Goal: Task Accomplishment & Management: Manage account settings

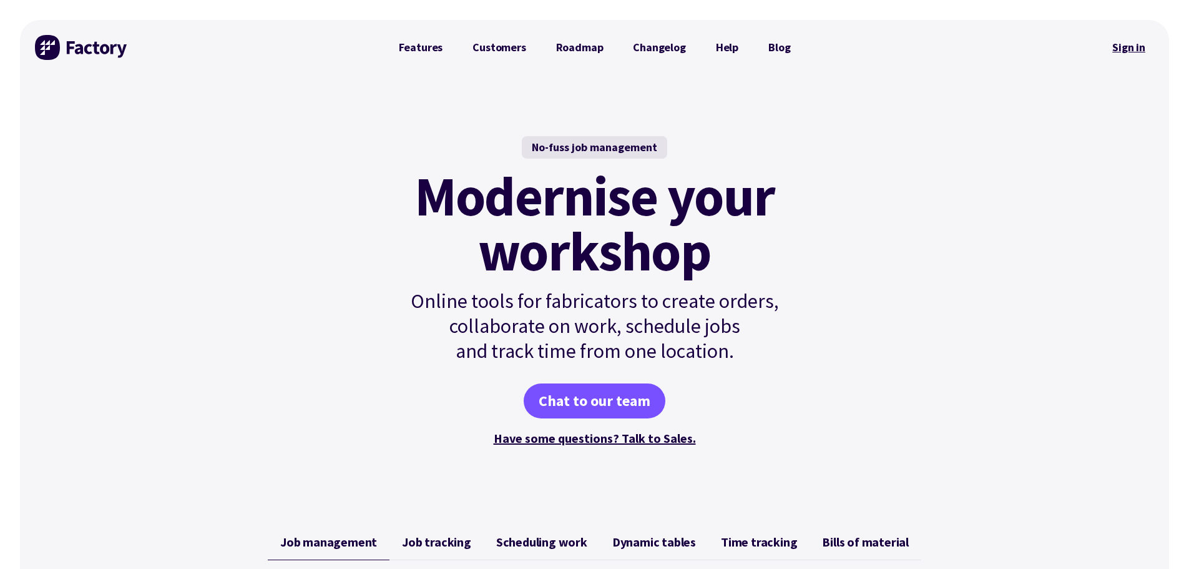
click at [1126, 50] on link "Sign in" at bounding box center [1129, 47] width 51 height 29
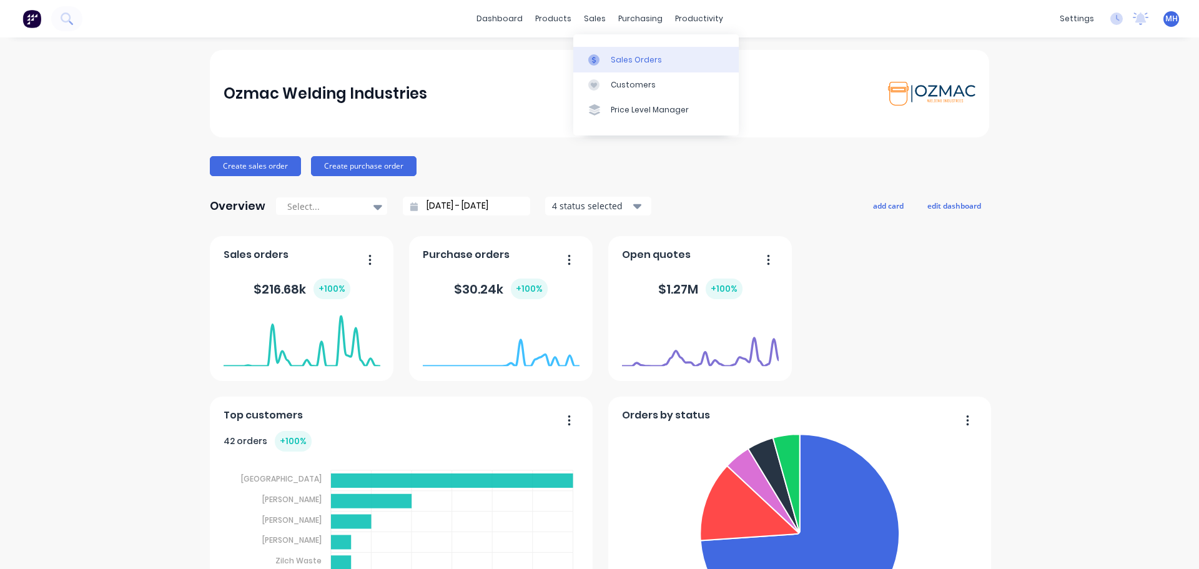
click at [660, 63] on link "Sales Orders" at bounding box center [655, 59] width 165 height 25
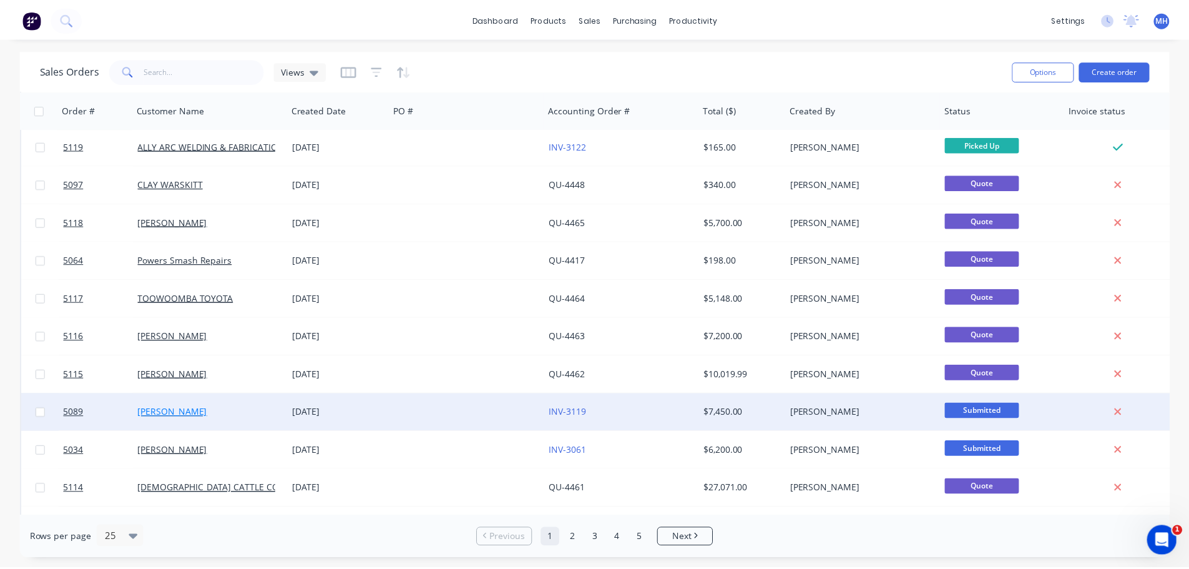
scroll to position [571, 0]
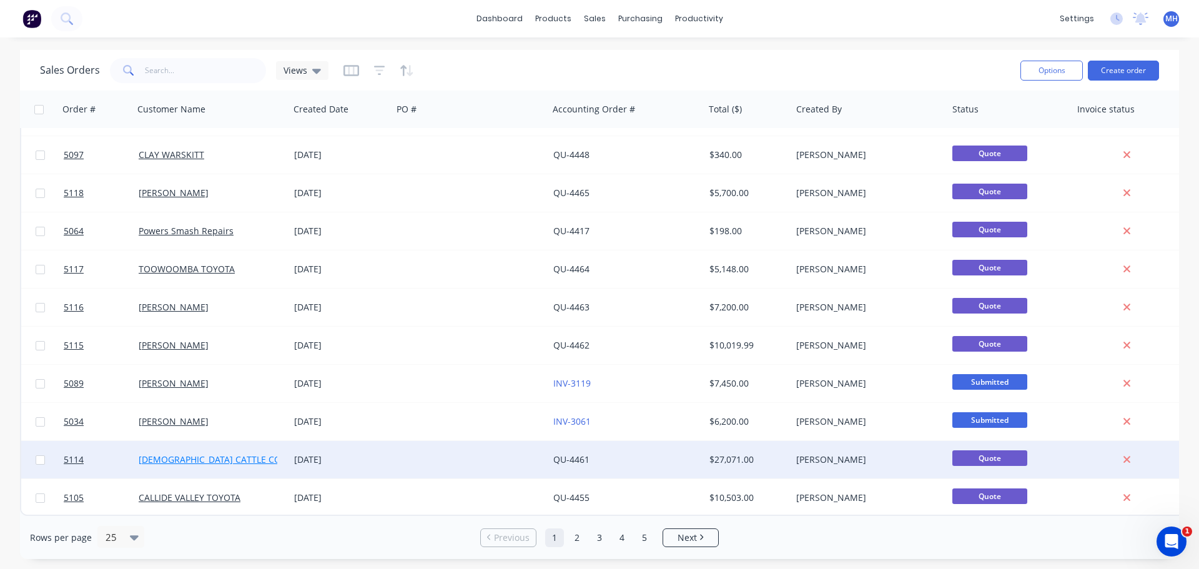
click at [230, 454] on link "CHRISTIANSEN CATTLE CO" at bounding box center [210, 459] width 142 height 12
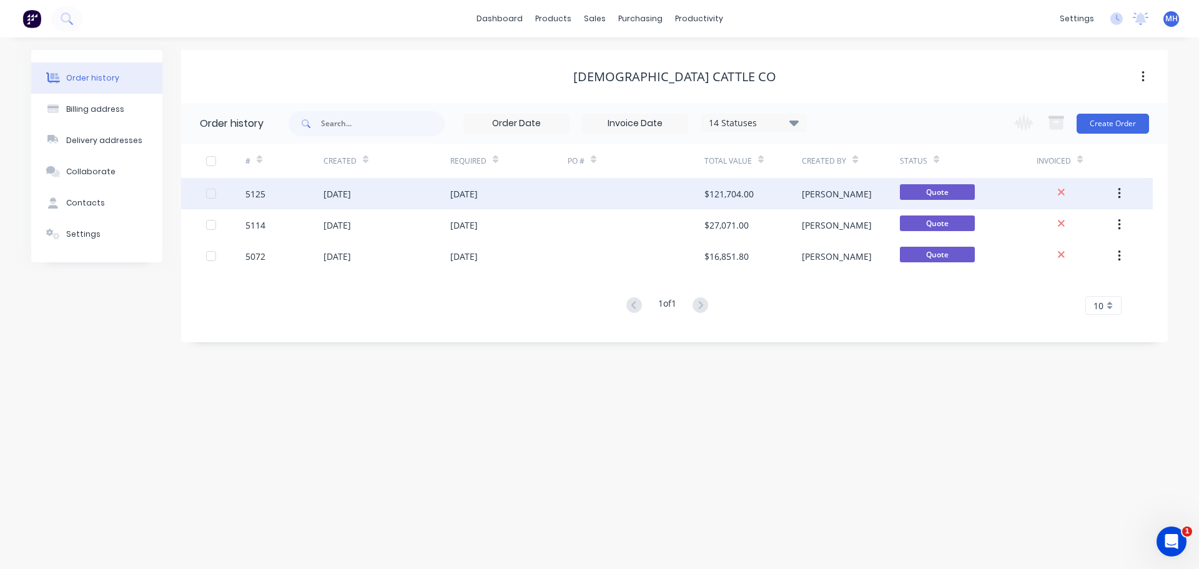
click at [779, 191] on div "$121,704.00" at bounding box center [752, 193] width 97 height 31
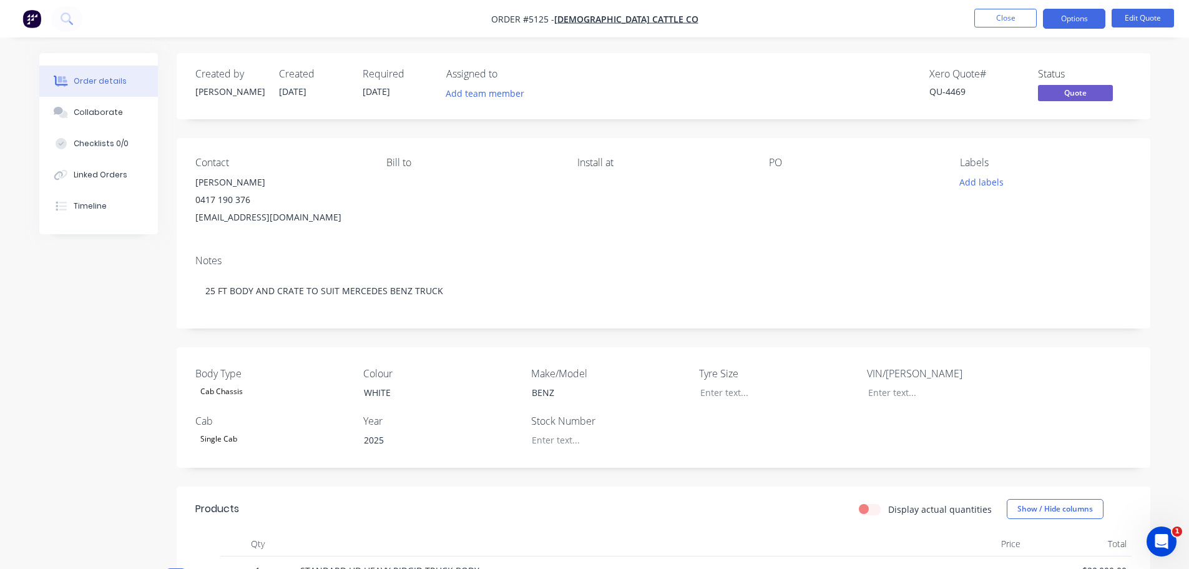
click at [239, 184] on div "Garth Christiansen" at bounding box center [280, 182] width 171 height 17
click at [1145, 17] on button "Edit Quote" at bounding box center [1143, 18] width 62 height 19
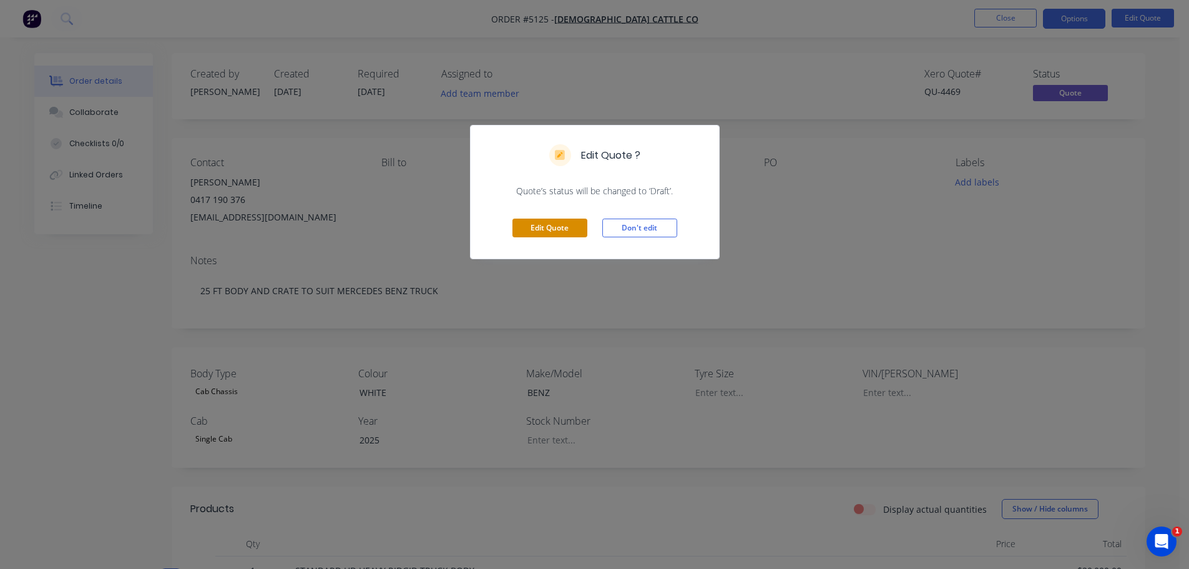
click at [564, 228] on button "Edit Quote" at bounding box center [549, 227] width 75 height 19
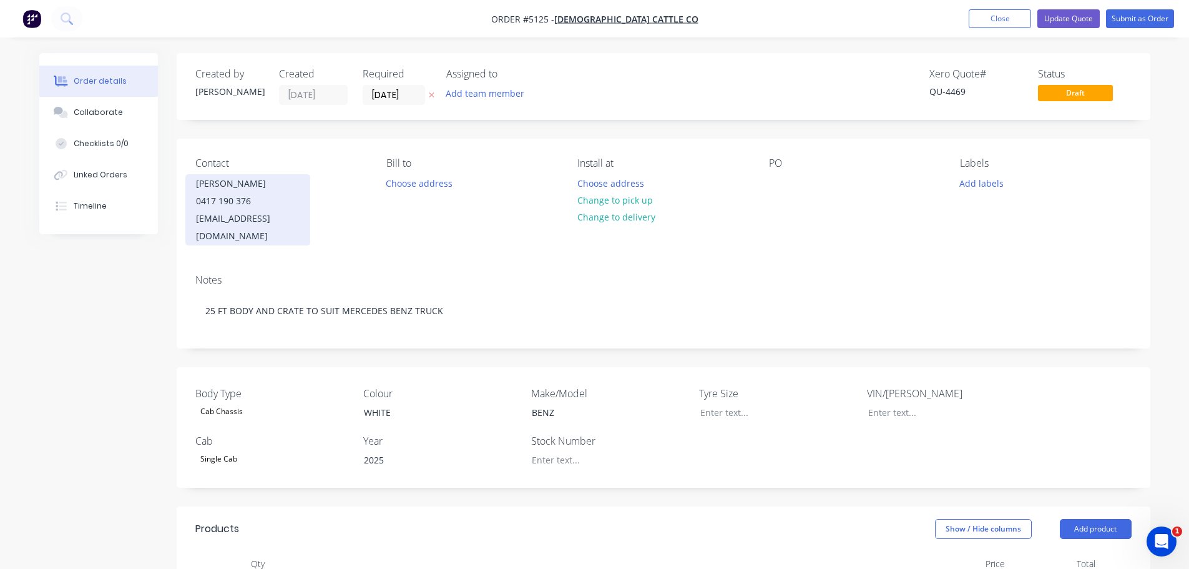
click at [237, 192] on div "Garth Christiansen" at bounding box center [248, 183] width 104 height 17
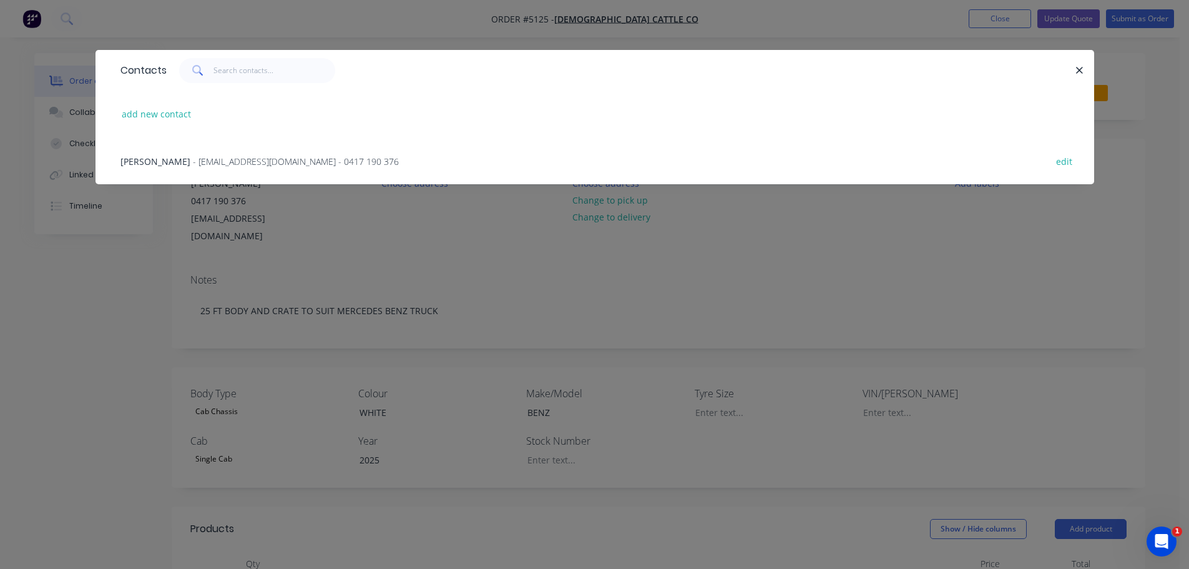
click at [171, 161] on span "Garth Christiansen" at bounding box center [155, 161] width 70 height 12
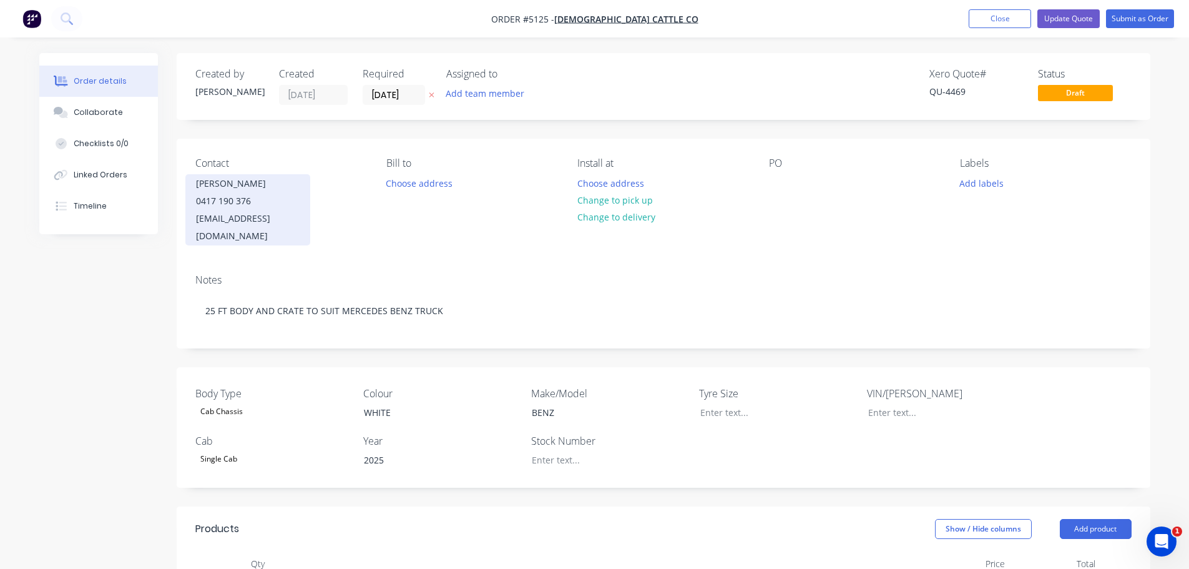
click at [250, 210] on div "christensencattle@gmail.com" at bounding box center [248, 227] width 104 height 35
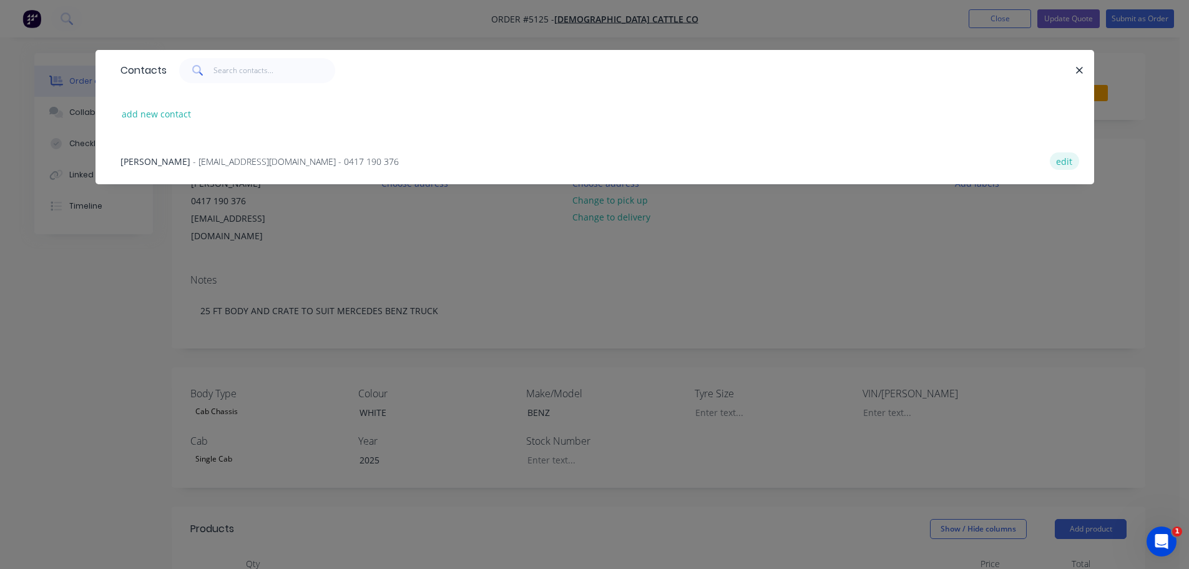
click at [1062, 159] on button "edit" at bounding box center [1064, 160] width 29 height 17
select select "AU"
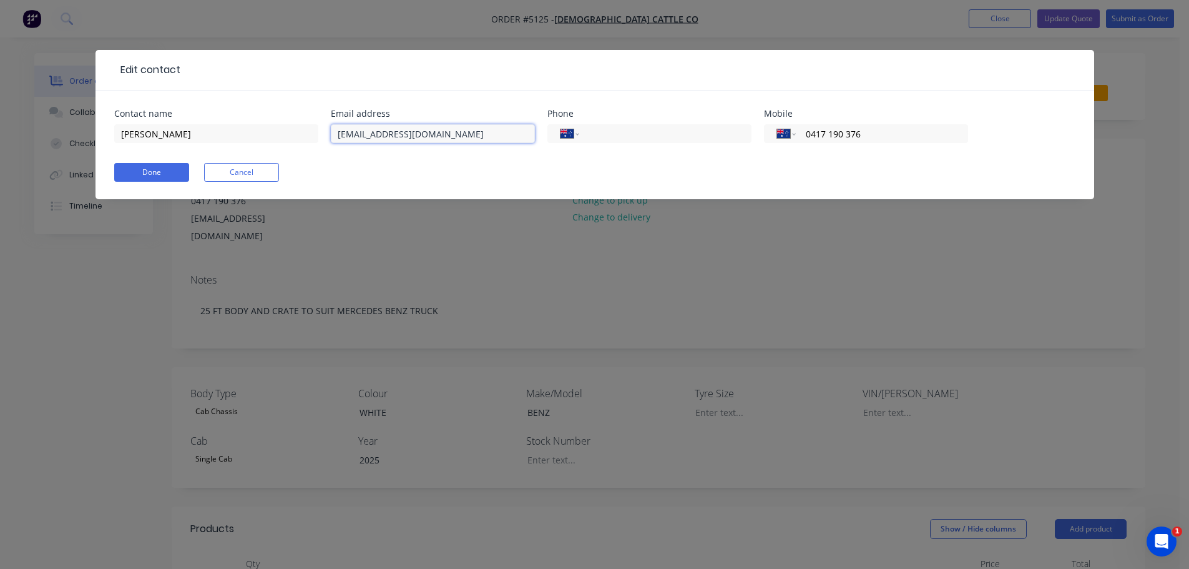
click at [388, 137] on input "christensencattle@gmail.com" at bounding box center [433, 133] width 204 height 19
type input "christiansencattle@gmail.com"
click at [148, 175] on button "Done" at bounding box center [151, 172] width 75 height 19
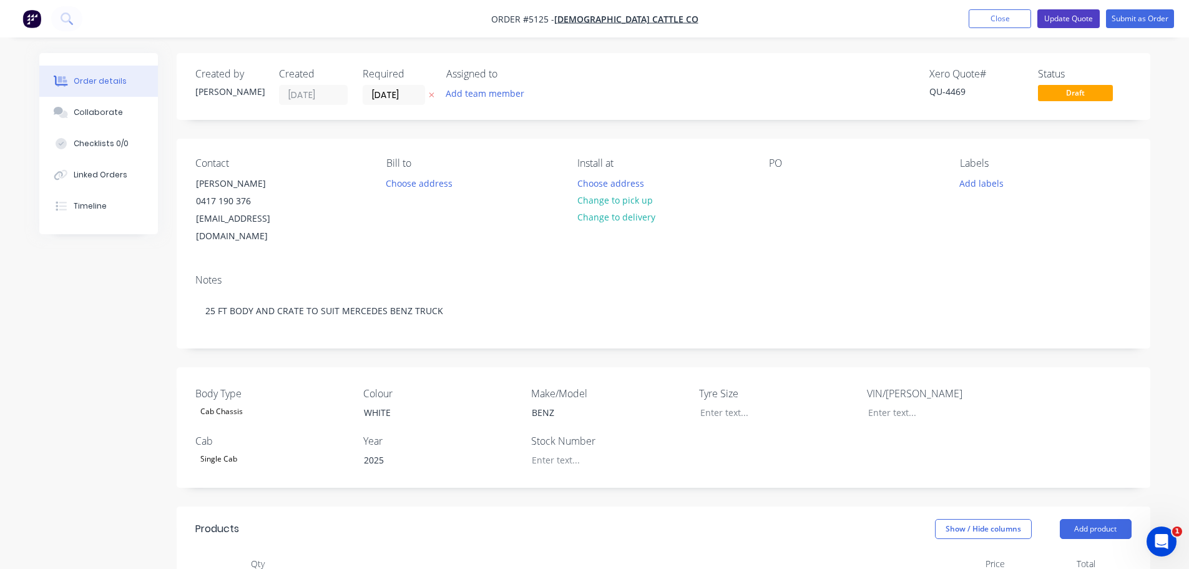
click at [1061, 14] on button "Update Quote" at bounding box center [1068, 18] width 62 height 19
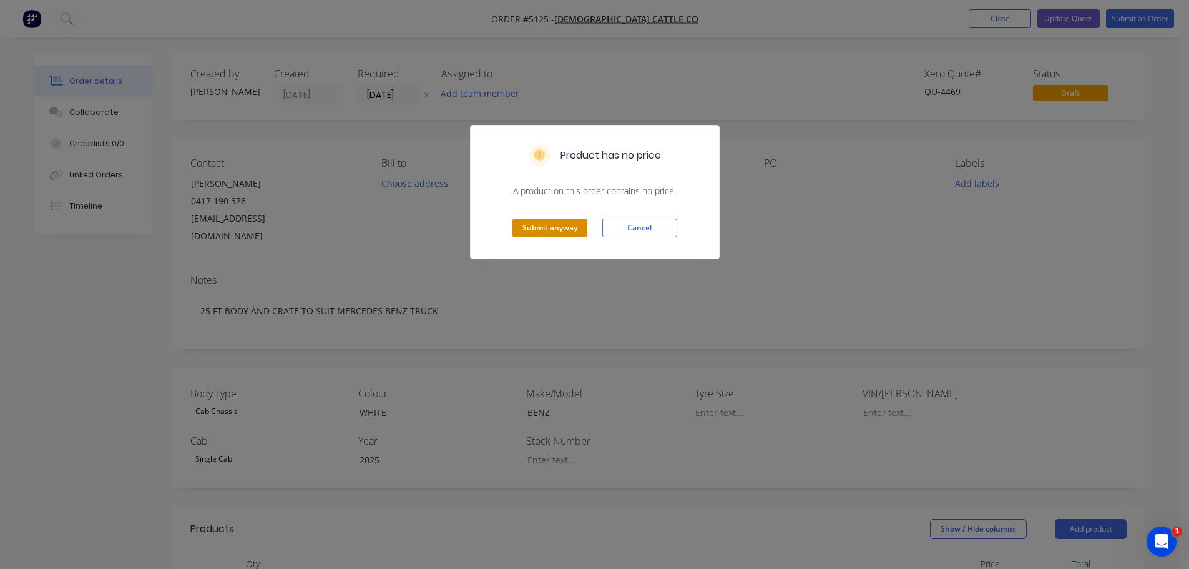
click at [546, 228] on button "Submit anyway" at bounding box center [549, 227] width 75 height 19
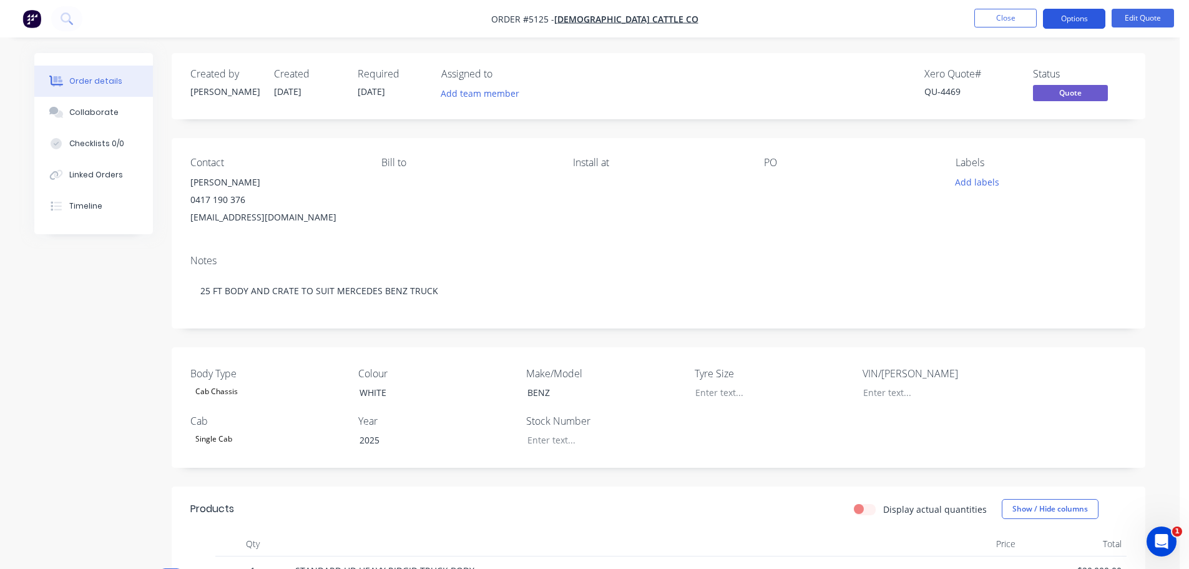
click at [1076, 18] on button "Options" at bounding box center [1074, 19] width 62 height 20
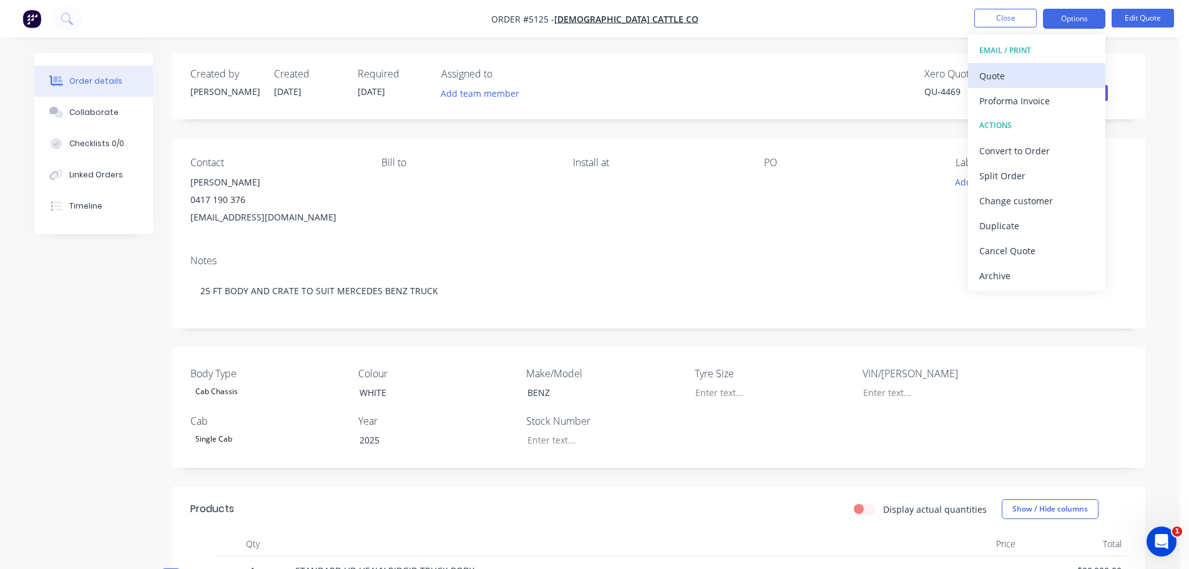
click at [1030, 77] on div "Quote" at bounding box center [1036, 76] width 115 height 18
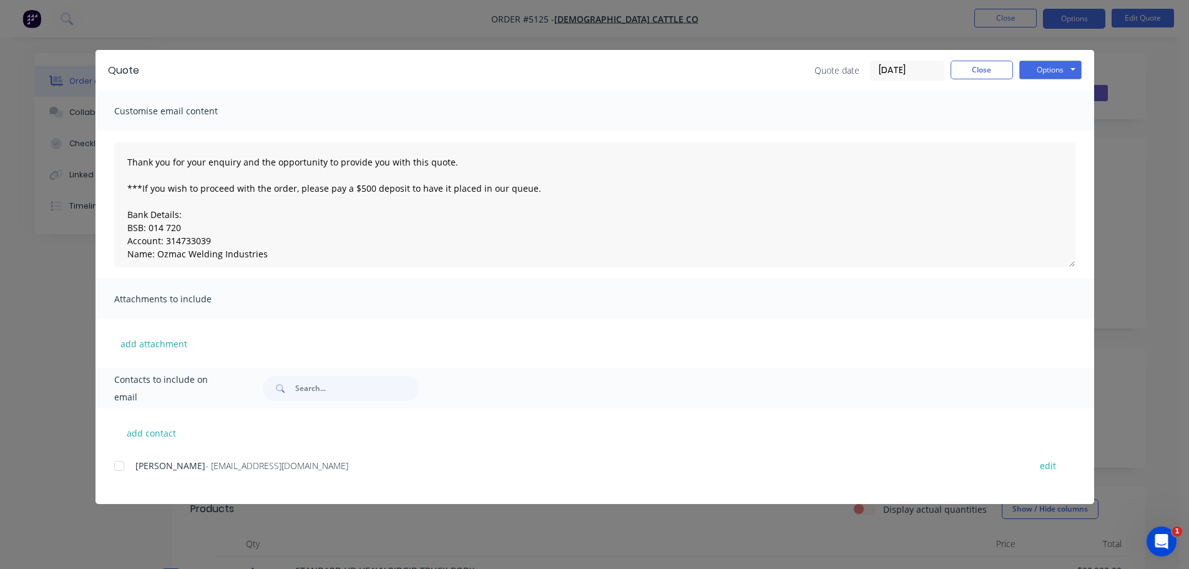
click at [123, 465] on div at bounding box center [119, 465] width 25 height 25
click at [1044, 71] on button "Options" at bounding box center [1050, 70] width 62 height 19
click at [1047, 129] on button "Email" at bounding box center [1059, 133] width 80 height 21
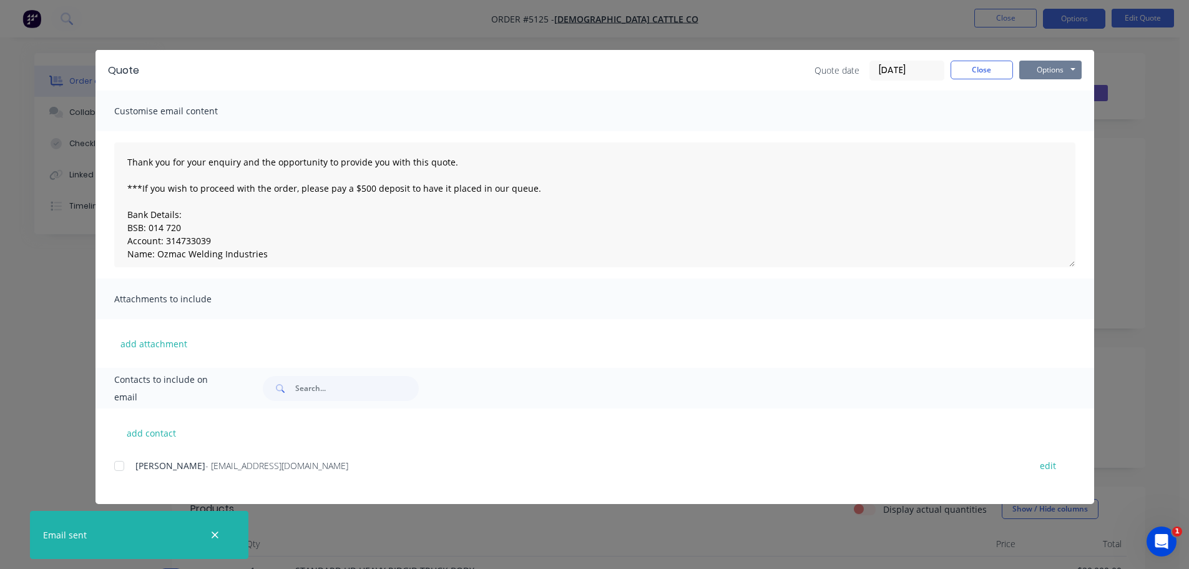
click at [1046, 74] on button "Options" at bounding box center [1050, 70] width 62 height 19
click at [1051, 109] on button "Print" at bounding box center [1059, 112] width 80 height 21
click at [970, 77] on button "Close" at bounding box center [982, 70] width 62 height 19
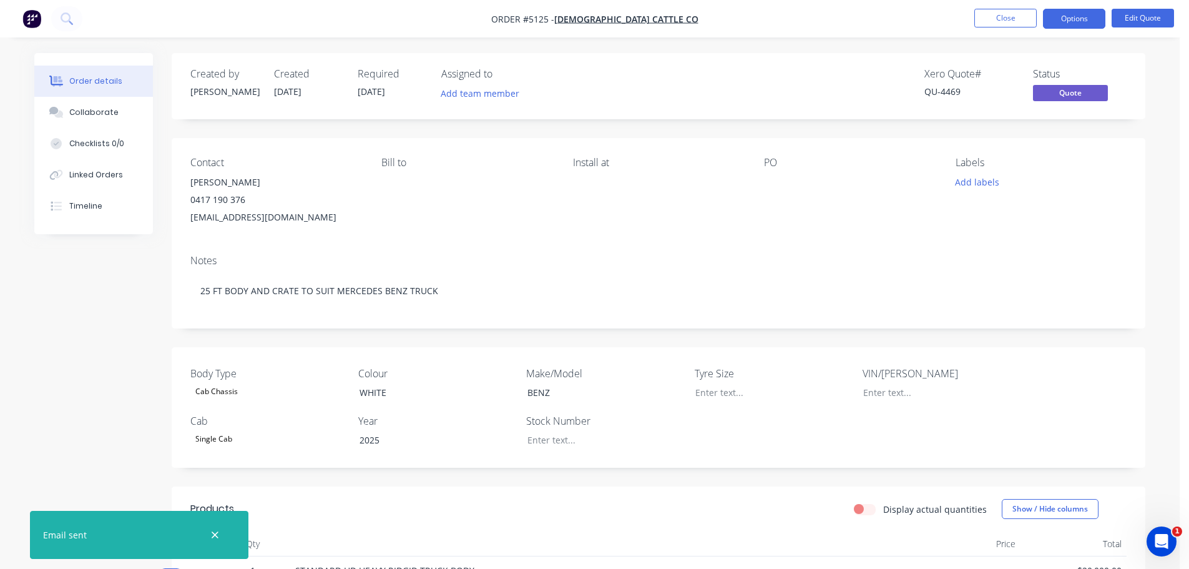
click at [110, 83] on div "Order details" at bounding box center [95, 81] width 53 height 11
click at [112, 79] on div "Order details" at bounding box center [95, 81] width 53 height 11
click at [1026, 17] on button "Close" at bounding box center [1005, 18] width 62 height 19
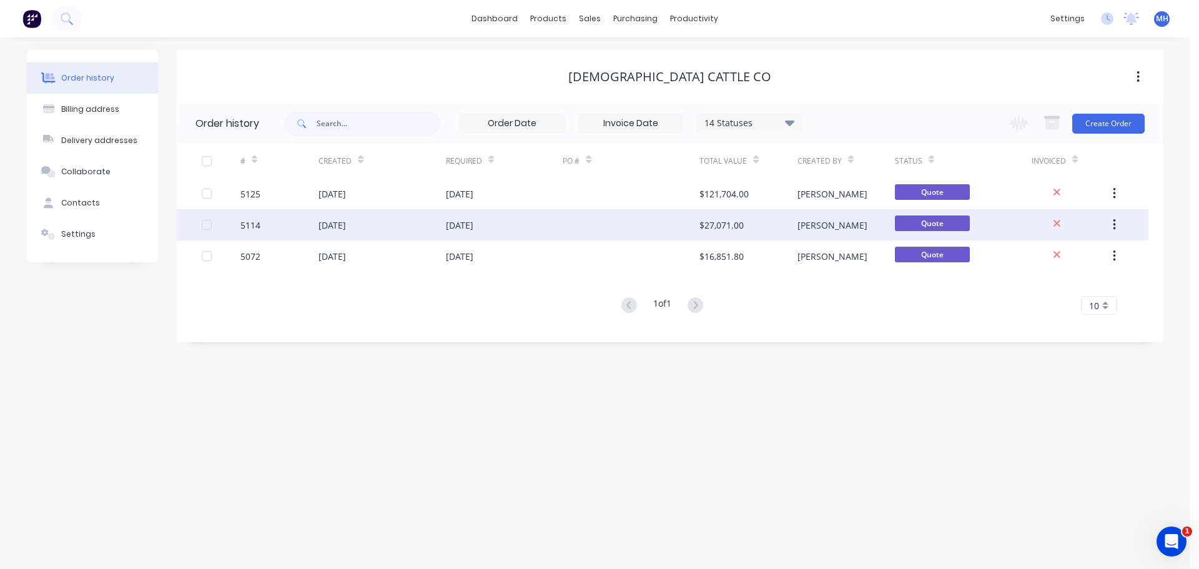
click at [798, 229] on div "Jason" at bounding box center [832, 224] width 70 height 13
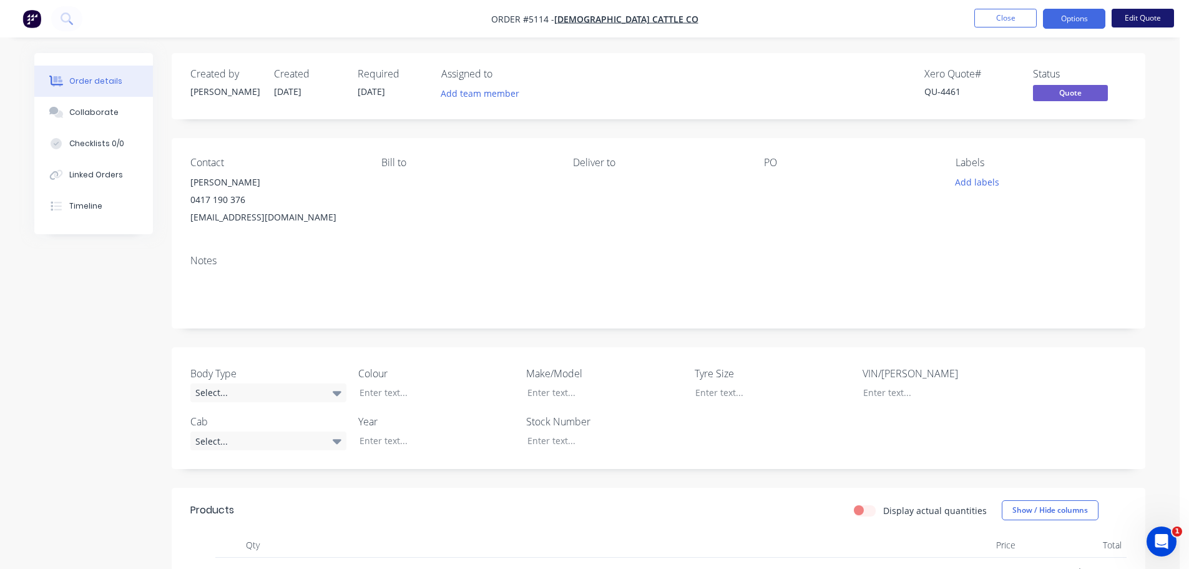
click at [1143, 16] on button "Edit Quote" at bounding box center [1143, 18] width 62 height 19
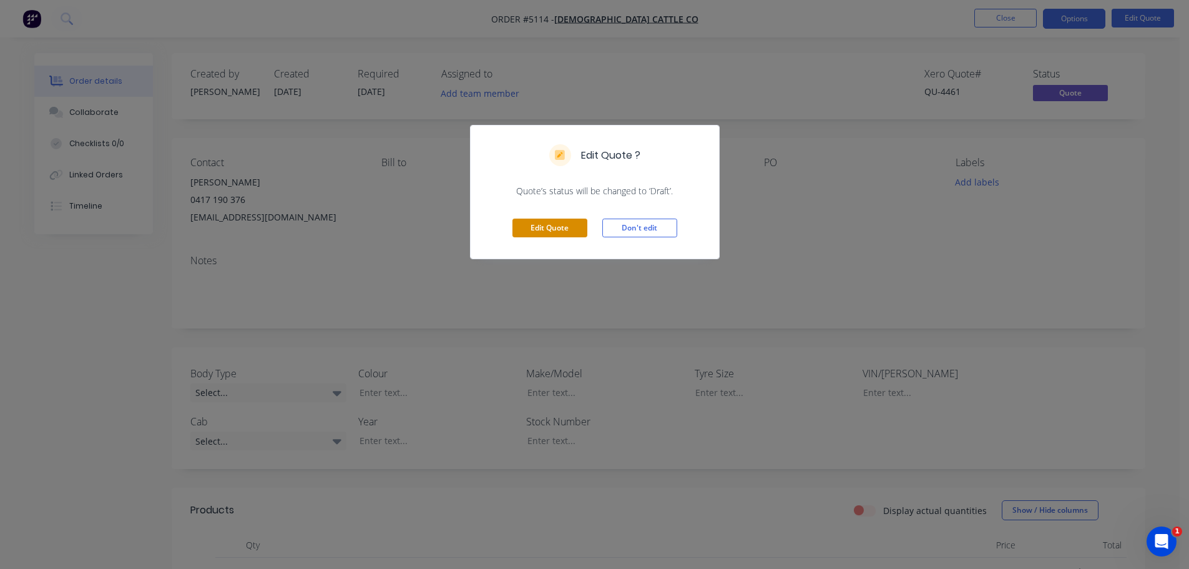
click at [547, 228] on button "Edit Quote" at bounding box center [549, 227] width 75 height 19
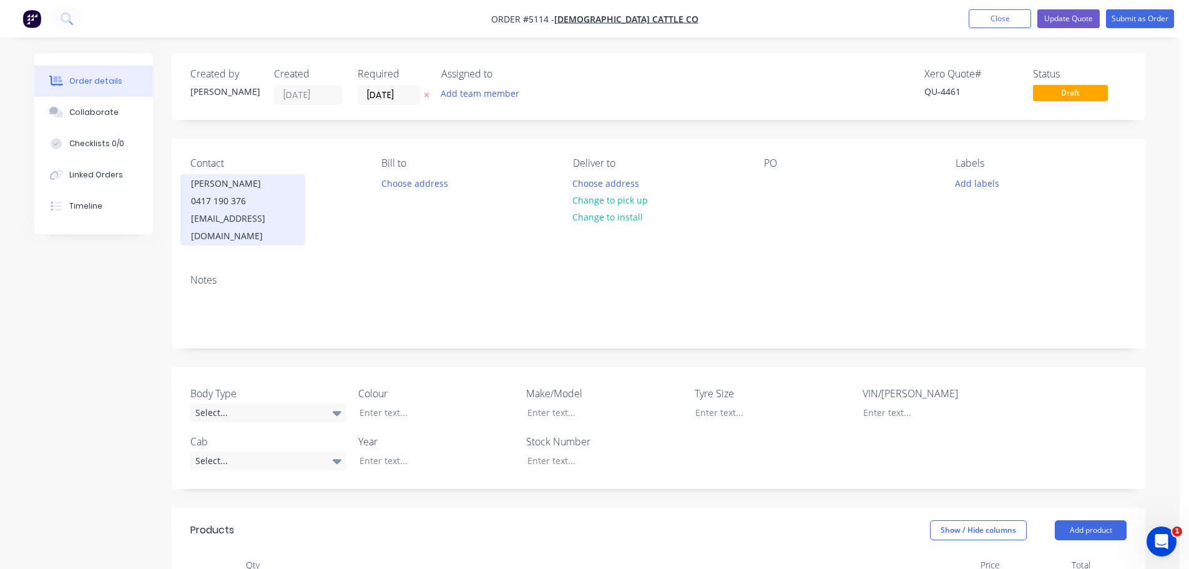
click at [245, 220] on div "christensencattle@gmail.com" at bounding box center [243, 227] width 104 height 35
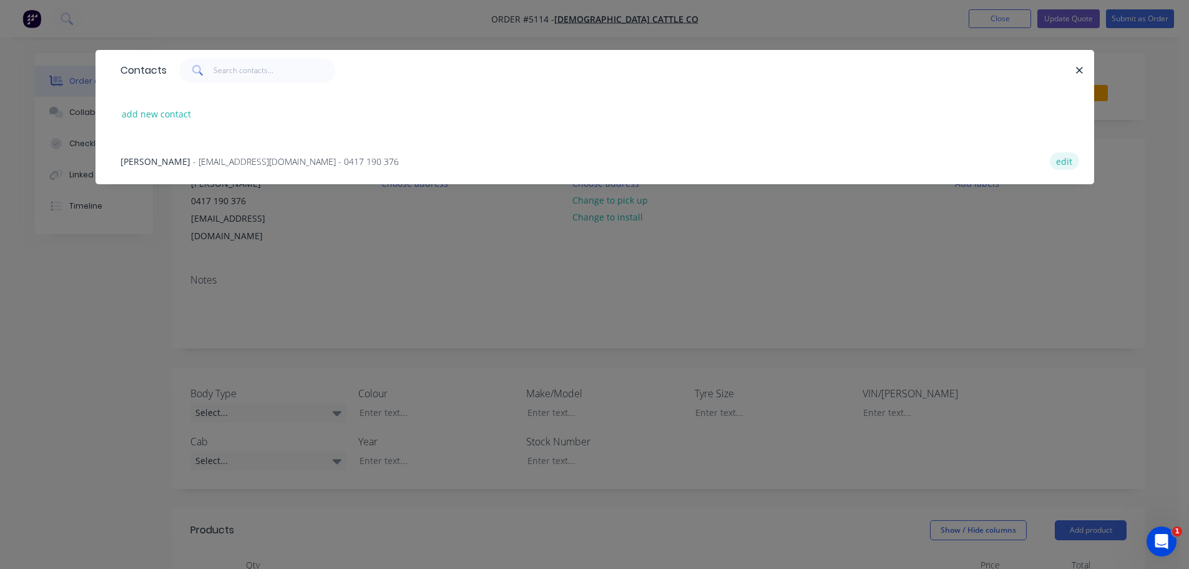
click at [1060, 158] on button "edit" at bounding box center [1064, 160] width 29 height 17
select select "AU"
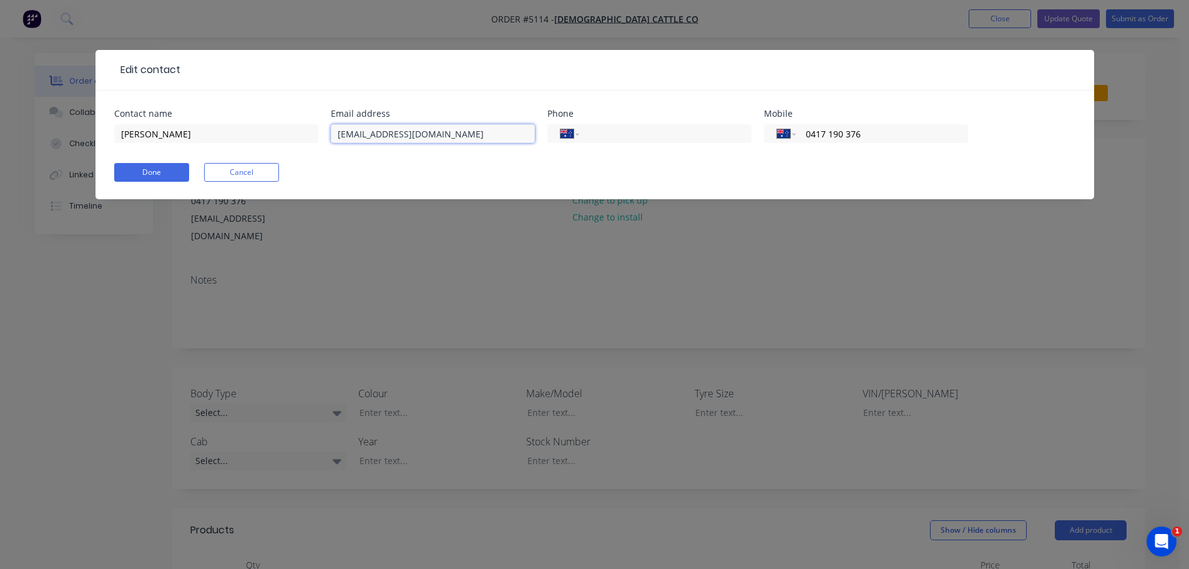
click at [385, 134] on input "christiansencattle@gmail.com" at bounding box center [433, 133] width 204 height 19
click at [157, 176] on button "Done" at bounding box center [151, 172] width 75 height 19
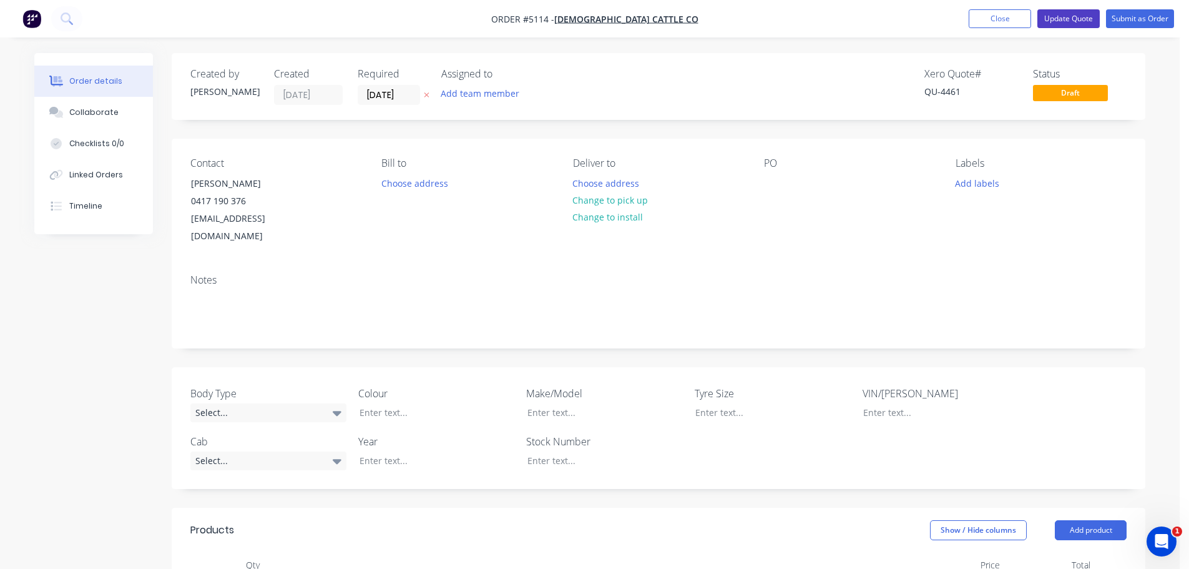
click at [1081, 16] on button "Update Quote" at bounding box center [1068, 18] width 62 height 19
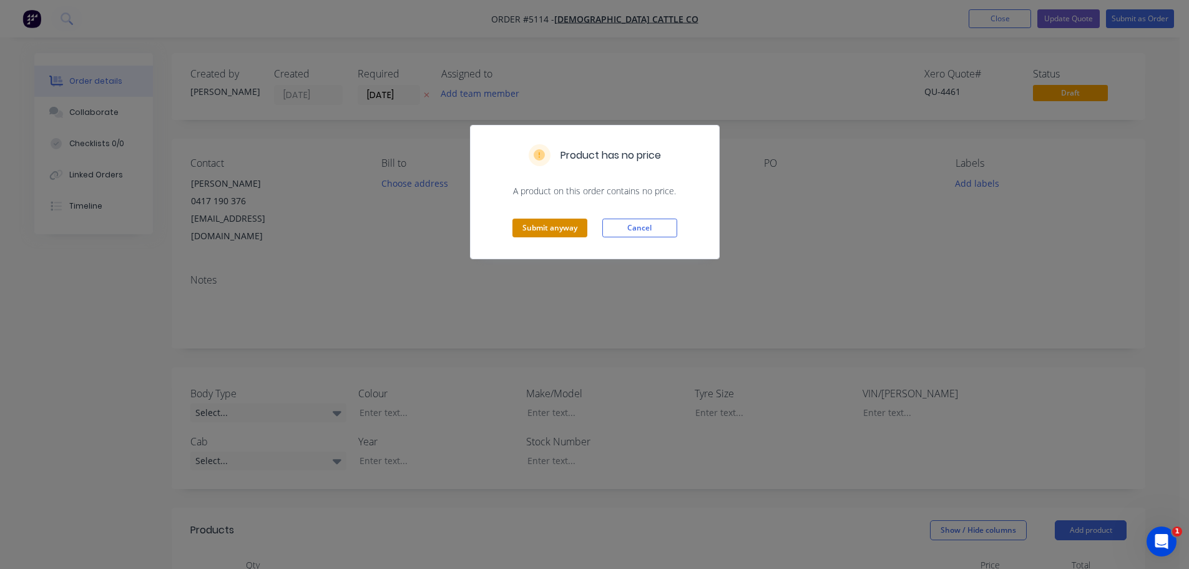
click at [543, 220] on button "Submit anyway" at bounding box center [549, 227] width 75 height 19
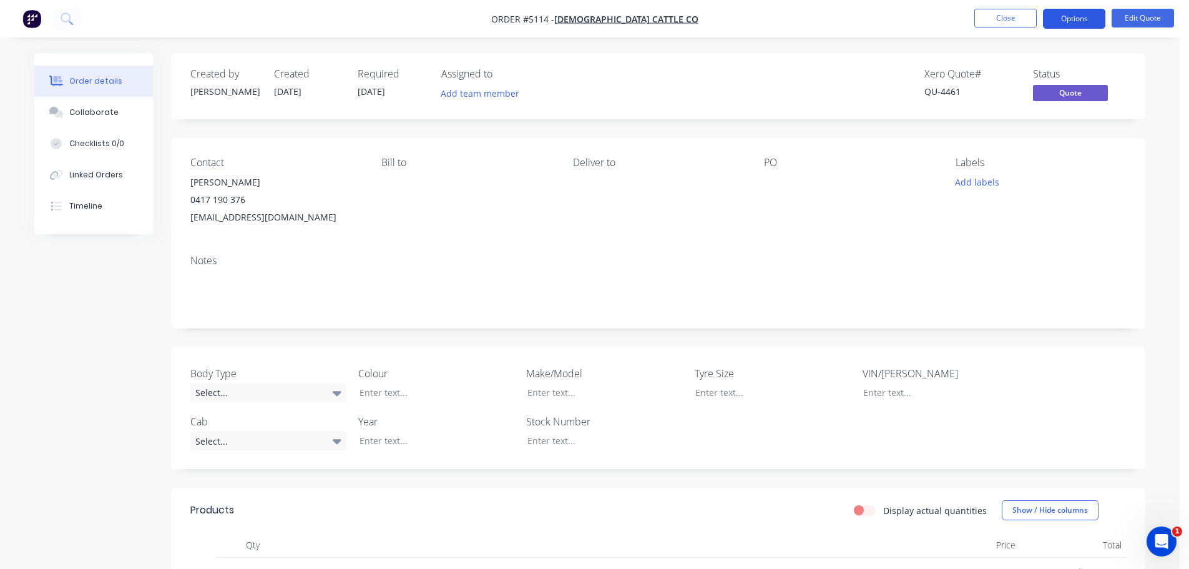
click at [1062, 20] on button "Options" at bounding box center [1074, 19] width 62 height 20
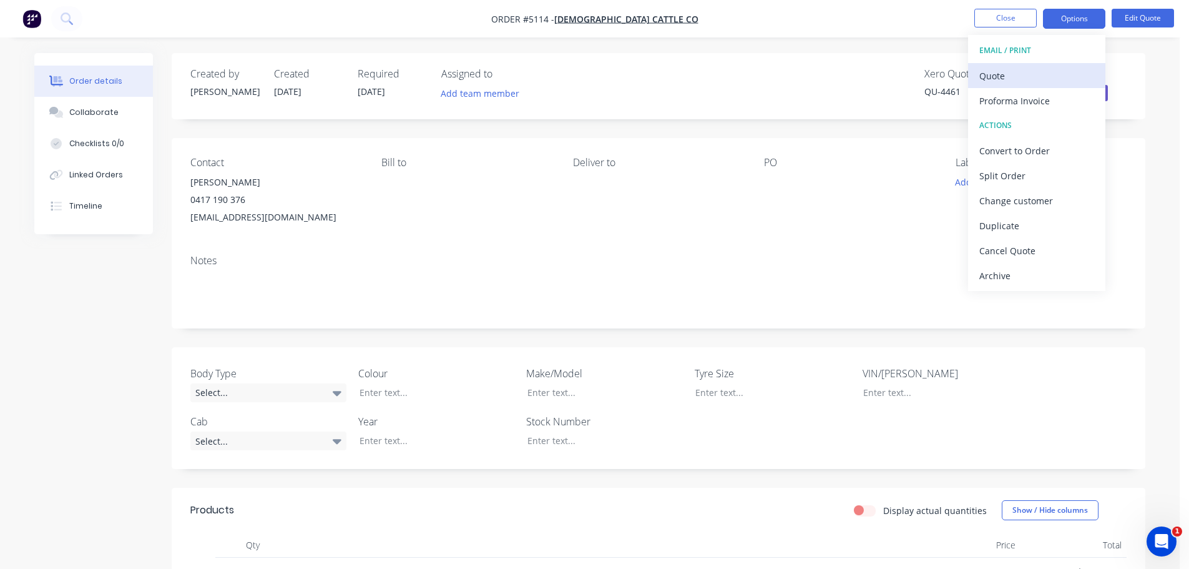
click at [1043, 80] on div "Quote" at bounding box center [1036, 76] width 115 height 18
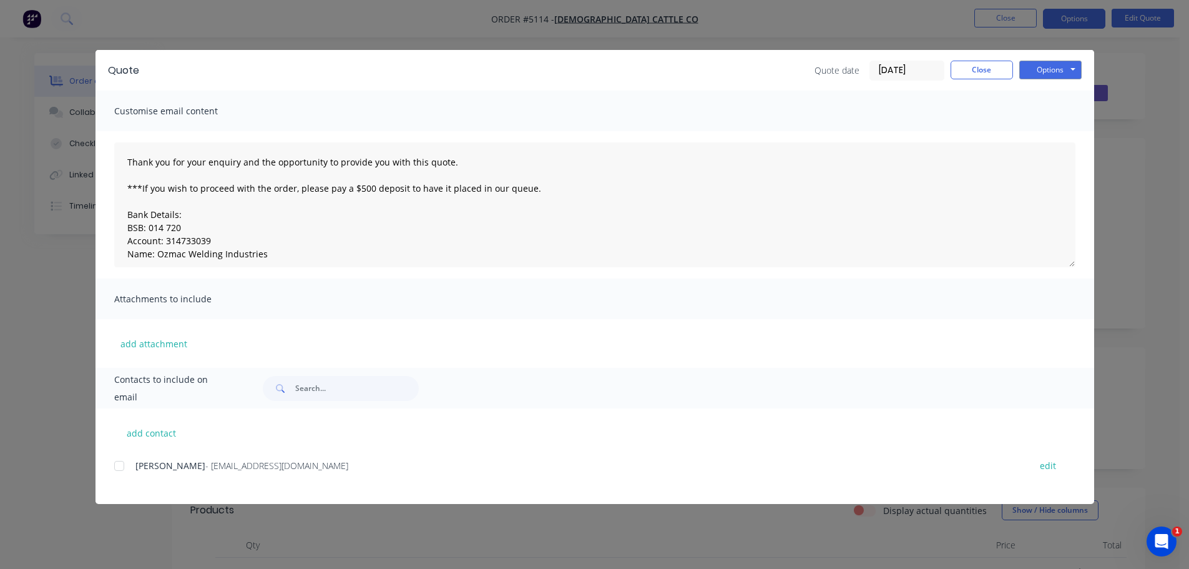
click at [117, 465] on div at bounding box center [119, 465] width 25 height 25
click at [1064, 72] on button "Options" at bounding box center [1050, 70] width 62 height 19
click at [1057, 128] on button "Email" at bounding box center [1059, 133] width 80 height 21
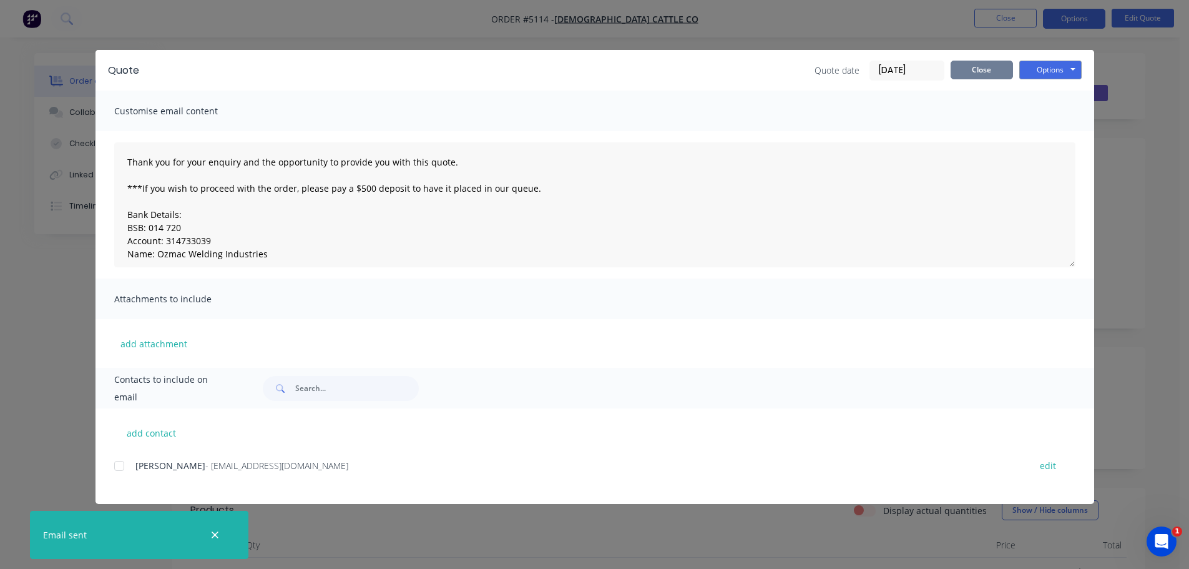
click at [974, 64] on button "Close" at bounding box center [982, 70] width 62 height 19
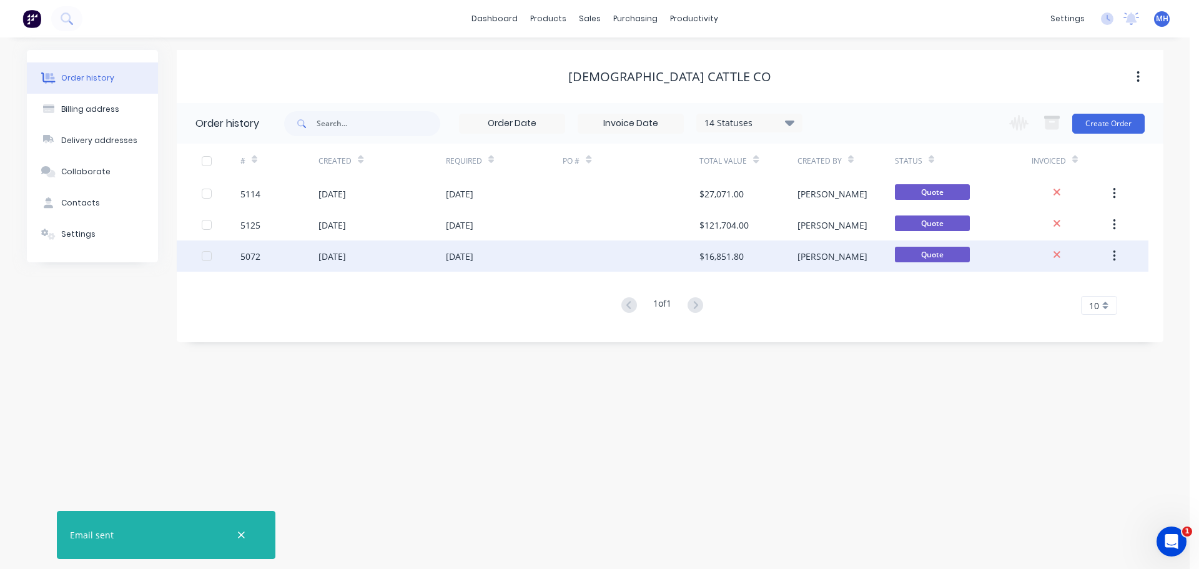
click at [720, 251] on div "$16,851.80" at bounding box center [721, 256] width 44 height 13
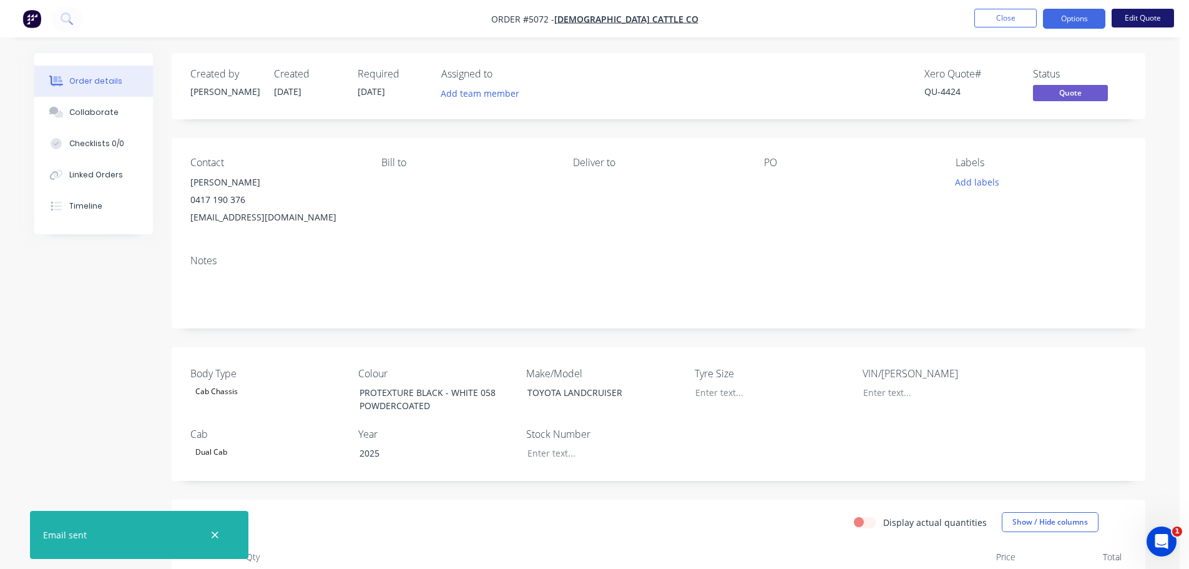
click at [1135, 16] on button "Edit Quote" at bounding box center [1143, 18] width 62 height 19
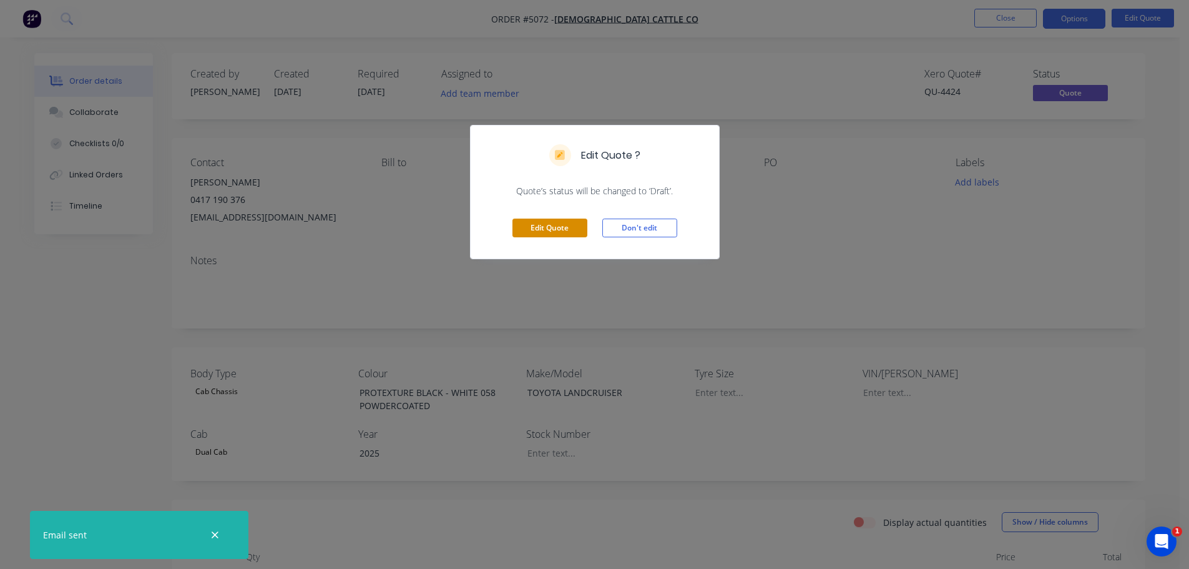
click at [567, 228] on button "Edit Quote" at bounding box center [549, 227] width 75 height 19
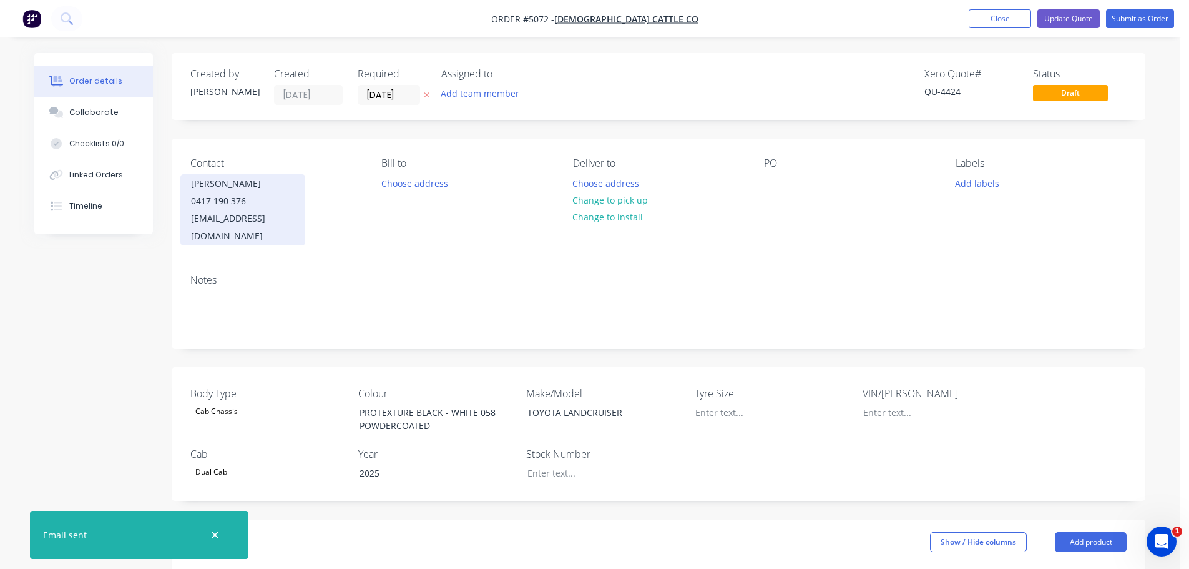
click at [257, 211] on div "christensencattle@gmail.com" at bounding box center [243, 227] width 104 height 35
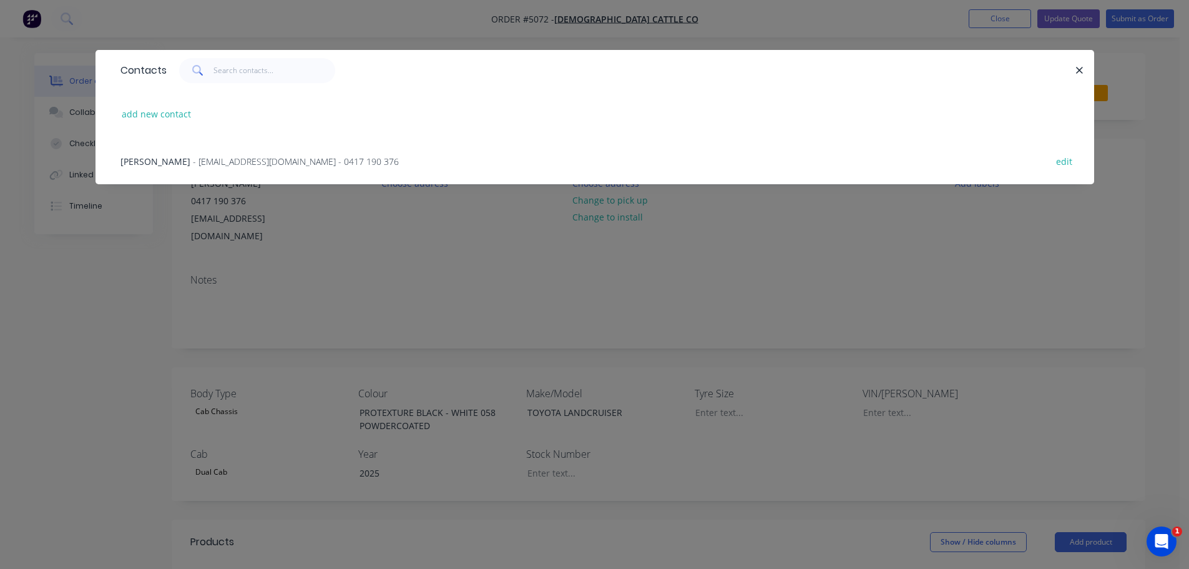
click at [148, 157] on span "Garth Christiansen" at bounding box center [155, 161] width 70 height 12
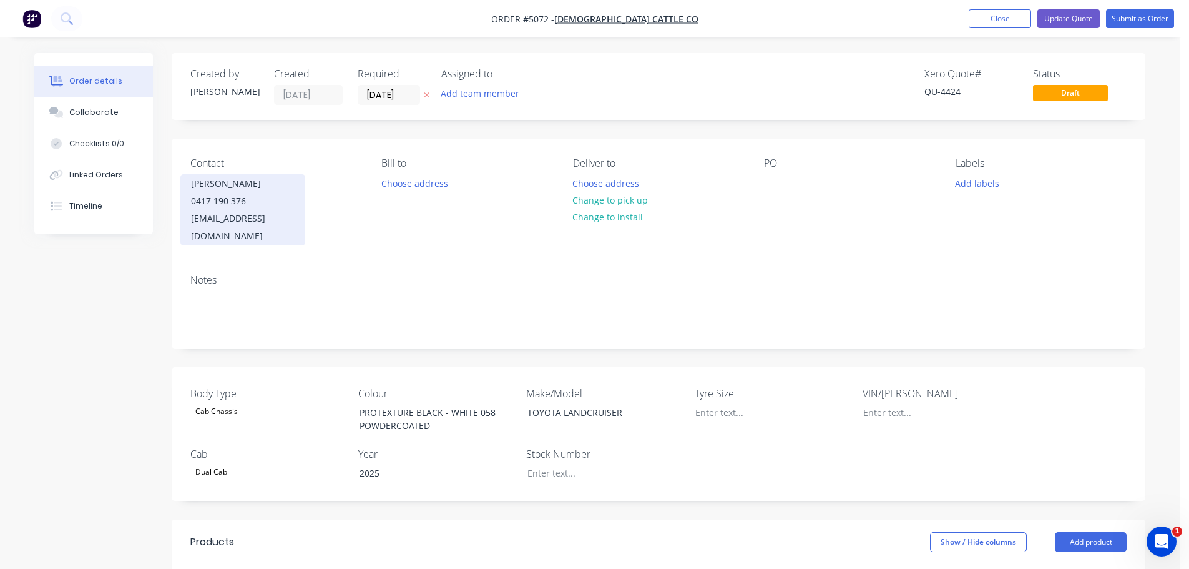
click at [265, 213] on div "christiansencattle@gmail.com" at bounding box center [243, 227] width 104 height 35
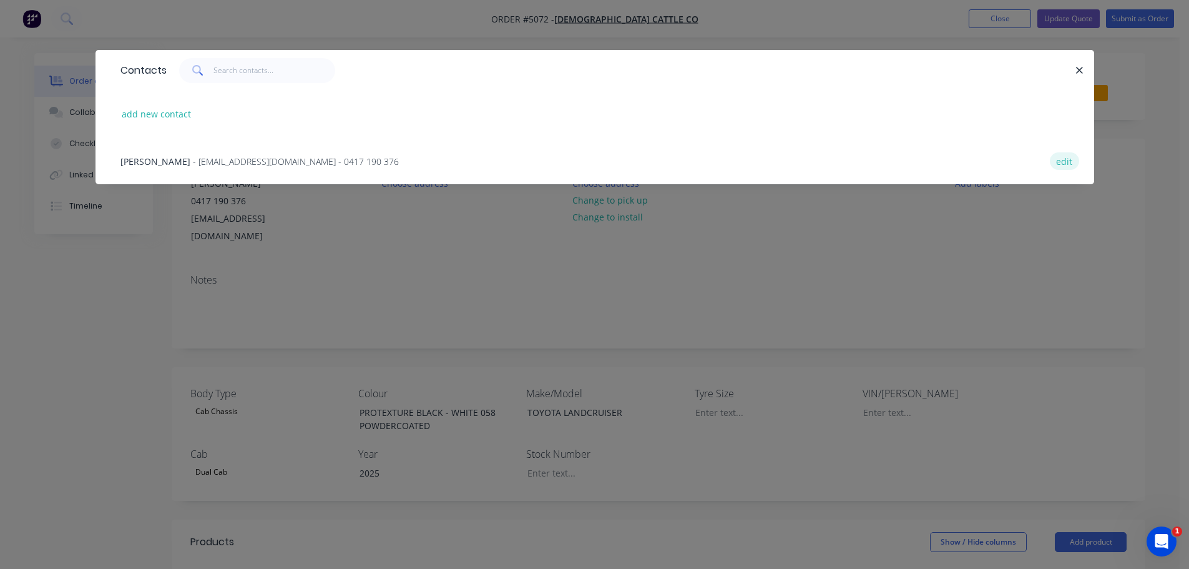
click at [1060, 161] on button "edit" at bounding box center [1064, 160] width 29 height 17
select select "AU"
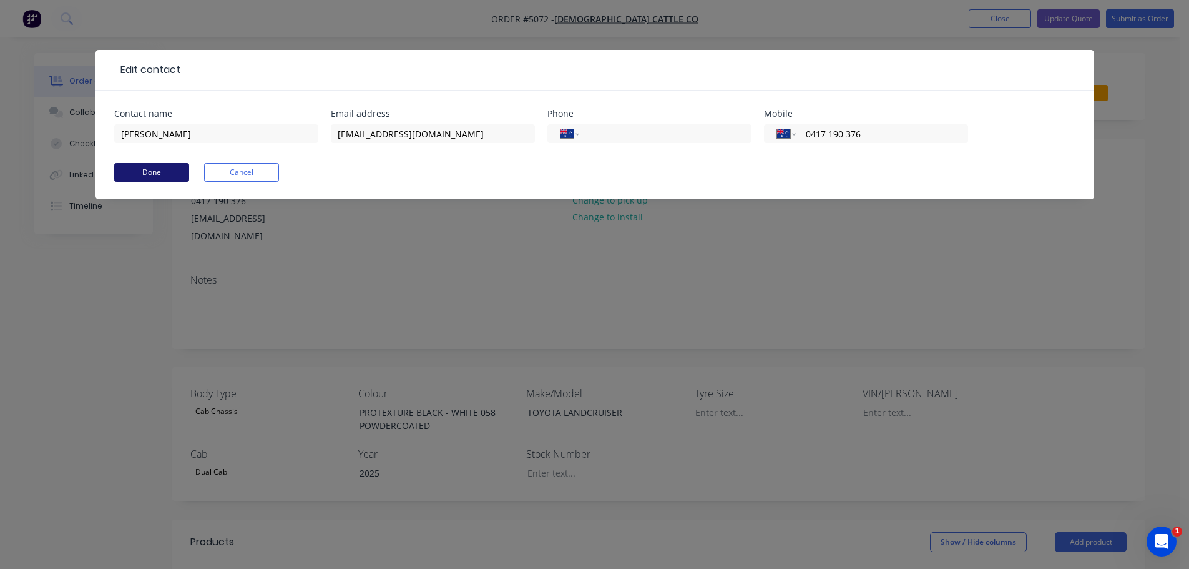
click at [168, 173] on button "Done" at bounding box center [151, 172] width 75 height 19
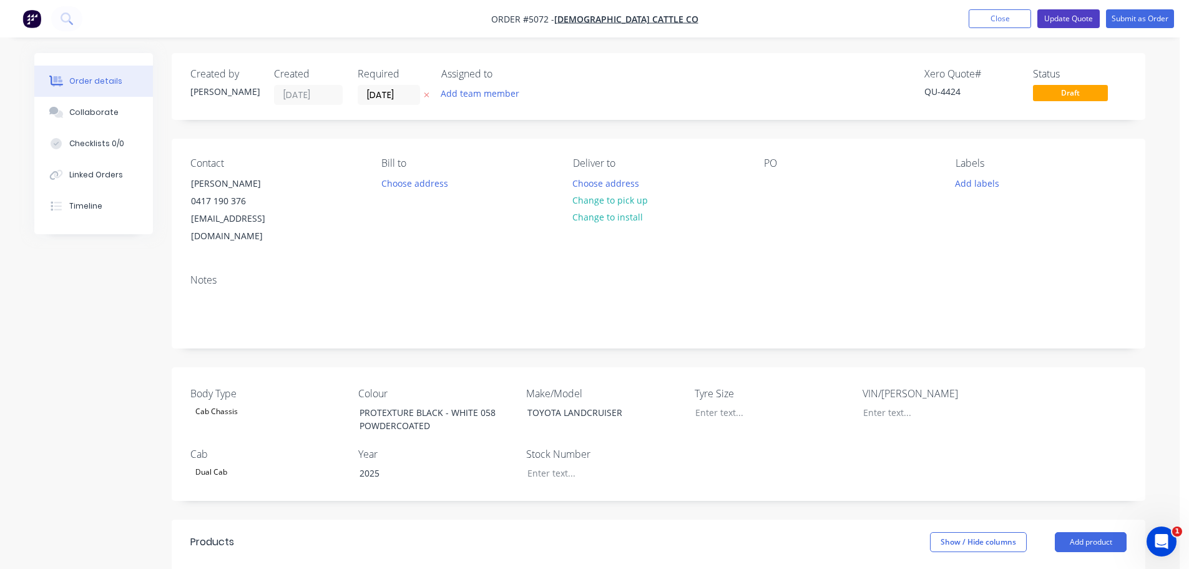
click at [1071, 19] on button "Update Quote" at bounding box center [1068, 18] width 62 height 19
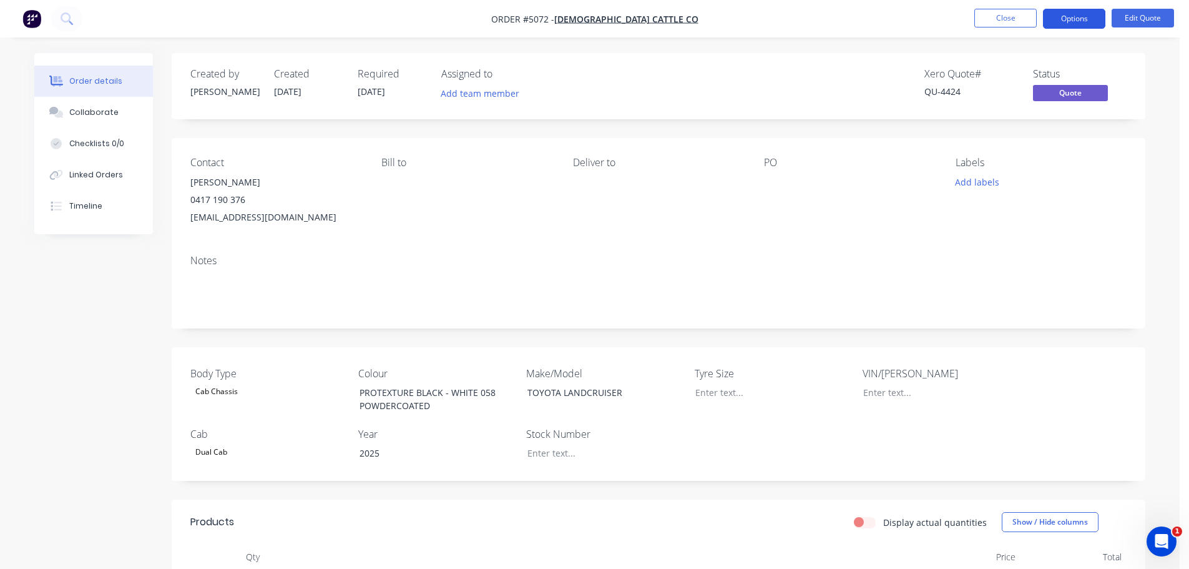
click at [1072, 19] on button "Options" at bounding box center [1074, 19] width 62 height 20
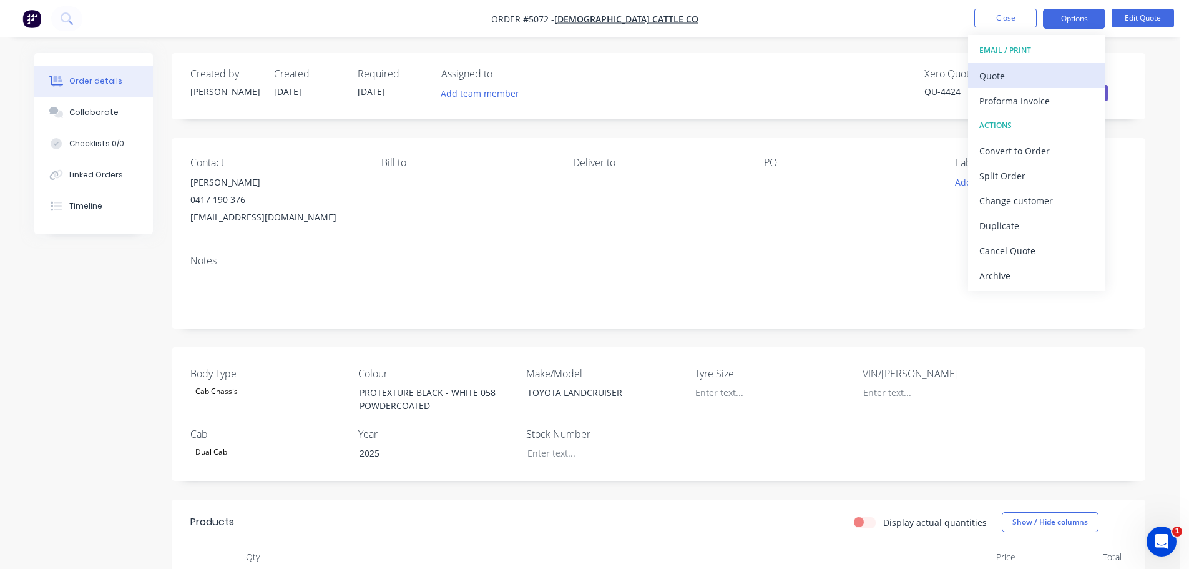
click at [1030, 80] on div "Quote" at bounding box center [1036, 76] width 115 height 18
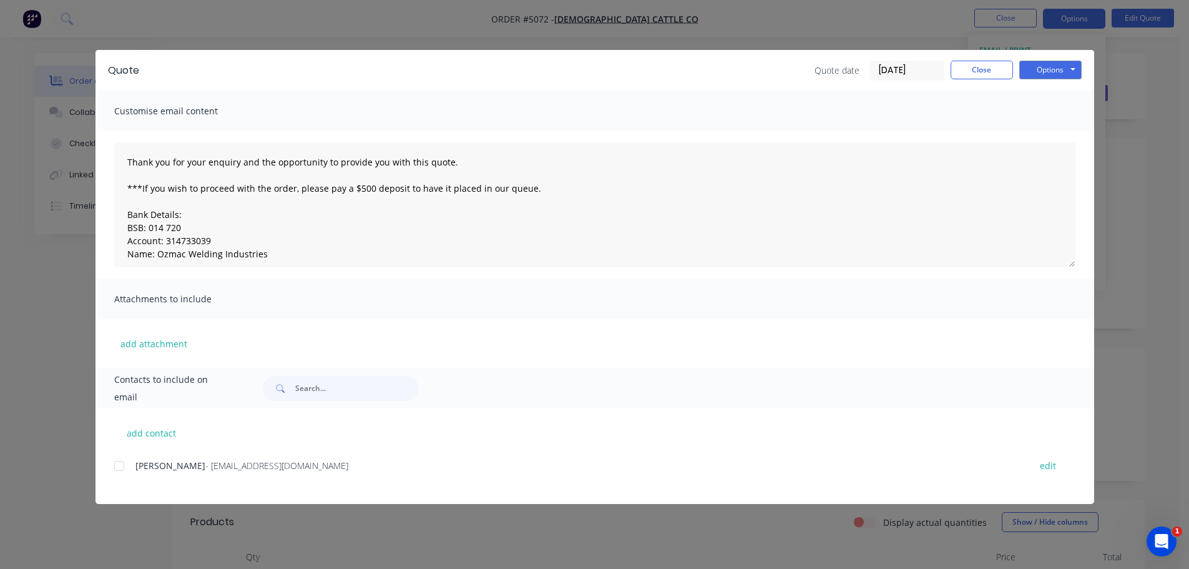
click at [129, 471] on div at bounding box center [119, 465] width 25 height 25
click at [1037, 72] on button "Options" at bounding box center [1050, 70] width 62 height 19
click at [1051, 132] on button "Email" at bounding box center [1059, 133] width 80 height 21
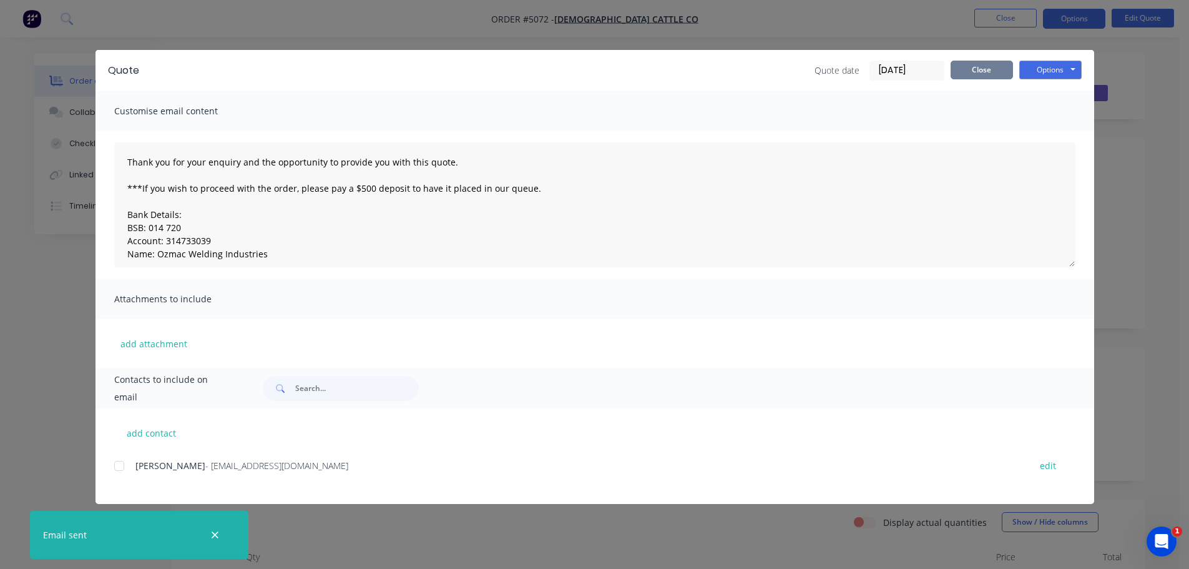
click at [998, 70] on button "Close" at bounding box center [982, 70] width 62 height 19
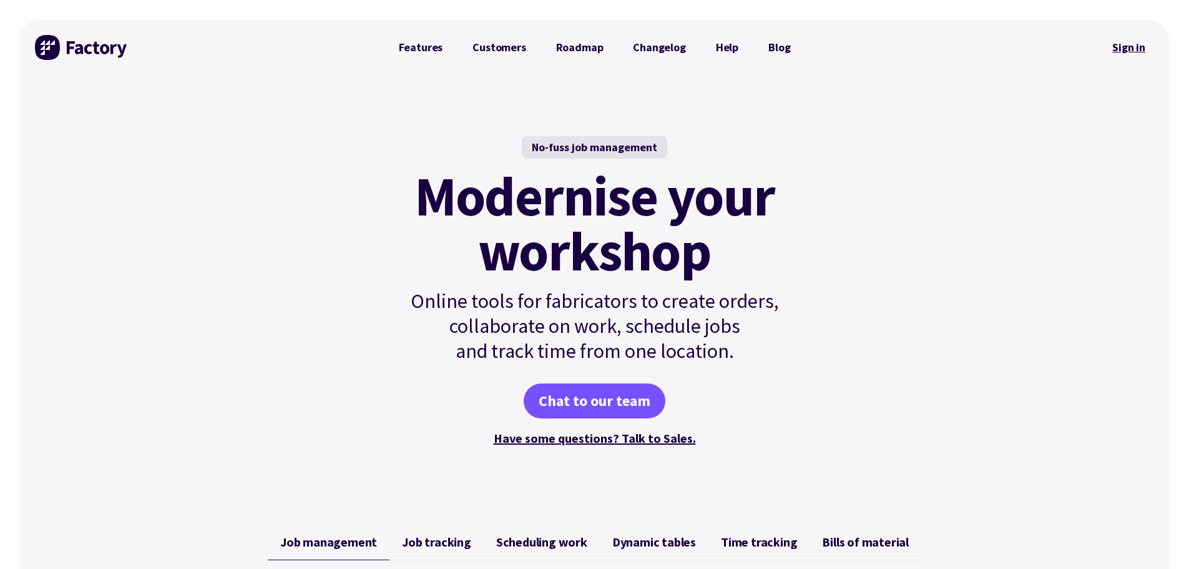
click at [1125, 47] on link "Sign in" at bounding box center [1129, 47] width 51 height 29
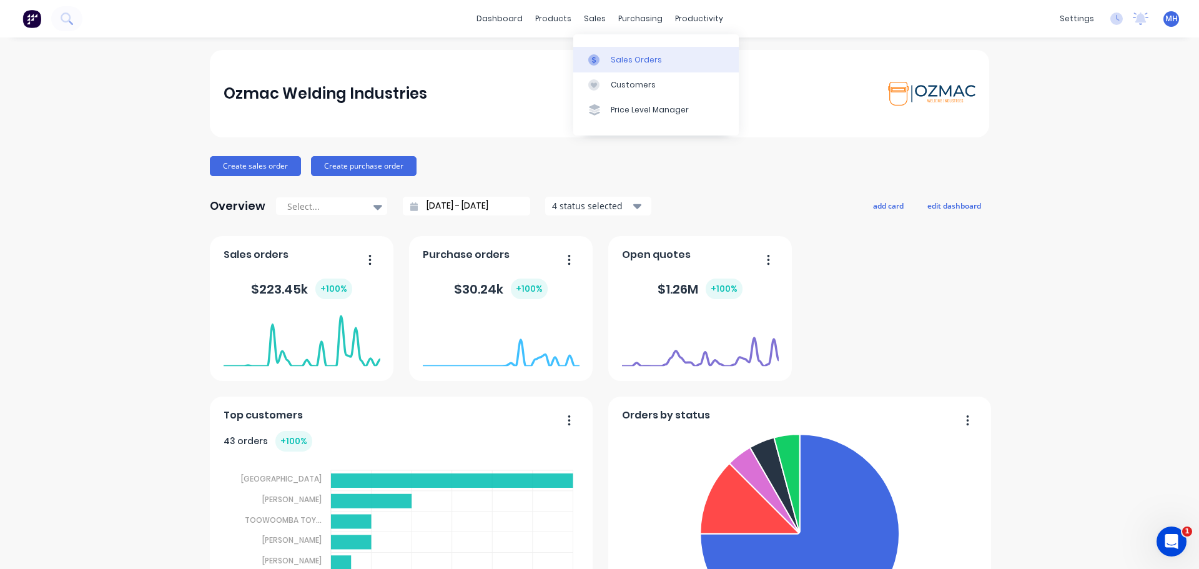
click at [617, 60] on div "Sales Orders" at bounding box center [635, 59] width 51 height 11
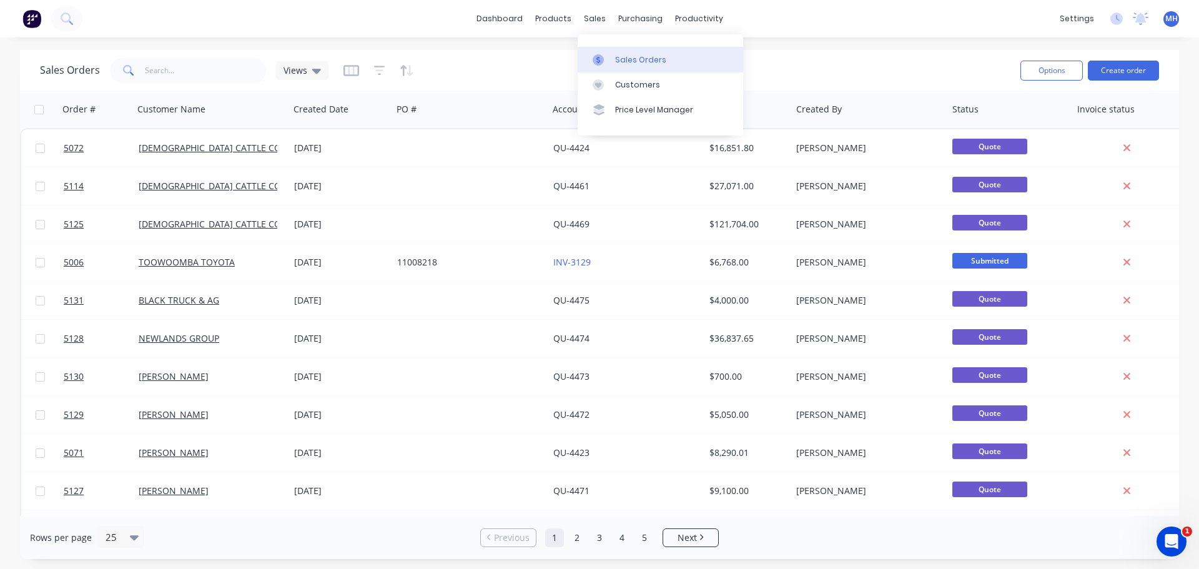
click at [628, 60] on div "Sales Orders" at bounding box center [640, 59] width 51 height 11
click at [1132, 79] on button "Create order" at bounding box center [1122, 71] width 71 height 20
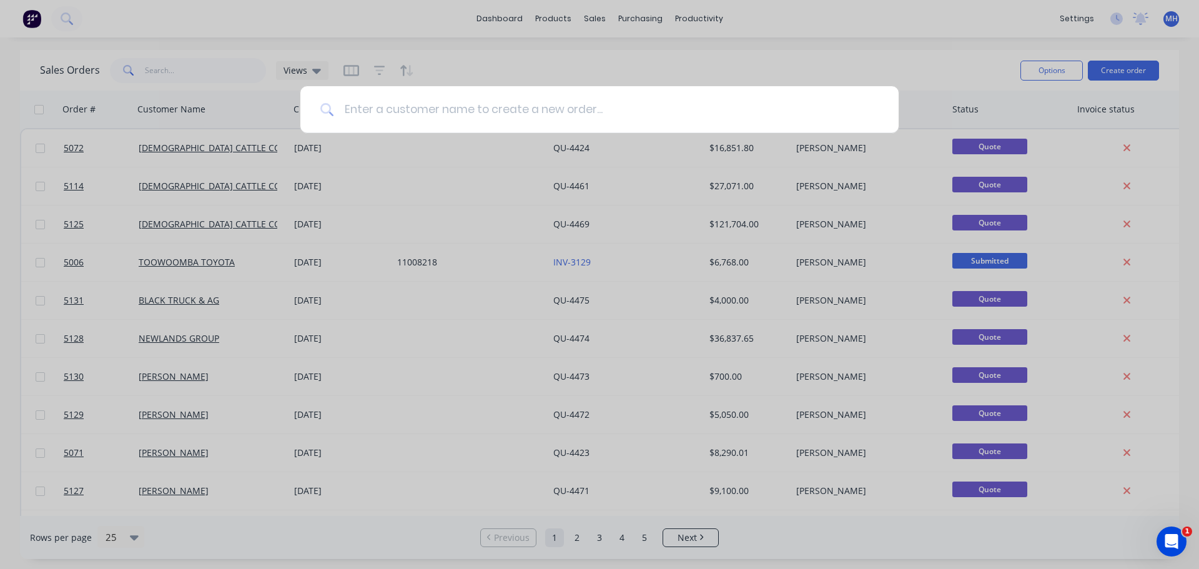
click at [452, 119] on input at bounding box center [606, 109] width 544 height 47
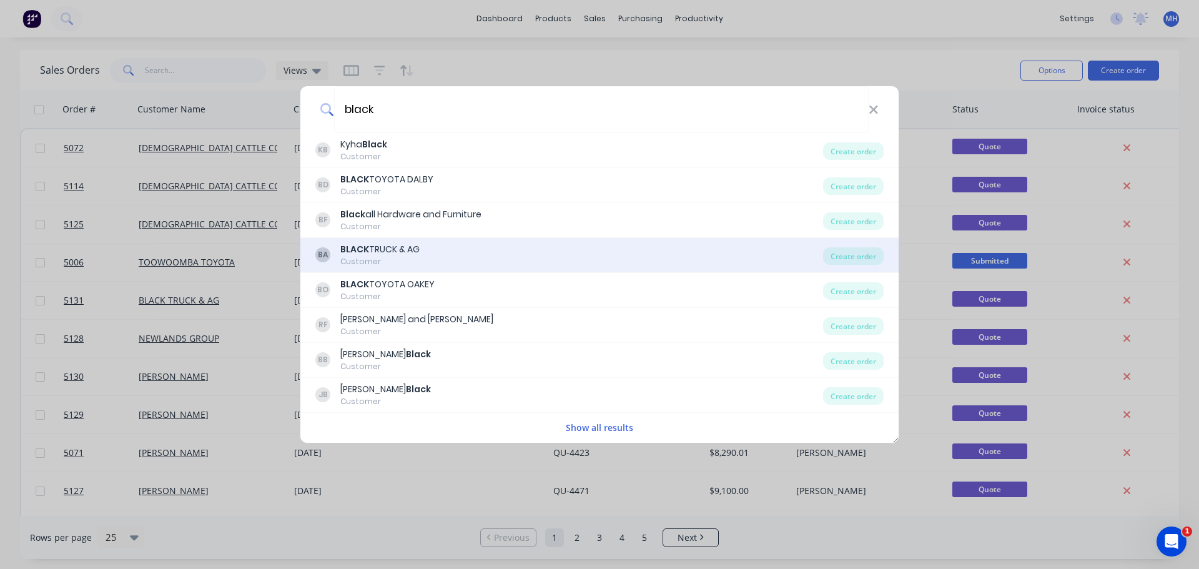
type input "black"
click at [459, 248] on div "BA BLACK TRUCK & AG Customer" at bounding box center [568, 255] width 507 height 24
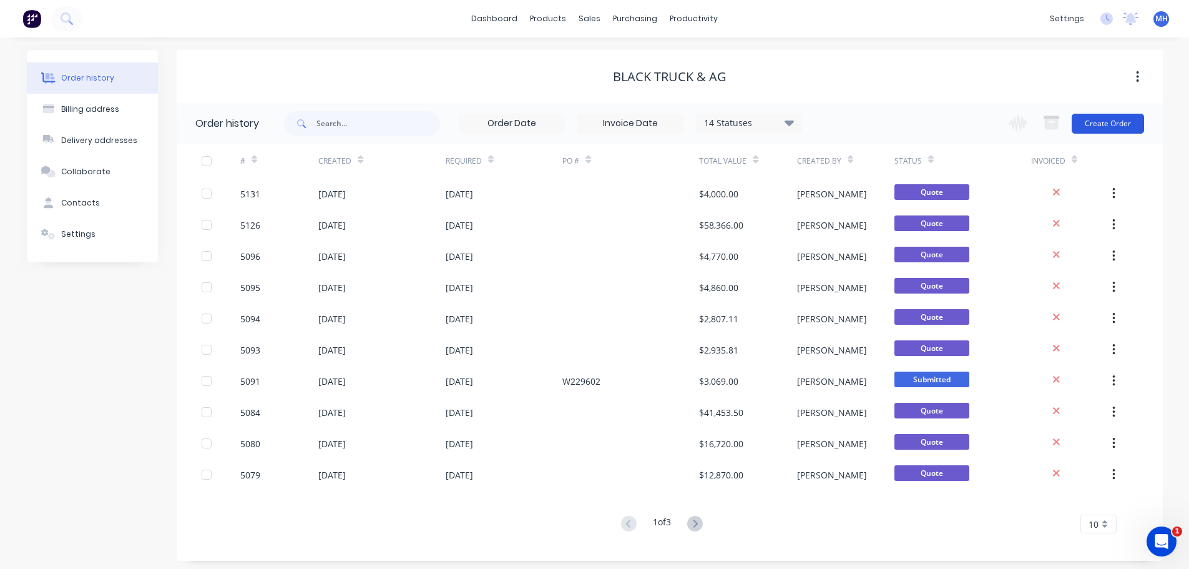
click at [1117, 123] on button "Create Order" at bounding box center [1108, 124] width 72 height 20
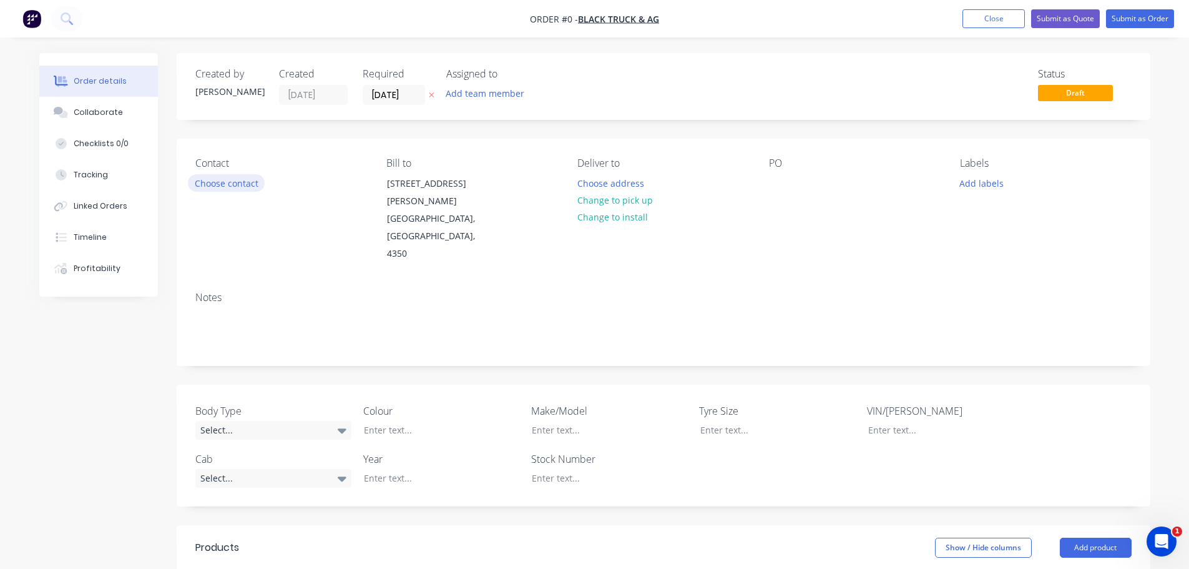
click at [223, 182] on button "Choose contact" at bounding box center [226, 182] width 77 height 17
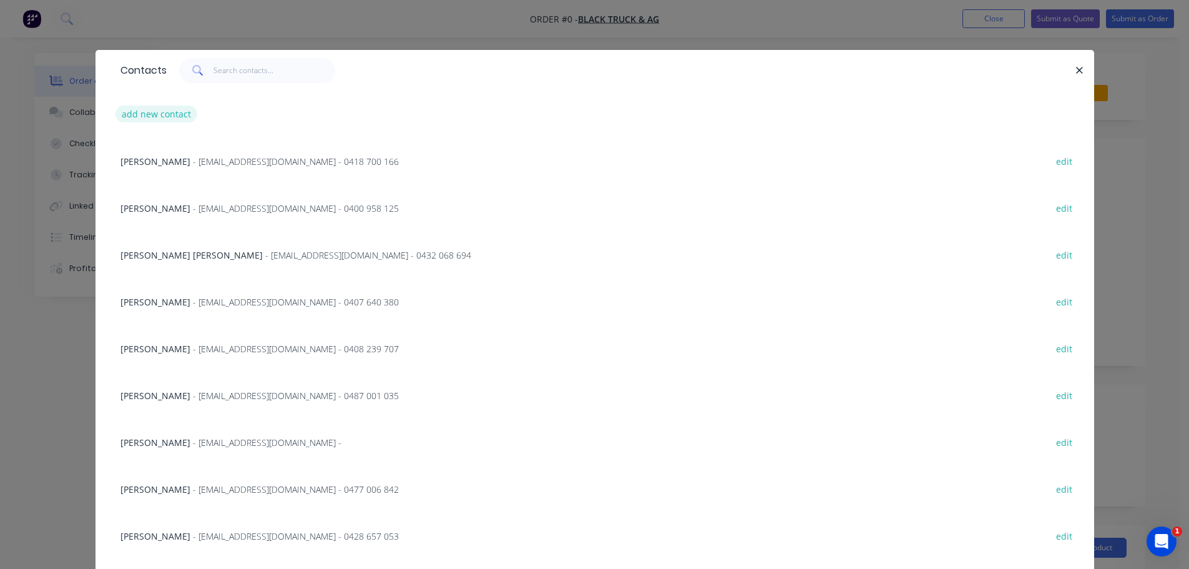
click at [166, 111] on button "add new contact" at bounding box center [156, 113] width 82 height 17
select select "AU"
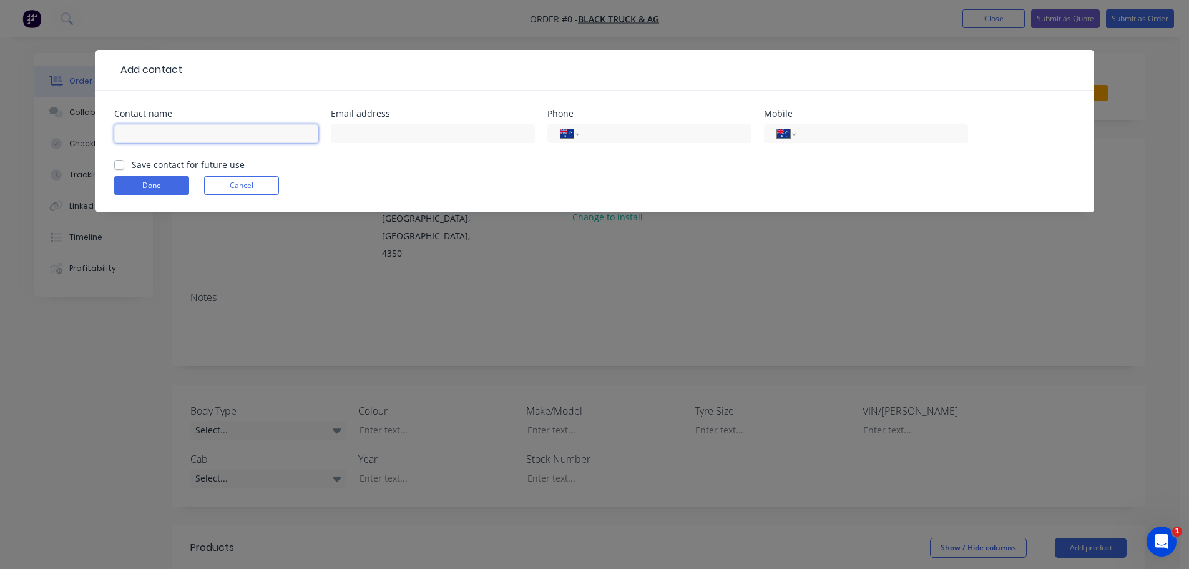
click at [176, 139] on input "text" at bounding box center [216, 133] width 204 height 19
type input "Brock McClune"
type input "bmcclune@blacktruckandag.com.au"
click at [829, 134] on input "tel" at bounding box center [880, 134] width 150 height 14
type input "0487 001 035"
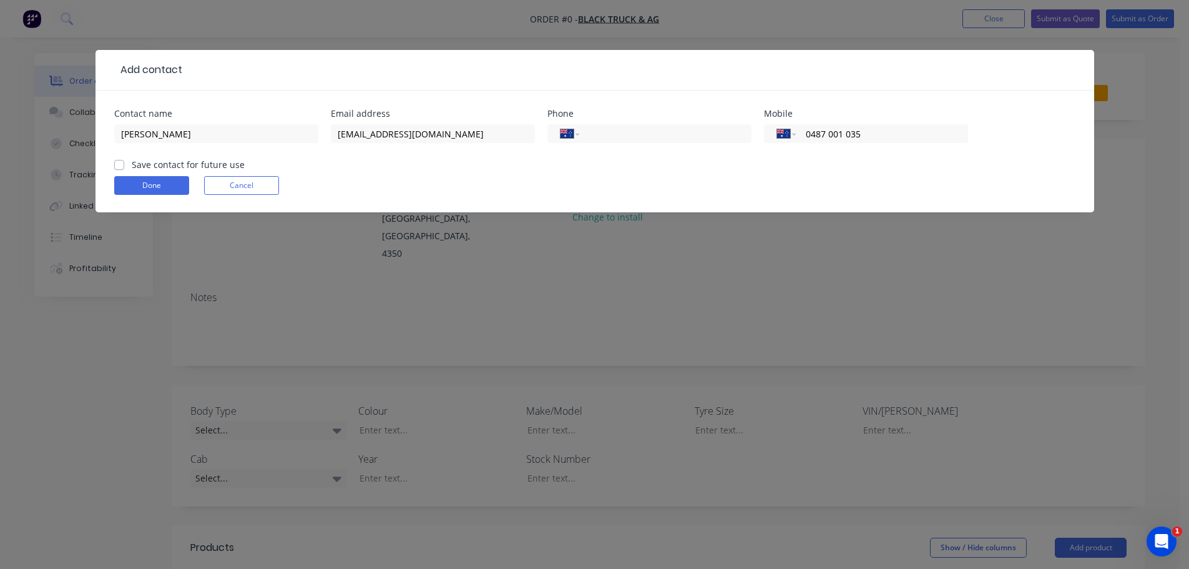
click at [132, 163] on label "Save contact for future use" at bounding box center [188, 164] width 113 height 13
click at [120, 163] on input "Save contact for future use" at bounding box center [119, 164] width 10 height 12
checkbox input "true"
click at [135, 184] on button "Done" at bounding box center [151, 185] width 75 height 19
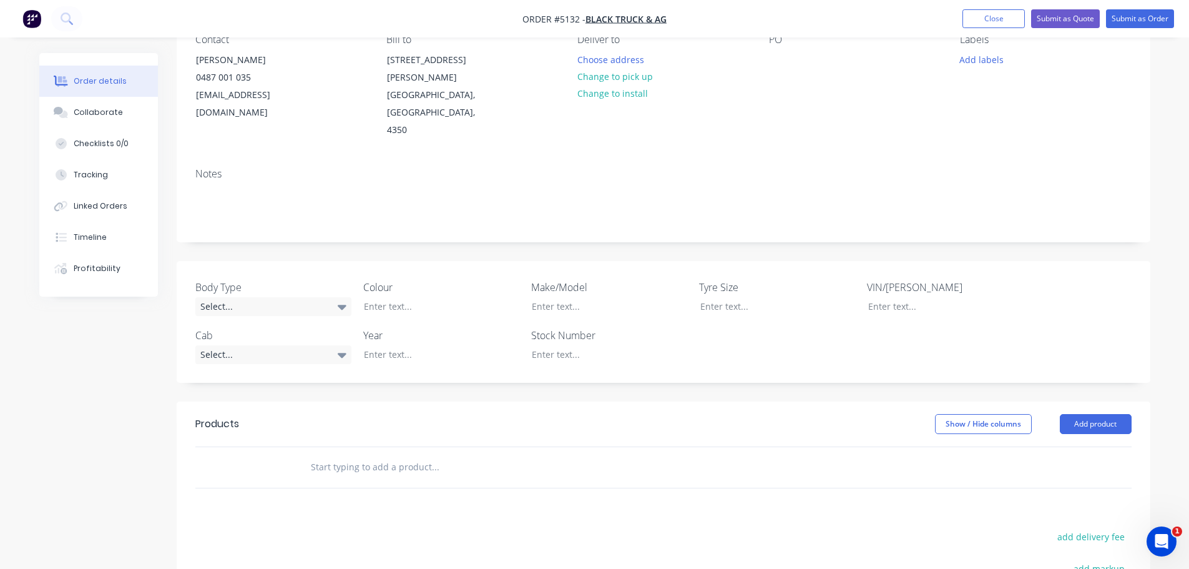
scroll to position [187, 0]
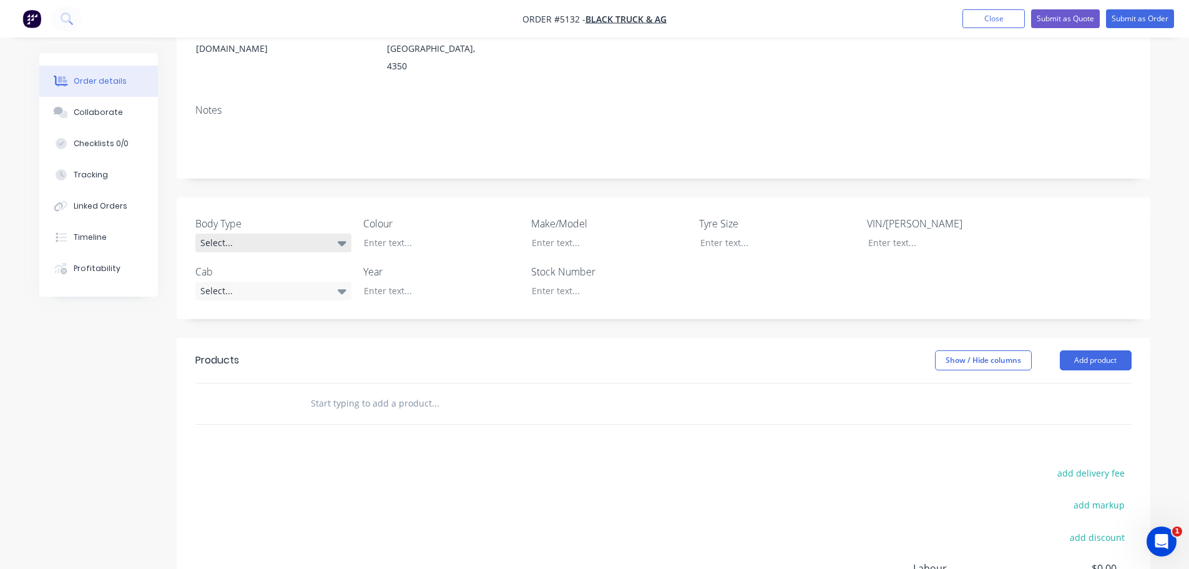
click at [250, 233] on div "Select..." at bounding box center [273, 242] width 156 height 19
click at [275, 285] on button "Pick Up" at bounding box center [288, 284] width 187 height 25
click at [397, 233] on div at bounding box center [432, 242] width 156 height 18
click at [574, 233] on div at bounding box center [600, 242] width 156 height 18
click at [255, 281] on div "Select..." at bounding box center [273, 290] width 156 height 19
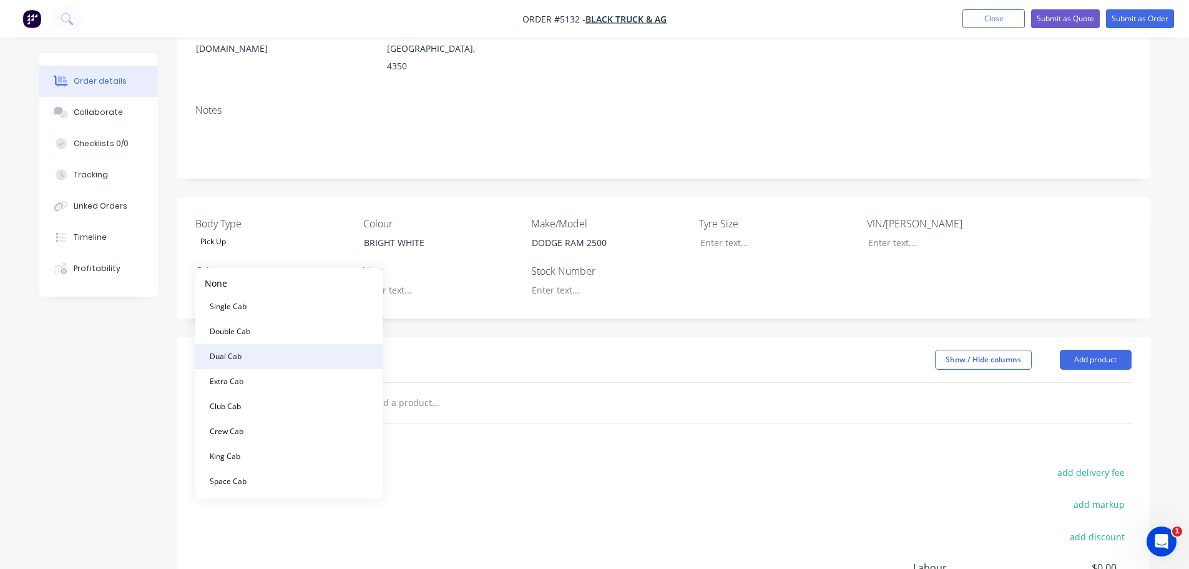
click at [269, 351] on button "Dual Cab" at bounding box center [288, 356] width 187 height 25
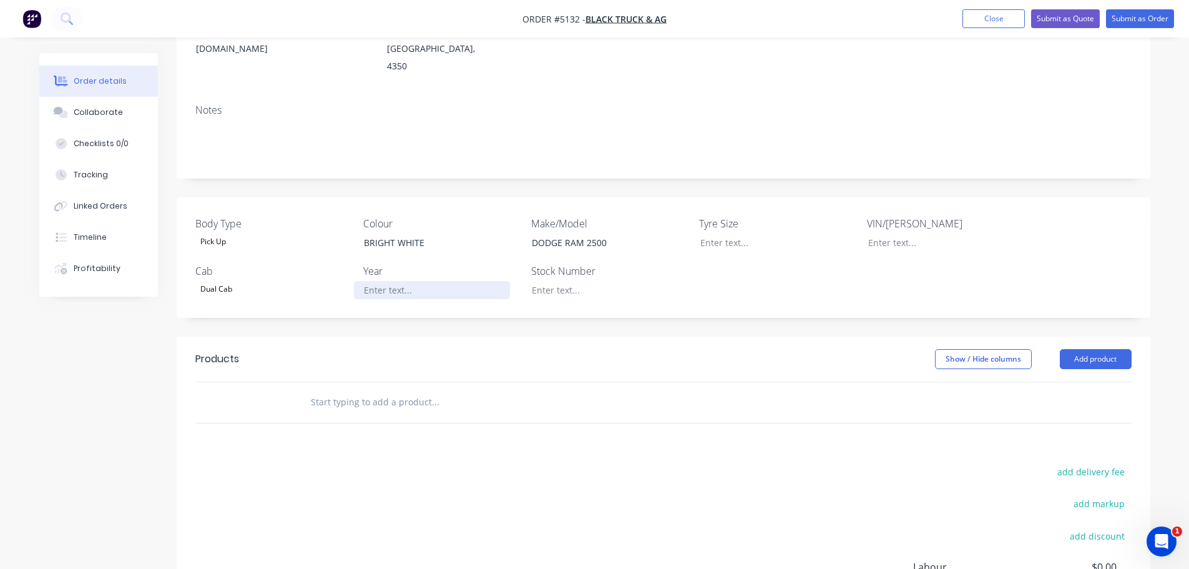
click at [408, 281] on div at bounding box center [432, 290] width 156 height 18
click at [346, 390] on input "text" at bounding box center [435, 402] width 250 height 25
click at [448, 233] on div "BRIGHT WHITE" at bounding box center [432, 242] width 156 height 18
click at [1104, 349] on button "Add product" at bounding box center [1096, 359] width 72 height 20
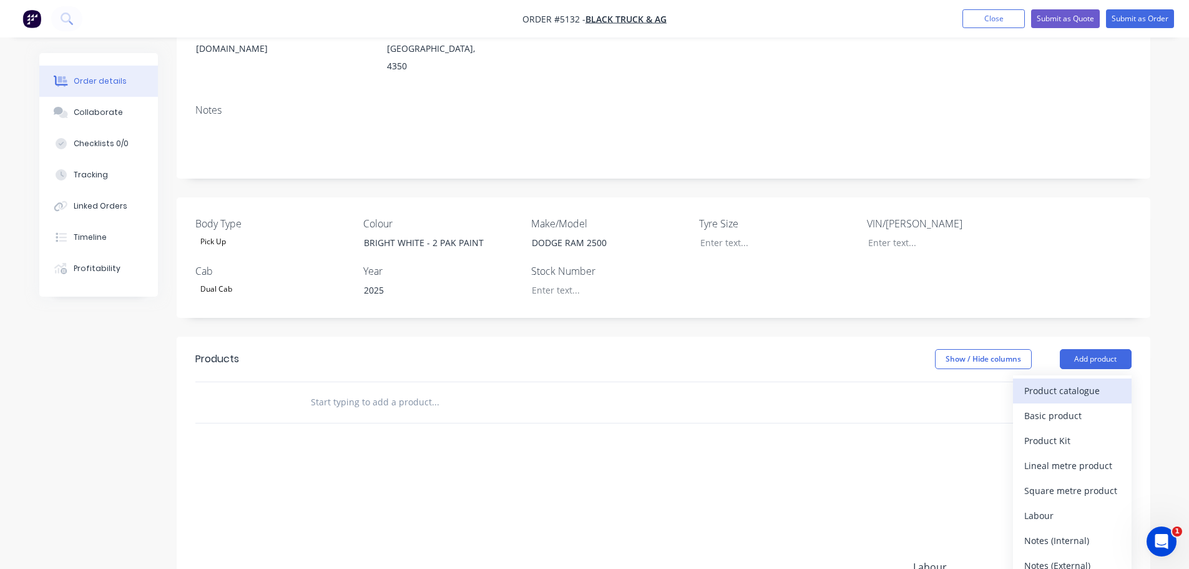
click at [1069, 381] on div "Product catalogue" at bounding box center [1072, 390] width 96 height 18
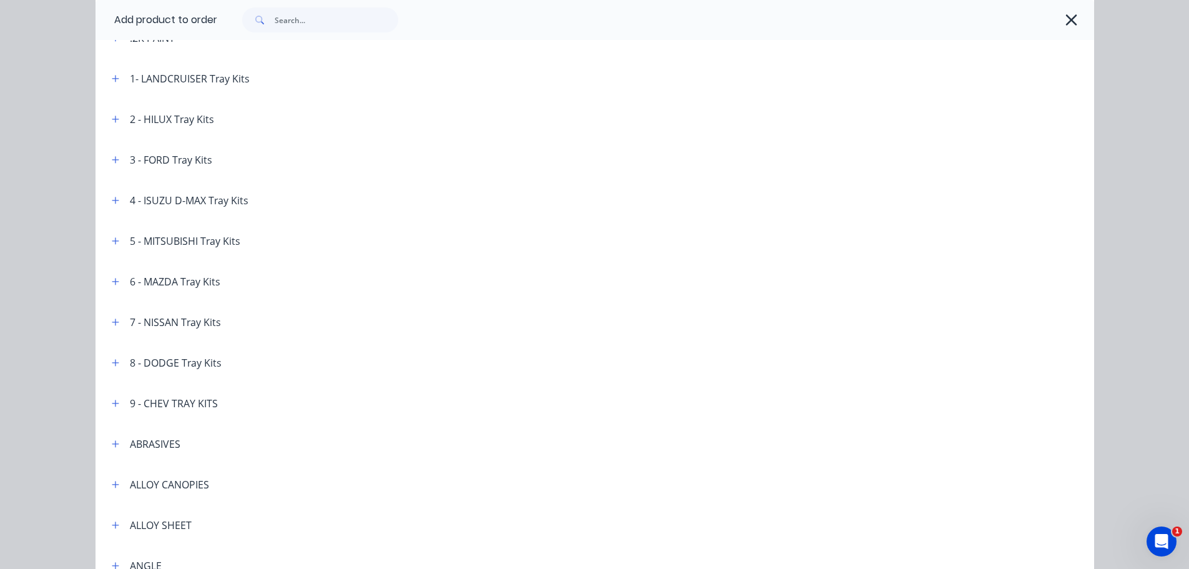
scroll to position [125, 0]
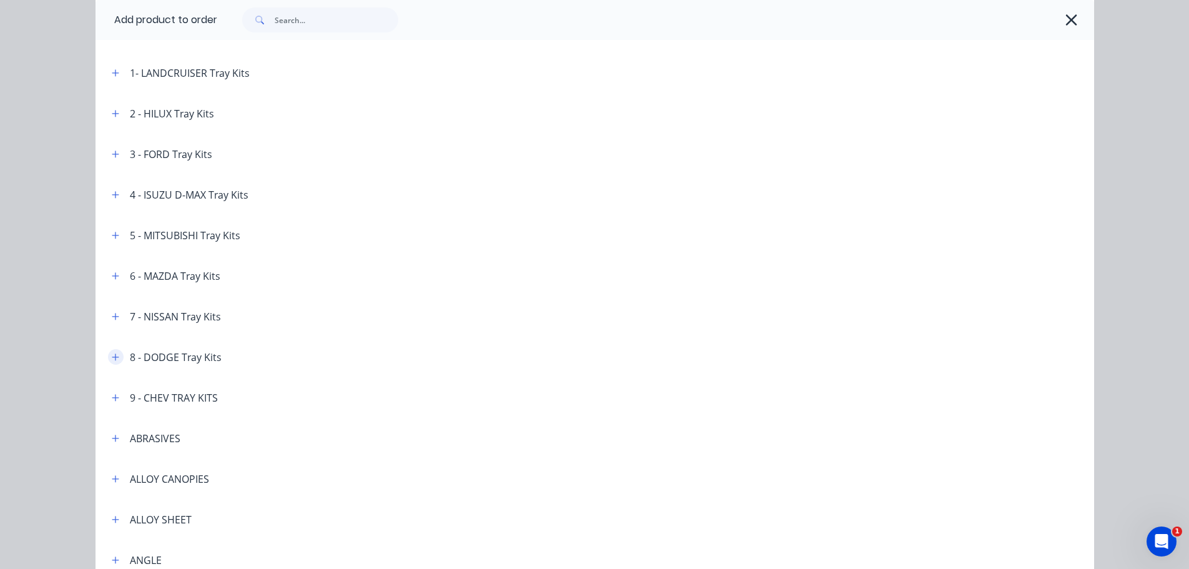
click at [112, 361] on icon "button" at bounding box center [115, 357] width 7 height 9
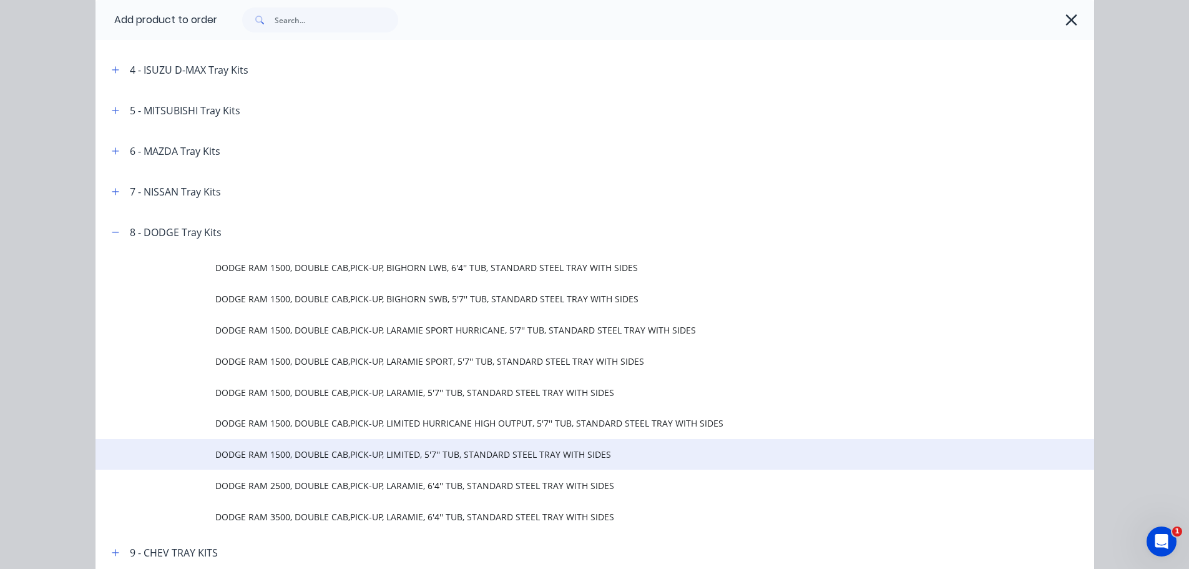
scroll to position [312, 0]
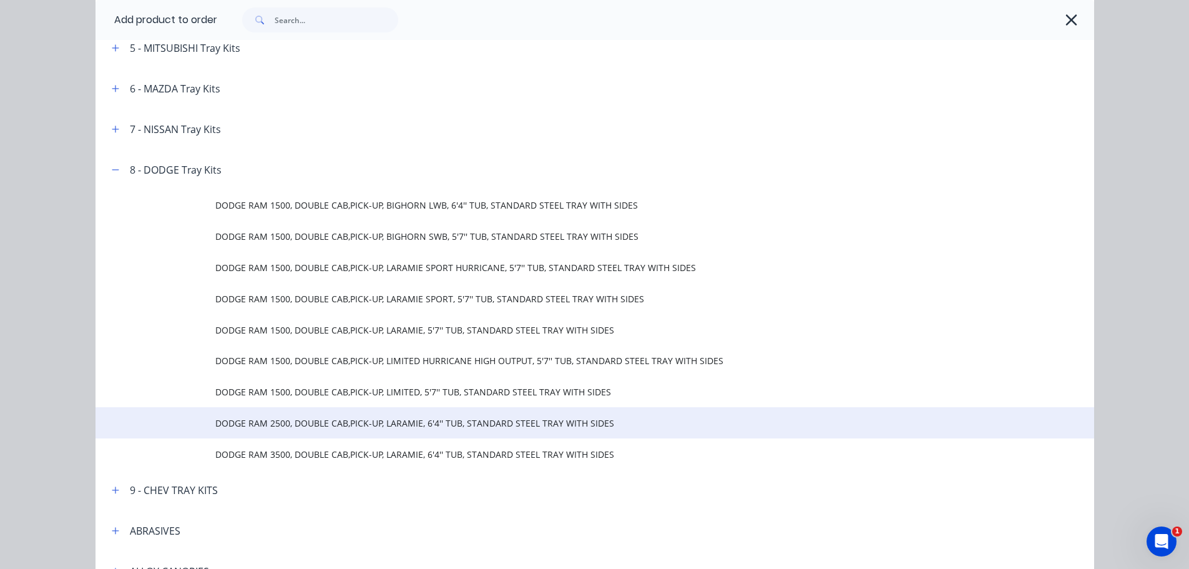
click at [364, 424] on span "DODGE RAM 2500, DOUBLE CAB,PICK-UP, LARAMIE, 6'4'' TUB, STANDARD STEEL TRAY WIT…" at bounding box center [566, 422] width 703 height 13
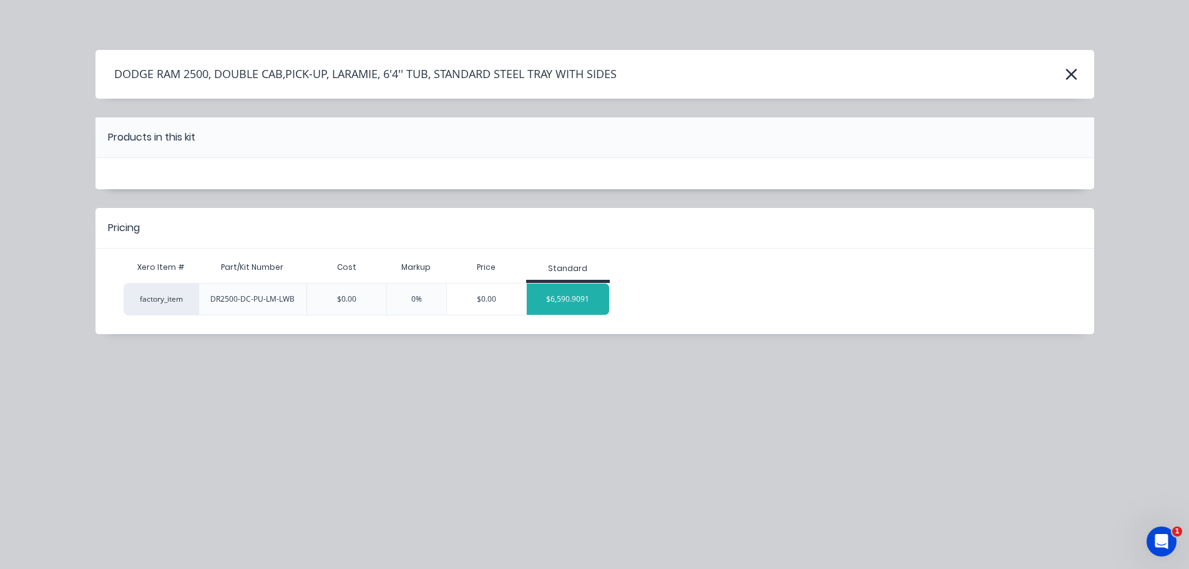
click at [589, 297] on div "$6,590.9091" at bounding box center [568, 298] width 83 height 31
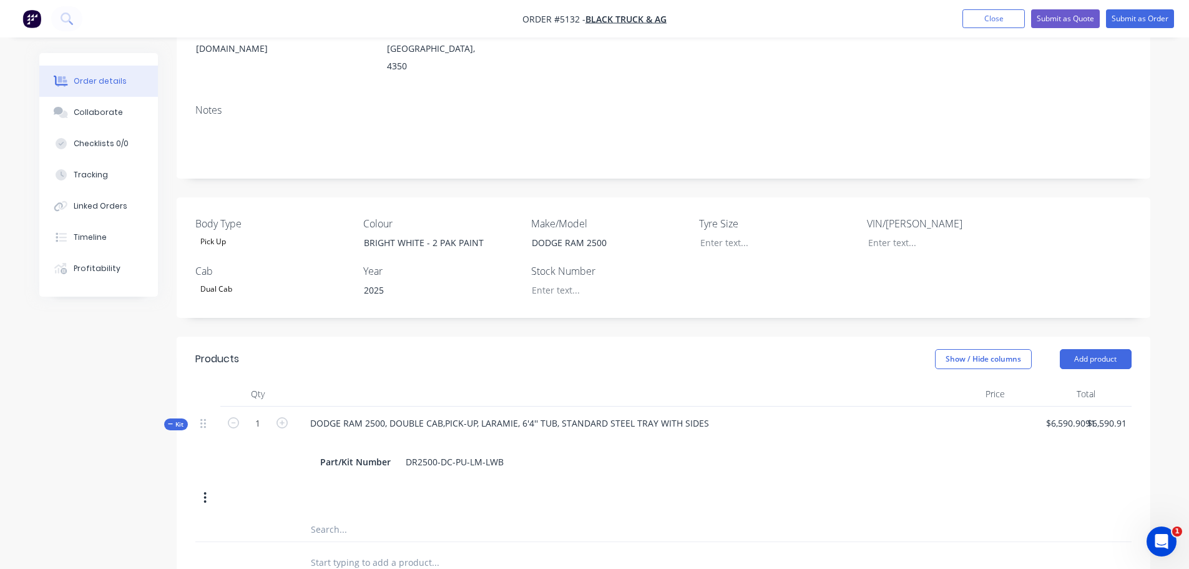
click at [342, 516] on input "text" at bounding box center [435, 528] width 250 height 25
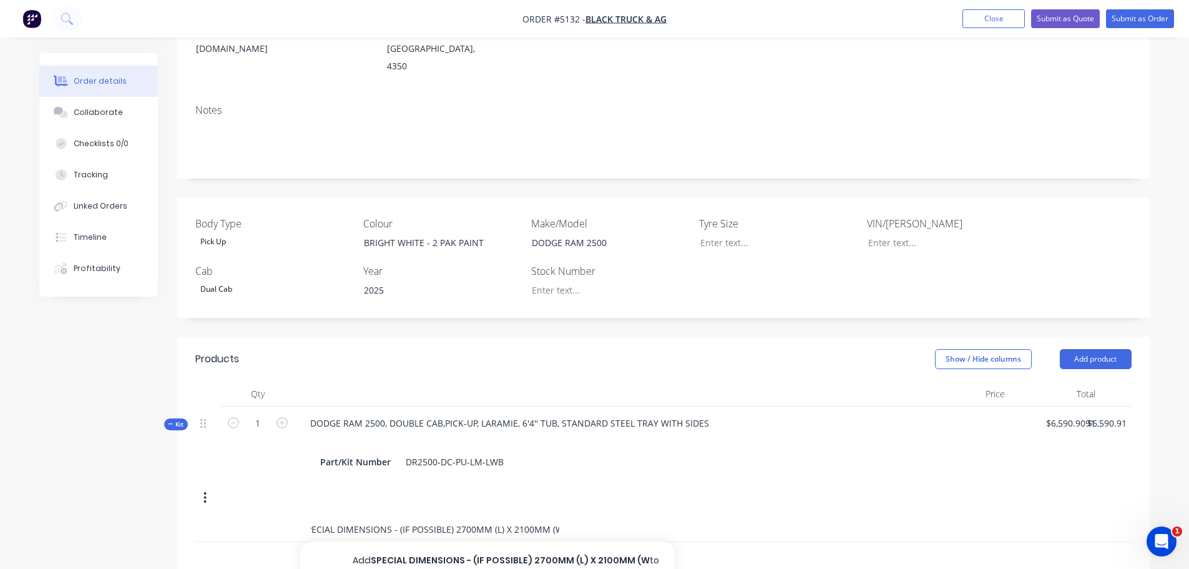
scroll to position [0, 12]
type input "SPECIAL DIMENSIONS - (IF POSSIBLE) 2700MM (L) X 2100MM (W)"
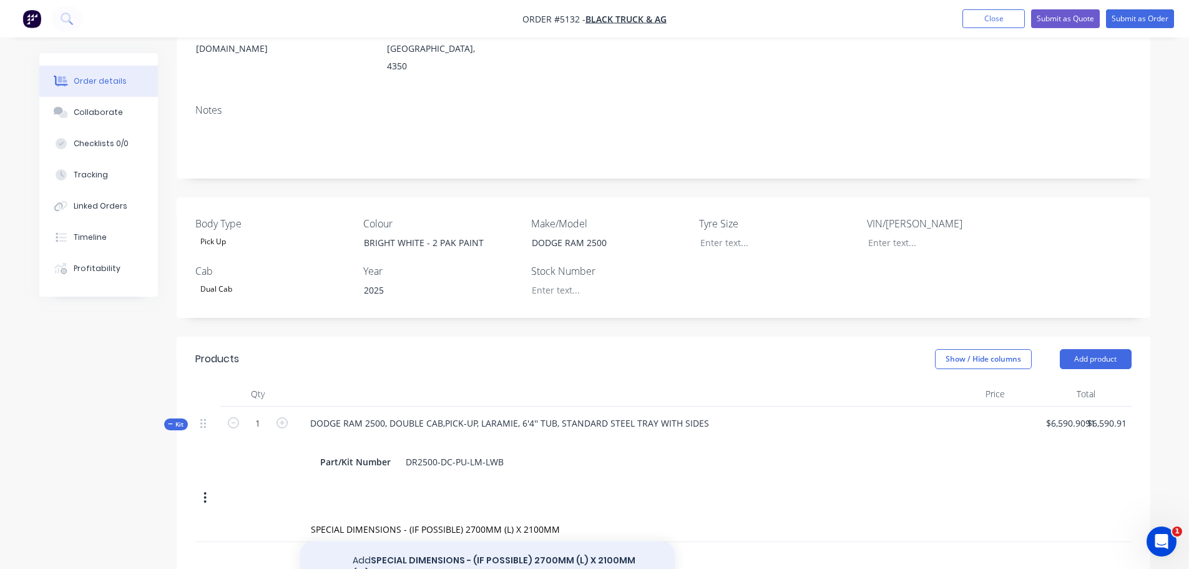
click at [487, 541] on button "Add SPECIAL DIMENSIONS - (IF POSSIBLE) 2700MM (L) X 2100MM (W) to kit" at bounding box center [487, 566] width 375 height 51
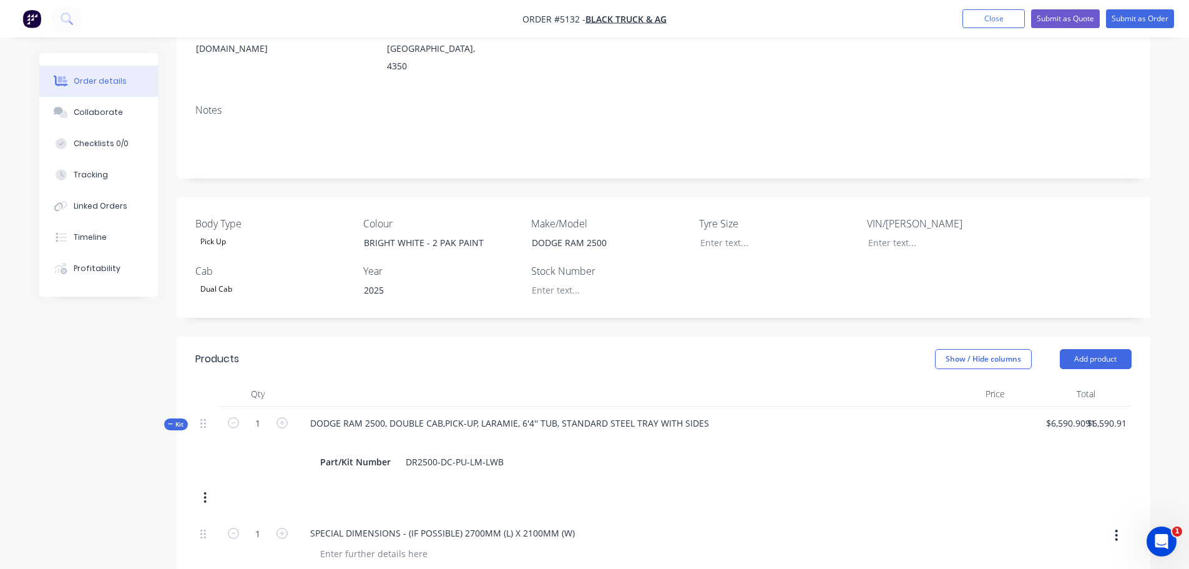
click at [1077, 516] on div at bounding box center [1055, 544] width 91 height 57
click at [1058, 414] on input "6590.9091" at bounding box center [1073, 423] width 56 height 18
type input "$6,790.981"
type input "6790.98"
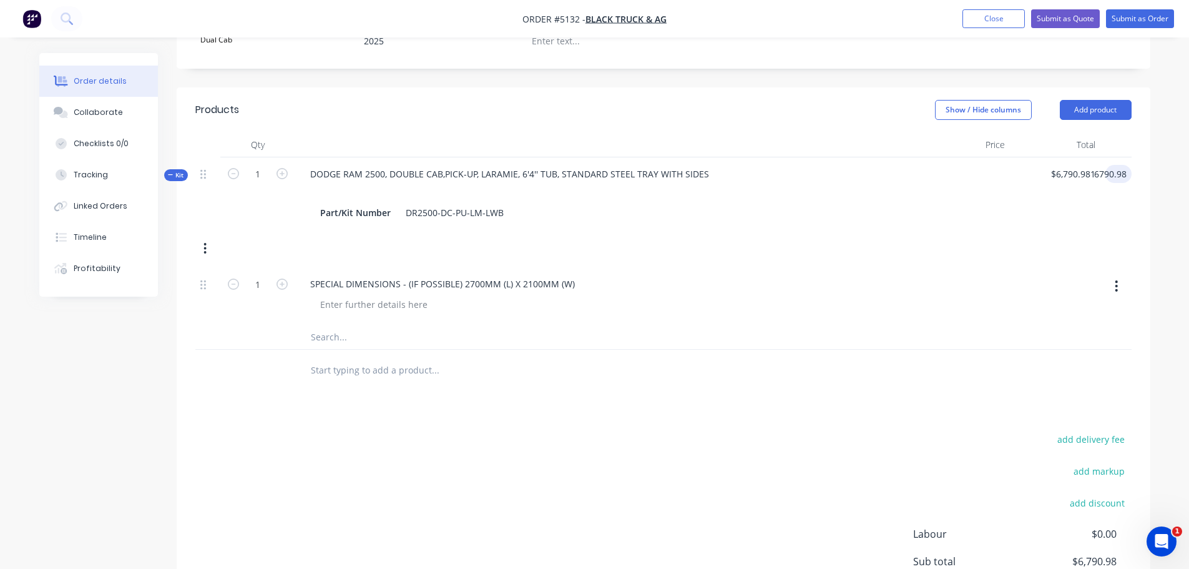
scroll to position [437, 0]
type input "$6,790.98"
click at [334, 356] on input "text" at bounding box center [435, 368] width 250 height 25
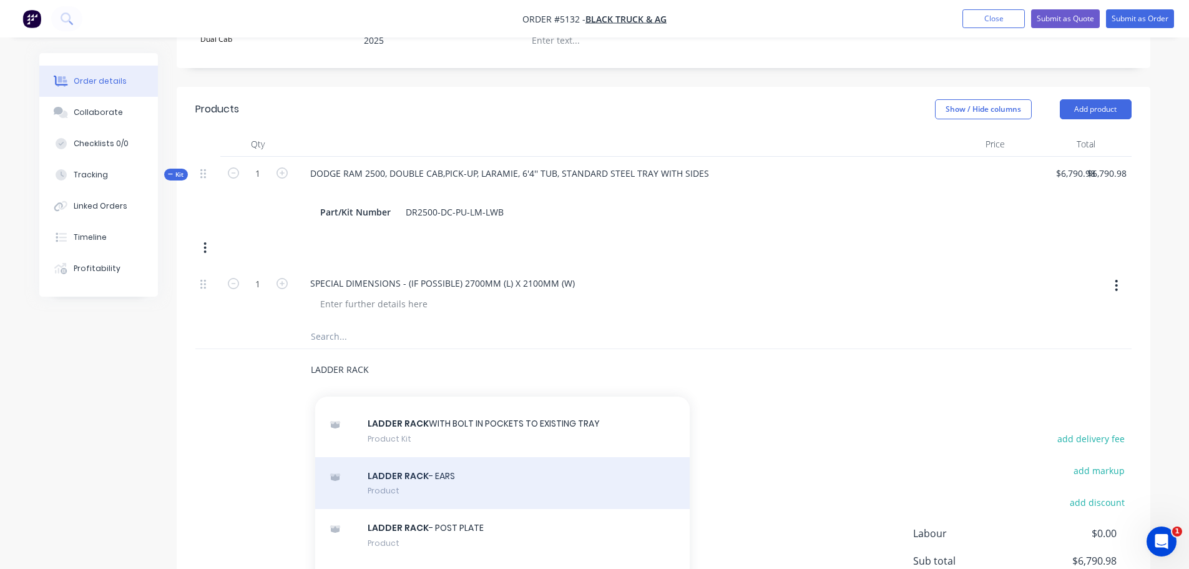
scroll to position [1311, 0]
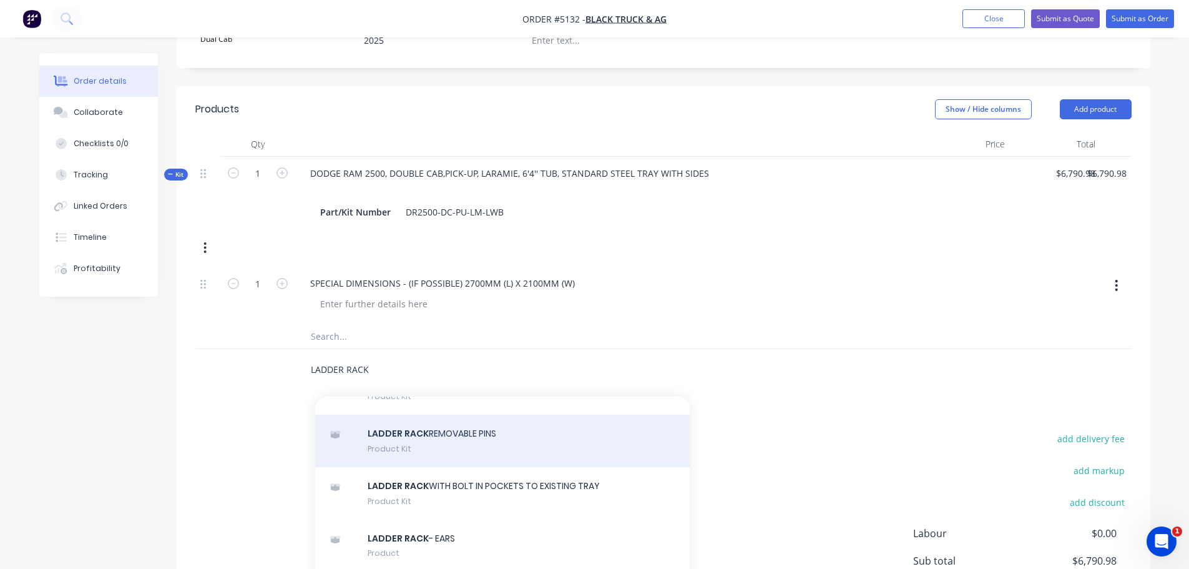
type input "LADDER RACK"
click at [463, 423] on div "LADDER RACK REMOVABLE PINS Product Kit" at bounding box center [502, 440] width 375 height 52
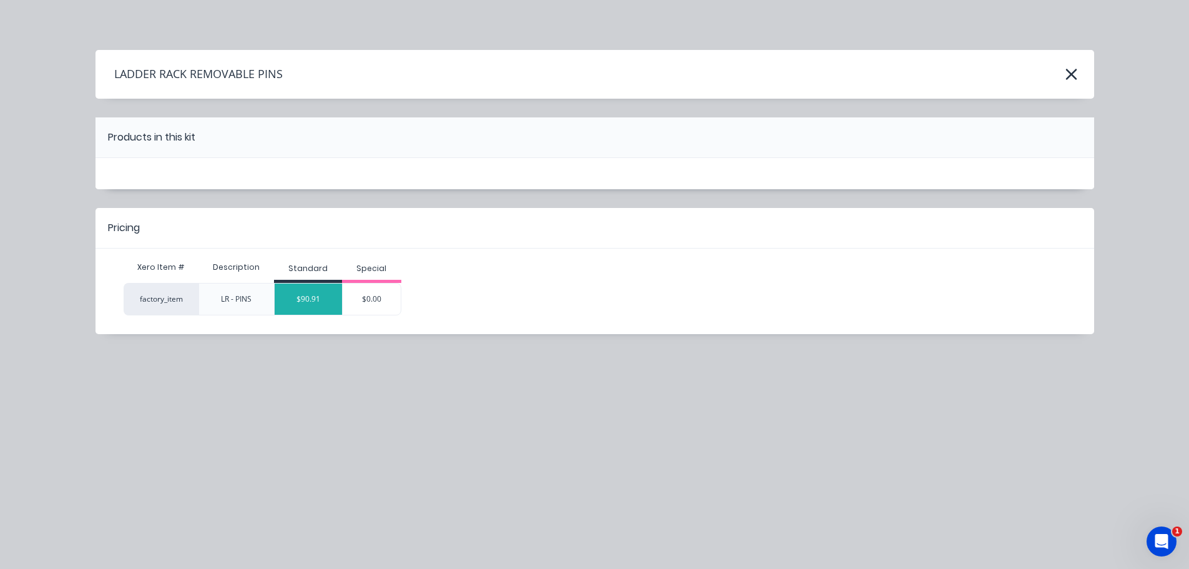
click at [300, 285] on div "$90.91" at bounding box center [308, 298] width 67 height 31
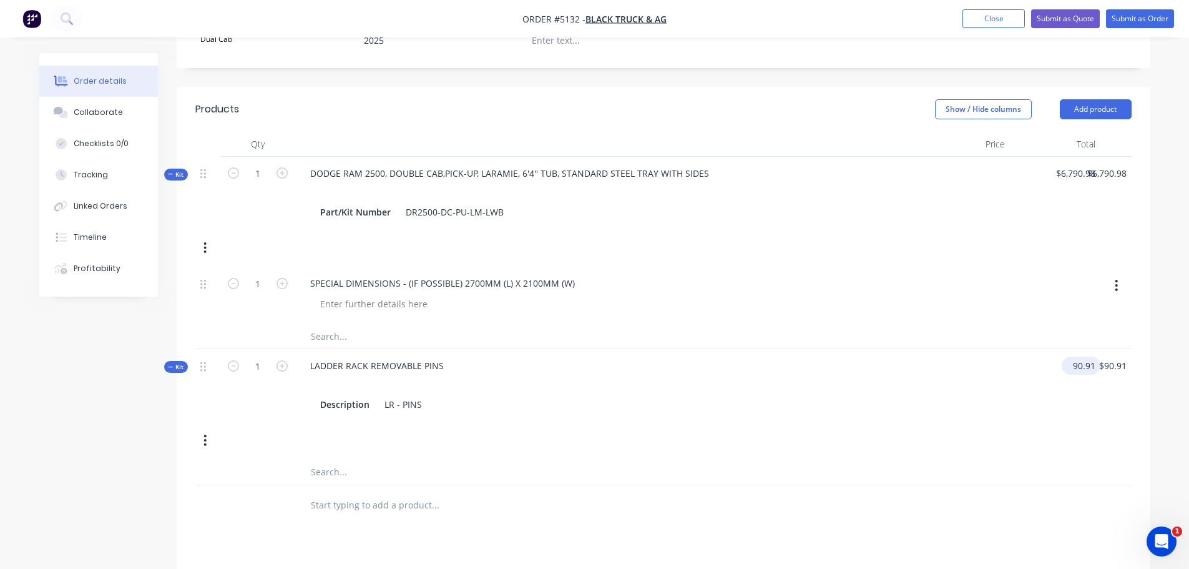
click at [1076, 356] on input "90.91" at bounding box center [1084, 365] width 34 height 18
type input "$636.36"
click at [368, 493] on input "text" at bounding box center [435, 505] width 250 height 25
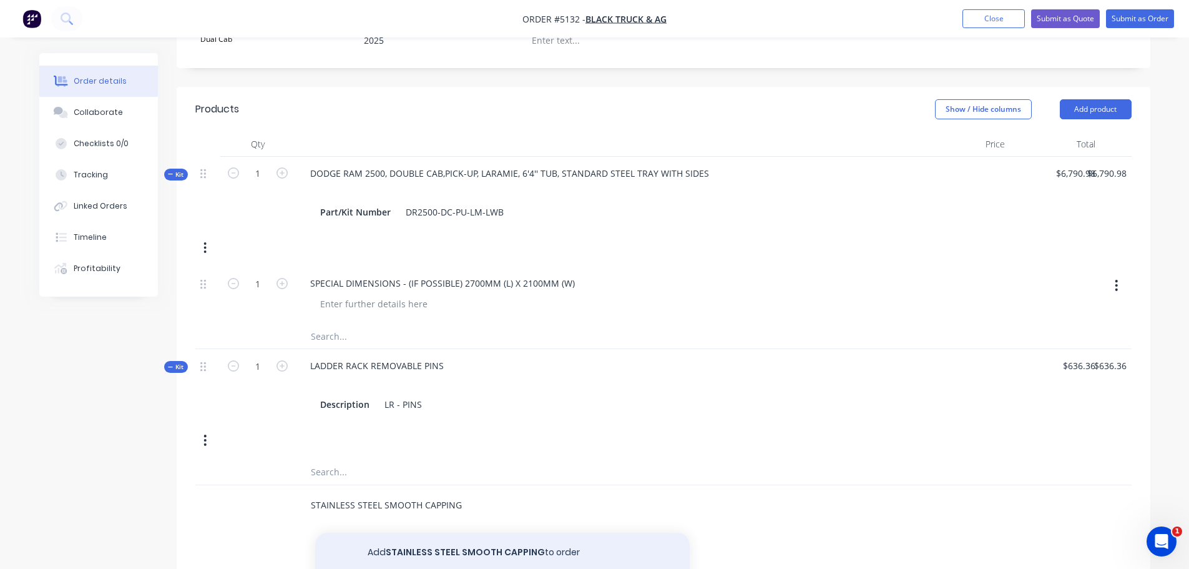
type input "STAINLESS STEEL SMOOTH CAPPING"
click at [517, 532] on button "Add STAINLESS STEEL SMOOTH CAPPING to order" at bounding box center [502, 552] width 375 height 40
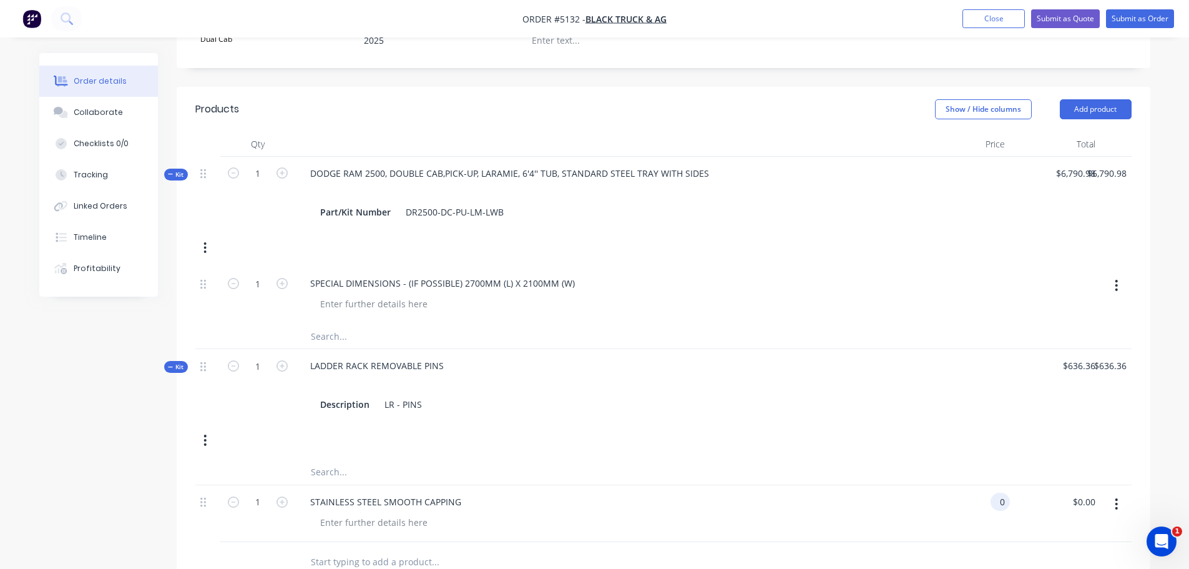
click at [986, 485] on div "0 0" at bounding box center [964, 513] width 91 height 57
type input "$200.00"
click at [347, 513] on div at bounding box center [373, 522] width 127 height 18
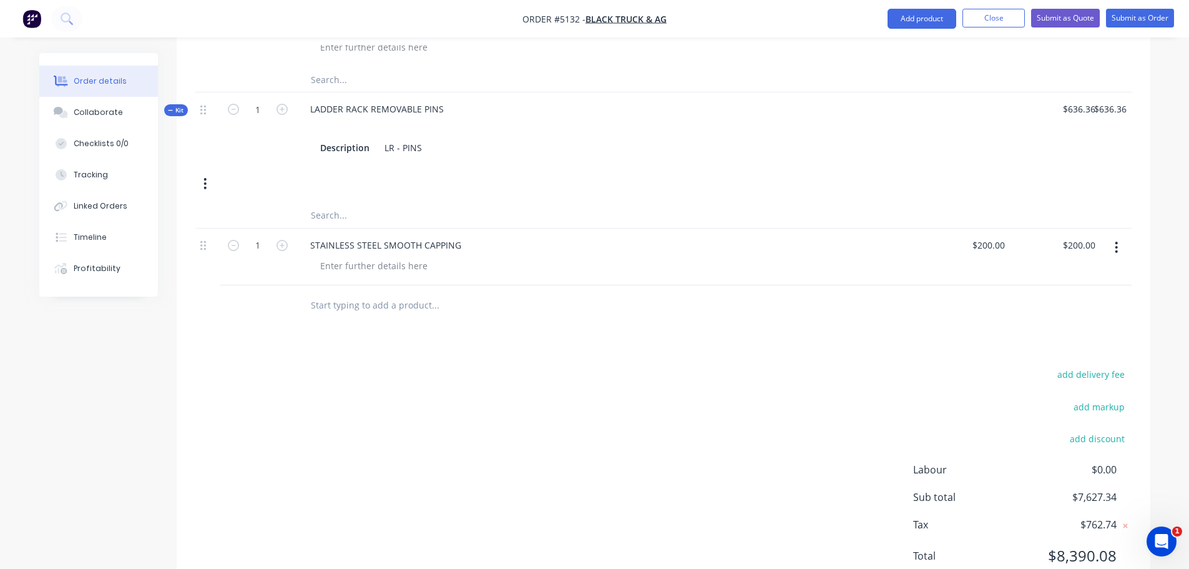
scroll to position [707, 0]
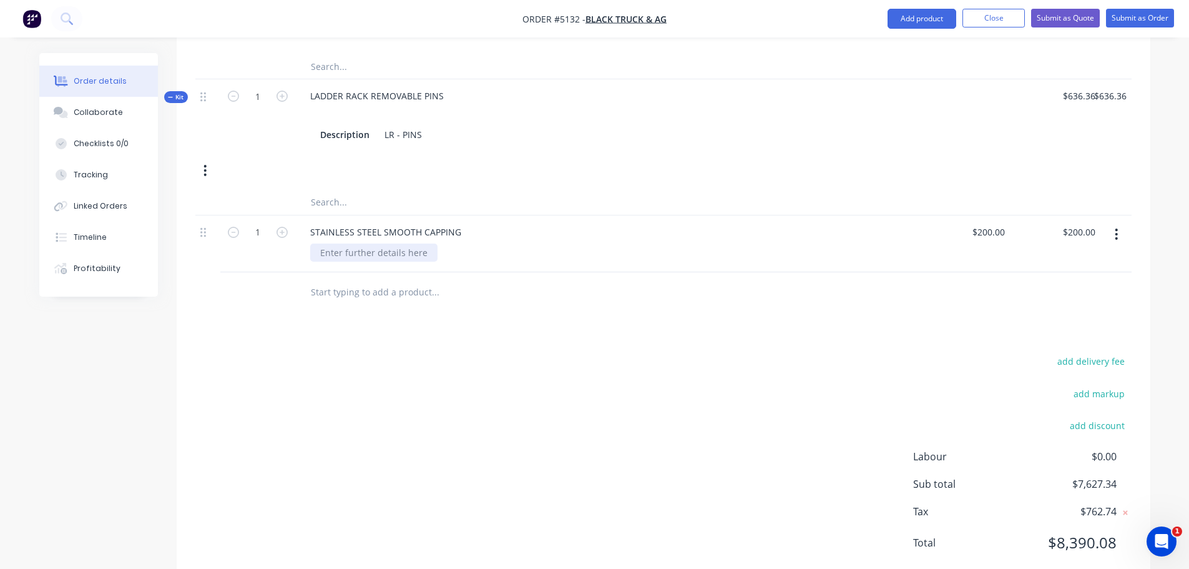
click at [344, 243] on div at bounding box center [373, 252] width 127 height 18
type input "$309.09"
click at [345, 280] on input "text" at bounding box center [435, 292] width 250 height 25
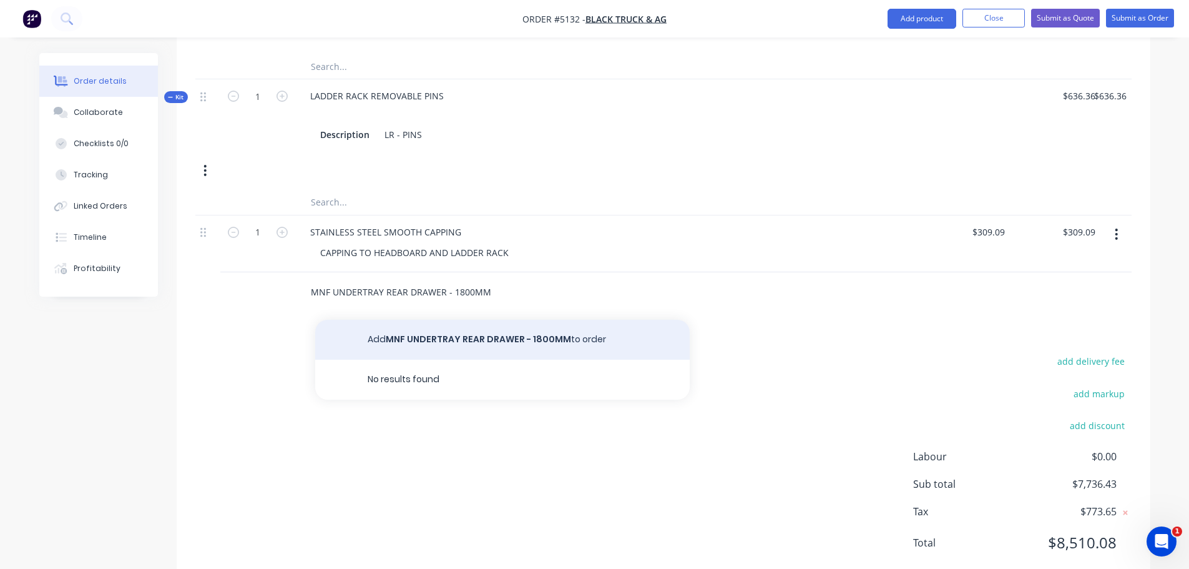
type input "MNF UNDERTRAY REAR DRAWER - 1800MM"
click at [446, 320] on button "Add MNF UNDERTRAY REAR DRAWER - 1800MM to order" at bounding box center [502, 340] width 375 height 40
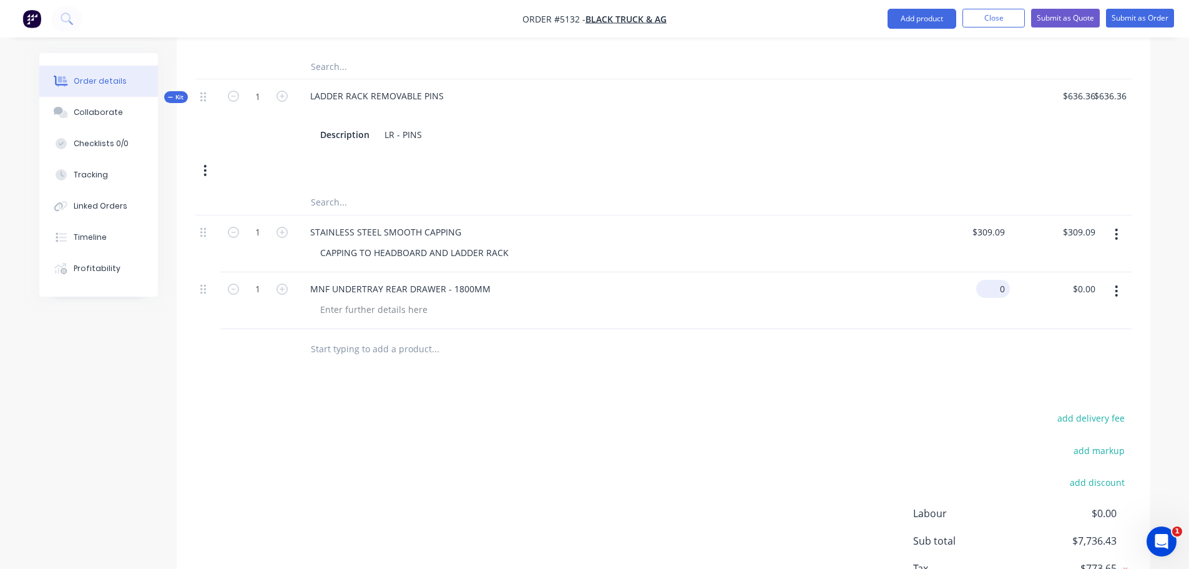
click at [995, 280] on div "0 $0.00" at bounding box center [995, 289] width 29 height 18
type input "$2,000.00"
click at [366, 336] on input "text" at bounding box center [435, 348] width 250 height 25
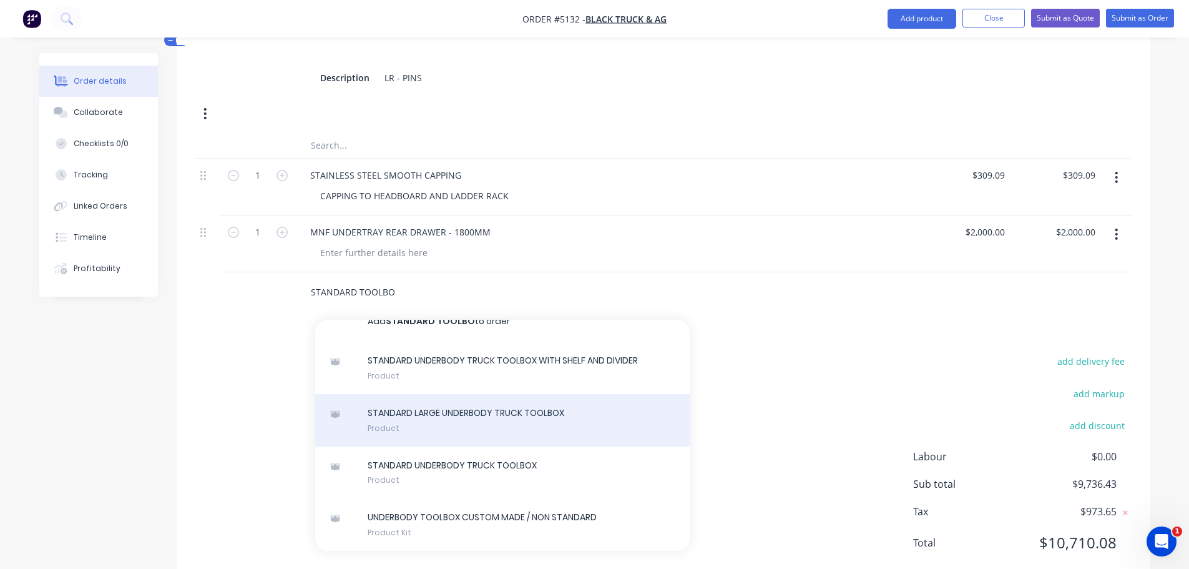
scroll to position [0, 0]
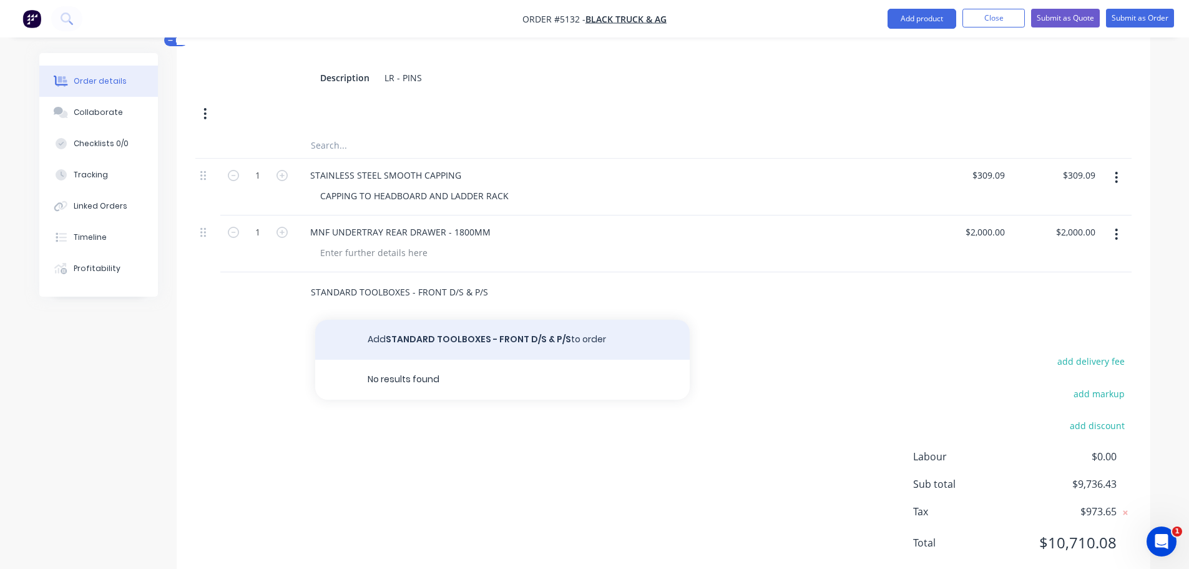
type input "STANDARD TOOLBOXES - FRONT D/S & P/S"
click at [494, 320] on button "Add STANDARD TOOLBOXES - FRONT D/S & P/S to order" at bounding box center [502, 340] width 375 height 40
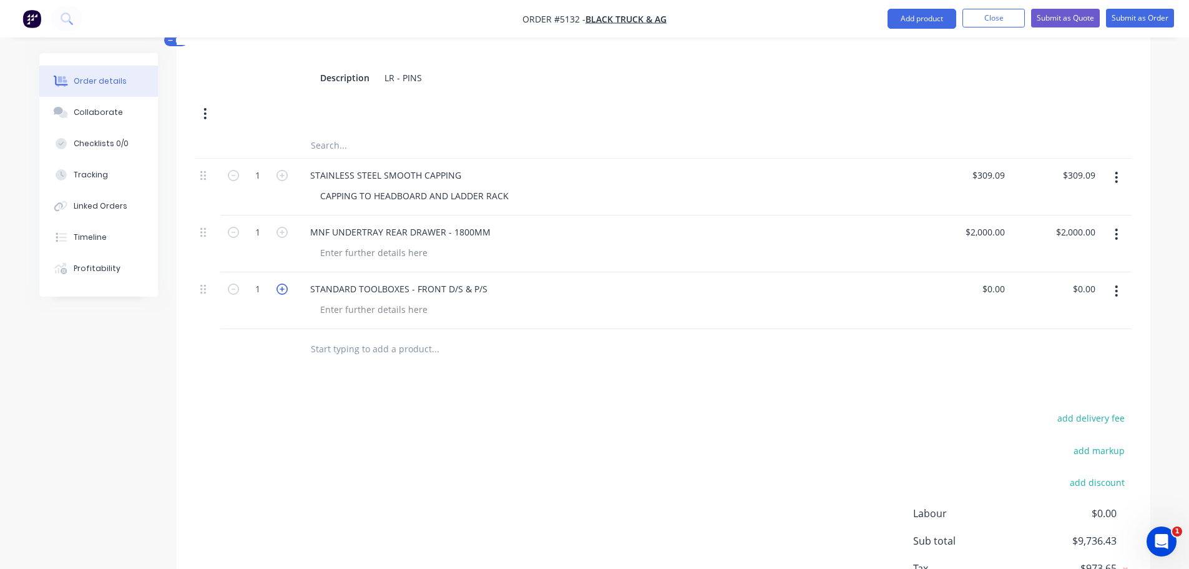
click at [287, 283] on icon "button" at bounding box center [282, 288] width 11 height 11
type input "2"
click at [999, 280] on input "0" at bounding box center [995, 289] width 29 height 18
type input "$545.45"
type input "$1,090.90"
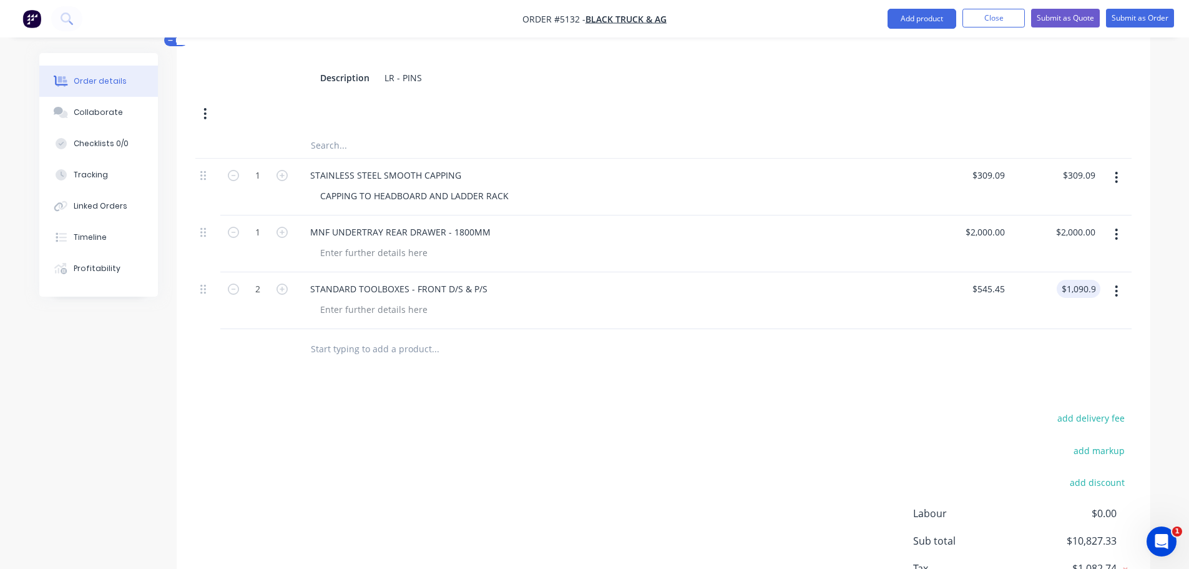
click at [326, 336] on input "text" at bounding box center [435, 348] width 250 height 25
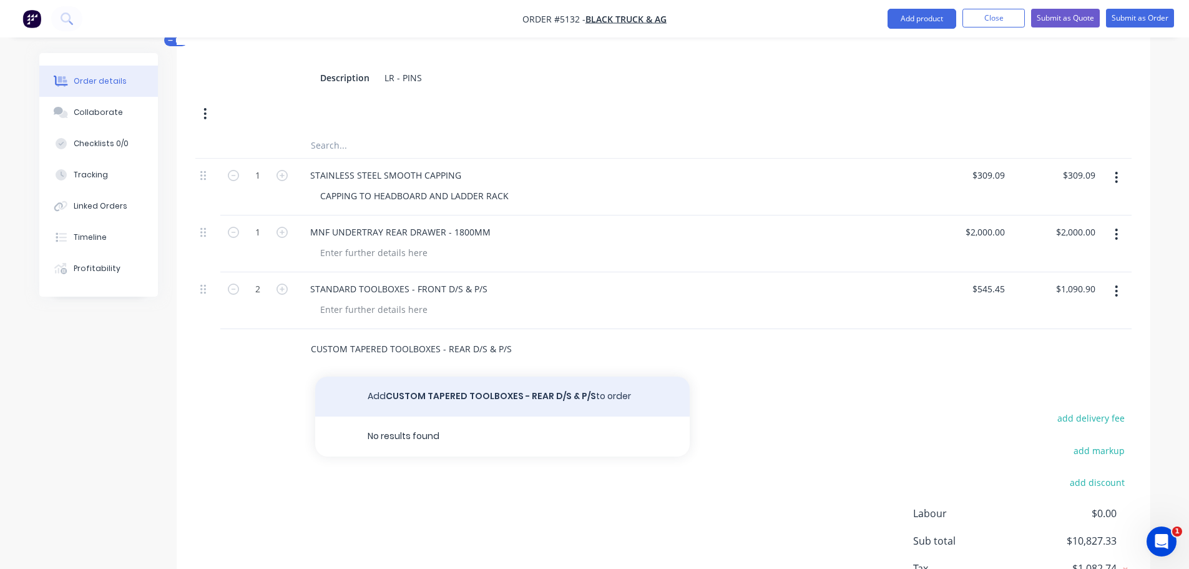
type input "CUSTOM TAPERED TOOLBOXES - REAR D/S & P/S"
click at [437, 376] on button "Add CUSTOM TAPERED TOOLBOXES - REAR D/S & P/S to order" at bounding box center [502, 396] width 375 height 40
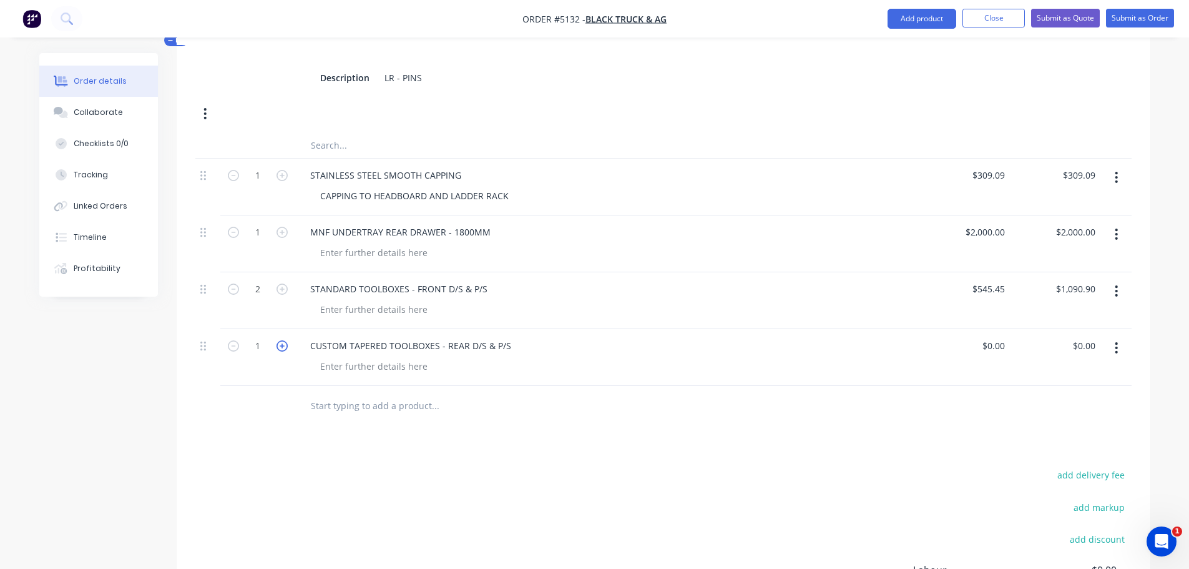
click at [277, 340] on icon "button" at bounding box center [282, 345] width 11 height 11
type input "2"
click at [993, 336] on div "0 $0.00" at bounding box center [993, 345] width 34 height 18
type input "$654.55"
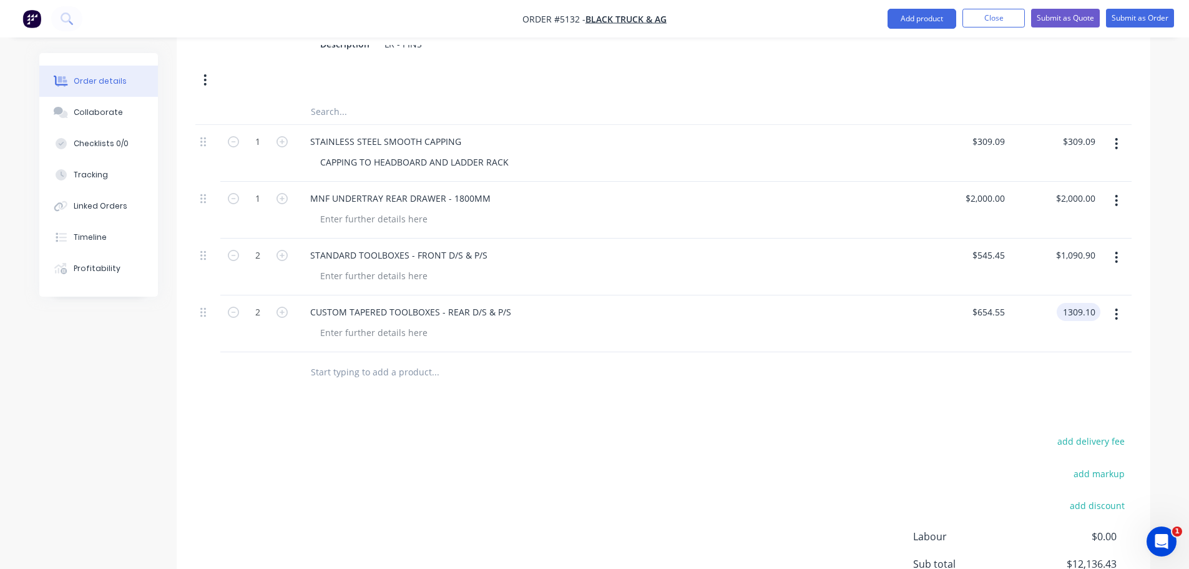
scroll to position [815, 0]
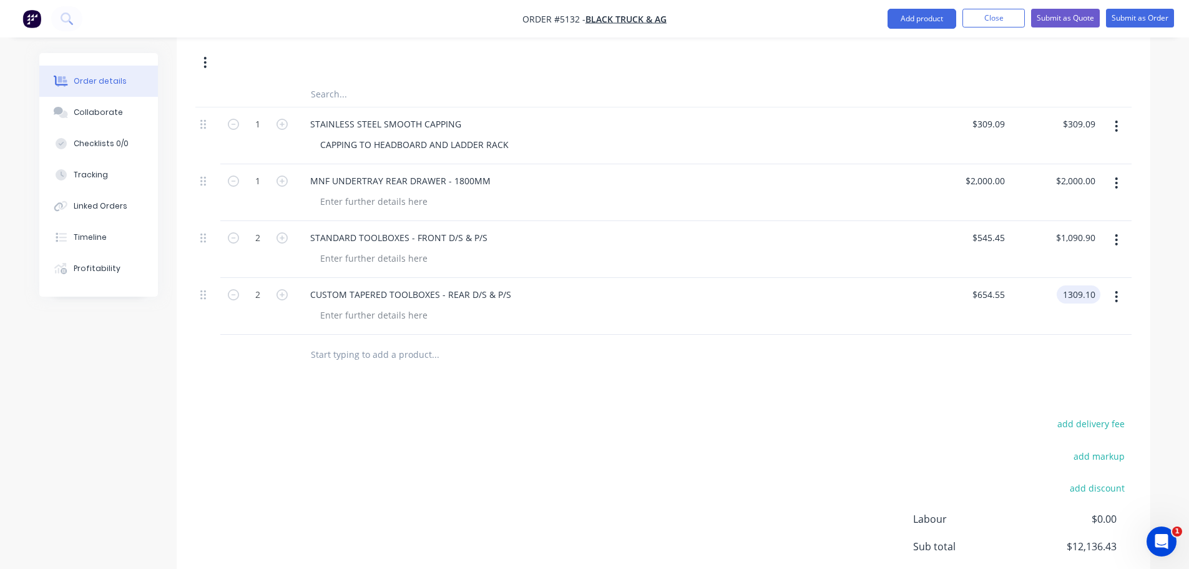
type input "$1,309.10"
click at [375, 342] on input "text" at bounding box center [435, 354] width 250 height 25
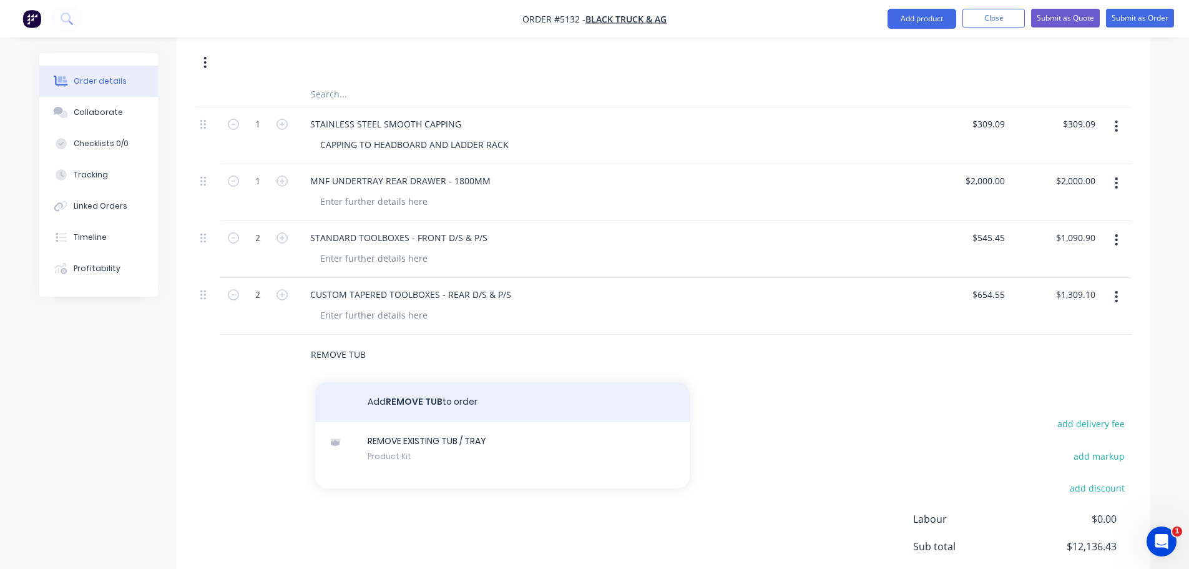
type input "REMOVE TUB"
click at [411, 382] on button "Add REMOVE TUB to order" at bounding box center [502, 402] width 375 height 40
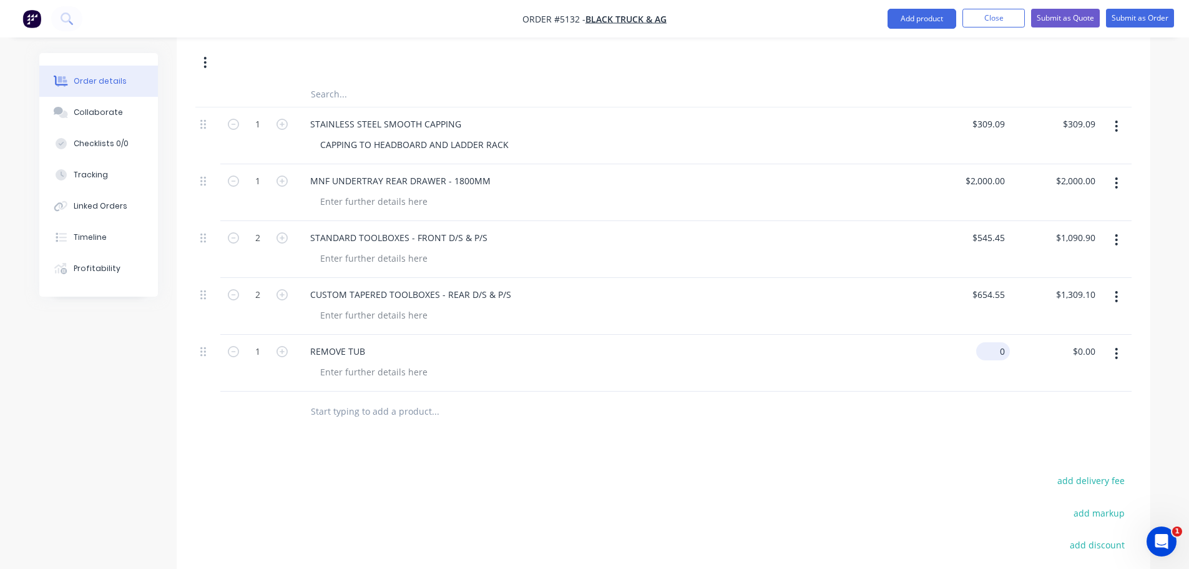
click at [1001, 342] on input "0" at bounding box center [995, 351] width 29 height 18
type input "$100.00"
click at [353, 399] on input "text" at bounding box center [435, 411] width 250 height 25
type input "$100.00"
click at [351, 399] on input "text" at bounding box center [435, 411] width 250 height 25
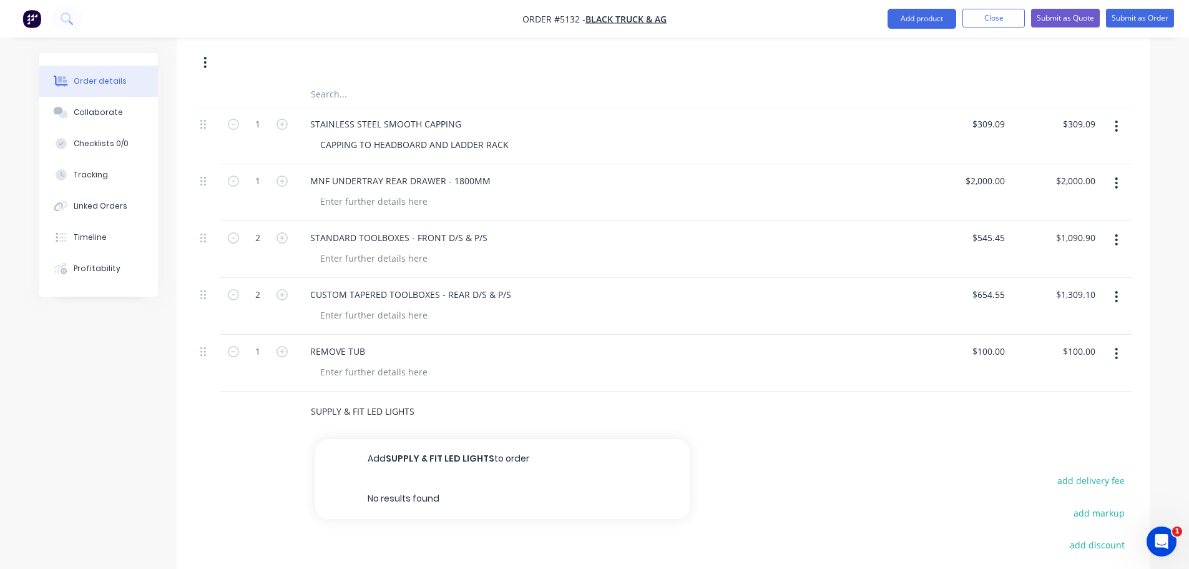
click at [366, 399] on input "SUPPLY & FIT LED LIGHTS" at bounding box center [435, 411] width 250 height 25
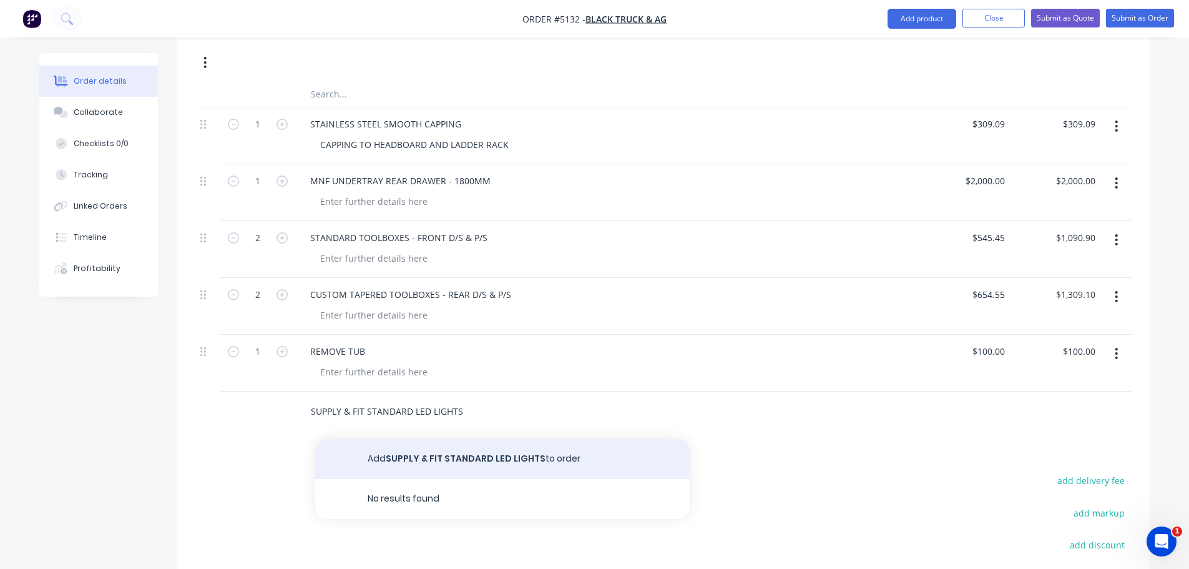
type input "SUPPLY & FIT STANDARD LED LIGHTS"
click at [461, 439] on button "Add SUPPLY & FIT STANDARD LED LIGHTS to order" at bounding box center [502, 459] width 375 height 40
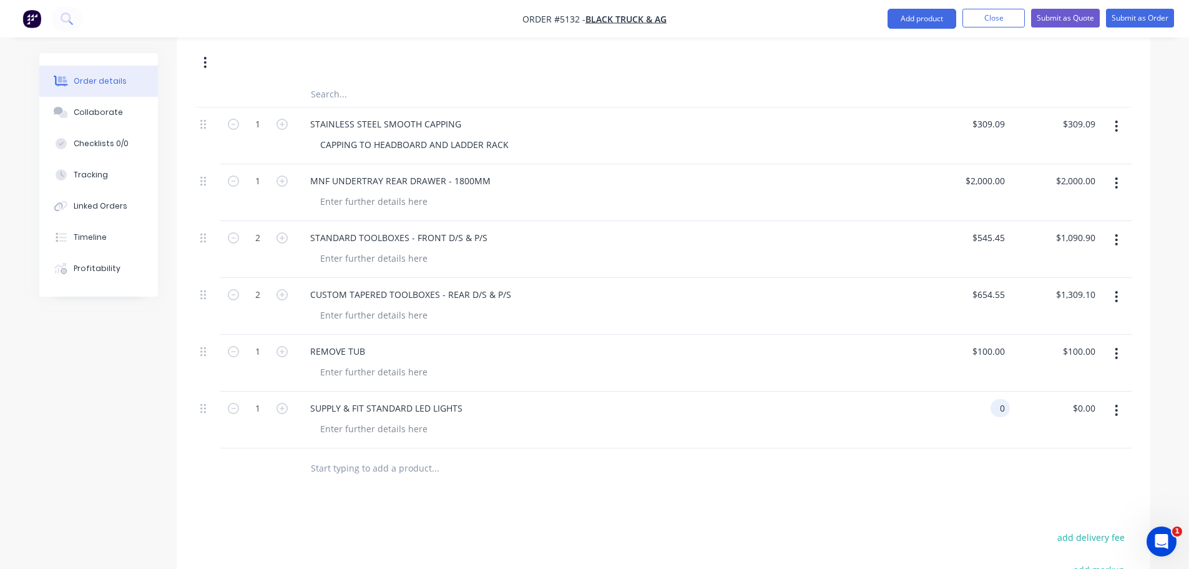
click at [989, 391] on div "0 0" at bounding box center [964, 419] width 91 height 57
type input "$272.73"
click at [358, 456] on input "text" at bounding box center [435, 468] width 250 height 25
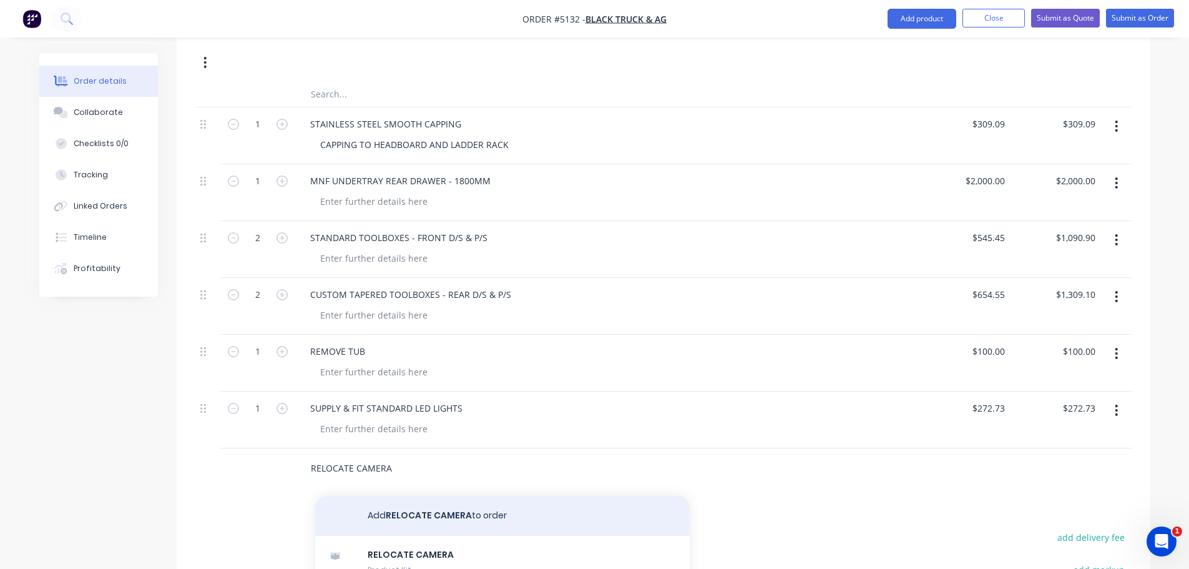
type input "RELOCATE CAMERA"
click at [380, 496] on button "Add RELOCATE CAMERA to order" at bounding box center [502, 516] width 375 height 40
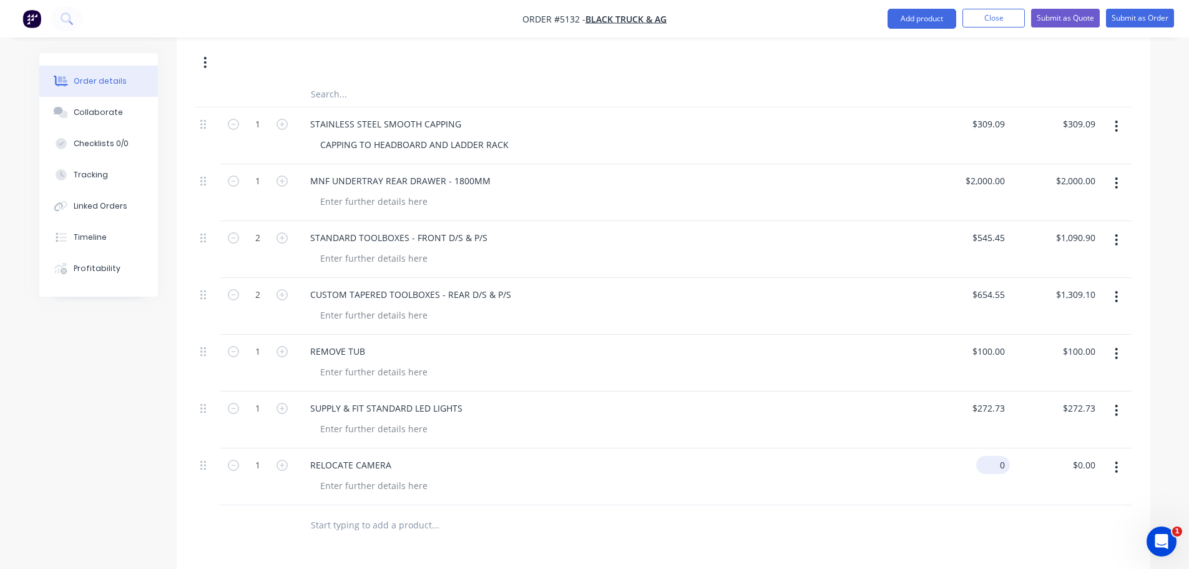
click at [998, 456] on input "0" at bounding box center [995, 465] width 29 height 18
type input "$45.45"
click at [338, 512] on input "text" at bounding box center [435, 524] width 250 height 25
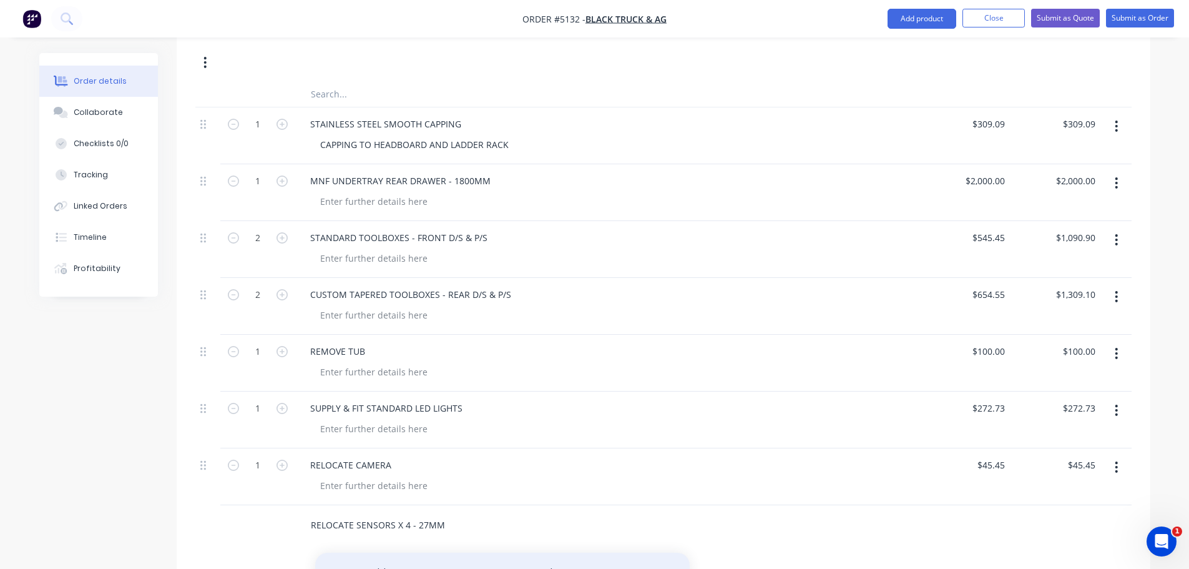
type input "RELOCATE SENSORS X 4 - 27MM"
click at [417, 552] on button "Add RELOCATE SENSORS X 4 - 27MM to order" at bounding box center [502, 572] width 375 height 40
click at [996, 512] on input "0" at bounding box center [995, 521] width 29 height 18
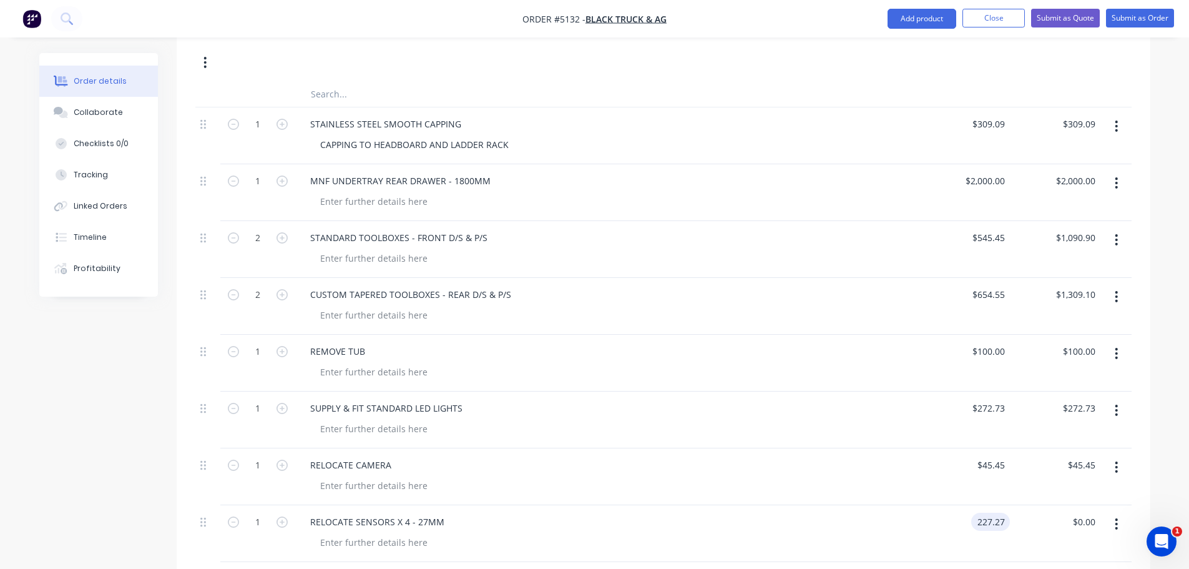
type input "$227.27"
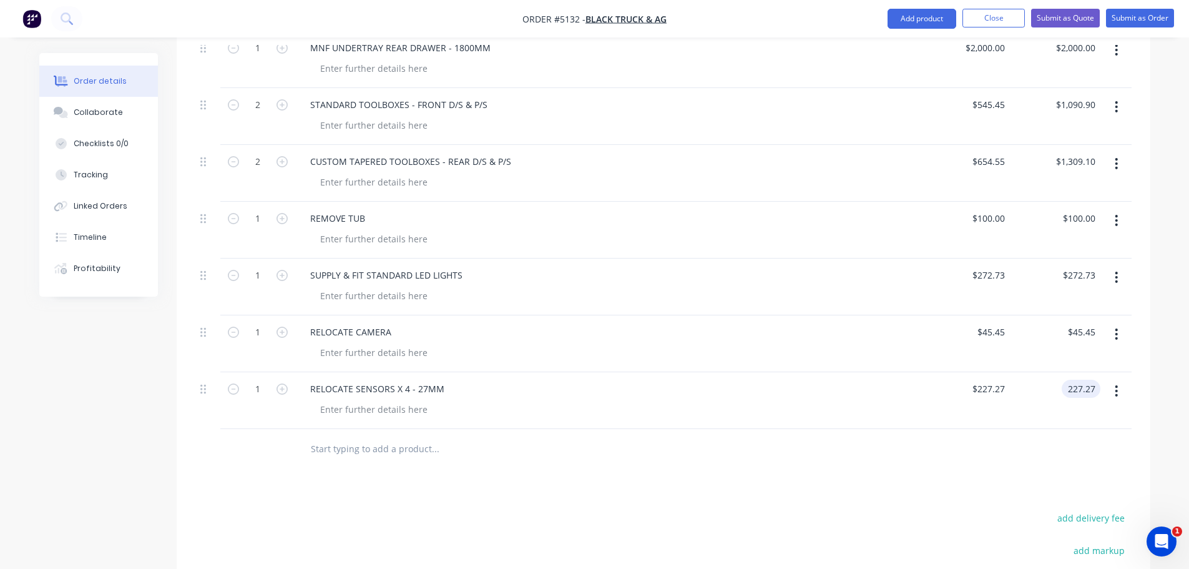
scroll to position [1002, 0]
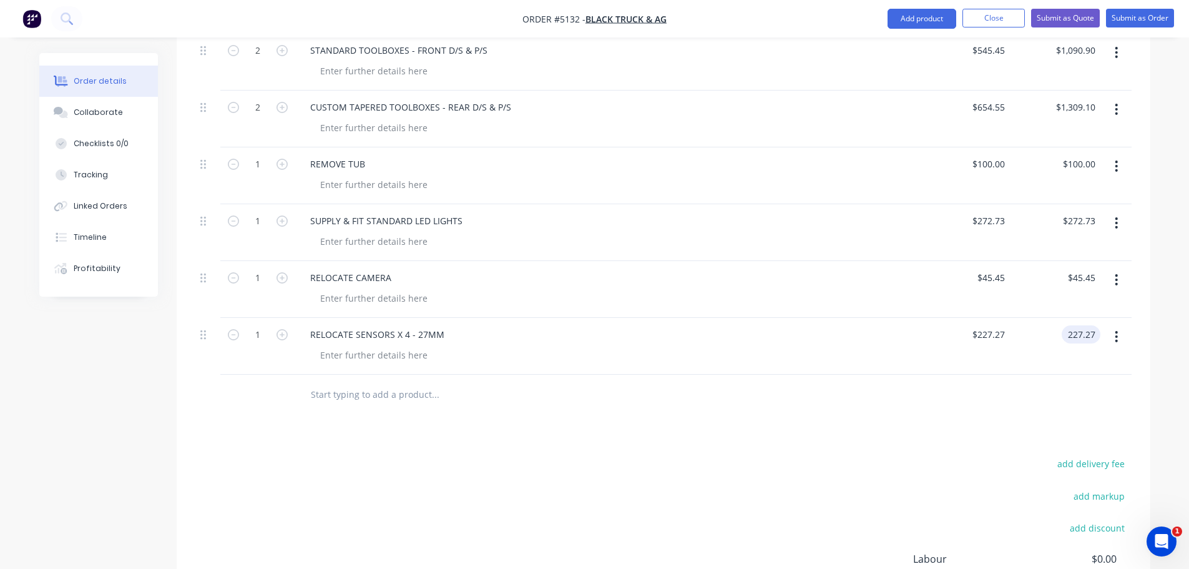
type input "$227.27"
click at [333, 382] on input "text" at bounding box center [435, 394] width 250 height 25
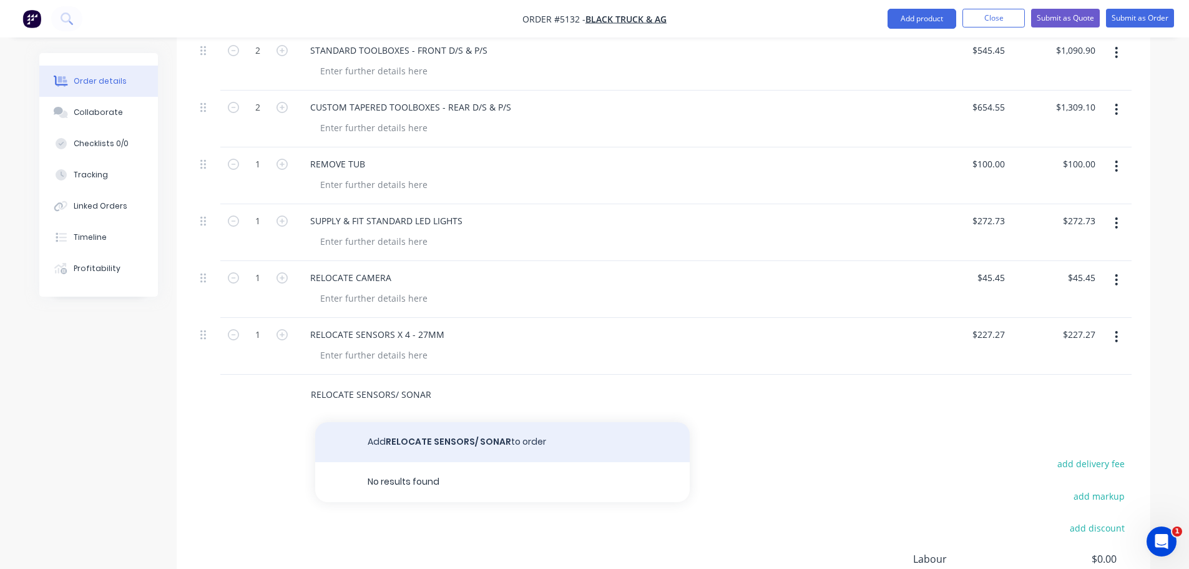
type input "RELOCATE SENSORS/ SONAR"
click at [445, 422] on button "Add RELOCATE SENSORS/ SONAR to order" at bounding box center [502, 442] width 375 height 40
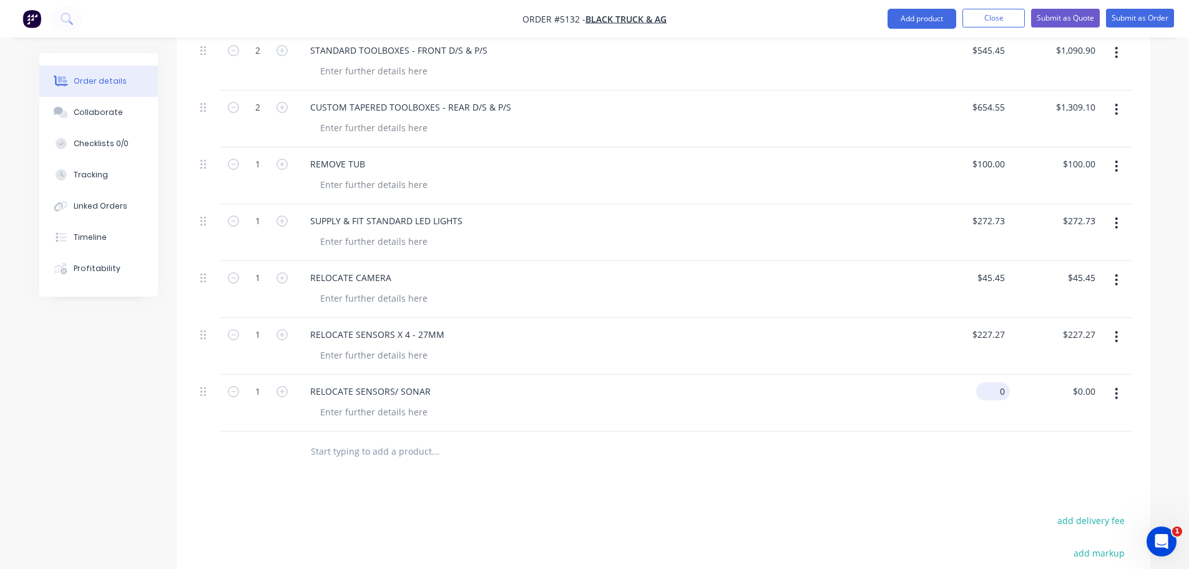
click at [991, 382] on div "0 $0.00" at bounding box center [993, 391] width 34 height 18
type input "$227.27"
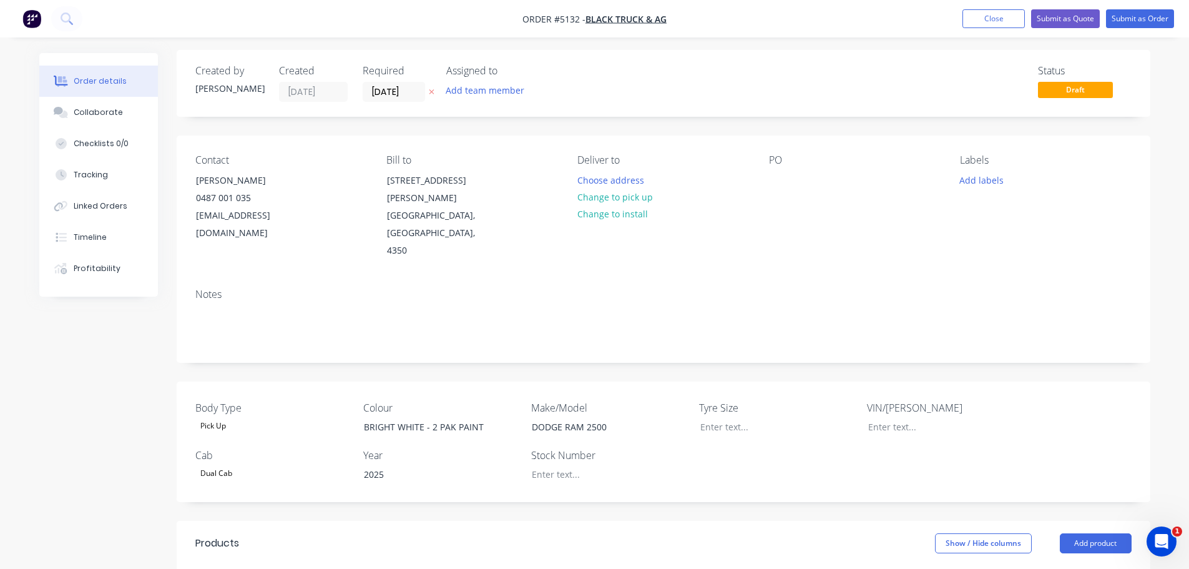
scroll to position [0, 0]
type input "$227.27"
click at [1052, 14] on button "Submit as Quote" at bounding box center [1065, 18] width 69 height 19
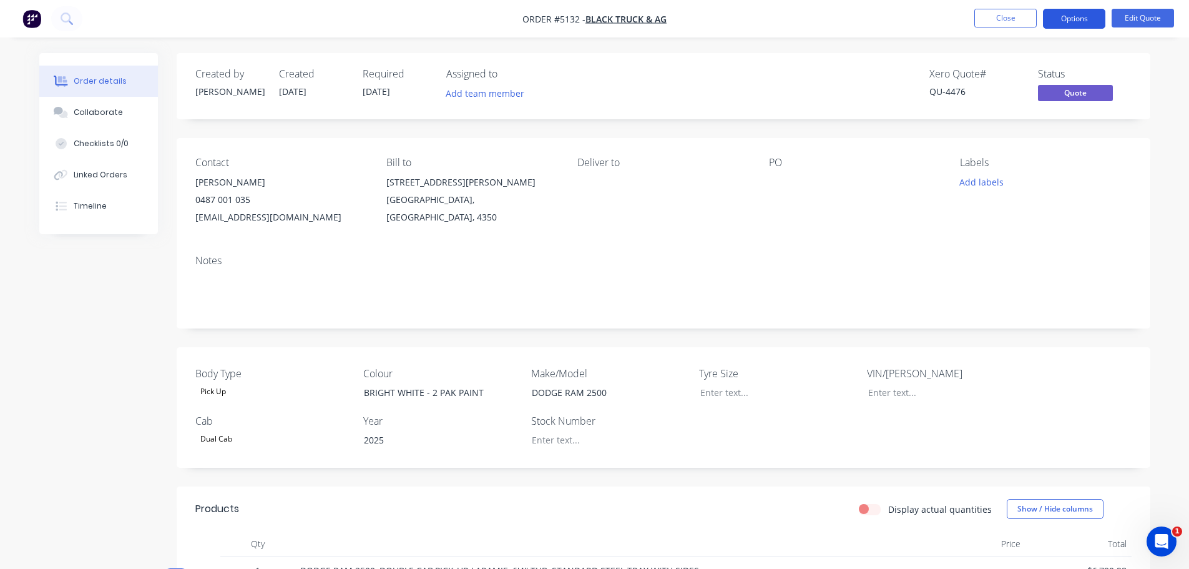
click at [1065, 22] on button "Options" at bounding box center [1074, 19] width 62 height 20
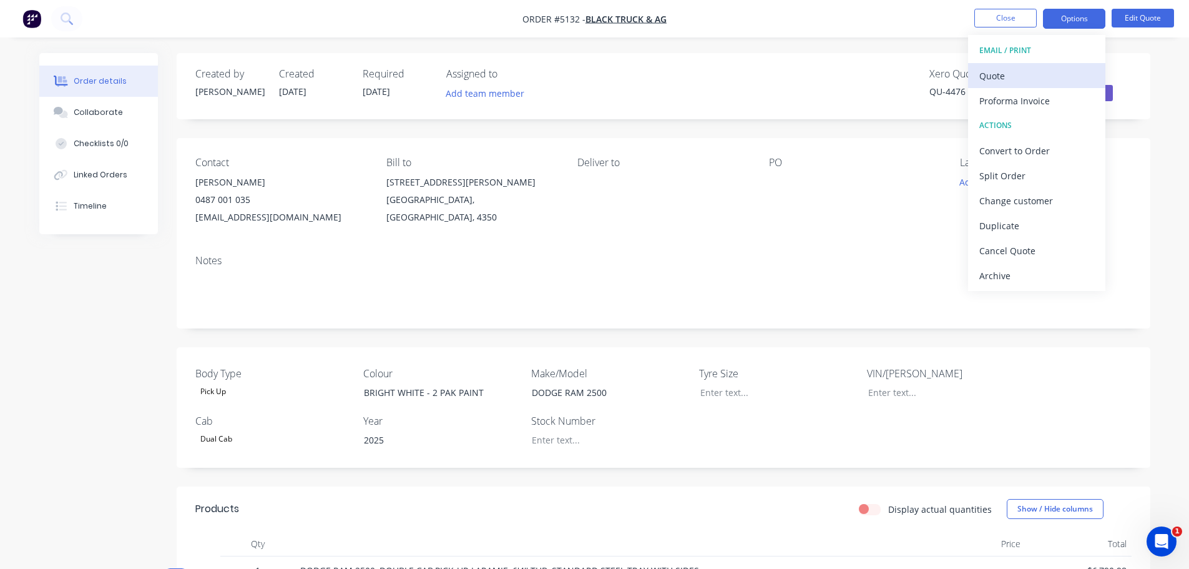
click at [1014, 79] on div "Quote" at bounding box center [1036, 76] width 115 height 18
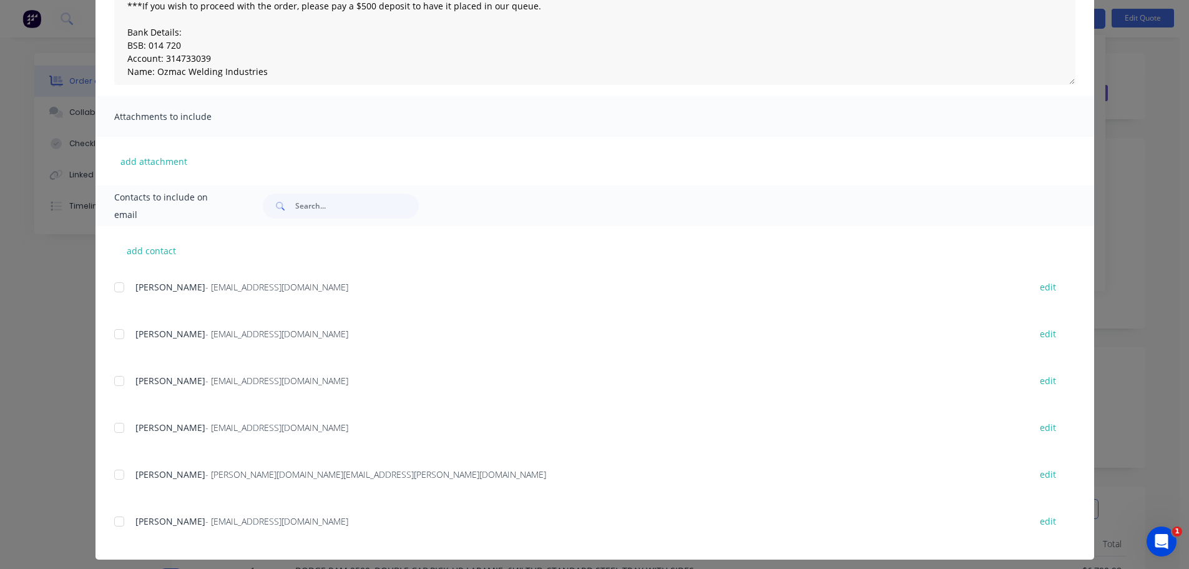
scroll to position [187, 0]
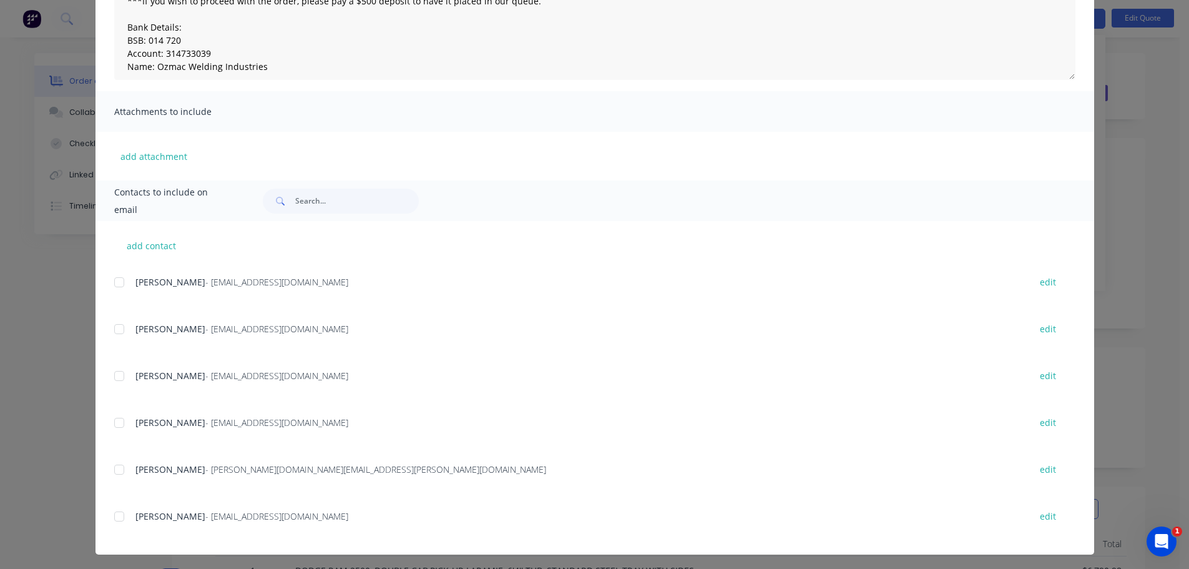
click at [117, 282] on div at bounding box center [119, 282] width 25 height 25
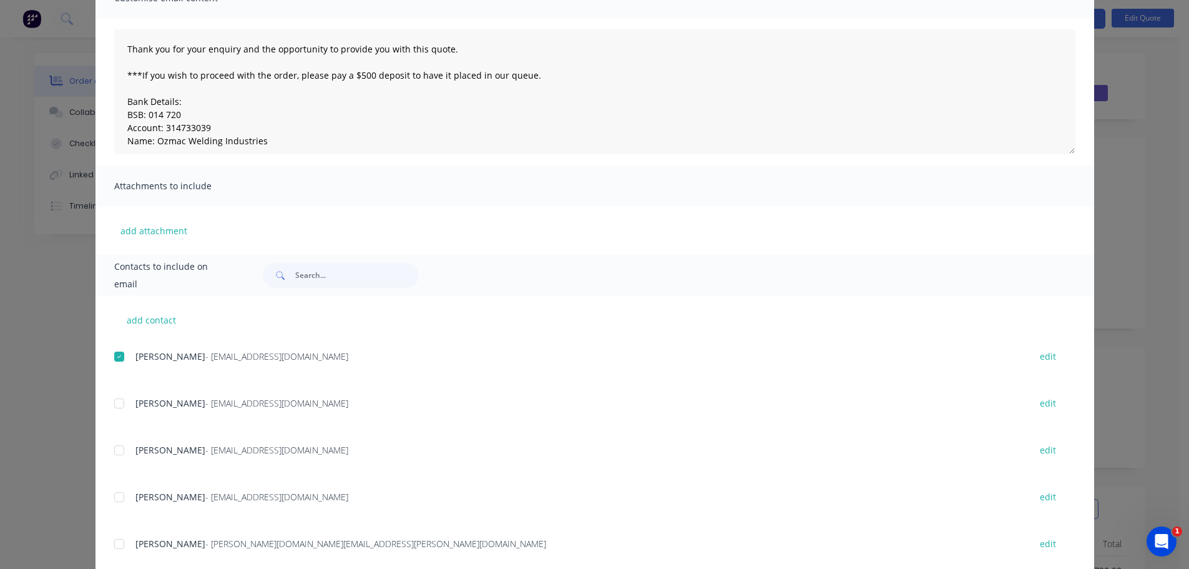
scroll to position [0, 0]
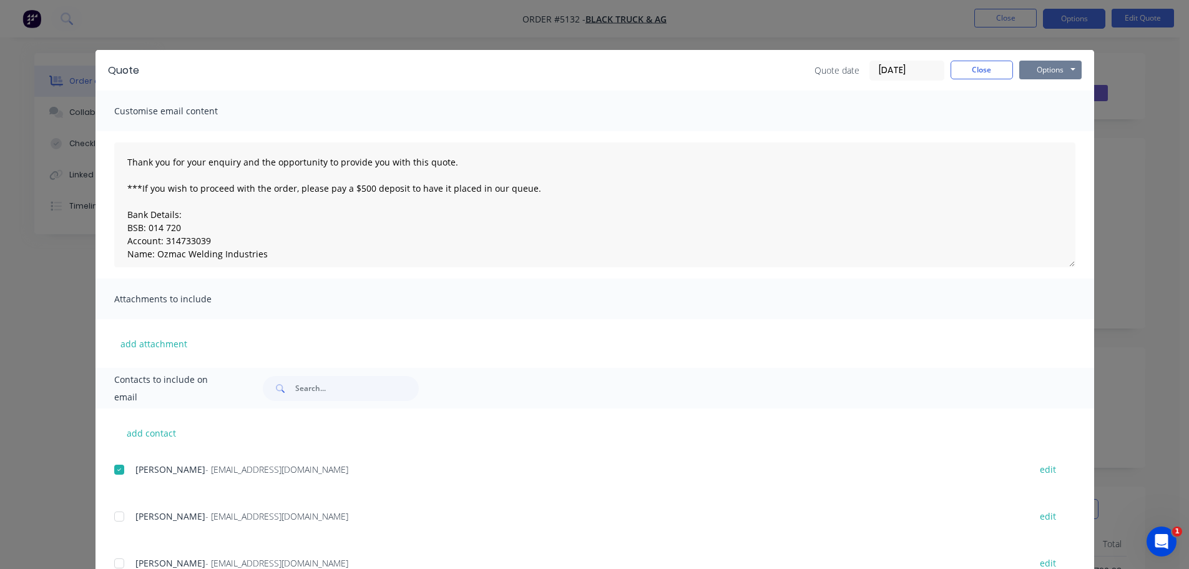
click at [1044, 71] on button "Options" at bounding box center [1050, 70] width 62 height 19
click at [1047, 127] on button "Email" at bounding box center [1059, 133] width 80 height 21
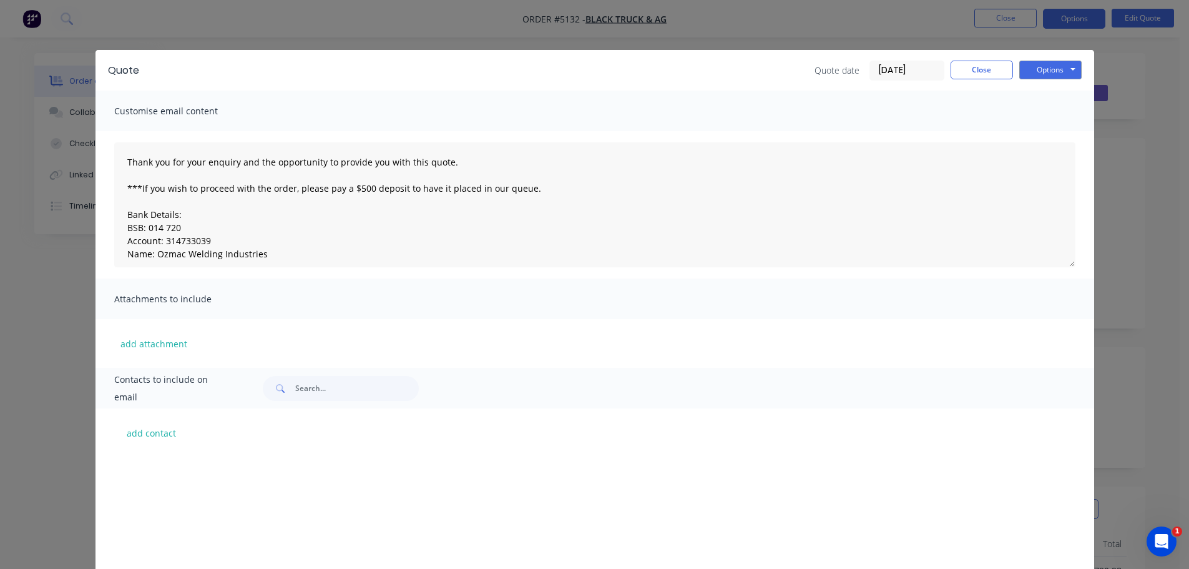
scroll to position [230, 0]
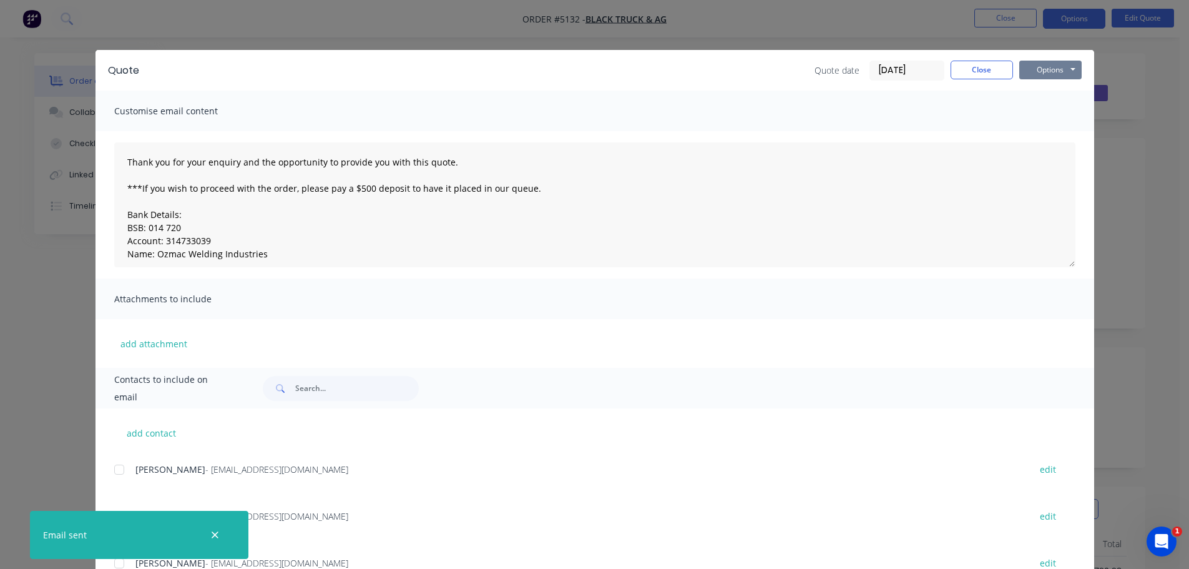
click at [1027, 72] on button "Options" at bounding box center [1050, 70] width 62 height 19
click at [1032, 111] on button "Print" at bounding box center [1059, 112] width 80 height 21
click at [976, 68] on button "Close" at bounding box center [982, 70] width 62 height 19
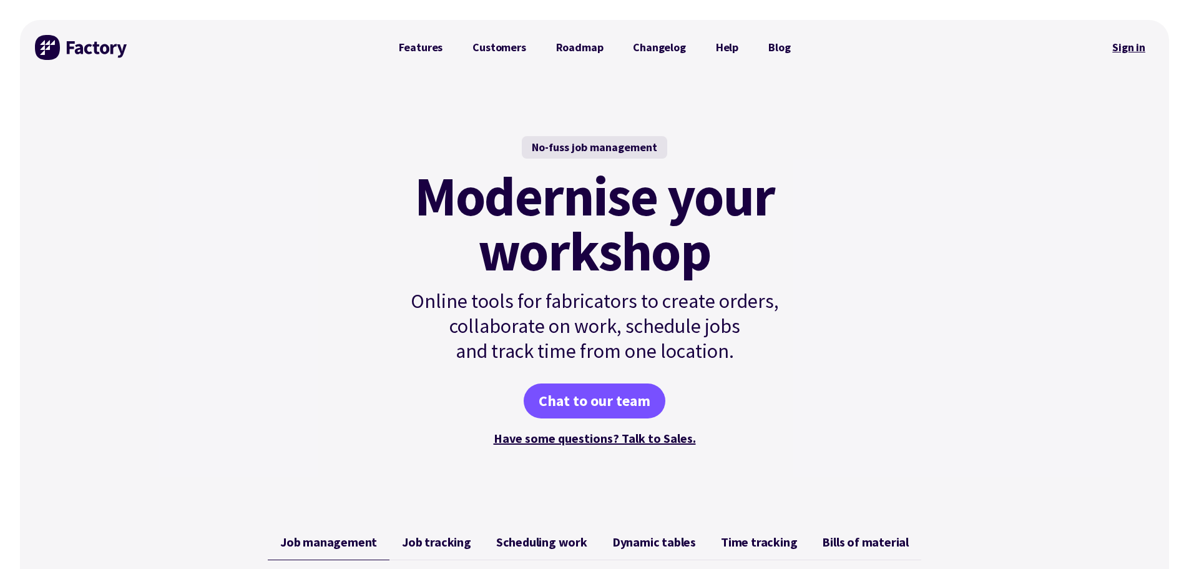
click at [1126, 47] on link "Sign in" at bounding box center [1129, 47] width 51 height 29
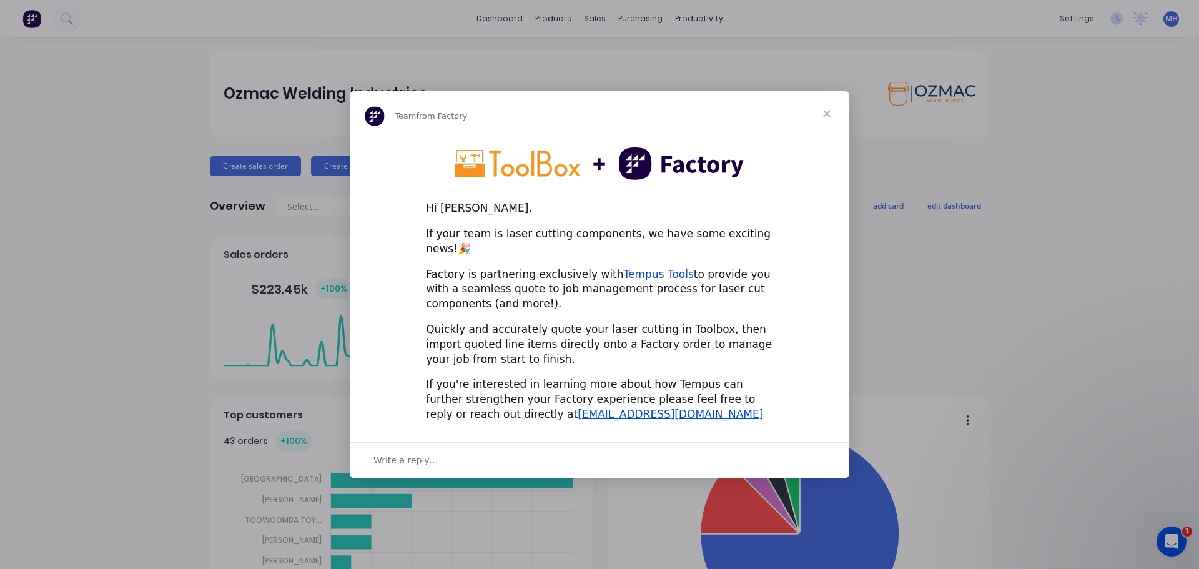
click at [828, 119] on span "Close" at bounding box center [826, 113] width 45 height 45
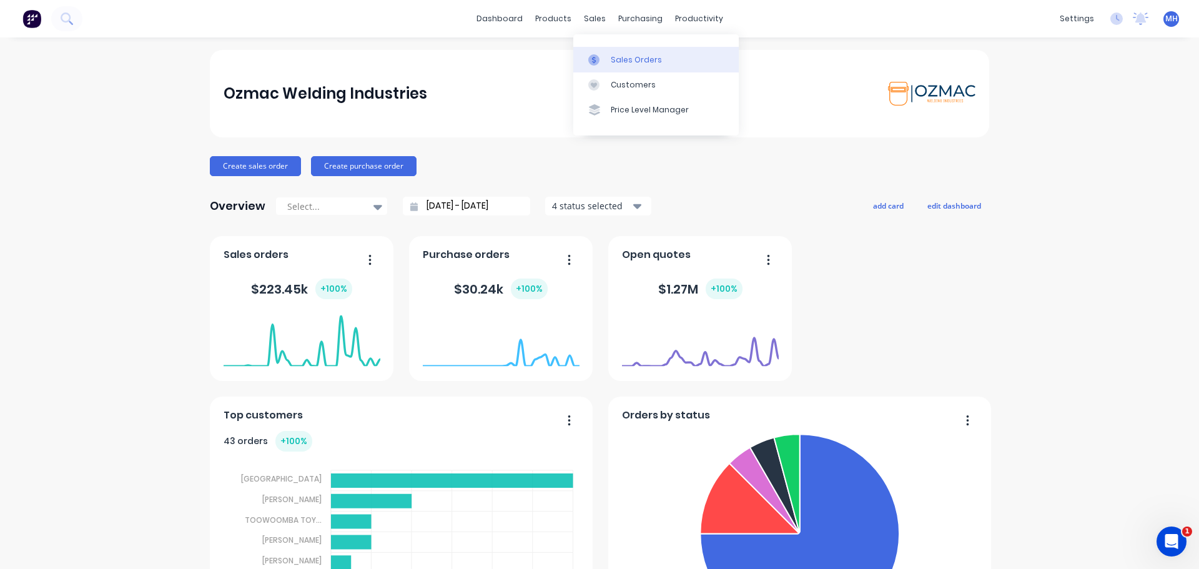
click at [619, 61] on div "Sales Orders" at bounding box center [635, 59] width 51 height 11
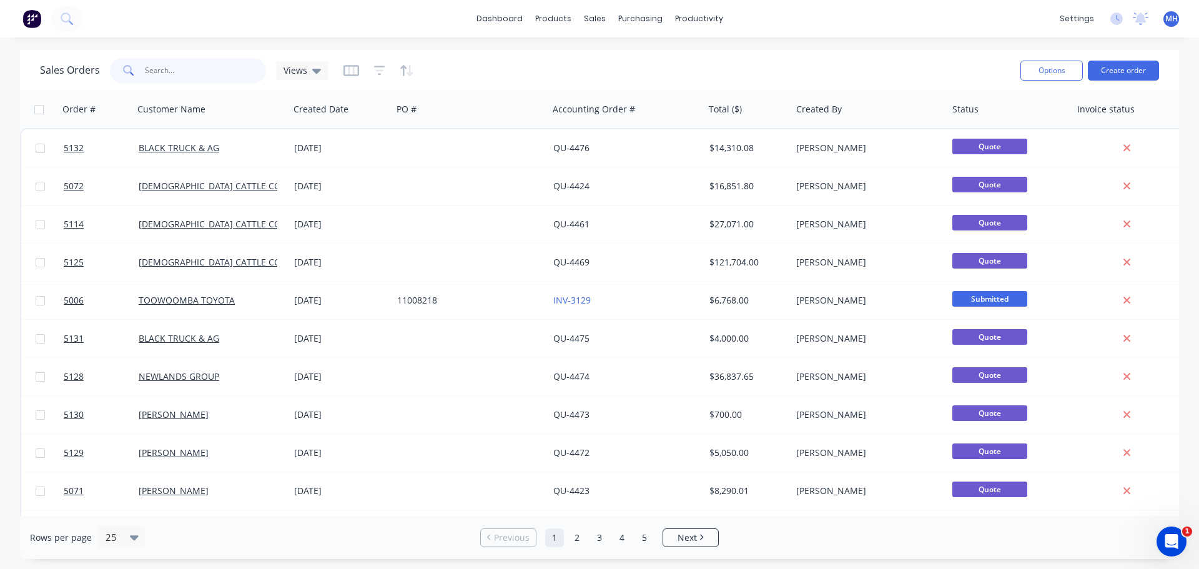
click at [169, 64] on input "text" at bounding box center [206, 70] width 122 height 25
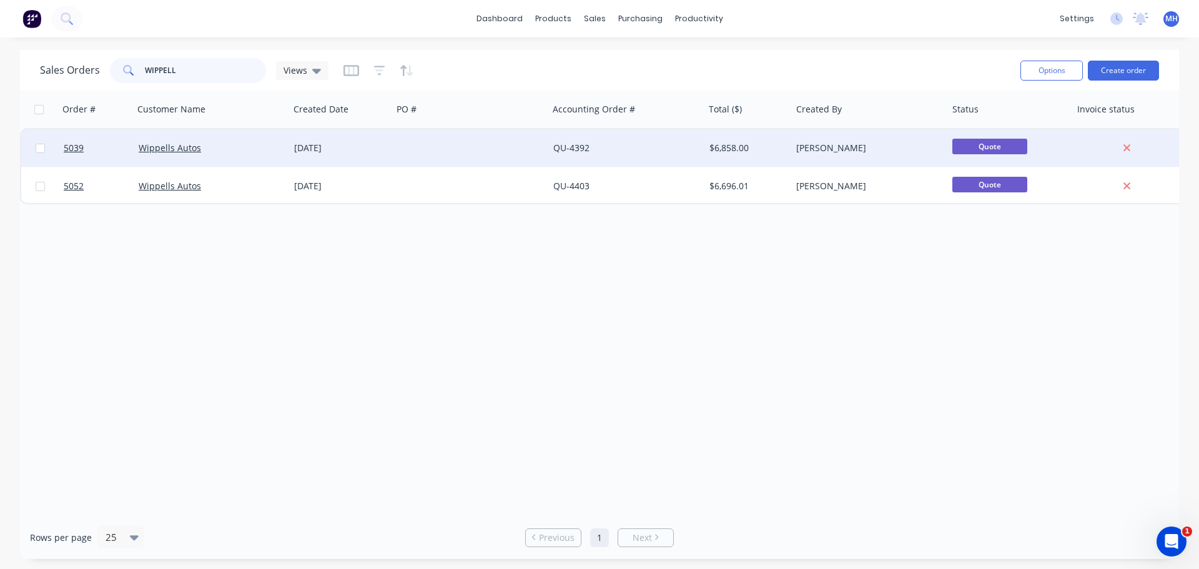
type input "WIPPELL"
click at [997, 146] on span "Quote" at bounding box center [989, 147] width 75 height 16
click at [41, 147] on input "checkbox" at bounding box center [40, 148] width 9 height 9
click at [41, 148] on input "checkbox" at bounding box center [40, 148] width 9 height 9
checkbox input "false"
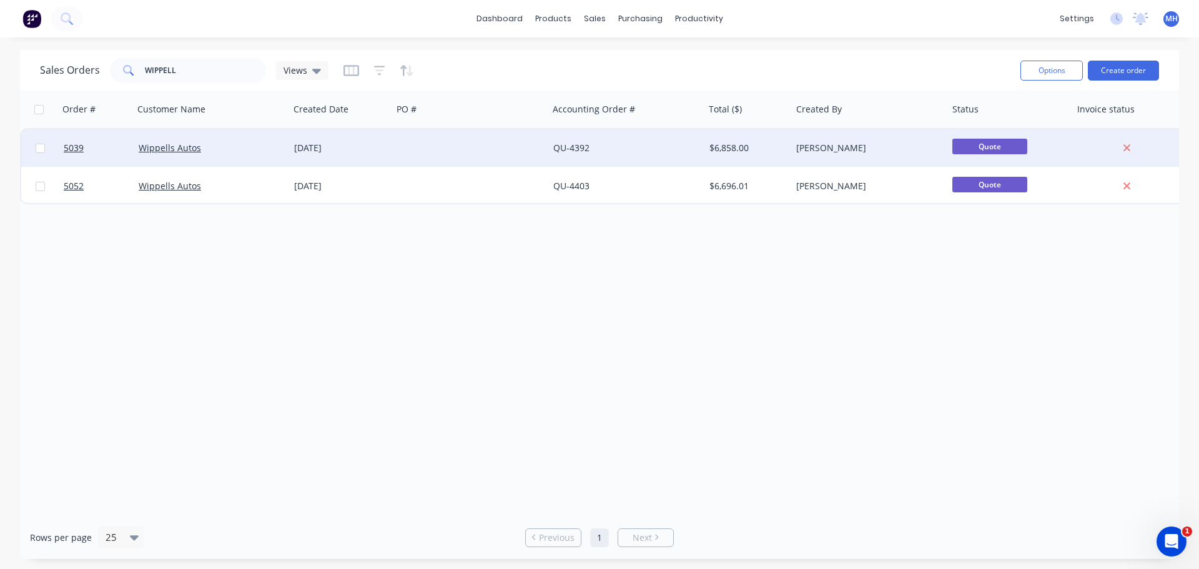
click at [316, 145] on div "18 Aug 2025" at bounding box center [340, 148] width 93 height 12
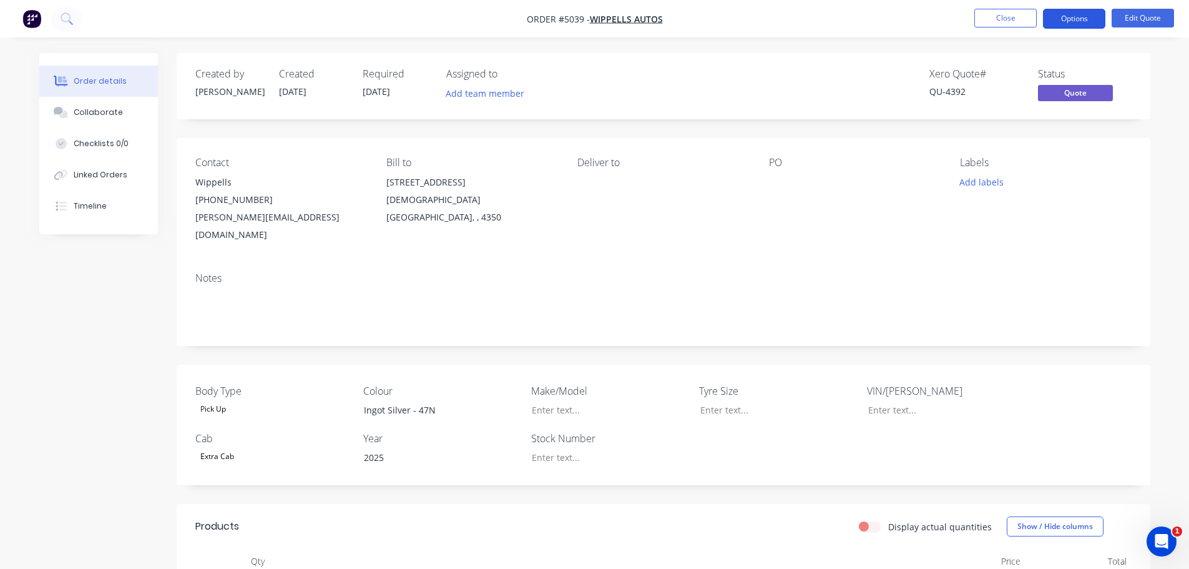
click at [1077, 18] on button "Options" at bounding box center [1074, 19] width 62 height 20
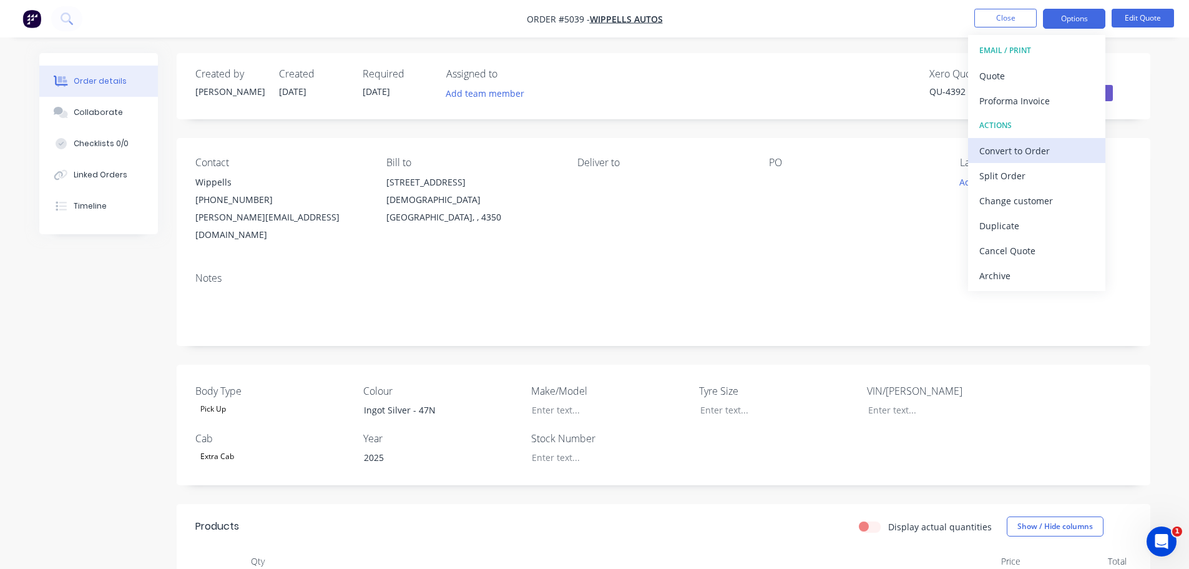
click at [1021, 151] on div "Convert to Order" at bounding box center [1036, 151] width 115 height 18
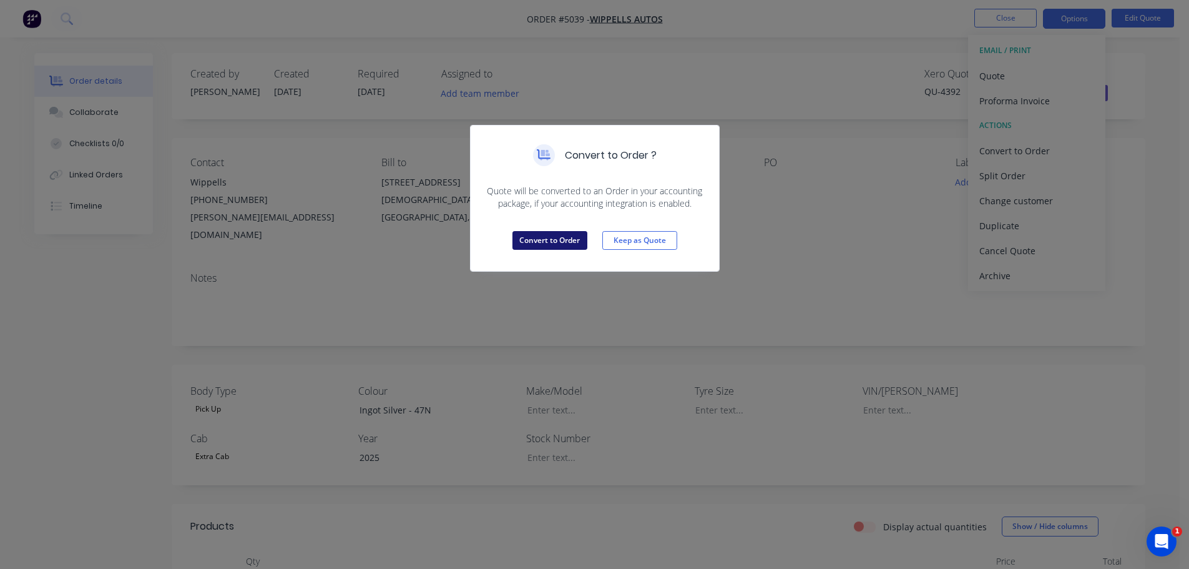
click at [544, 242] on button "Convert to Order" at bounding box center [549, 240] width 75 height 19
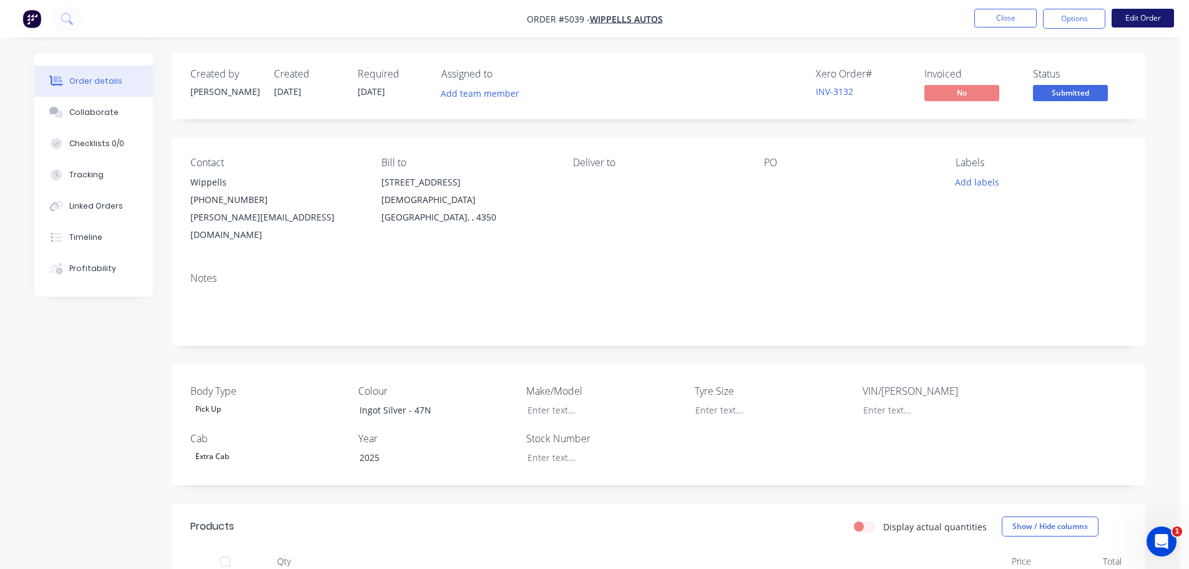
click at [1142, 18] on button "Edit Order" at bounding box center [1143, 18] width 62 height 19
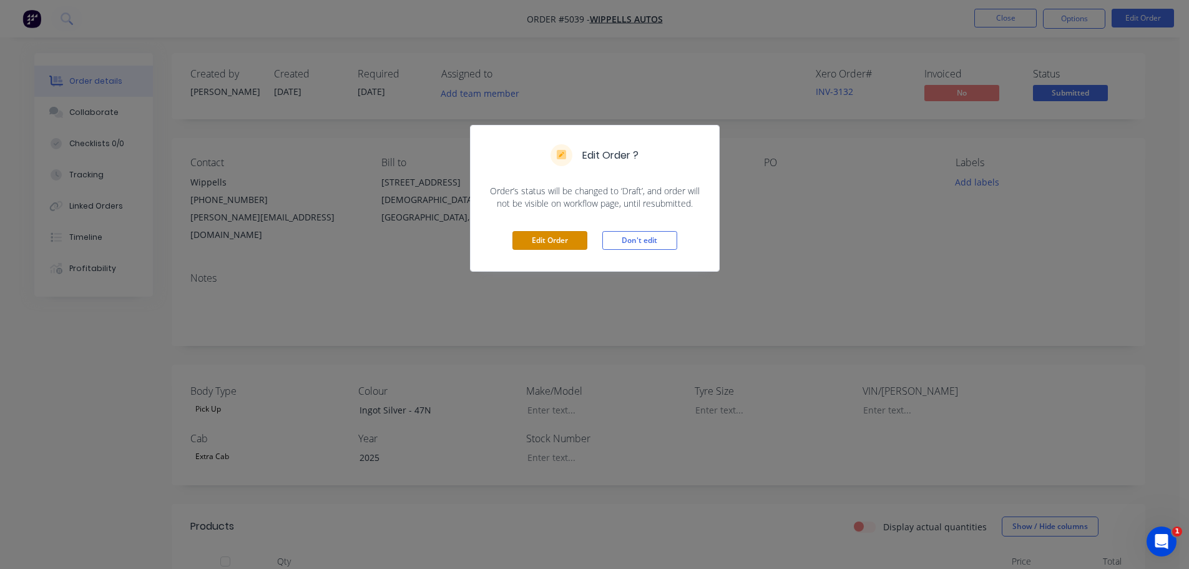
click at [550, 243] on button "Edit Order" at bounding box center [549, 240] width 75 height 19
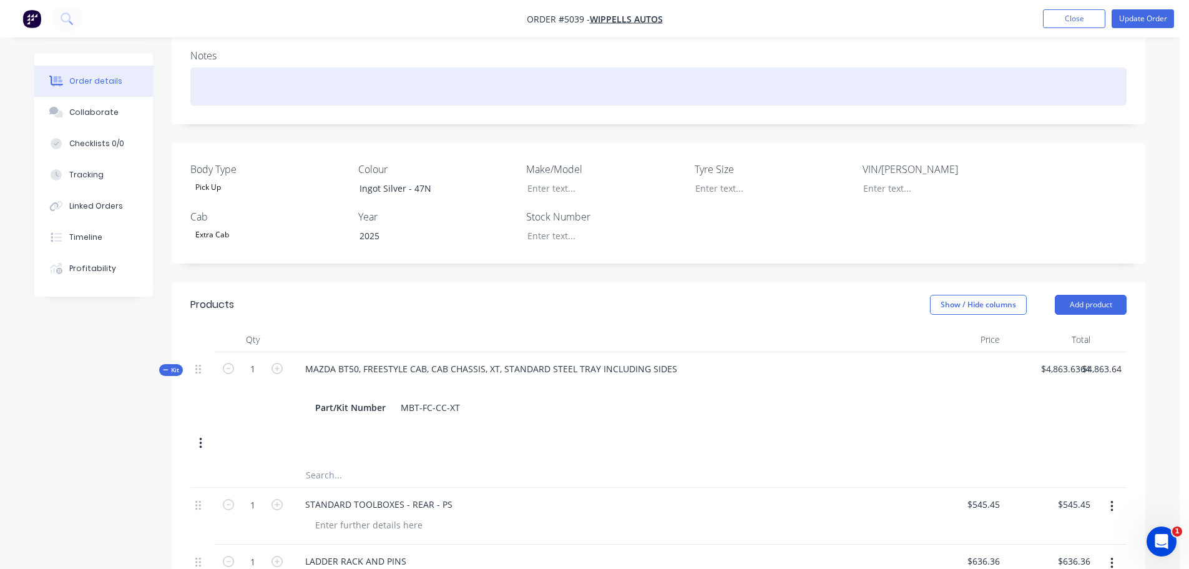
scroll to position [250, 0]
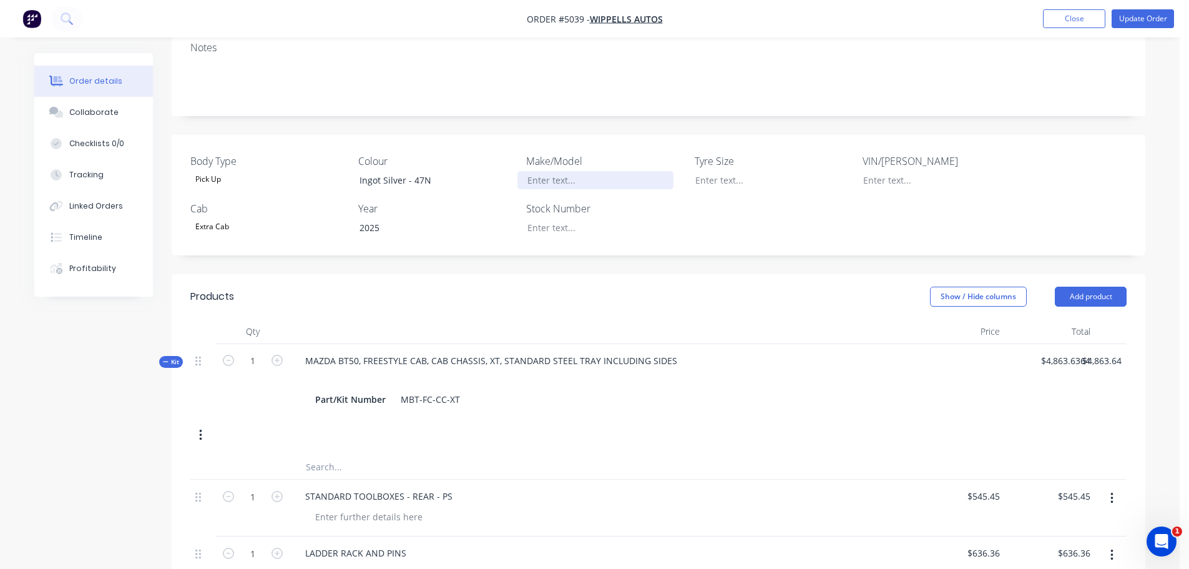
click at [568, 171] on div at bounding box center [595, 180] width 156 height 18
click at [549, 218] on div at bounding box center [595, 227] width 156 height 18
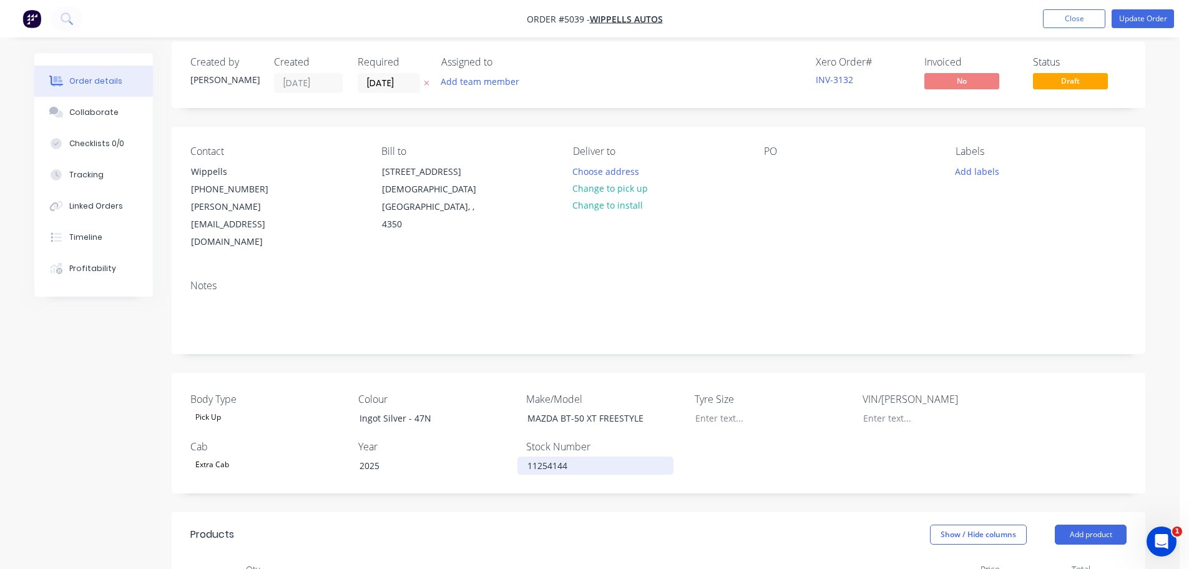
scroll to position [0, 0]
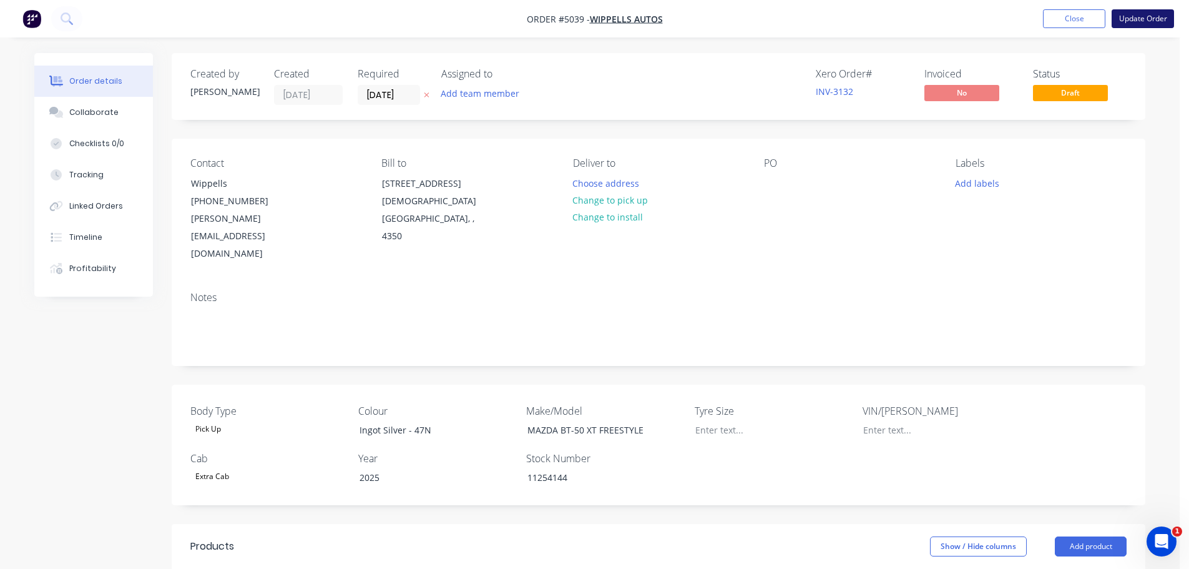
click at [1145, 17] on button "Update Order" at bounding box center [1143, 18] width 62 height 19
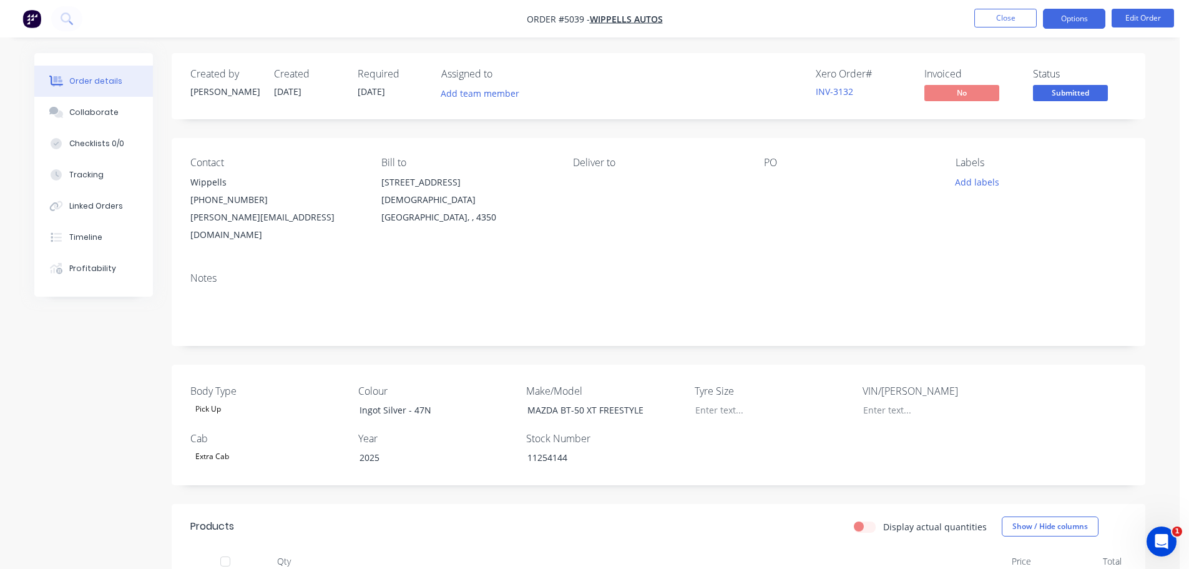
click at [1067, 17] on button "Options" at bounding box center [1074, 19] width 62 height 20
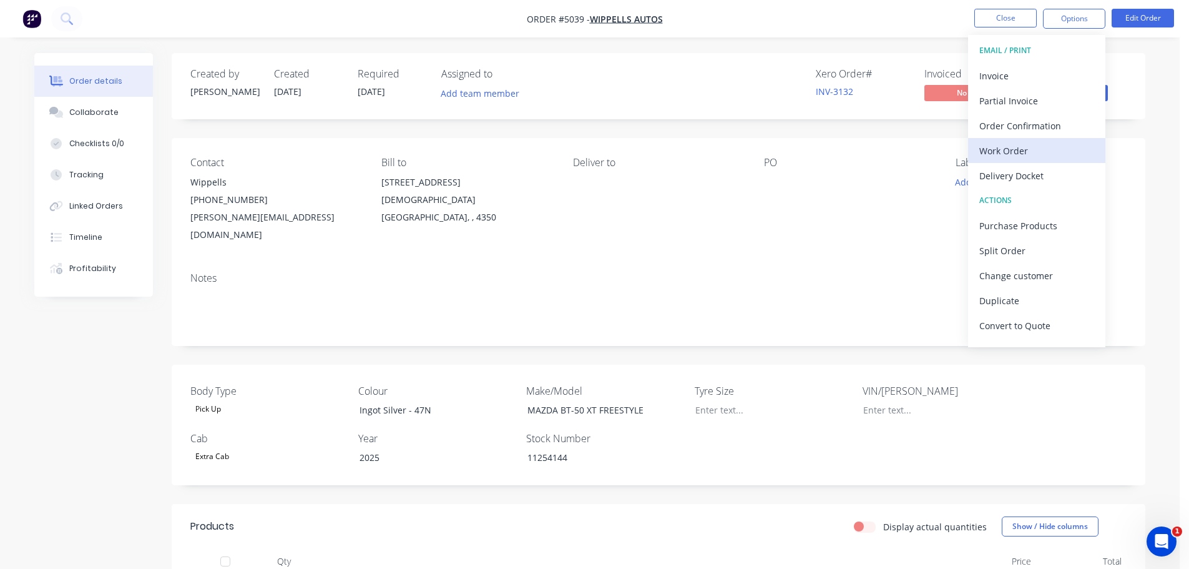
click at [1022, 151] on div "Work Order" at bounding box center [1036, 151] width 115 height 18
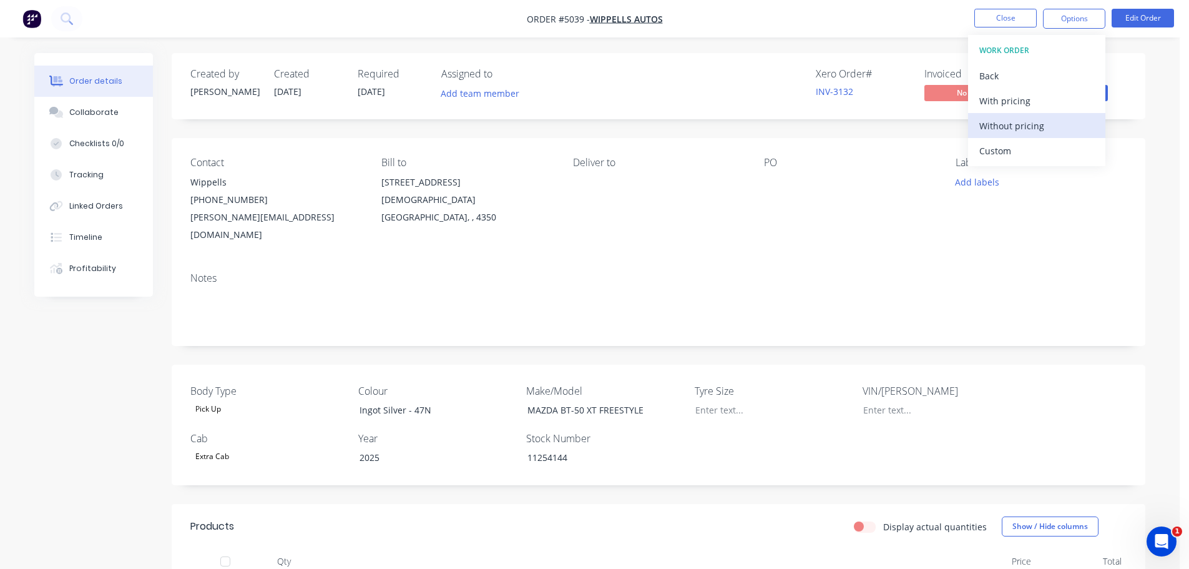
click at [1013, 125] on div "Without pricing" at bounding box center [1036, 126] width 115 height 18
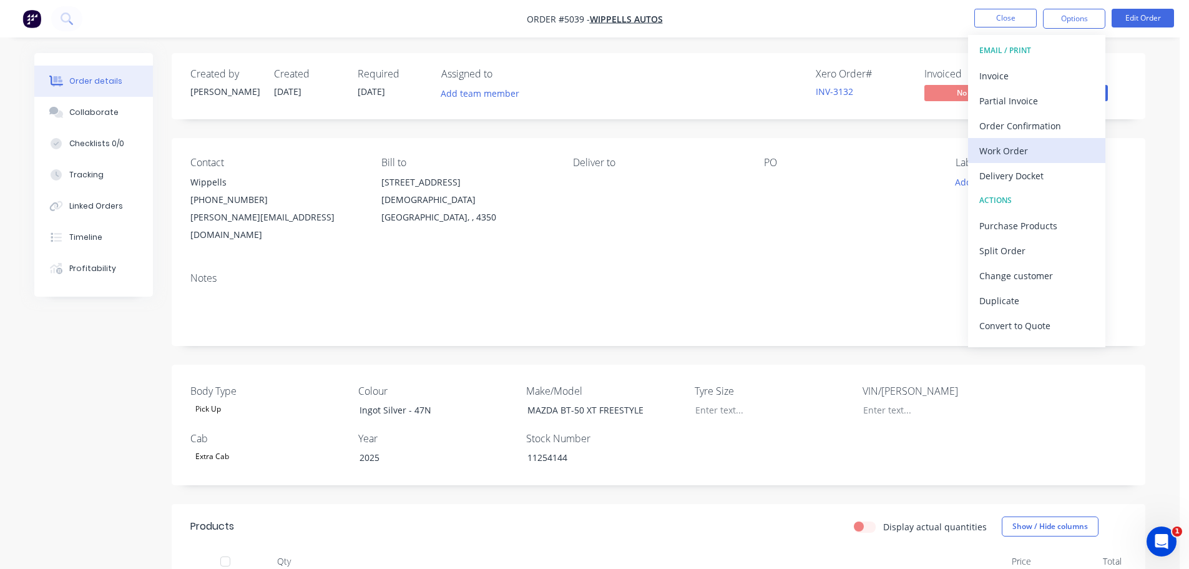
click at [1004, 152] on div "Work Order" at bounding box center [1036, 151] width 115 height 18
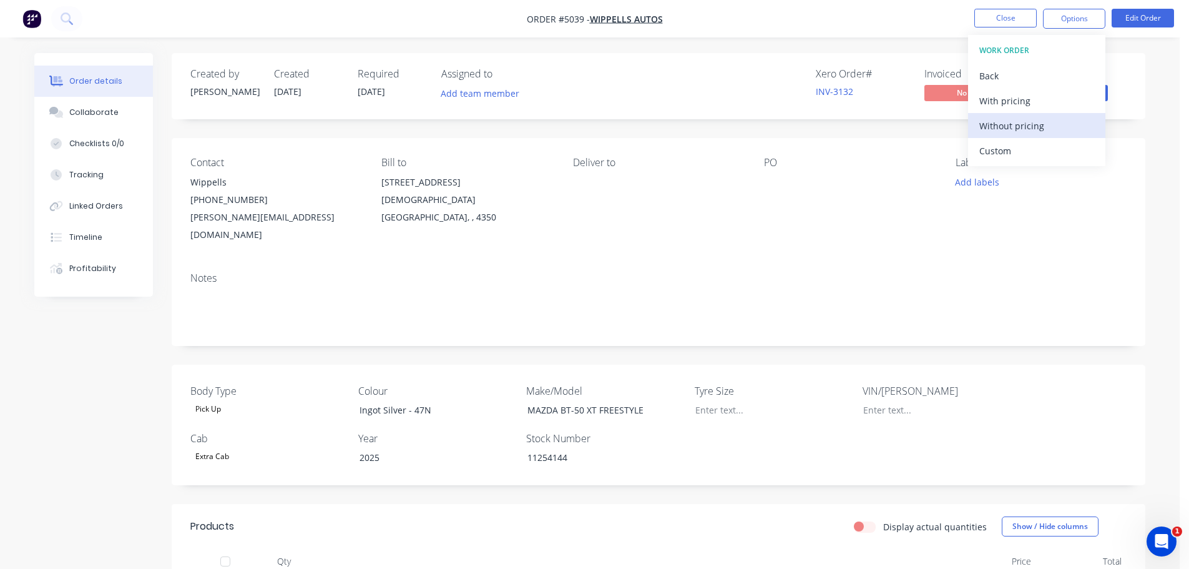
click at [1005, 129] on div "Without pricing" at bounding box center [1036, 126] width 115 height 18
click at [852, 227] on div "Contact Wippells (07) 4631 9990 jakel@wippells.com.au Bill to 169-181 Herries S…" at bounding box center [659, 200] width 974 height 124
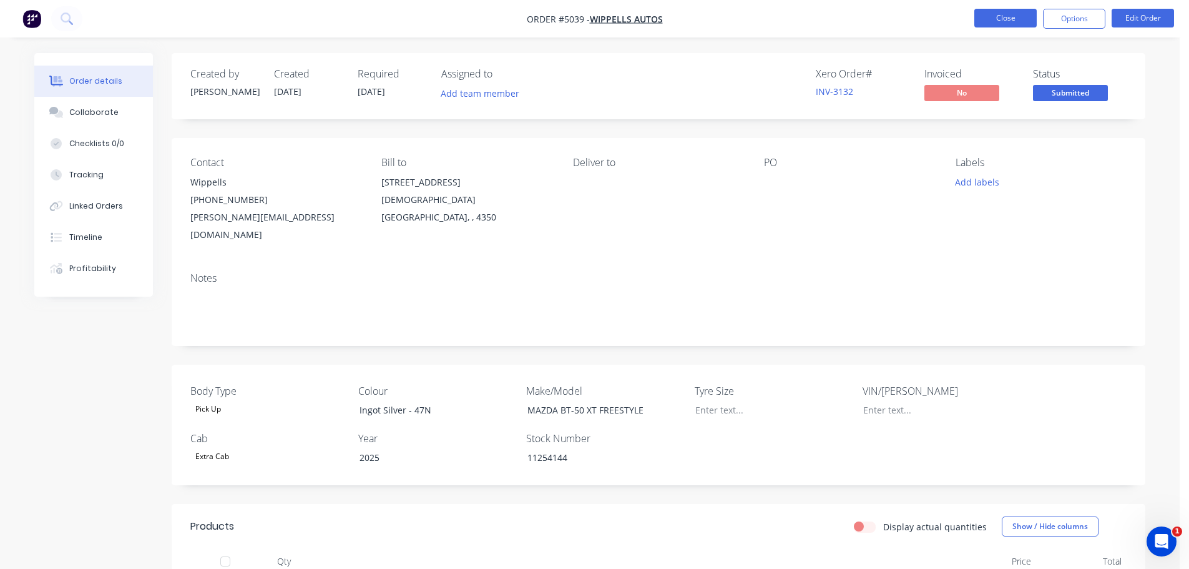
click at [1011, 17] on button "Close" at bounding box center [1005, 18] width 62 height 19
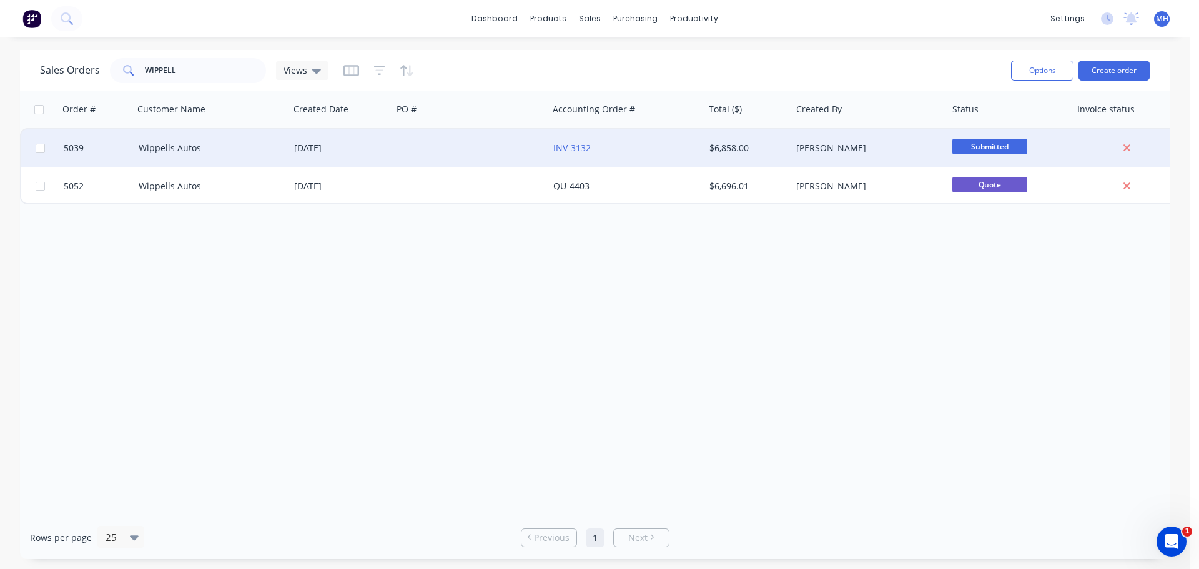
click at [343, 149] on div "[DATE]" at bounding box center [340, 148] width 93 height 12
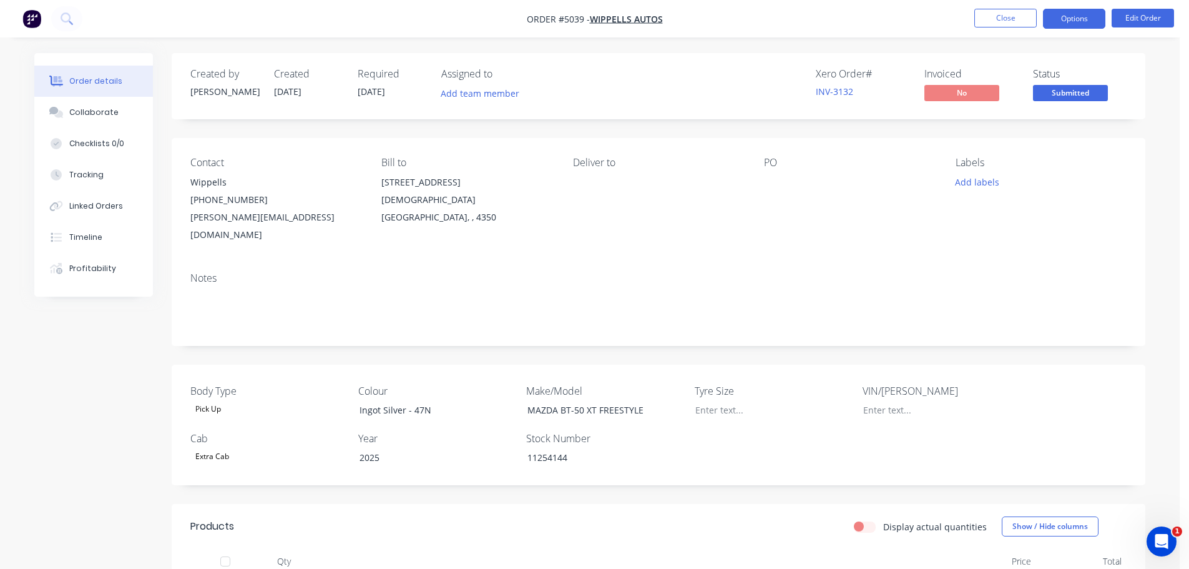
click at [1077, 20] on button "Options" at bounding box center [1074, 19] width 62 height 20
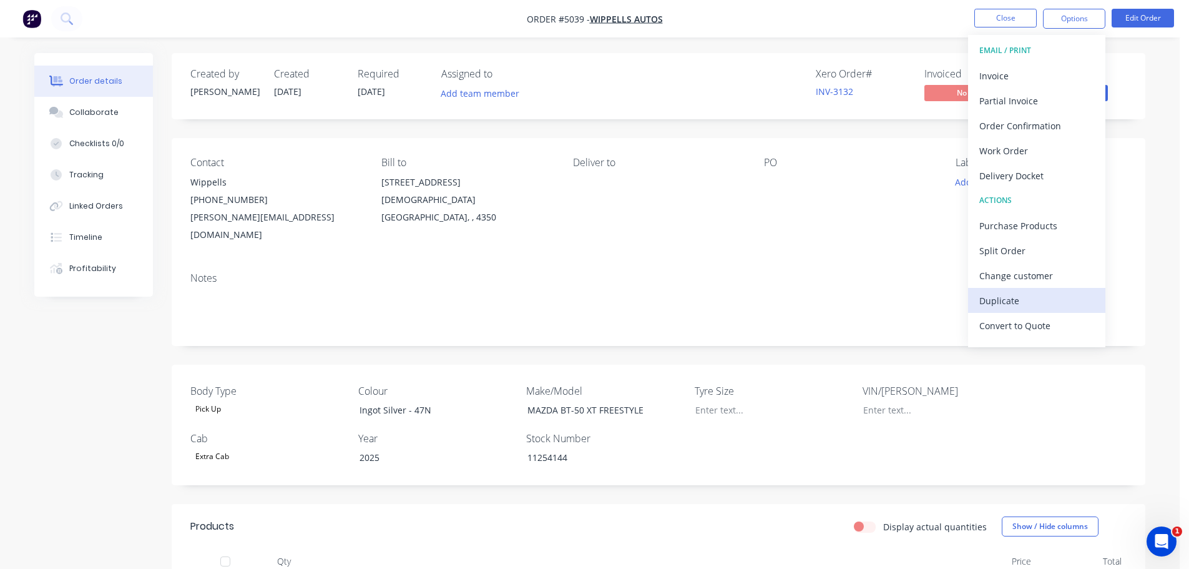
click at [1034, 298] on div "Duplicate" at bounding box center [1036, 301] width 115 height 18
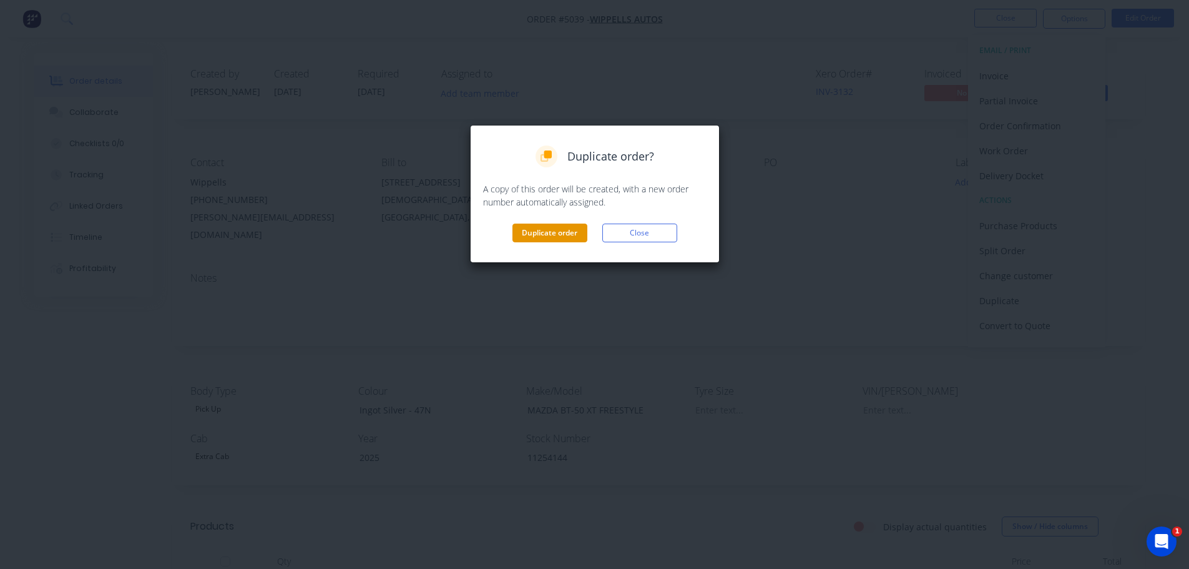
click at [564, 235] on button "Duplicate order" at bounding box center [549, 232] width 75 height 19
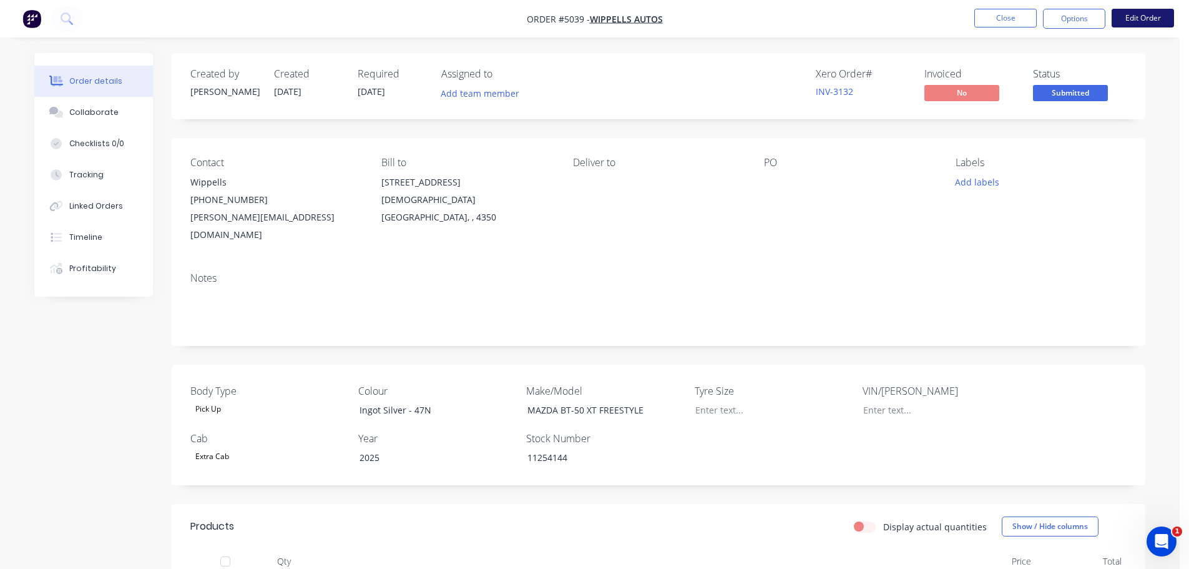
click at [1130, 16] on button "Edit Order" at bounding box center [1143, 18] width 62 height 19
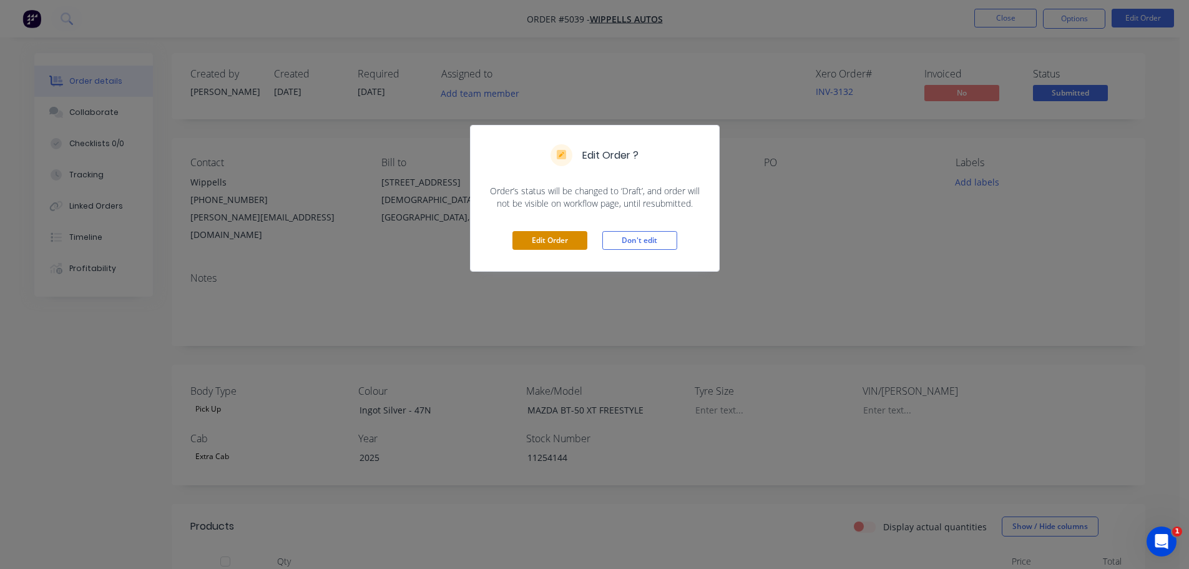
click at [542, 237] on button "Edit Order" at bounding box center [549, 240] width 75 height 19
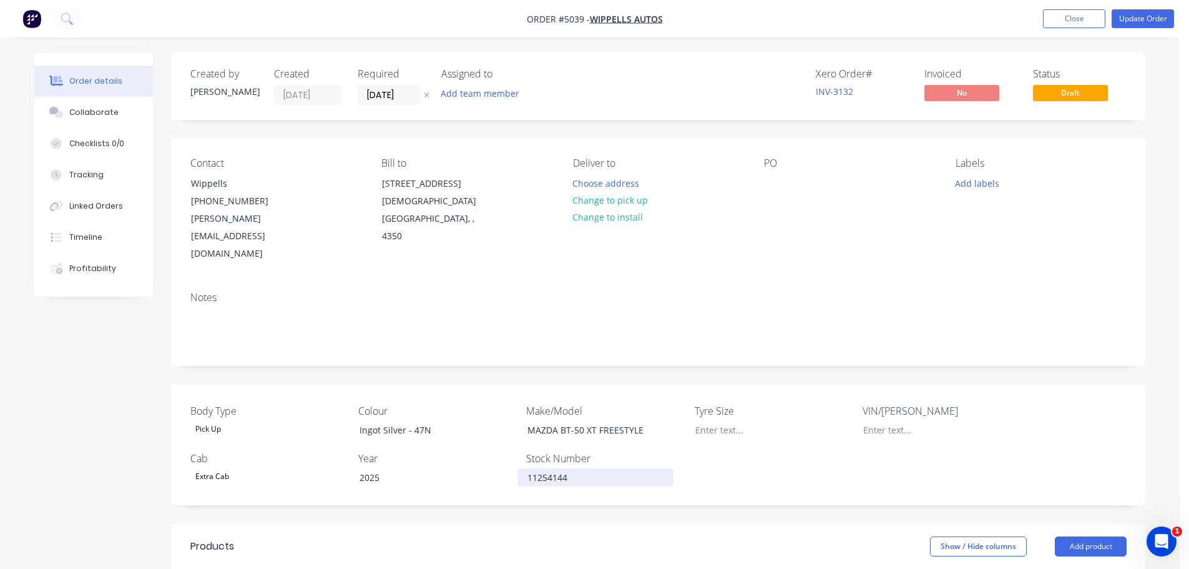
click at [589, 468] on div "11254144" at bounding box center [595, 477] width 156 height 18
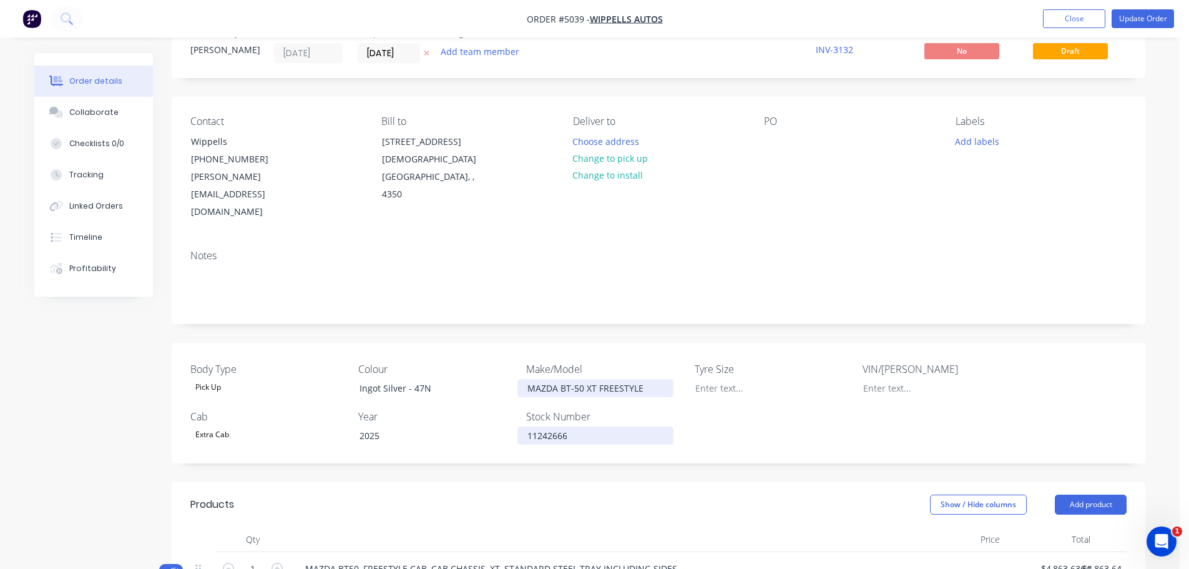
scroll to position [187, 0]
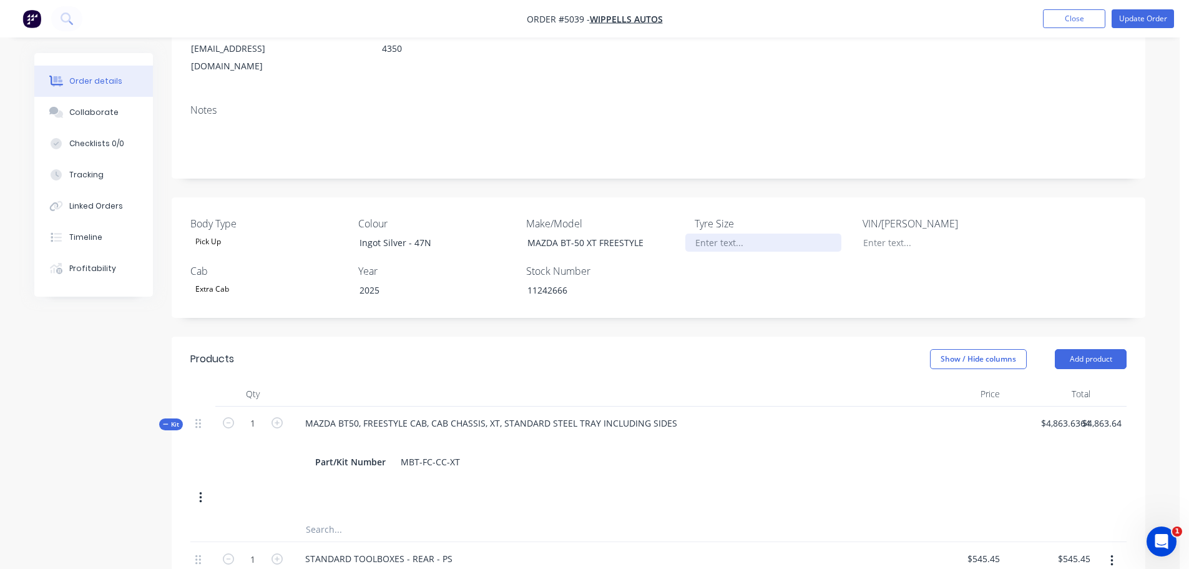
click at [703, 233] on div at bounding box center [763, 242] width 156 height 18
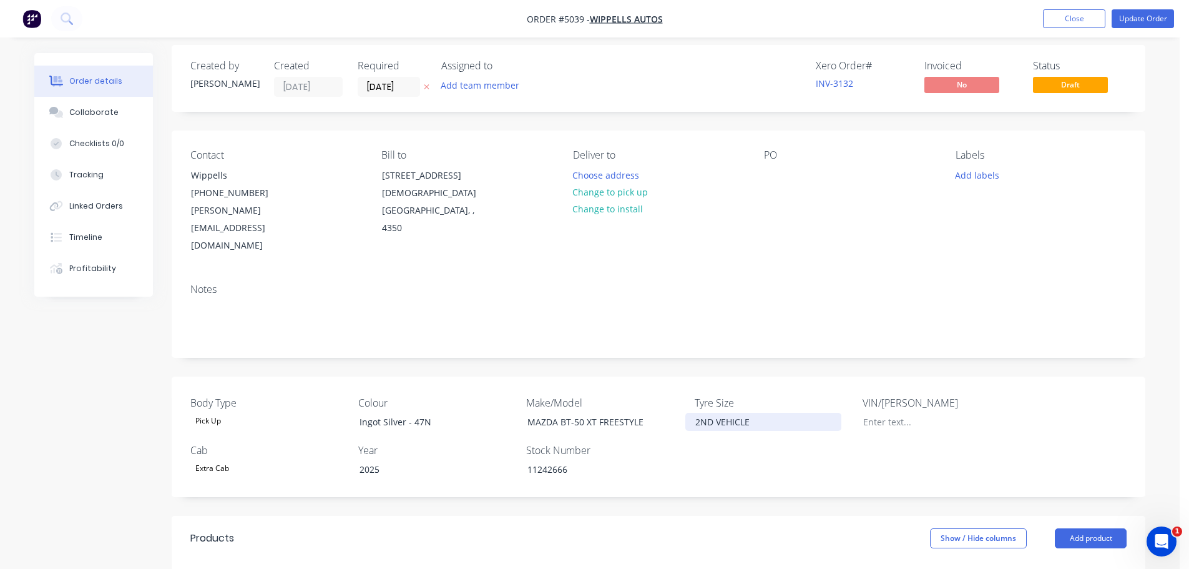
scroll to position [0, 0]
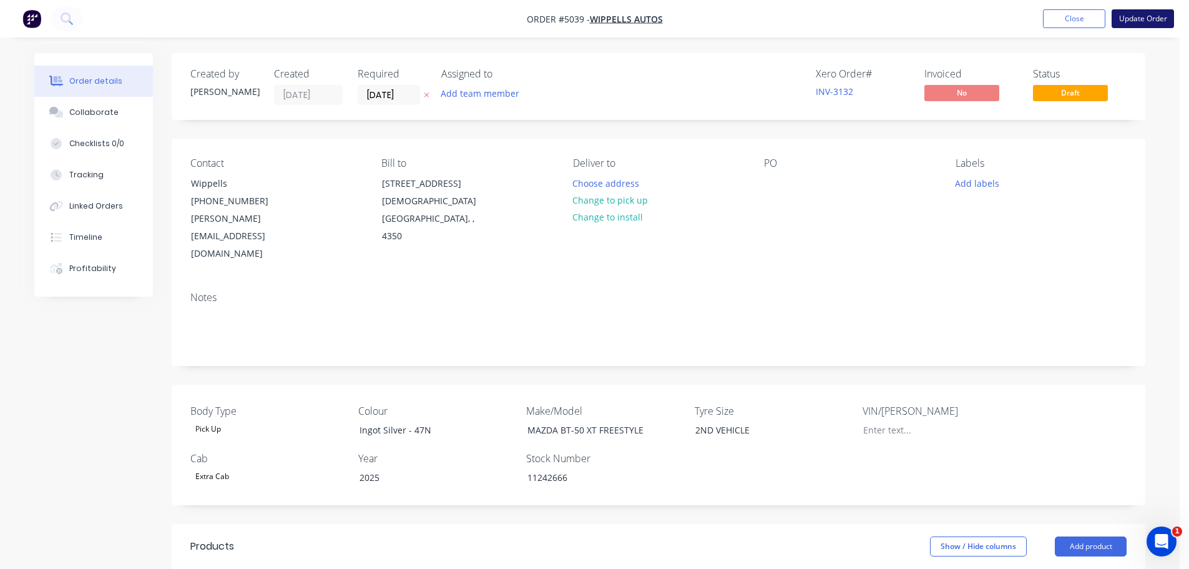
click at [1144, 16] on button "Update Order" at bounding box center [1143, 18] width 62 height 19
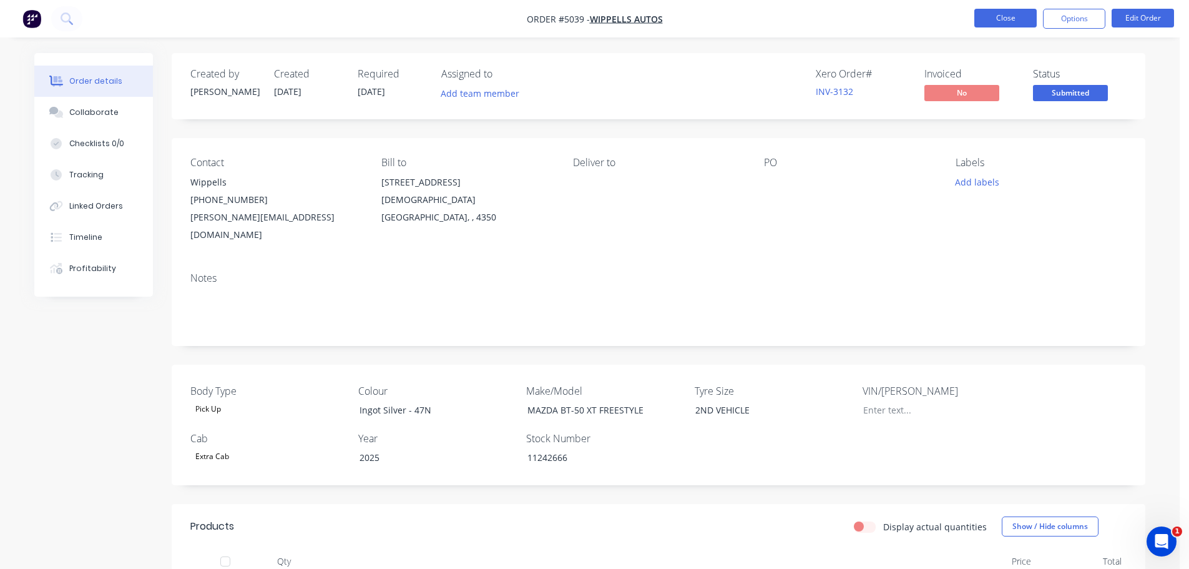
click at [1020, 23] on button "Close" at bounding box center [1005, 18] width 62 height 19
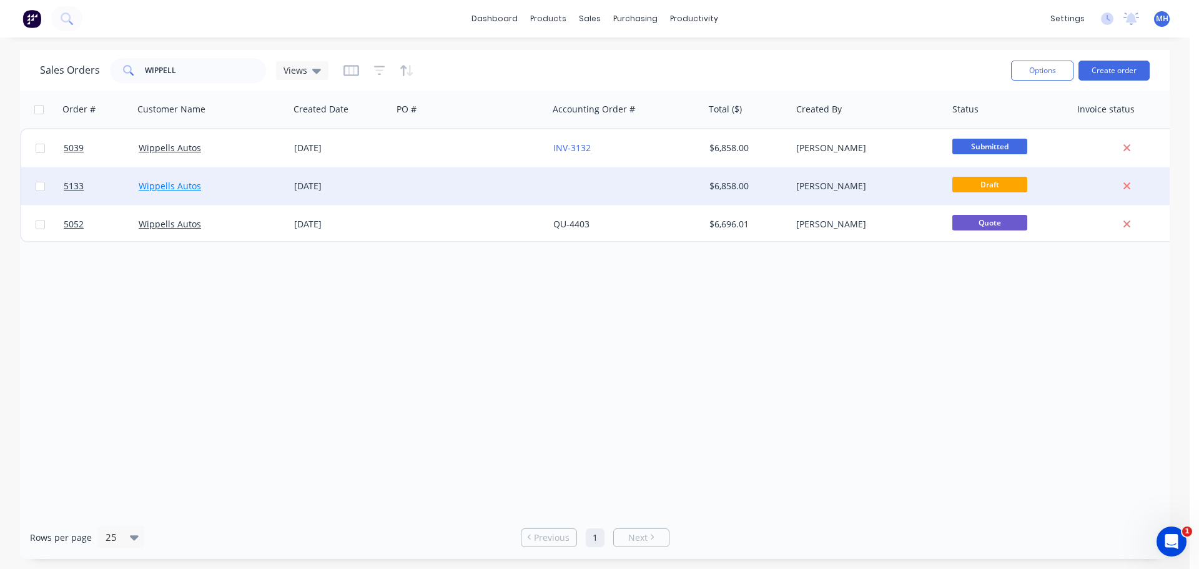
click at [174, 187] on link "Wippells Autos" at bounding box center [170, 186] width 62 height 12
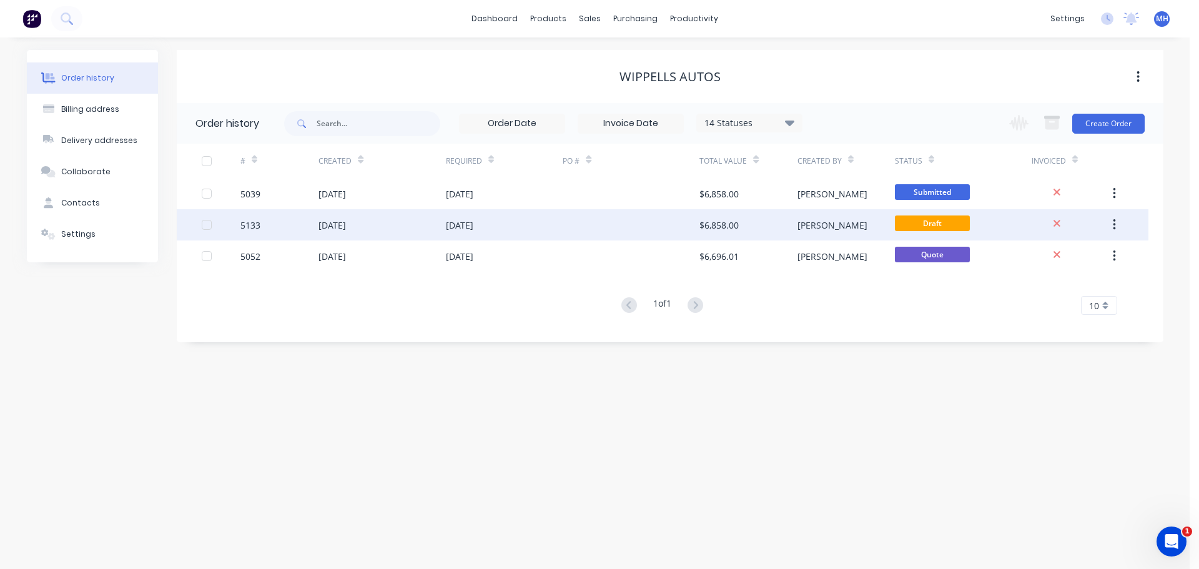
click at [472, 223] on div "[DATE]" at bounding box center [459, 224] width 27 height 13
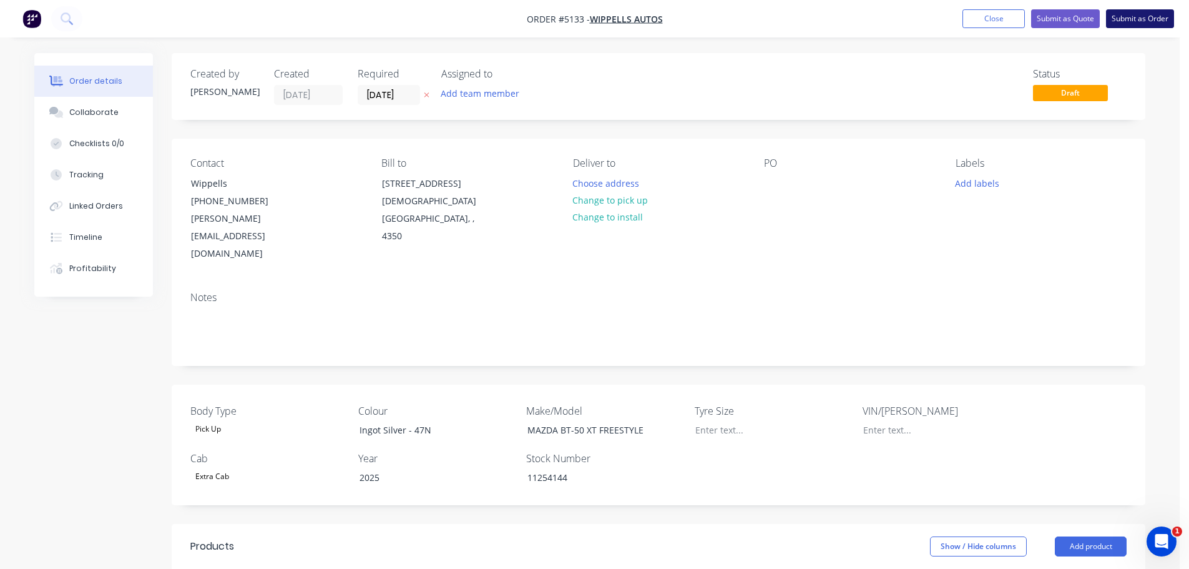
click at [1136, 16] on button "Submit as Order" at bounding box center [1140, 18] width 68 height 19
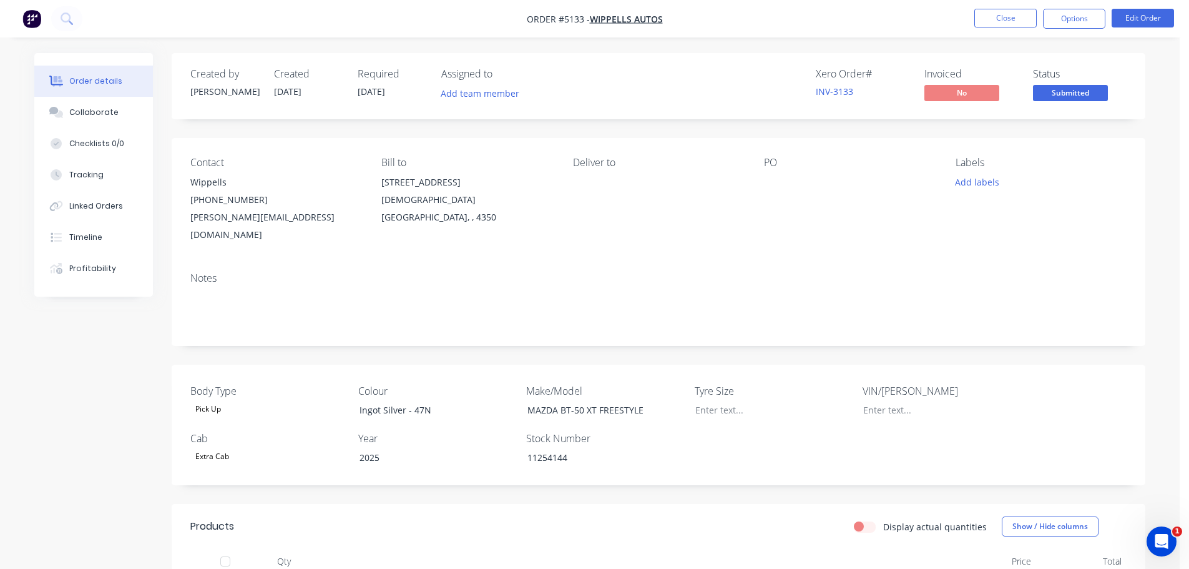
click at [219, 179] on div "Wippells" at bounding box center [275, 182] width 171 height 17
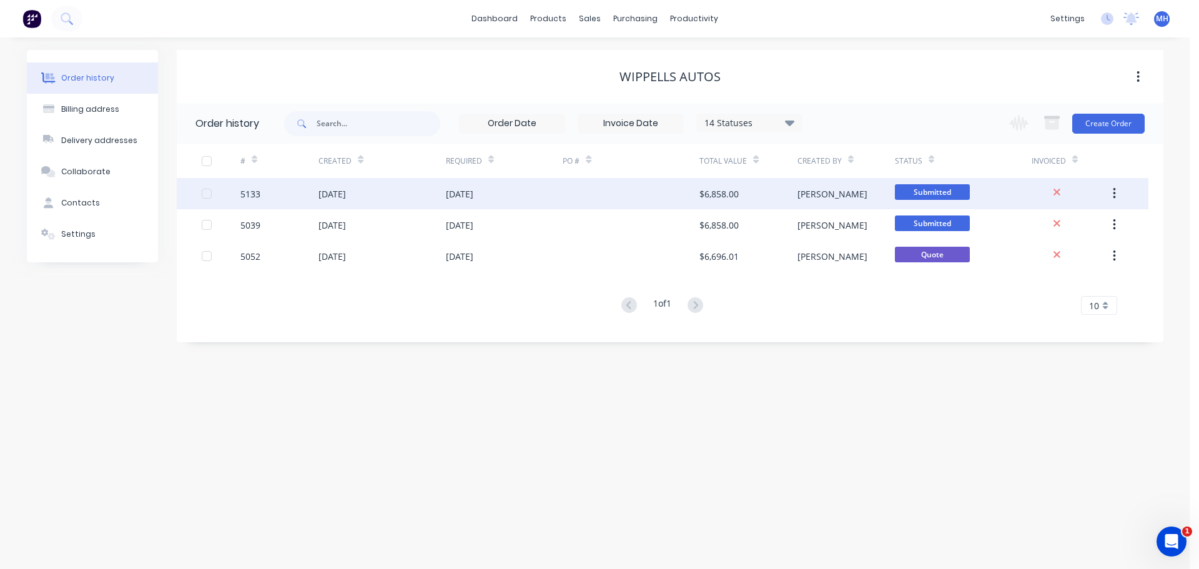
click at [467, 192] on div "[DATE]" at bounding box center [459, 193] width 27 height 13
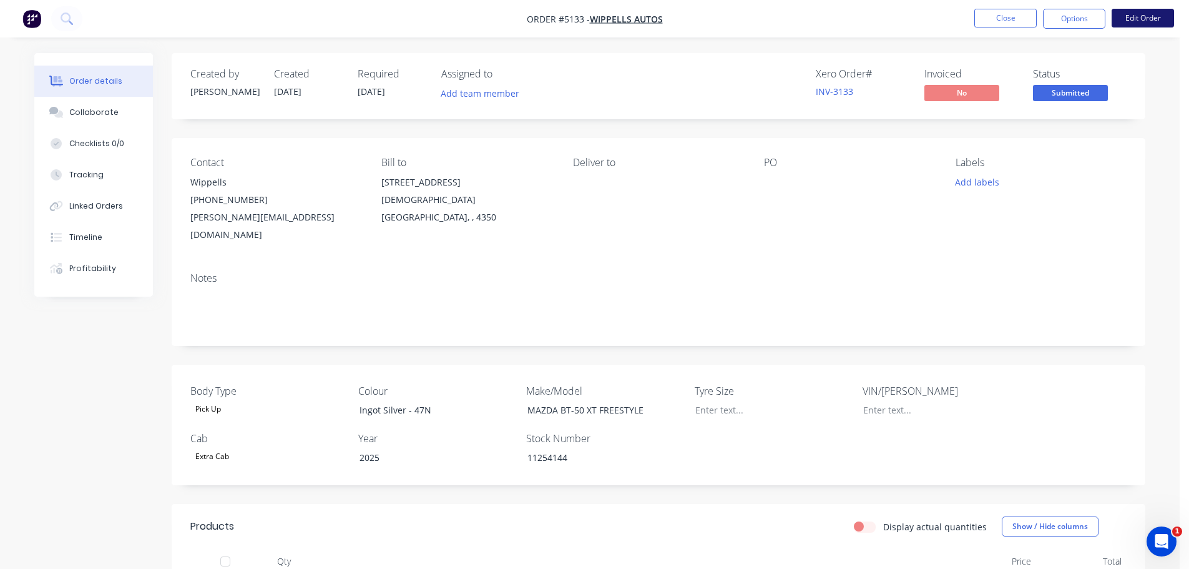
click at [1128, 14] on button "Edit Order" at bounding box center [1143, 18] width 62 height 19
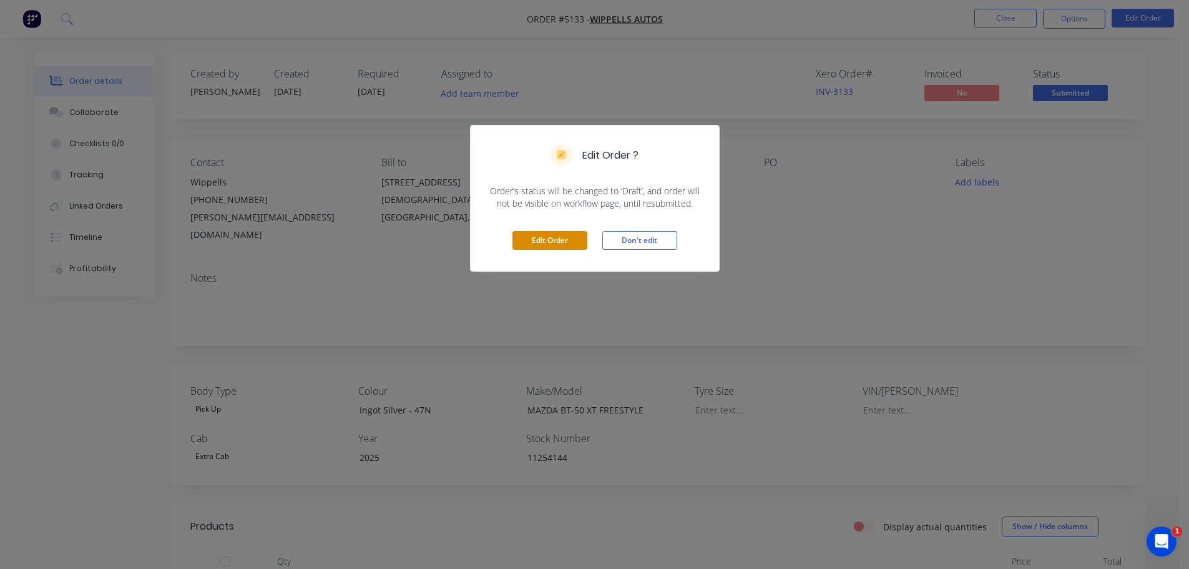
click at [569, 244] on button "Edit Order" at bounding box center [549, 240] width 75 height 19
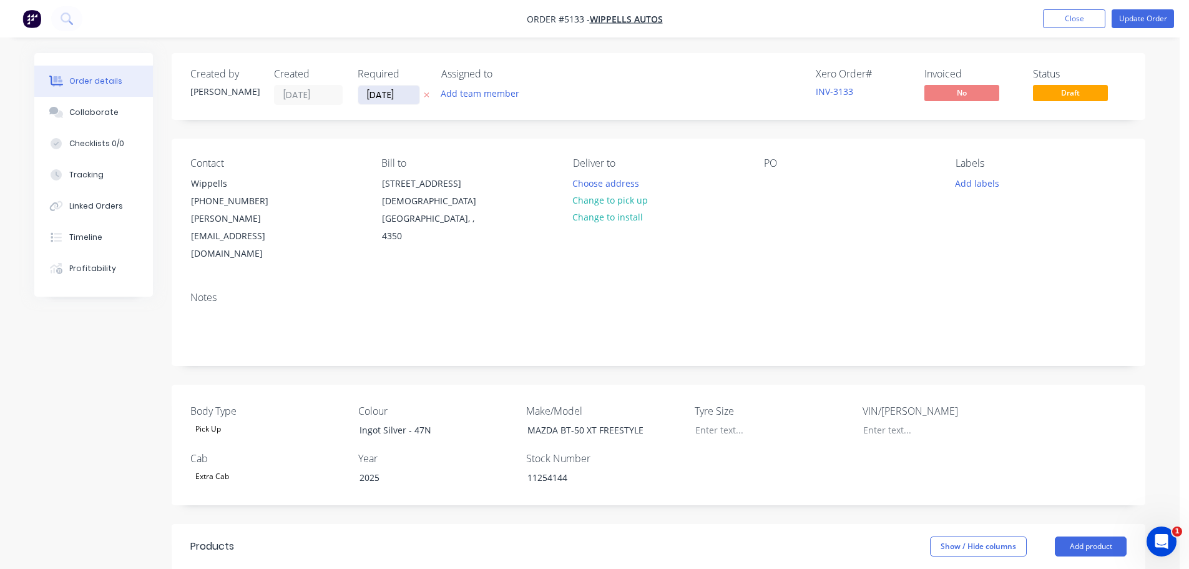
click at [400, 91] on input "[DATE]" at bounding box center [388, 95] width 61 height 19
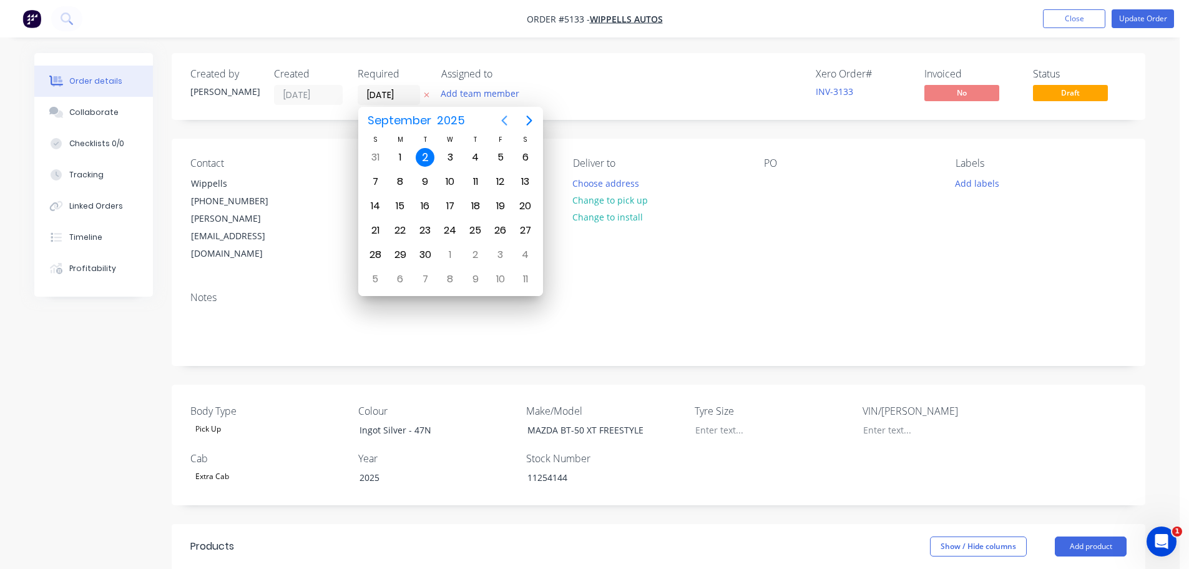
click at [502, 121] on icon "Previous page" at bounding box center [505, 120] width 6 height 10
click at [400, 233] on div "18" at bounding box center [400, 230] width 19 height 19
type input "18/08/25"
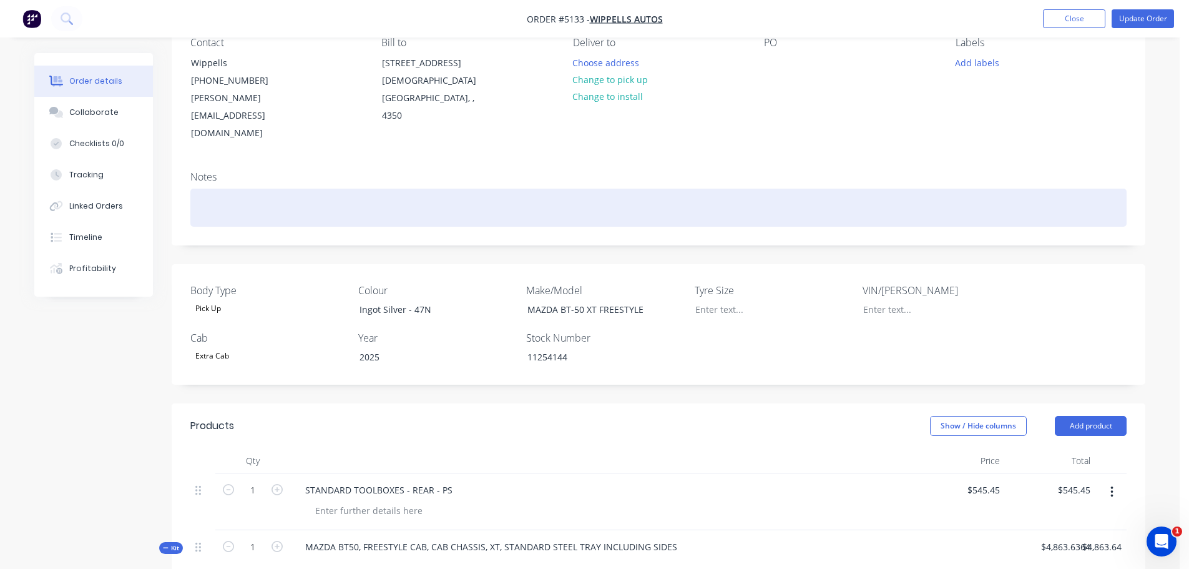
scroll to position [125, 0]
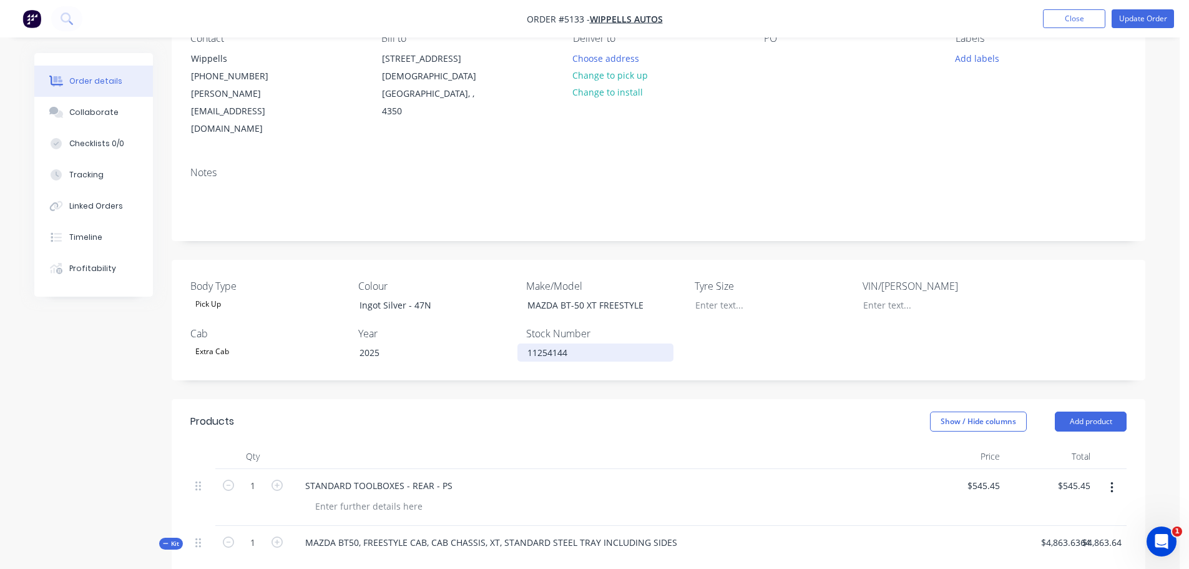
click at [566, 343] on div "11254144" at bounding box center [595, 352] width 156 height 18
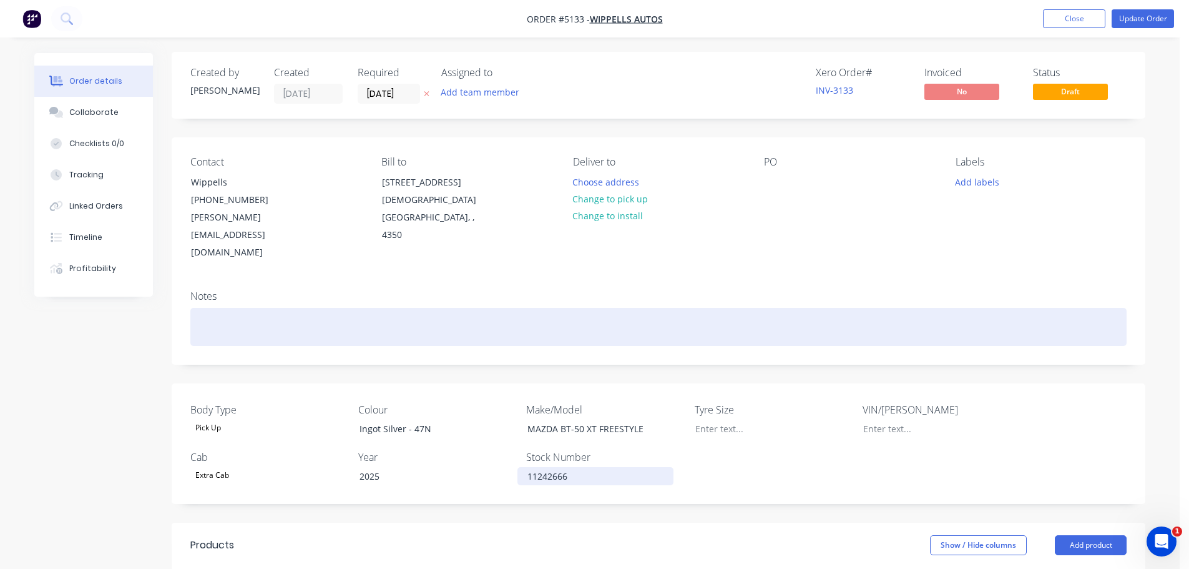
scroll to position [0, 0]
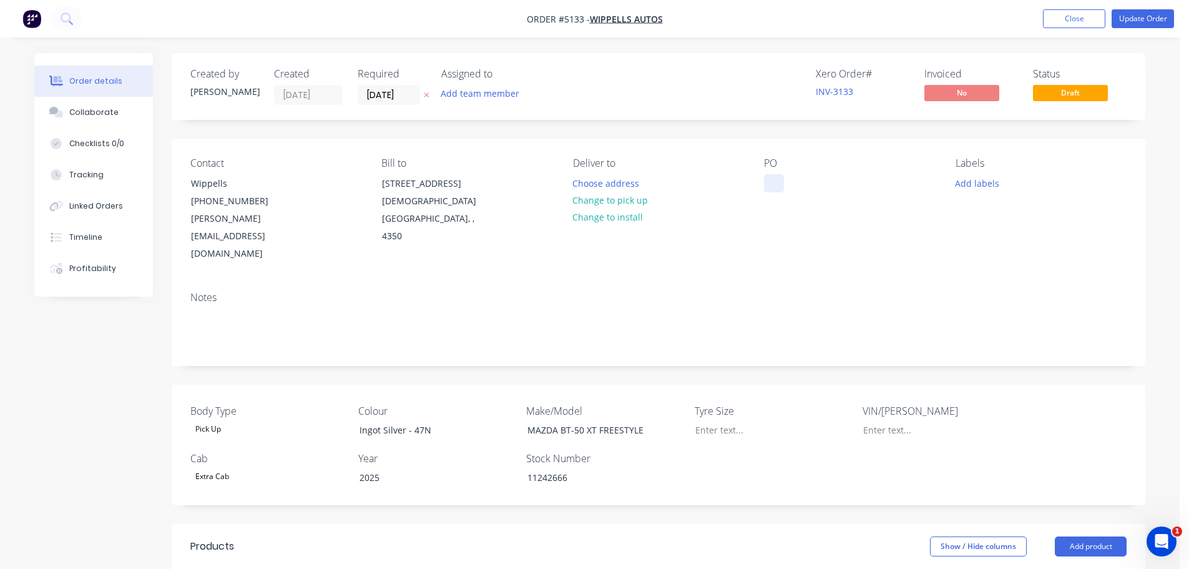
click at [778, 185] on div at bounding box center [774, 183] width 20 height 18
click at [781, 184] on div "26669" at bounding box center [786, 183] width 45 height 18
click at [800, 185] on div "246669" at bounding box center [789, 183] width 50 height 18
click at [826, 292] on div "Notes" at bounding box center [658, 298] width 936 height 12
click at [1137, 15] on button "Update Order" at bounding box center [1143, 18] width 62 height 19
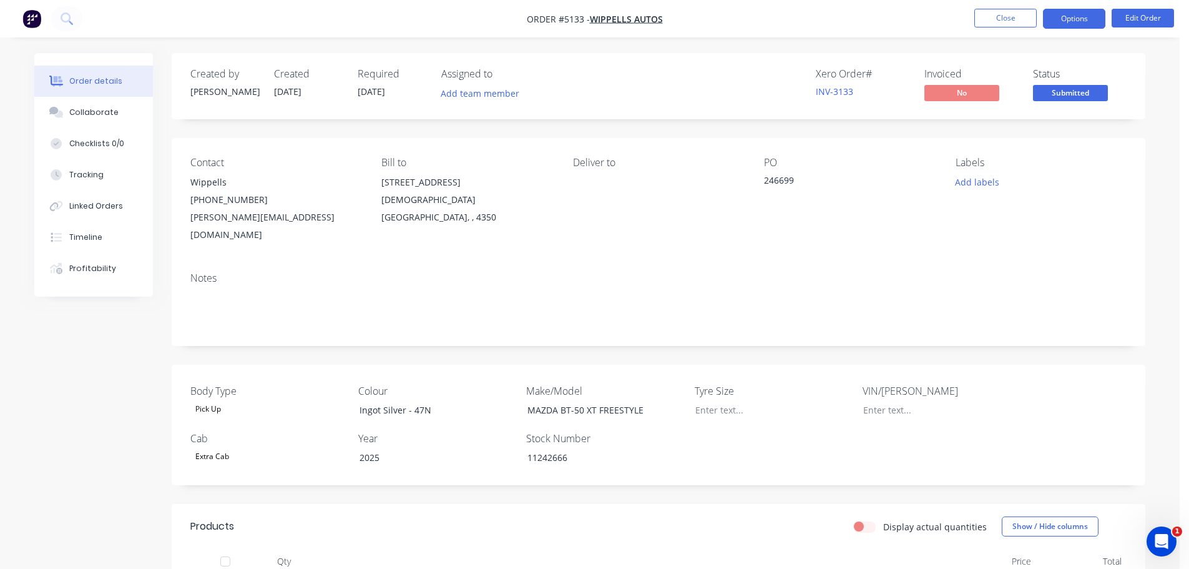
click at [1069, 21] on button "Options" at bounding box center [1074, 19] width 62 height 20
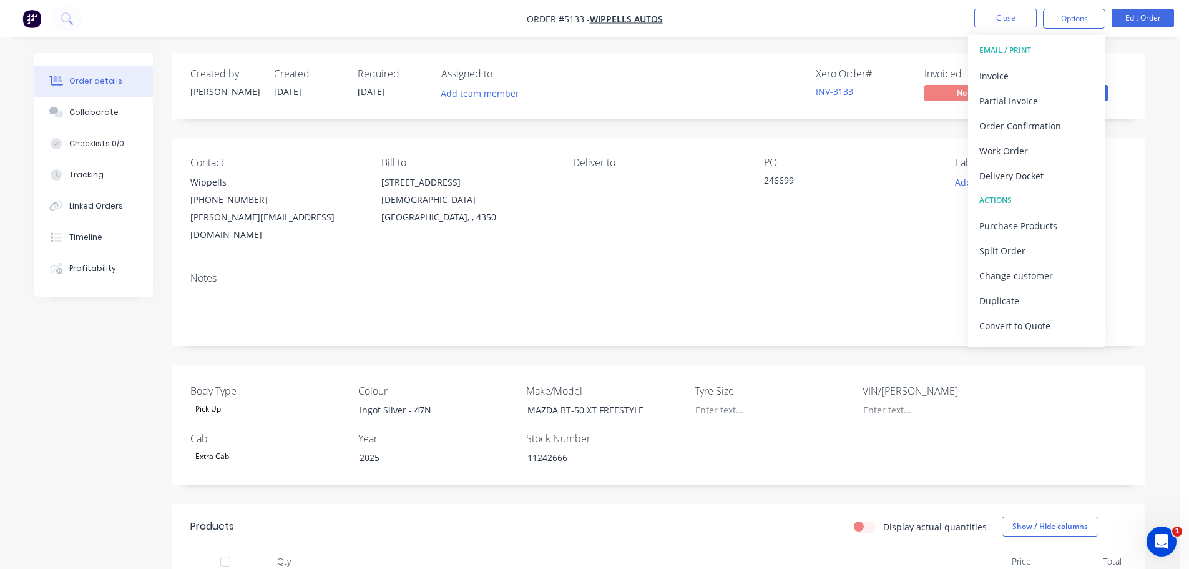
click at [1024, 51] on div "EMAIL / PRINT" at bounding box center [1036, 50] width 115 height 16
click at [1025, 147] on div "Work Order" at bounding box center [1036, 151] width 115 height 18
click at [1025, 127] on div "Without pricing" at bounding box center [1036, 126] width 115 height 18
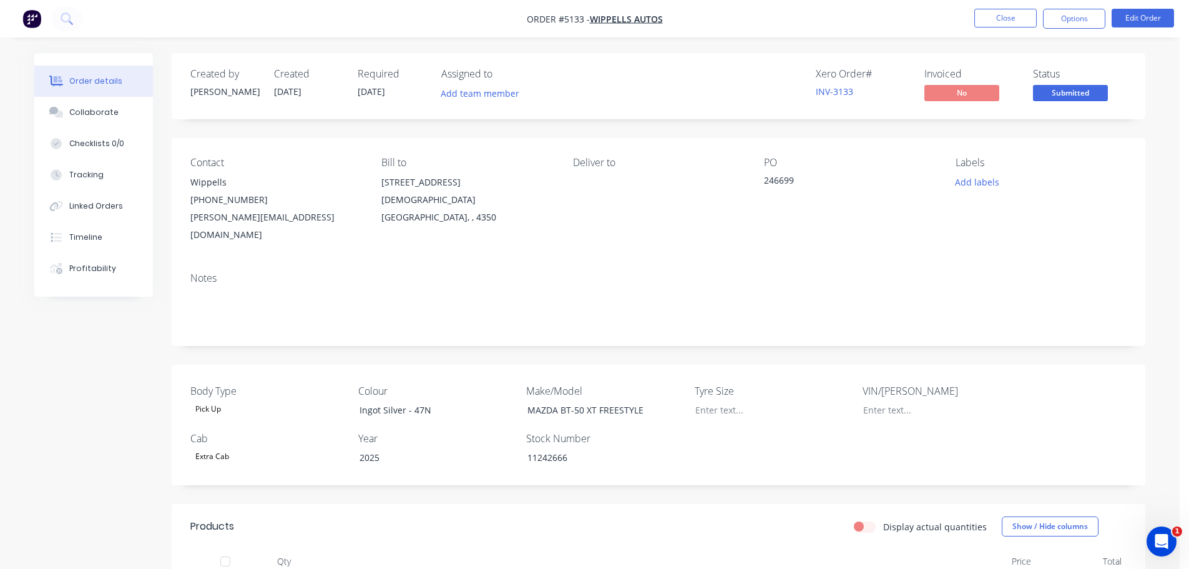
click at [99, 84] on div "Order details" at bounding box center [95, 81] width 53 height 11
click at [621, 20] on span "Wippells Autos" at bounding box center [626, 19] width 73 height 12
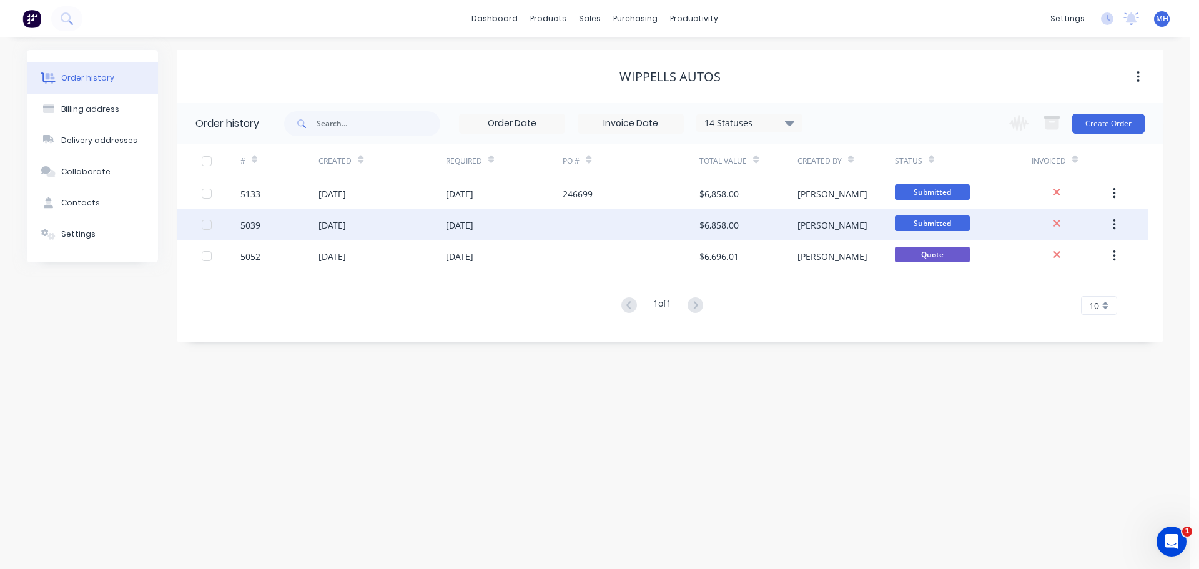
click at [544, 228] on div "18 Aug 2025" at bounding box center [504, 224] width 117 height 31
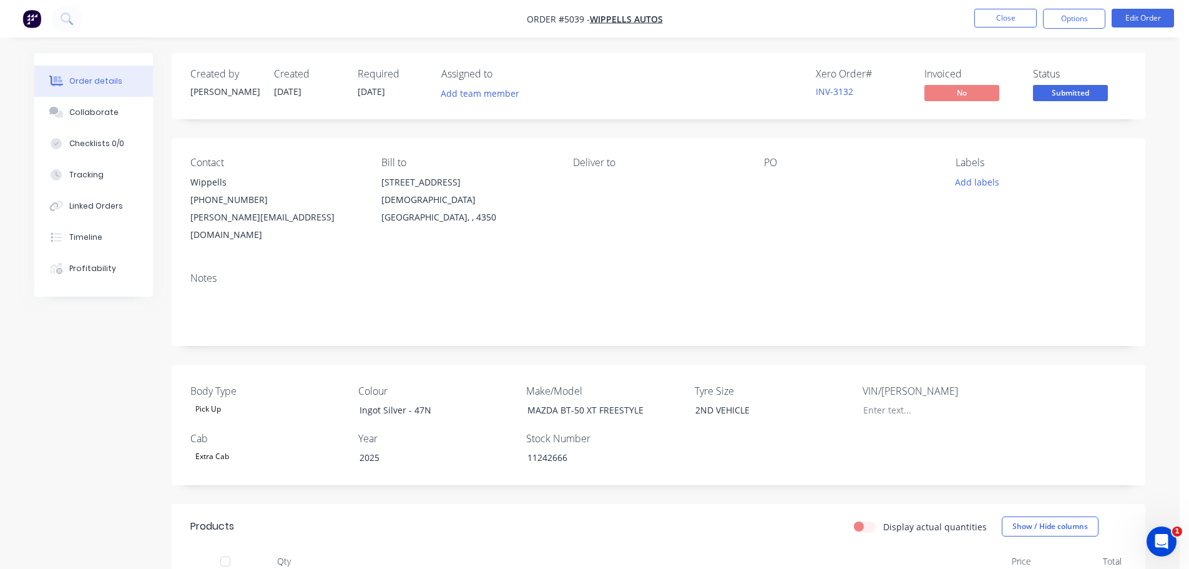
click at [787, 188] on div at bounding box center [842, 182] width 156 height 17
click at [776, 180] on div at bounding box center [842, 182] width 156 height 17
click at [1157, 14] on button "Edit Order" at bounding box center [1143, 18] width 62 height 19
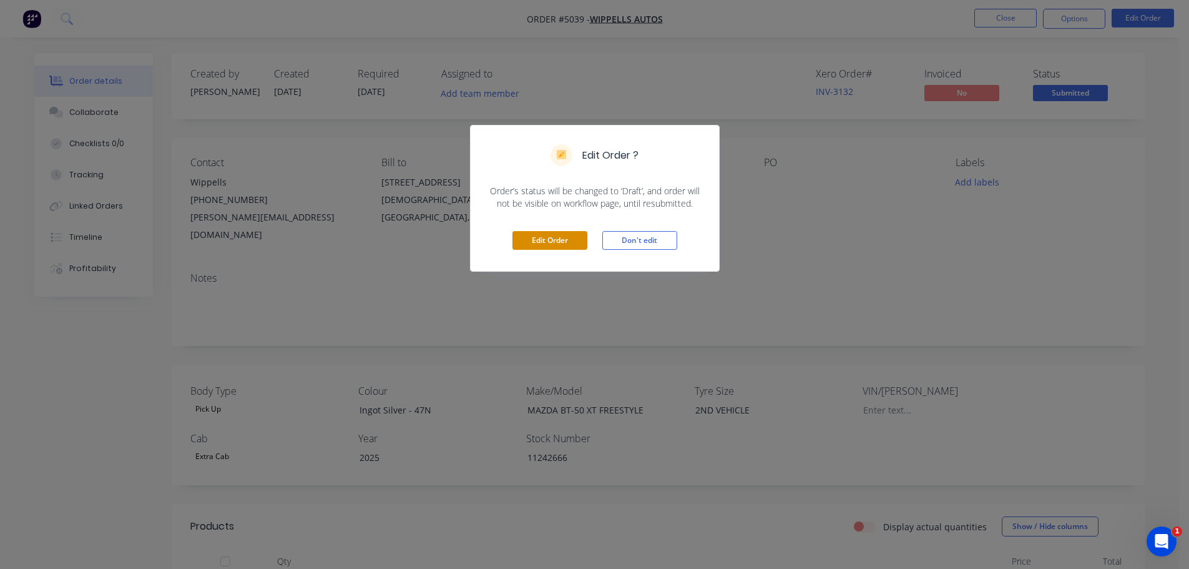
click at [546, 240] on button "Edit Order" at bounding box center [549, 240] width 75 height 19
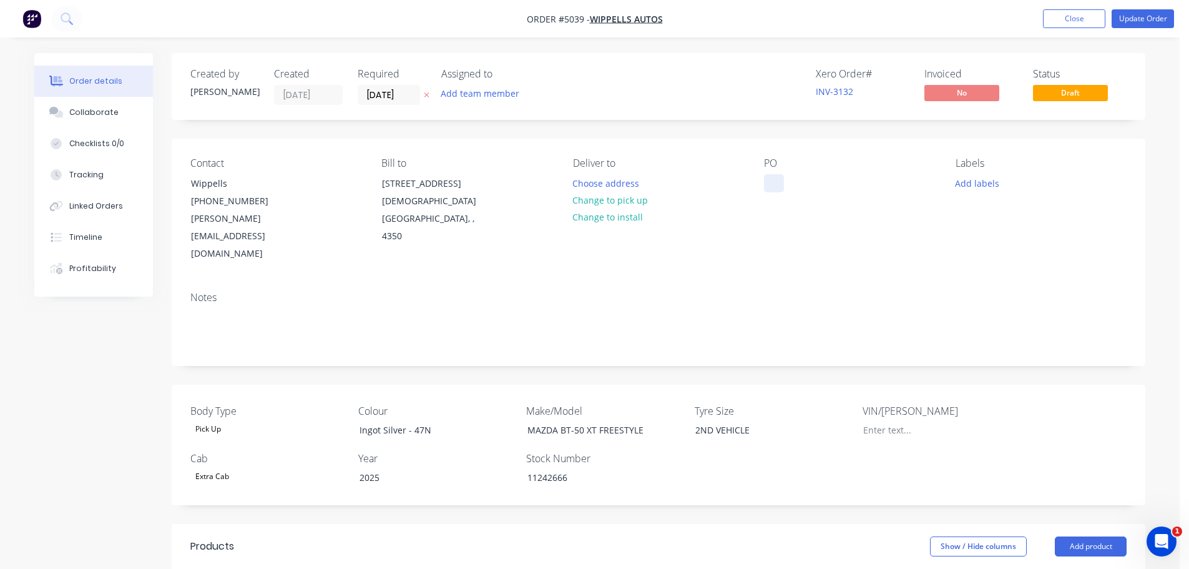
click at [780, 189] on div at bounding box center [774, 183] width 20 height 18
click at [778, 292] on div "Notes" at bounding box center [658, 298] width 936 height 12
click at [1149, 19] on button "Update Order" at bounding box center [1143, 18] width 62 height 19
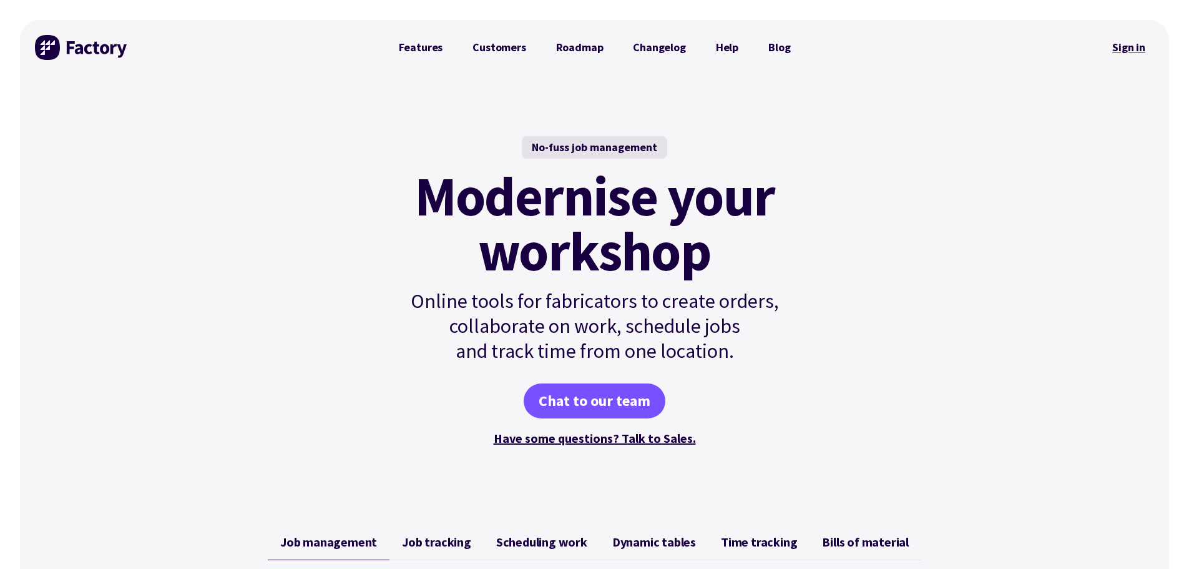
click at [1131, 49] on link "Sign in" at bounding box center [1129, 47] width 51 height 29
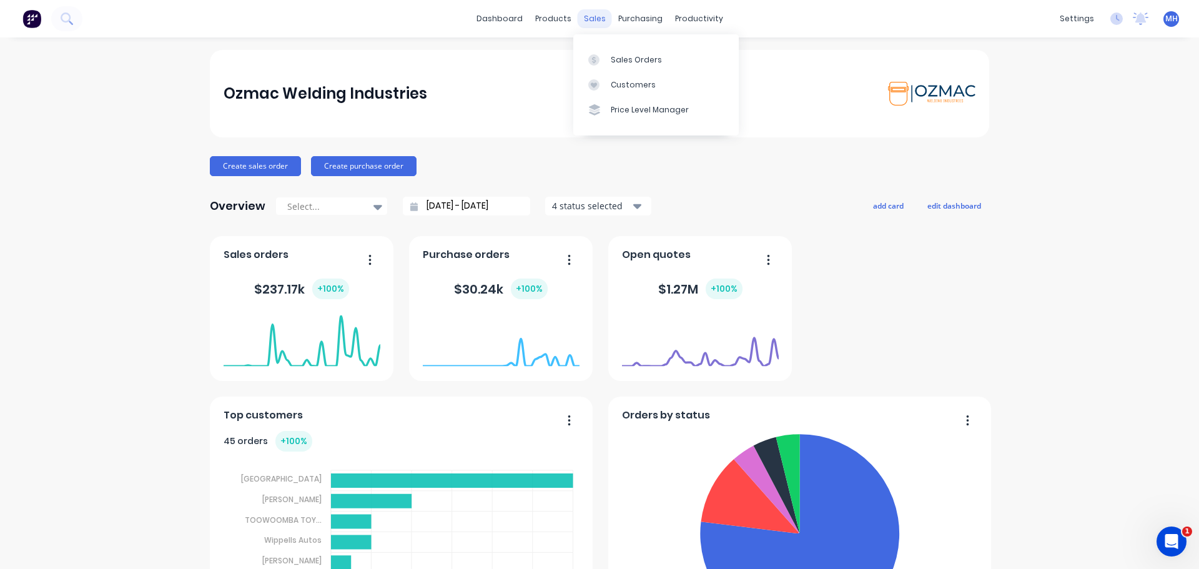
click at [589, 22] on div "sales" at bounding box center [594, 18] width 34 height 19
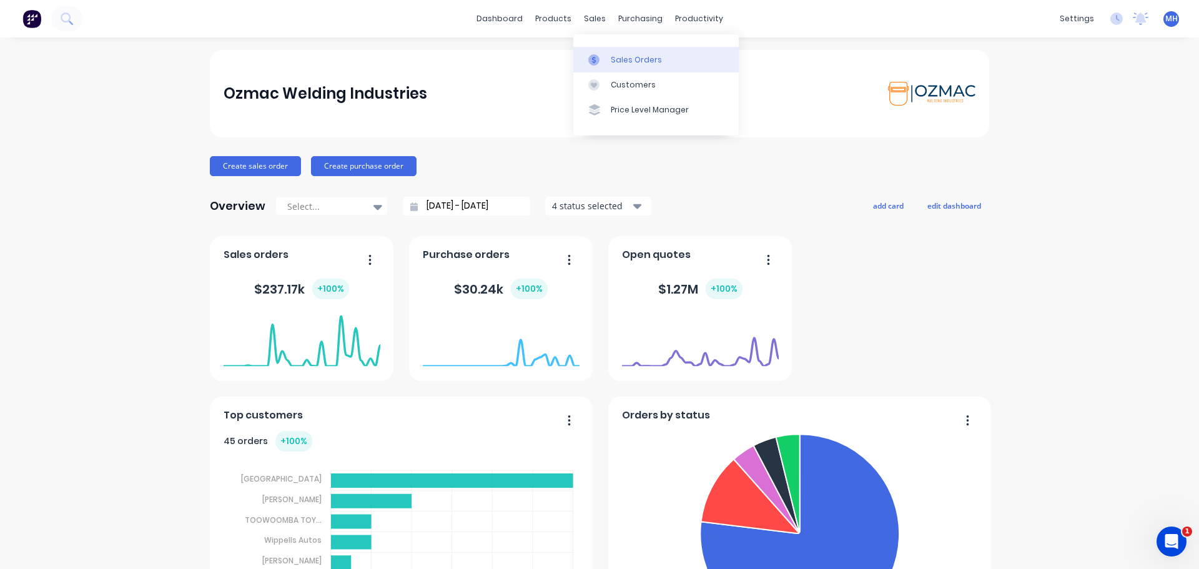
click at [629, 65] on div "Sales Orders" at bounding box center [635, 59] width 51 height 11
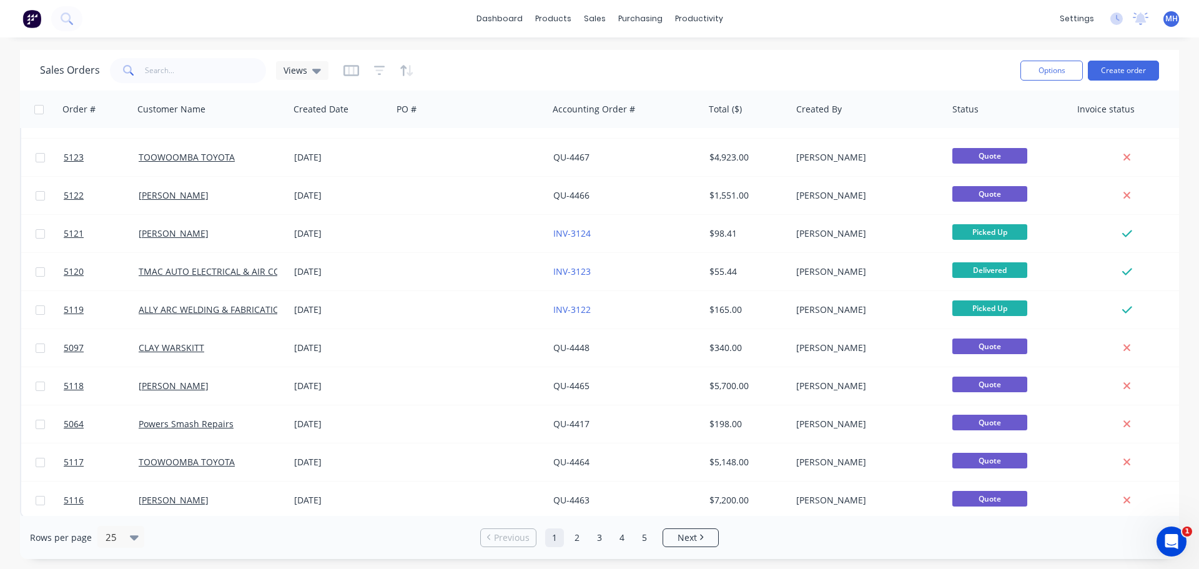
scroll to position [571, 0]
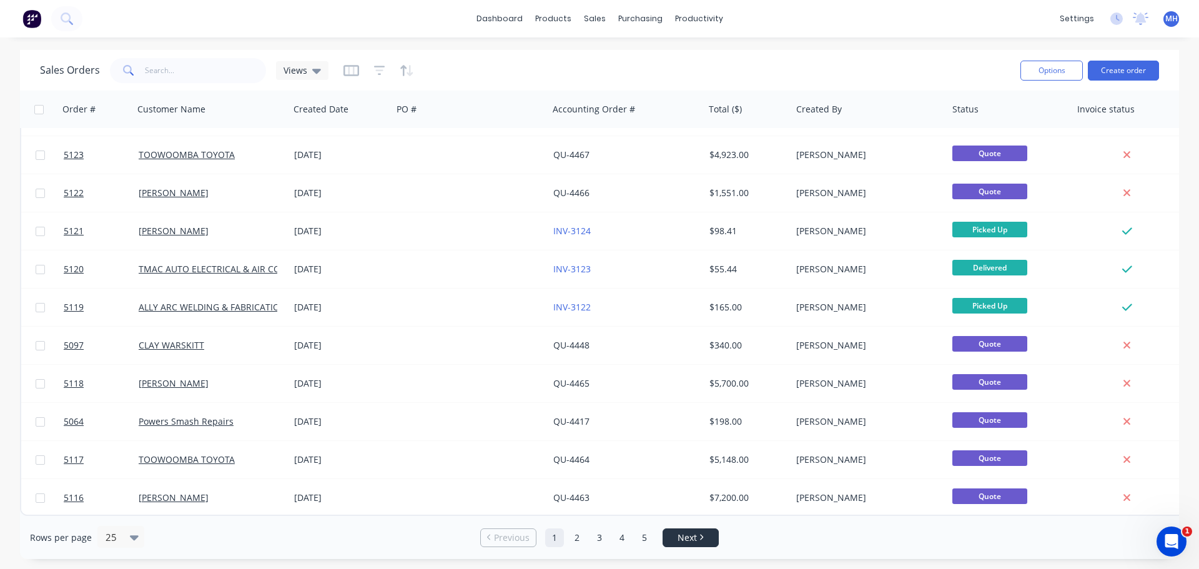
click at [700, 536] on icon "Next page" at bounding box center [701, 537] width 4 height 6
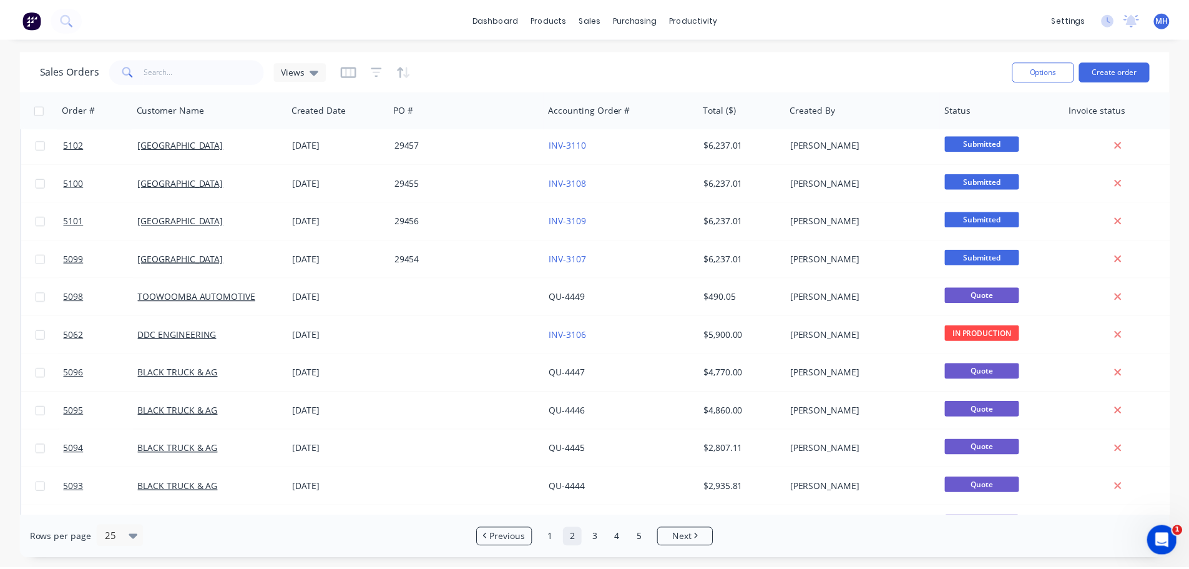
scroll to position [499, 0]
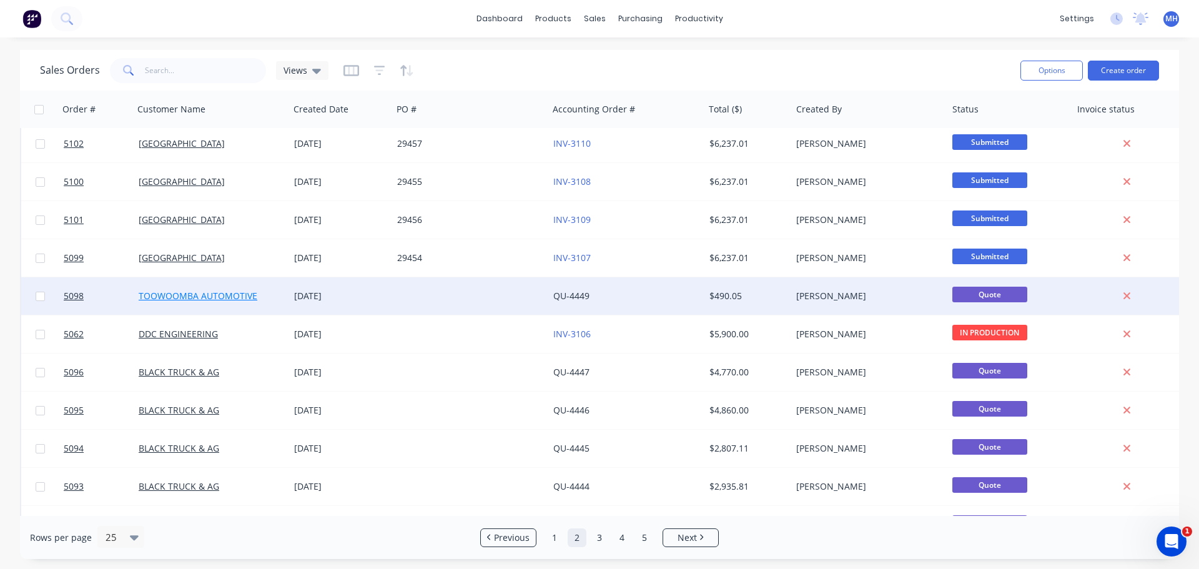
click at [227, 294] on link "TOOWOOMBA AUTOMOTIVE" at bounding box center [198, 296] width 119 height 12
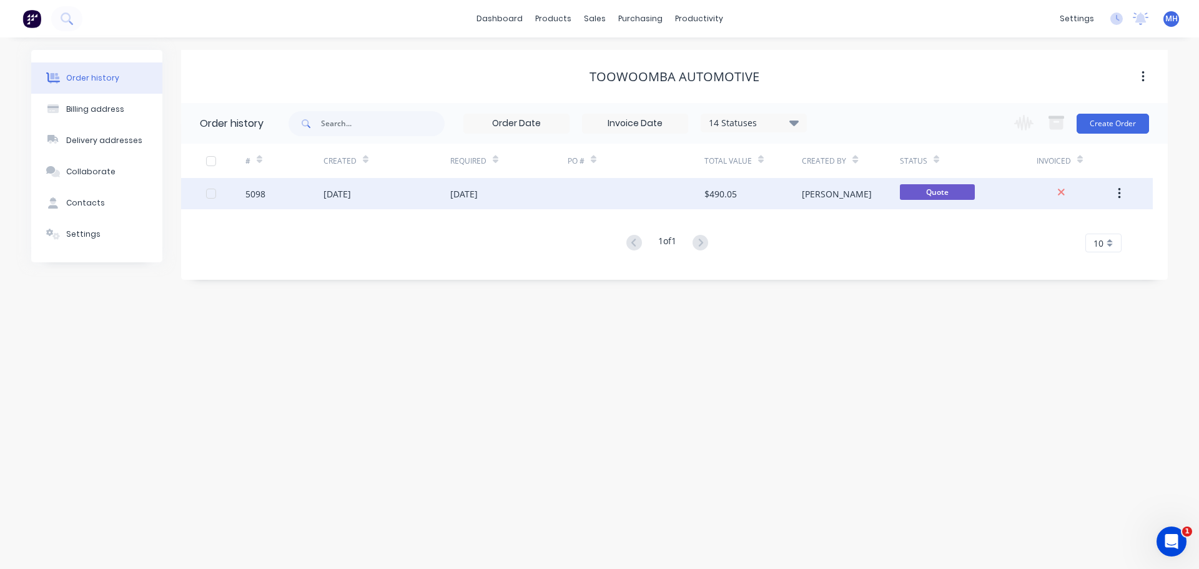
click at [351, 197] on div "[DATE]" at bounding box center [336, 193] width 27 height 13
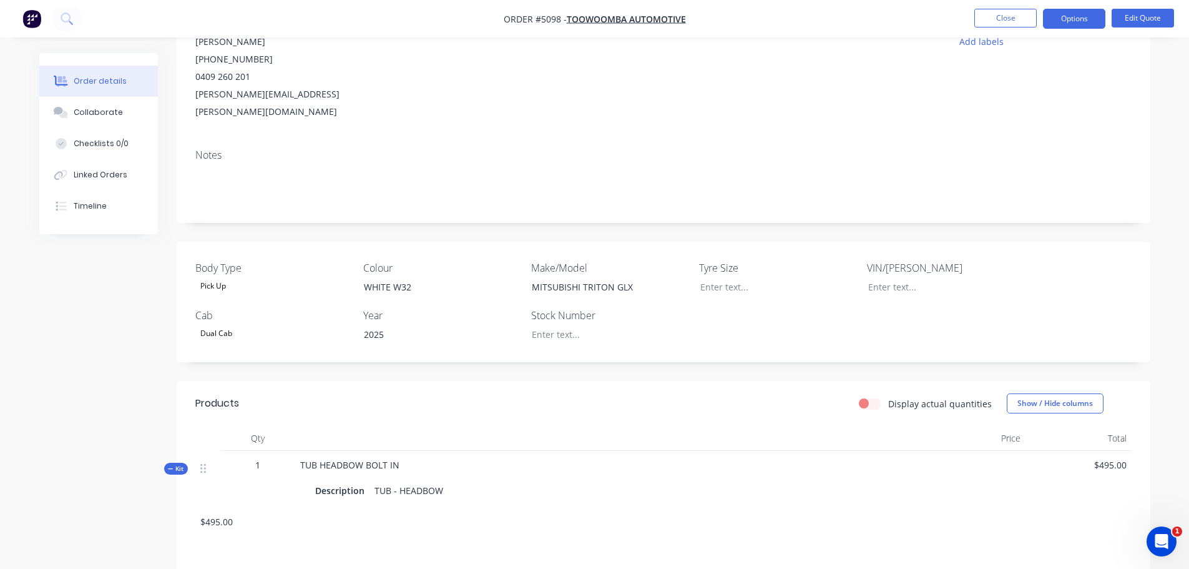
scroll to position [187, 0]
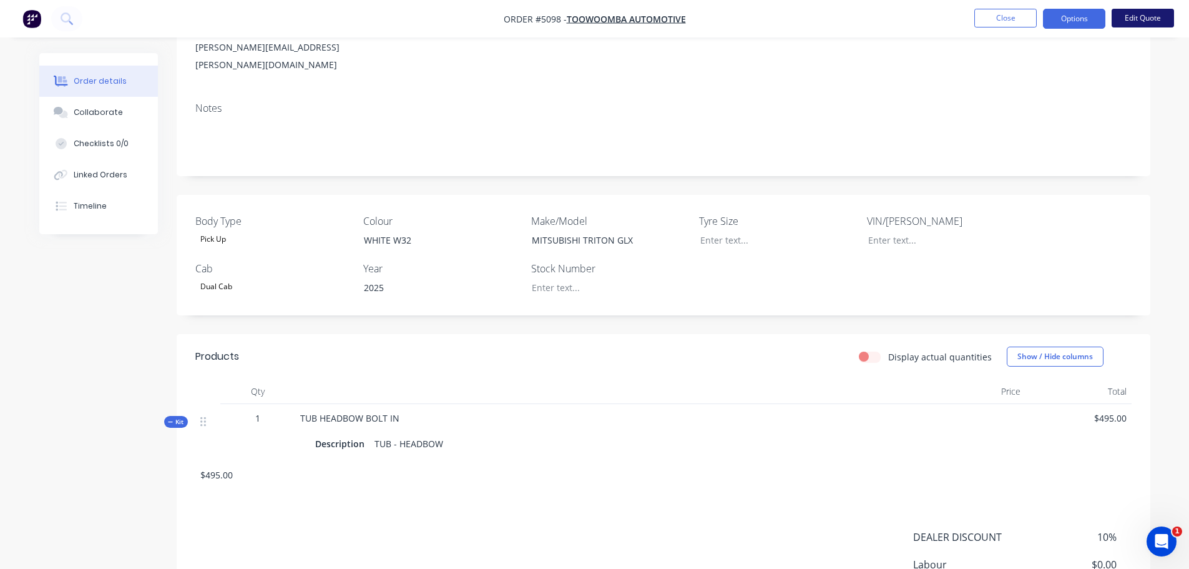
click at [1143, 20] on button "Edit Quote" at bounding box center [1143, 18] width 62 height 19
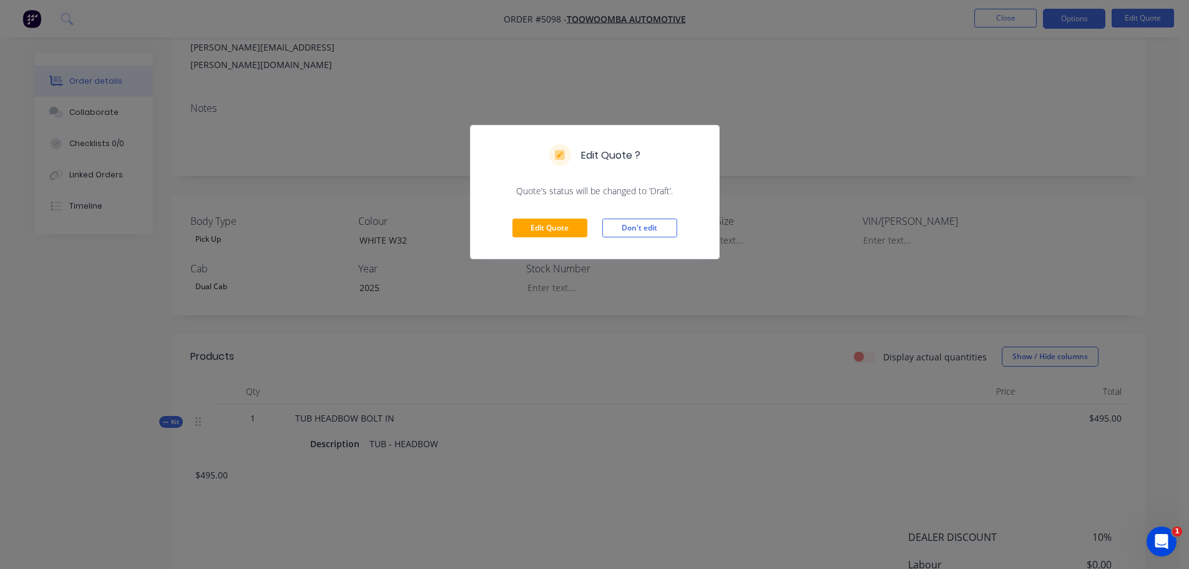
click at [982, 129] on div "Edit Quote ? Quote’s status will be changed to ‘Draft’. Edit Quote Don't edit" at bounding box center [594, 284] width 1189 height 569
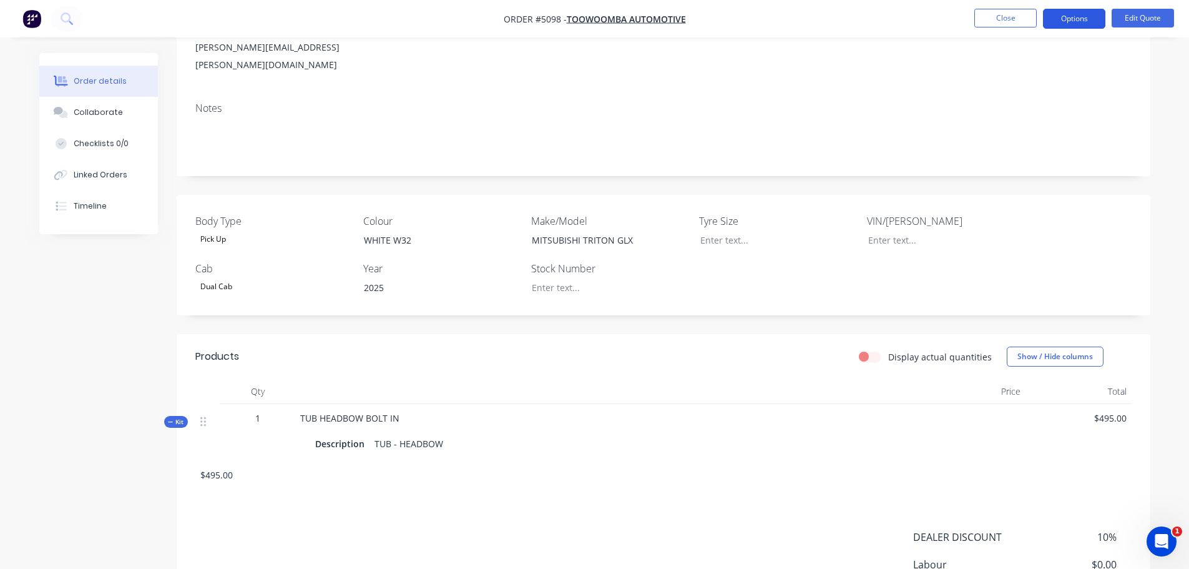
click at [1066, 21] on button "Options" at bounding box center [1074, 19] width 62 height 20
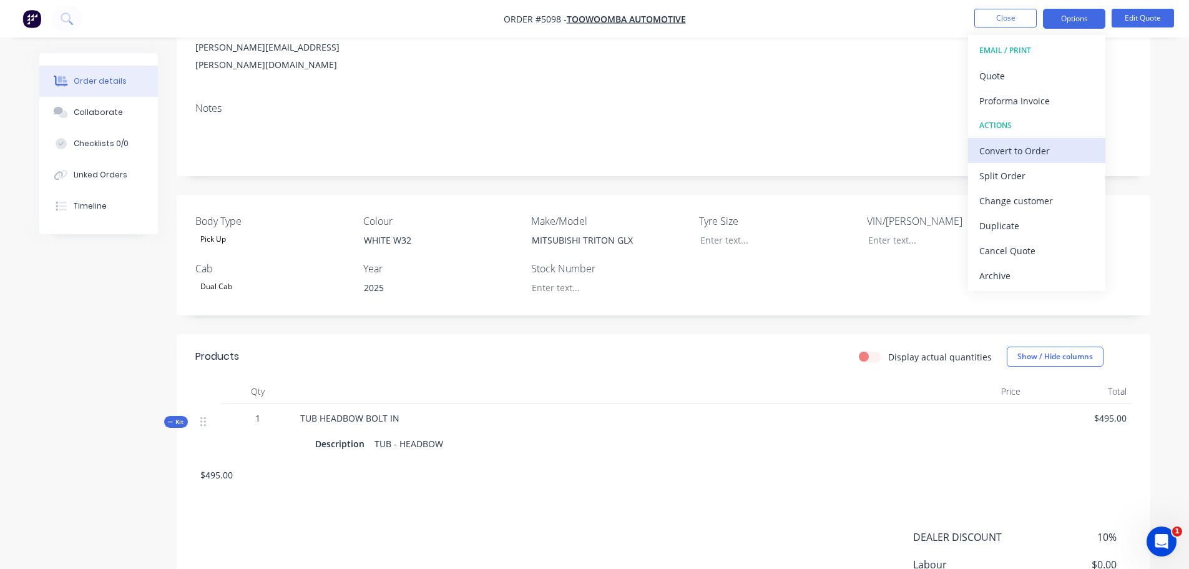
click at [1027, 150] on div "Convert to Order" at bounding box center [1036, 151] width 115 height 18
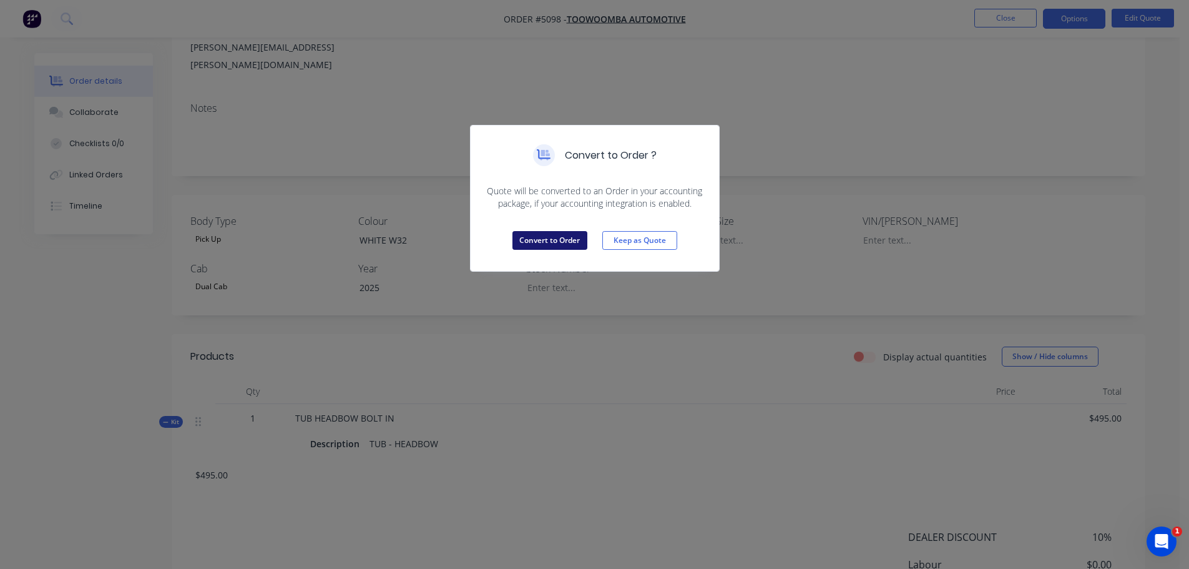
click at [572, 240] on button "Convert to Order" at bounding box center [549, 240] width 75 height 19
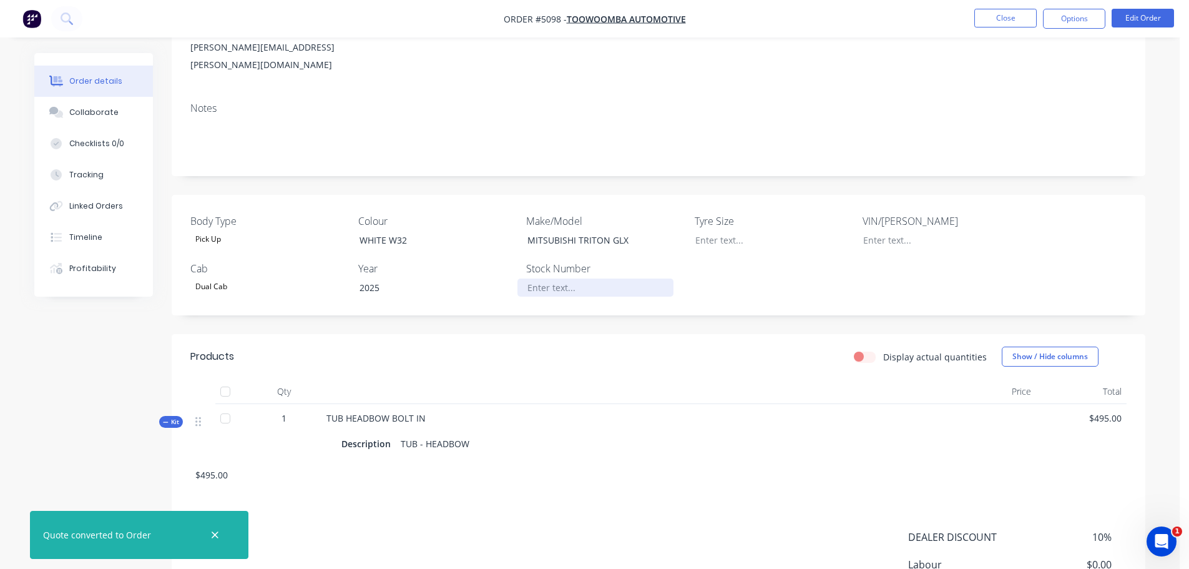
click at [587, 278] on div at bounding box center [595, 287] width 156 height 18
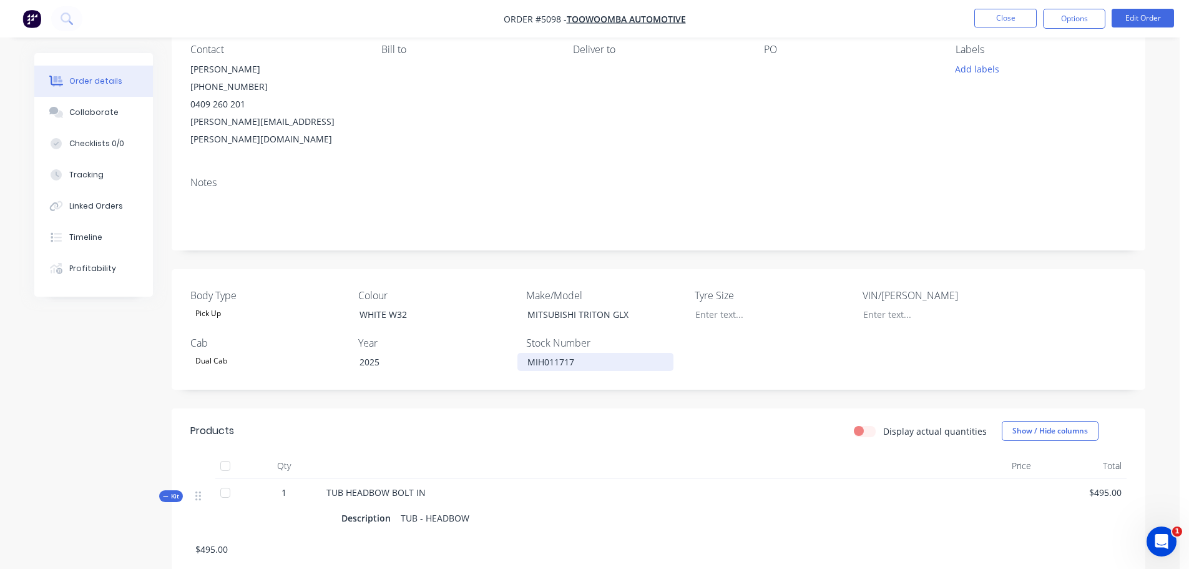
scroll to position [62, 0]
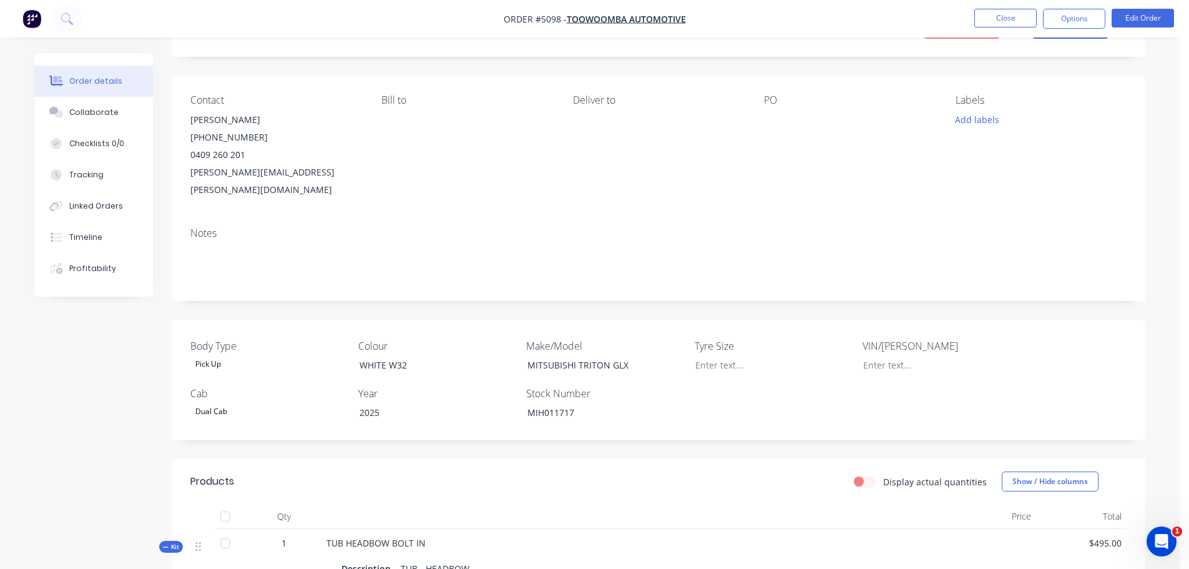
click at [794, 120] on div at bounding box center [842, 119] width 156 height 17
click at [783, 117] on div at bounding box center [842, 119] width 156 height 17
click at [785, 111] on div at bounding box center [842, 119] width 156 height 17
click at [821, 120] on div at bounding box center [842, 119] width 156 height 17
click at [806, 121] on div at bounding box center [842, 119] width 156 height 17
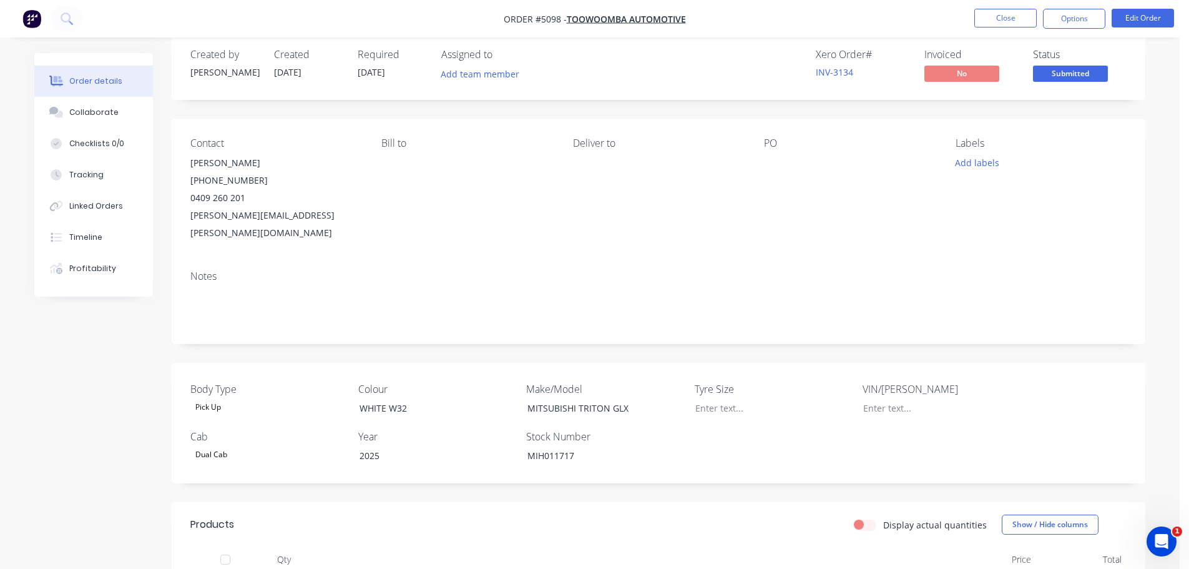
scroll to position [0, 0]
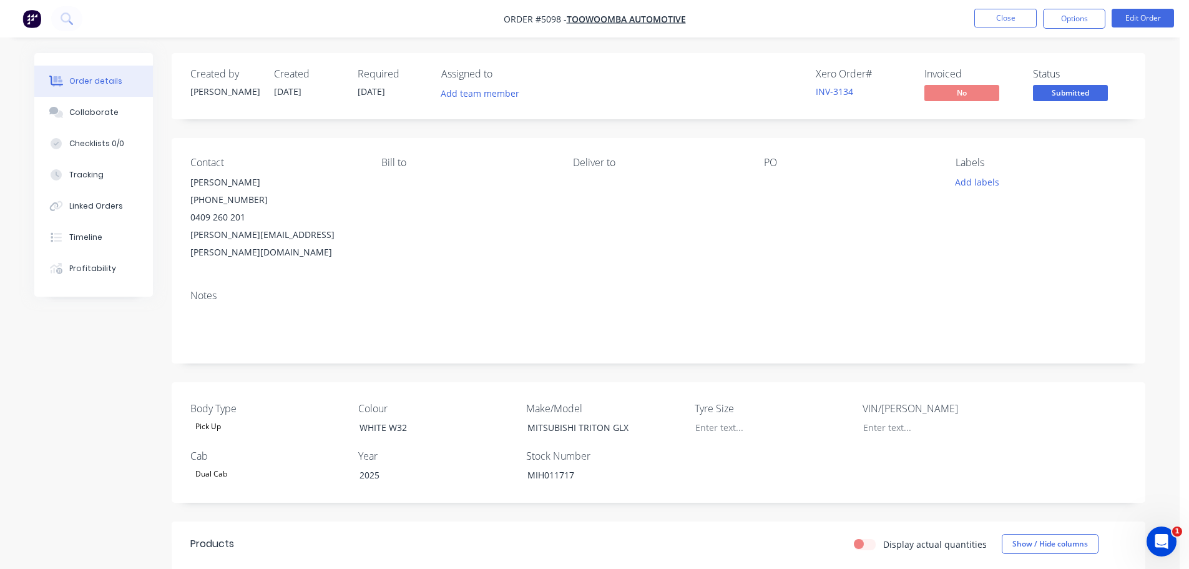
click at [803, 183] on div at bounding box center [842, 182] width 156 height 17
click at [1139, 15] on button "Edit Order" at bounding box center [1143, 18] width 62 height 19
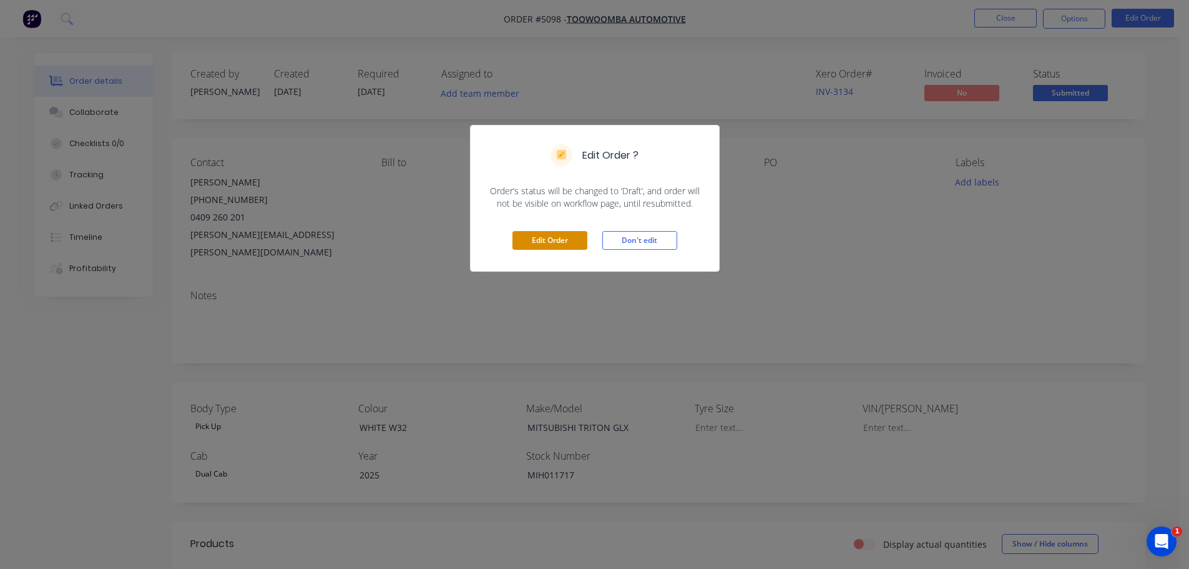
click at [560, 242] on button "Edit Order" at bounding box center [549, 240] width 75 height 19
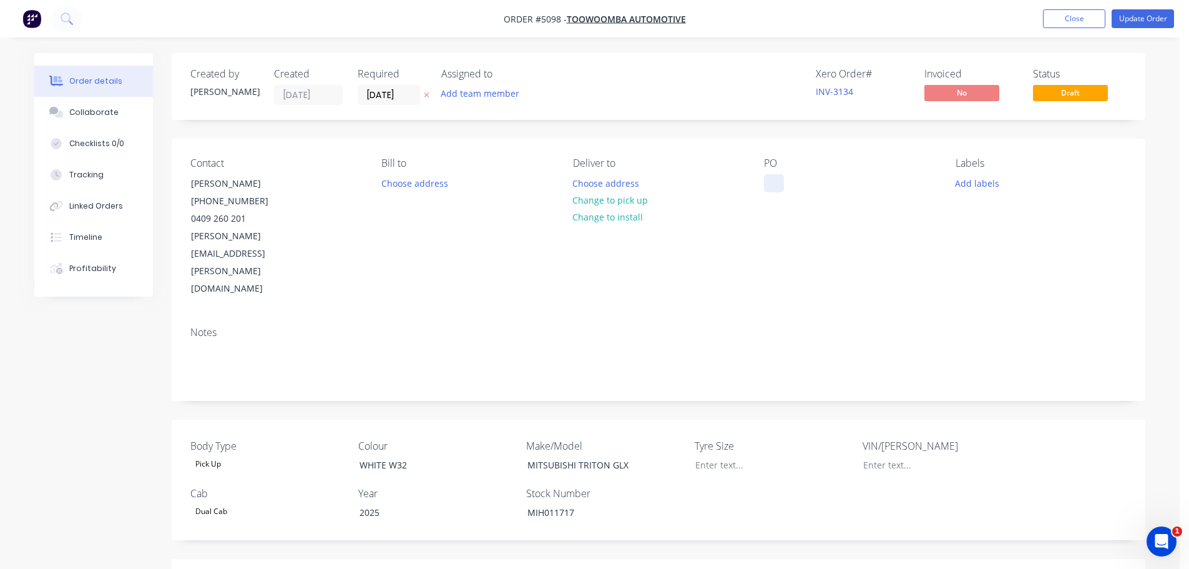
click at [780, 182] on div at bounding box center [774, 183] width 20 height 18
click at [1149, 16] on button "Update Order" at bounding box center [1143, 18] width 62 height 19
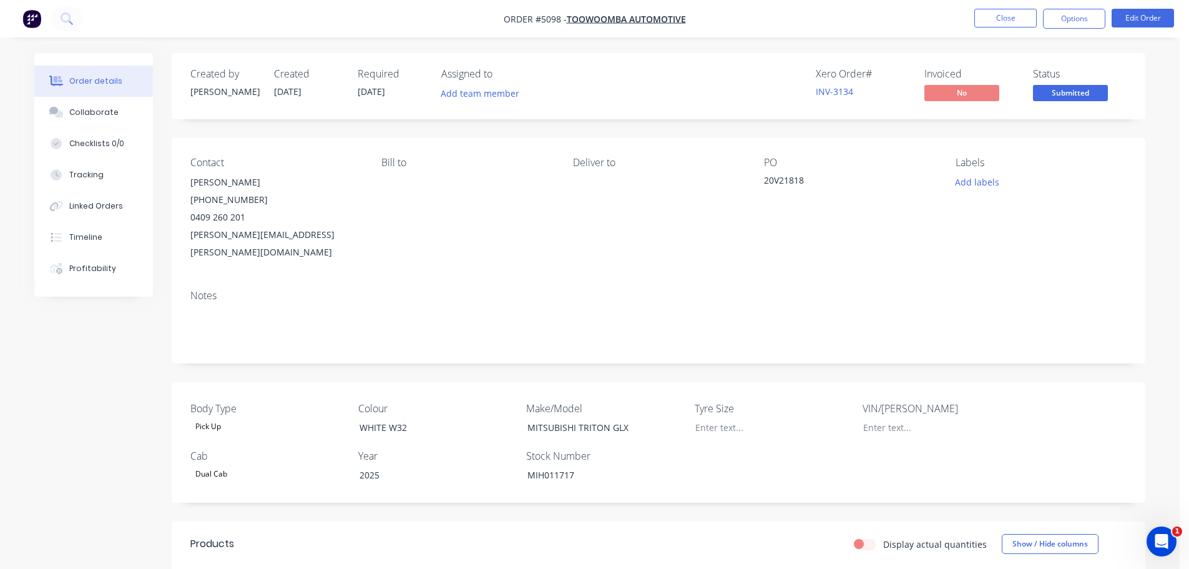
click at [298, 90] on span "[DATE]" at bounding box center [287, 92] width 27 height 12
click at [280, 91] on span "[DATE]" at bounding box center [287, 92] width 27 height 12
click at [283, 91] on span "[DATE]" at bounding box center [287, 92] width 27 height 12
click at [1140, 17] on button "Edit Order" at bounding box center [1143, 18] width 62 height 19
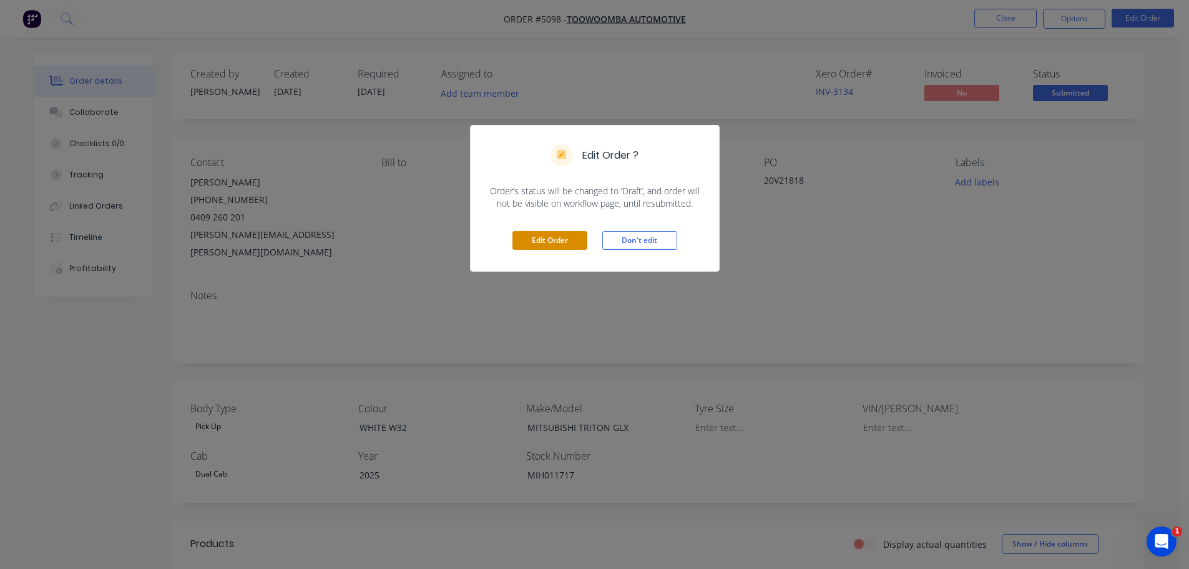
click at [551, 237] on button "Edit Order" at bounding box center [549, 240] width 75 height 19
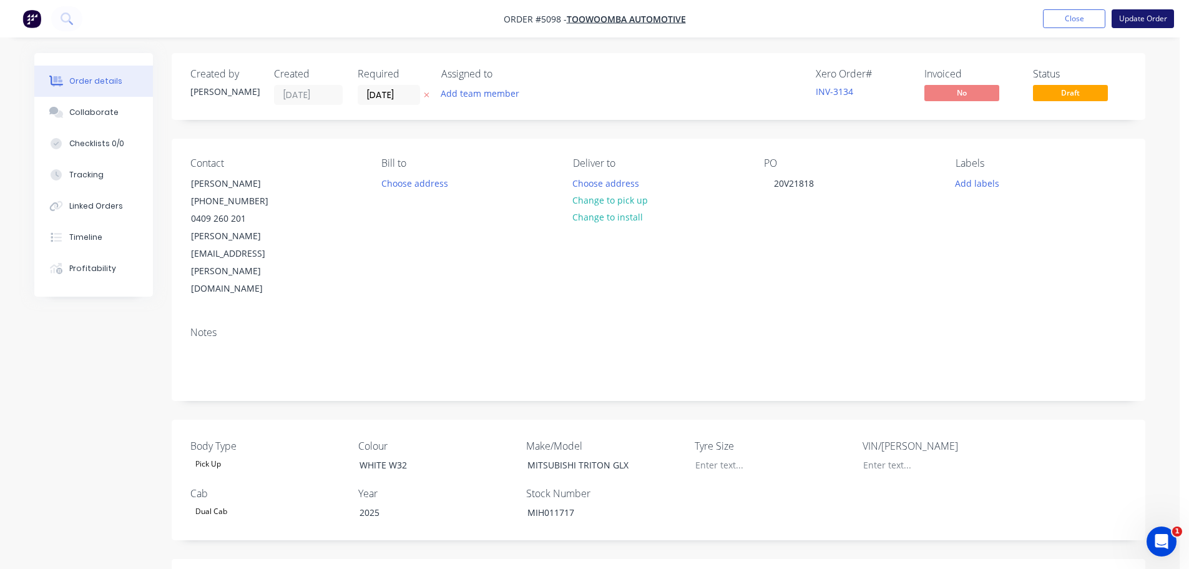
click at [1139, 21] on button "Update Order" at bounding box center [1143, 18] width 62 height 19
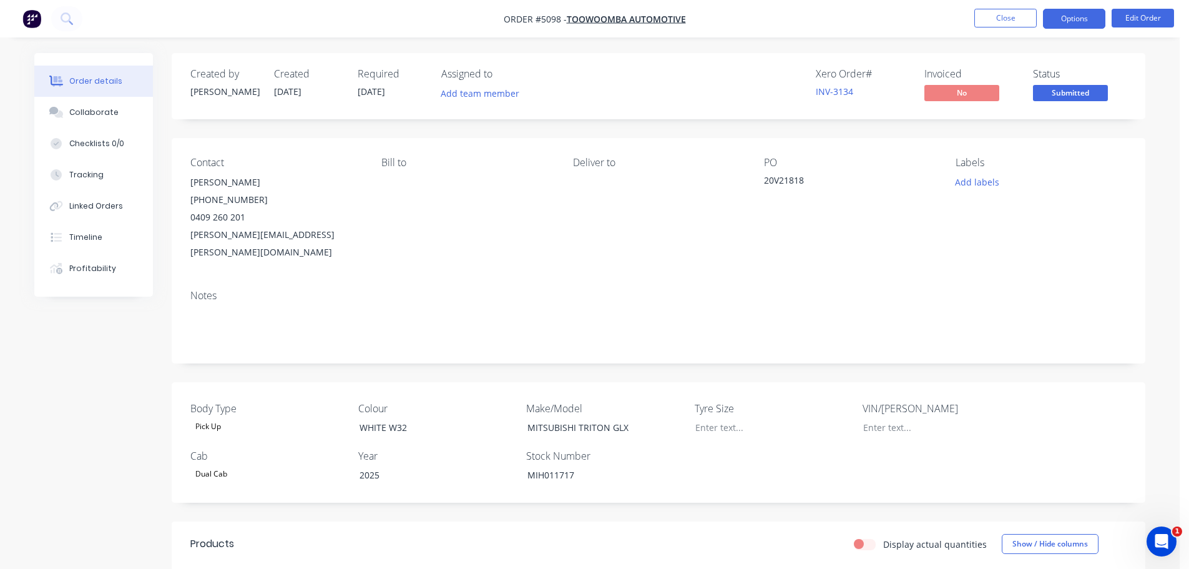
click at [1061, 19] on button "Options" at bounding box center [1074, 19] width 62 height 20
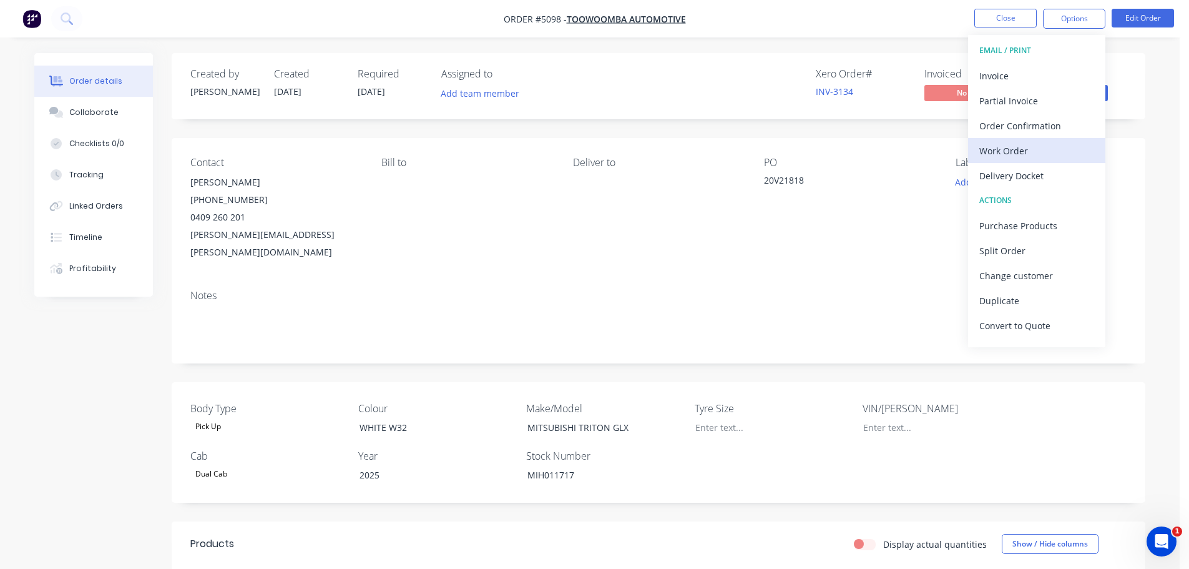
click at [1031, 152] on div "Work Order" at bounding box center [1036, 151] width 115 height 18
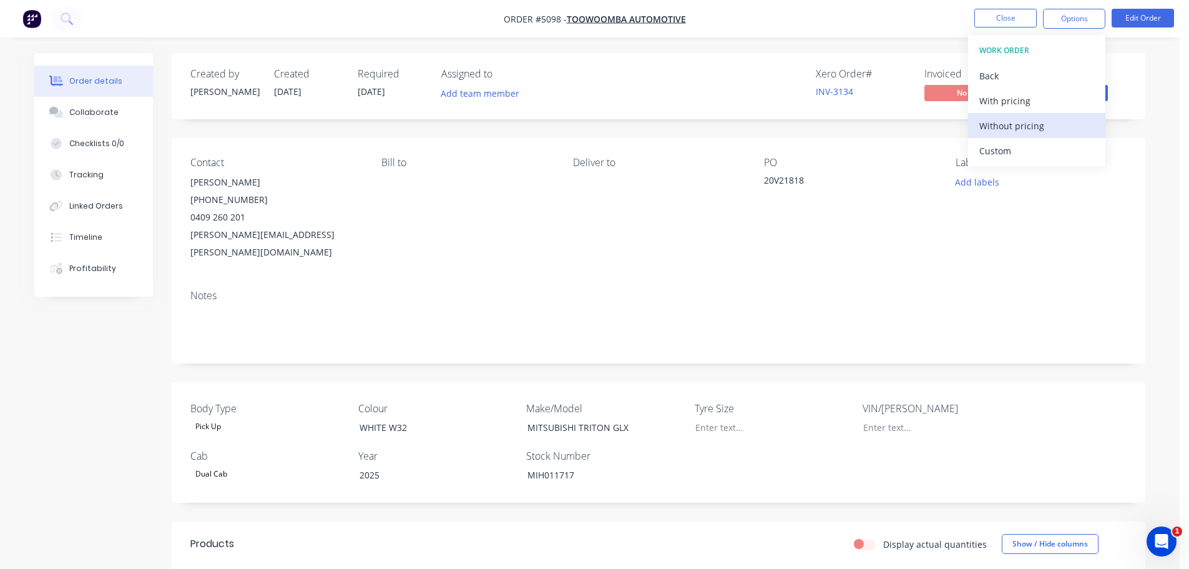
click at [1020, 129] on div "Without pricing" at bounding box center [1036, 126] width 115 height 18
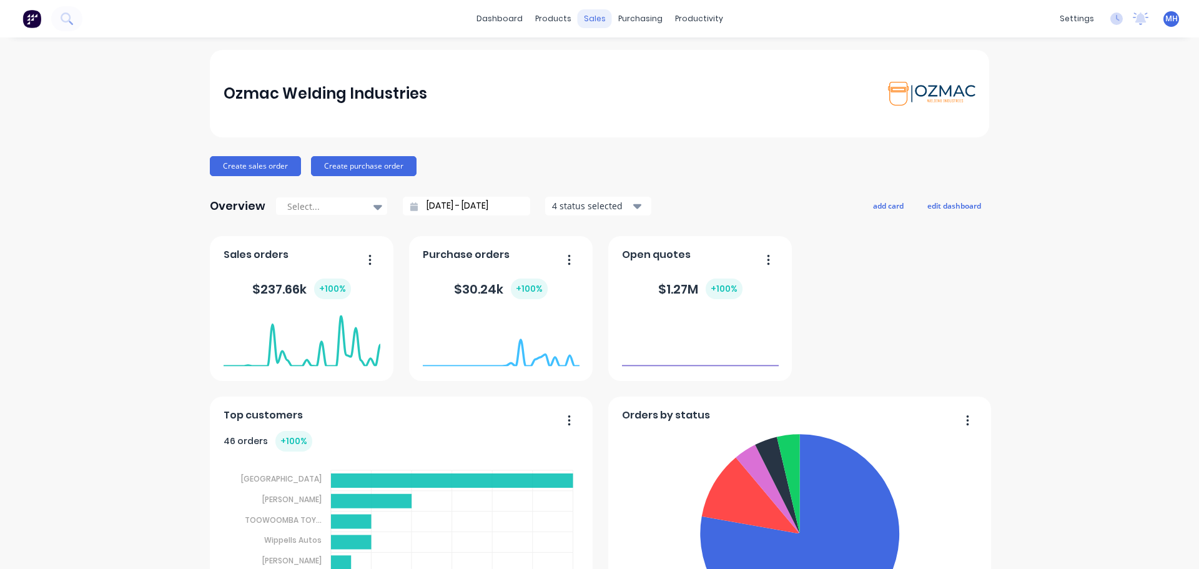
click at [594, 20] on div "sales" at bounding box center [594, 18] width 34 height 19
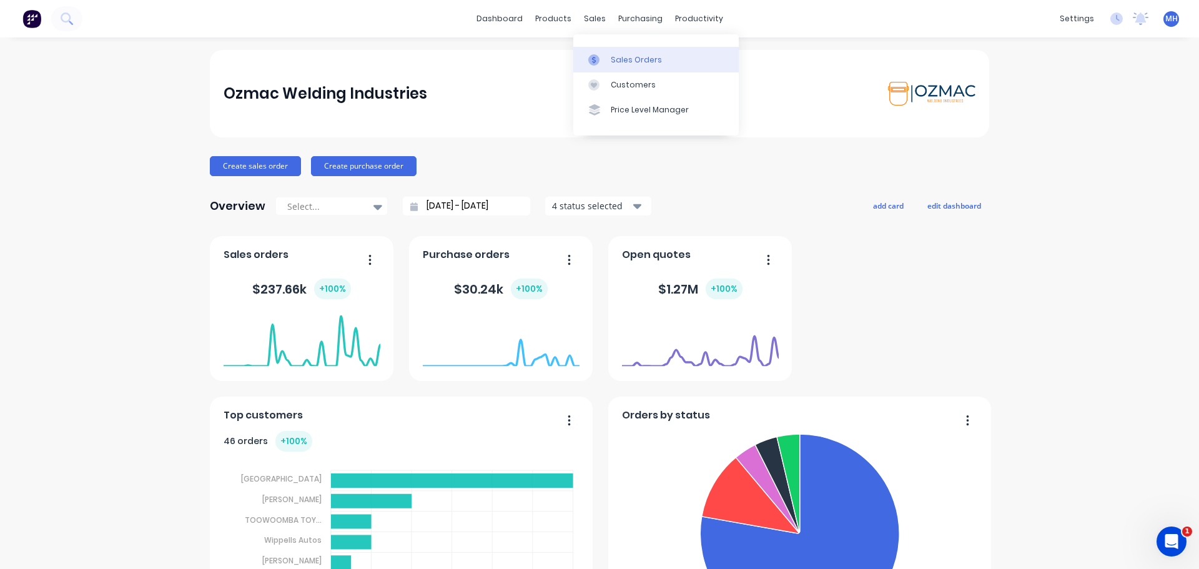
click at [603, 59] on div at bounding box center [597, 59] width 19 height 11
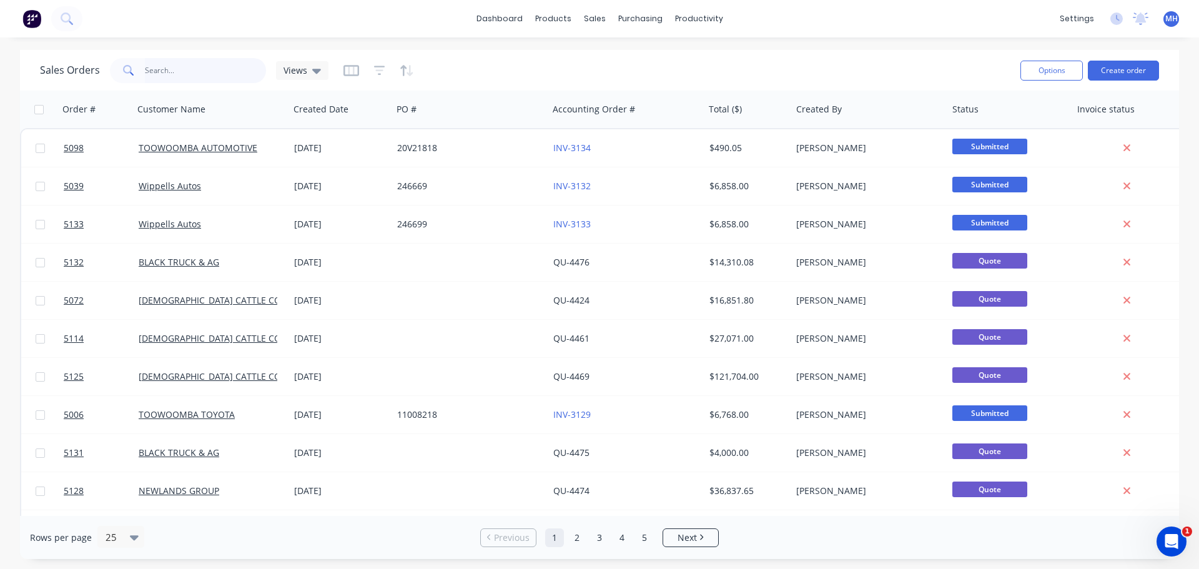
click at [170, 74] on input "text" at bounding box center [206, 70] width 122 height 25
type input "POLL"
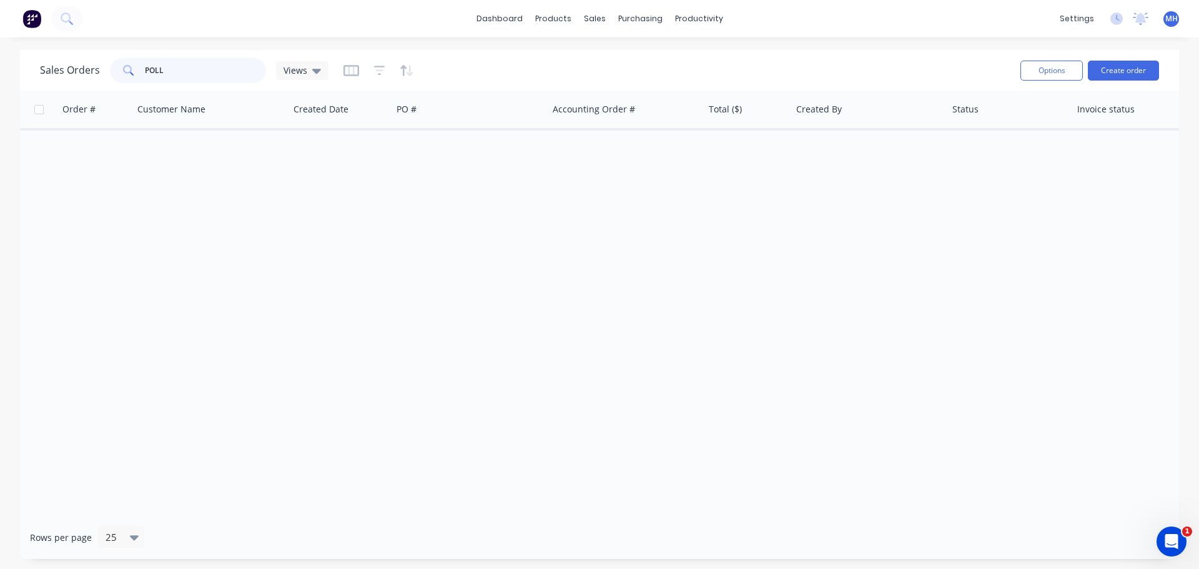
drag, startPoint x: 175, startPoint y: 67, endPoint x: 90, endPoint y: 74, distance: 85.2
click at [90, 74] on div "Sales Orders POLL Views" at bounding box center [184, 70] width 288 height 25
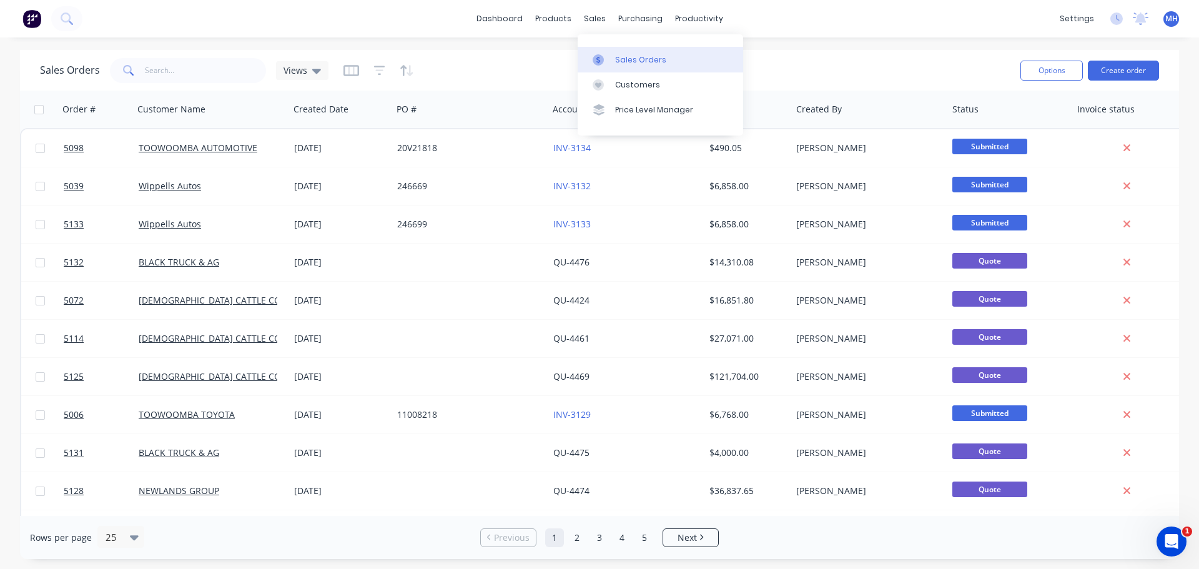
click at [628, 61] on div "Sales Orders" at bounding box center [640, 59] width 51 height 11
click at [1130, 70] on button "Create order" at bounding box center [1122, 71] width 71 height 20
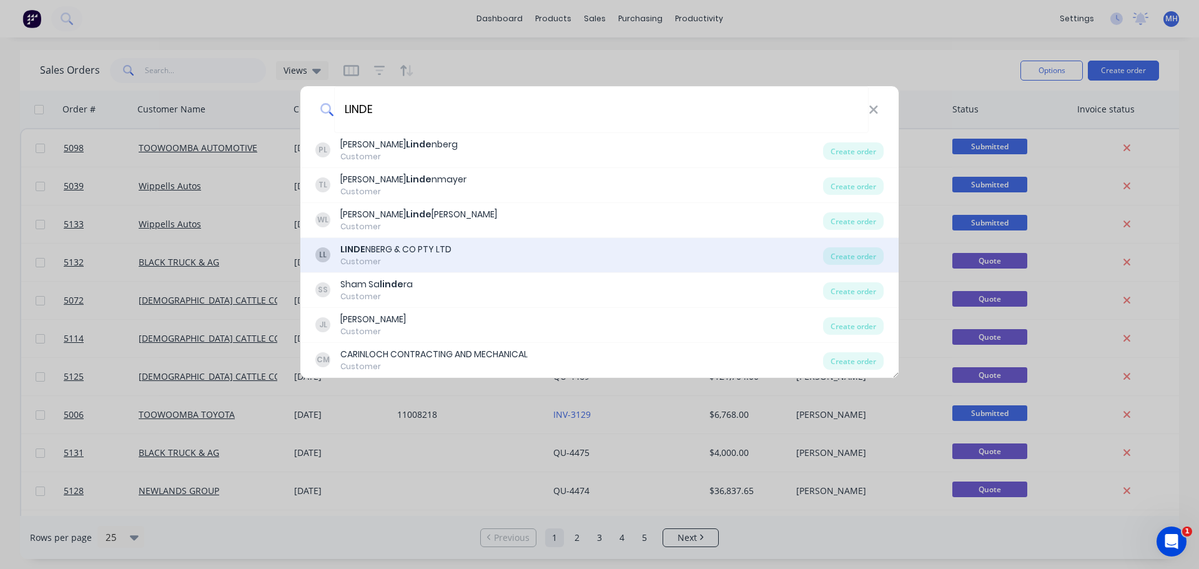
type input "LINDE"
click at [524, 255] on div "LL LINDE NBERG & CO PTY LTD Customer" at bounding box center [568, 255] width 507 height 24
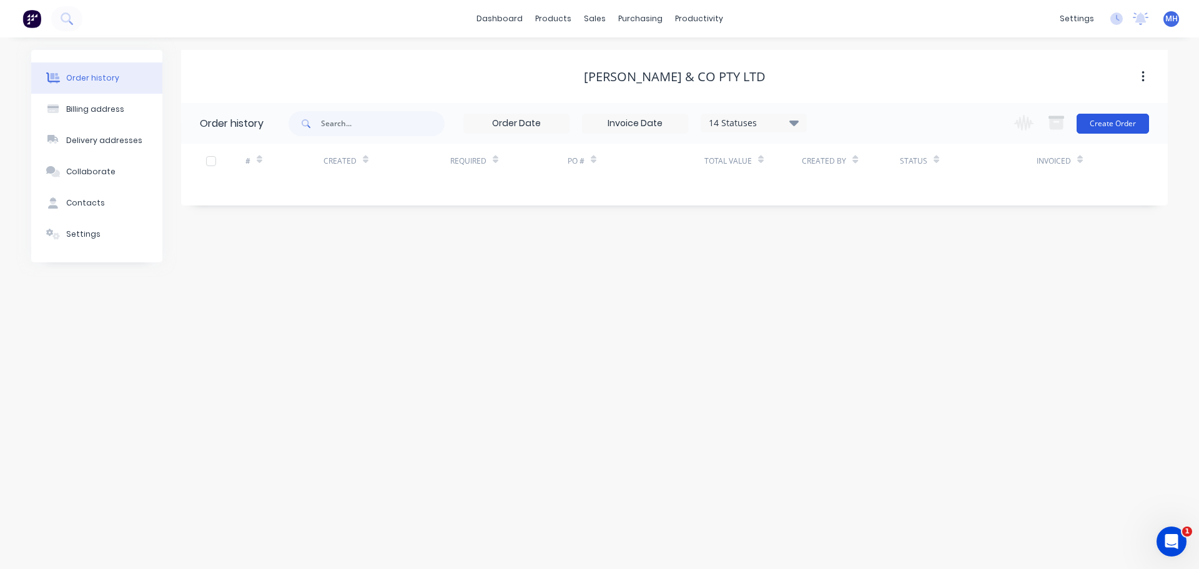
click at [1146, 126] on button "Create Order" at bounding box center [1112, 124] width 72 height 20
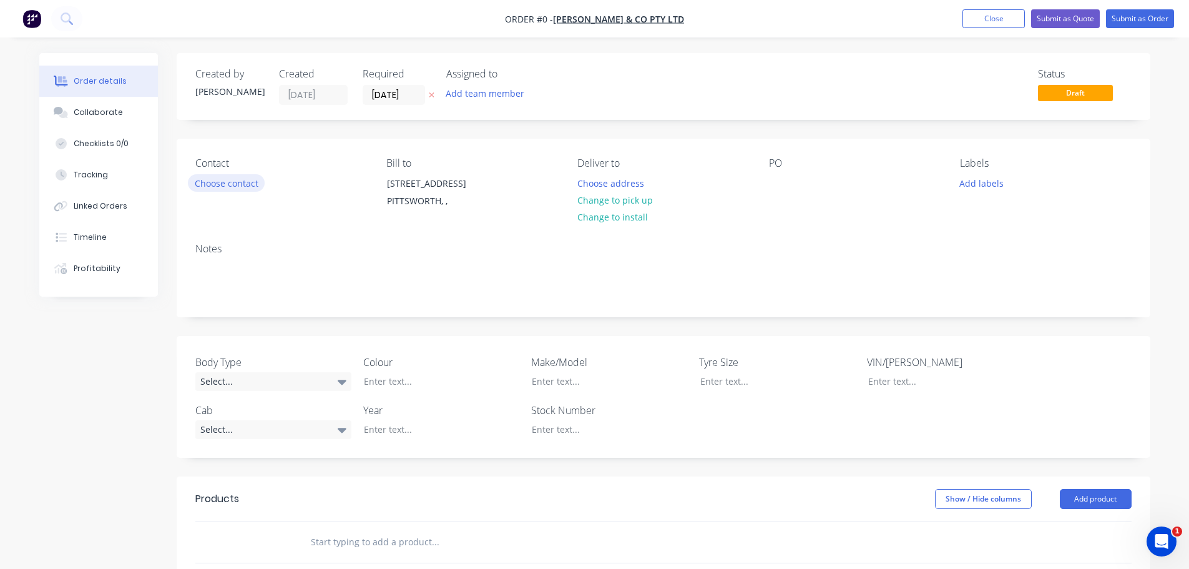
click at [231, 186] on button "Choose contact" at bounding box center [226, 182] width 77 height 17
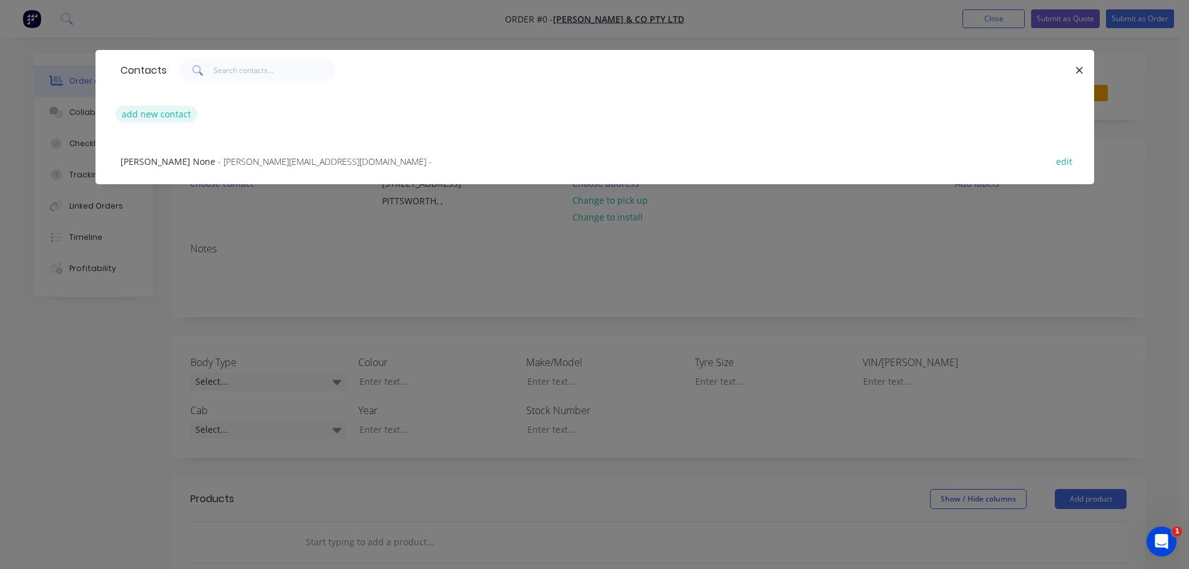
click at [157, 108] on button "add new contact" at bounding box center [156, 113] width 82 height 17
select select "AU"
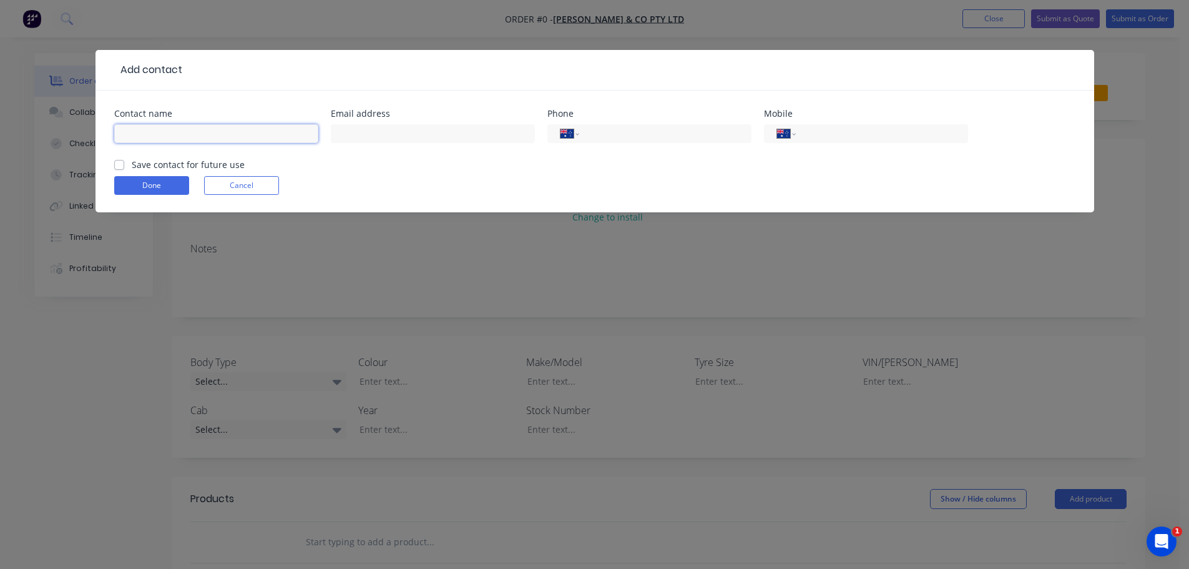
drag, startPoint x: 224, startPoint y: 133, endPoint x: 240, endPoint y: 130, distance: 16.4
click at [224, 133] on input "text" at bounding box center [216, 133] width 204 height 19
type input "Mark Lindenberg"
type input "mark@lindenbergco.com.au"
click at [858, 135] on input "0437 023" at bounding box center [880, 134] width 150 height 14
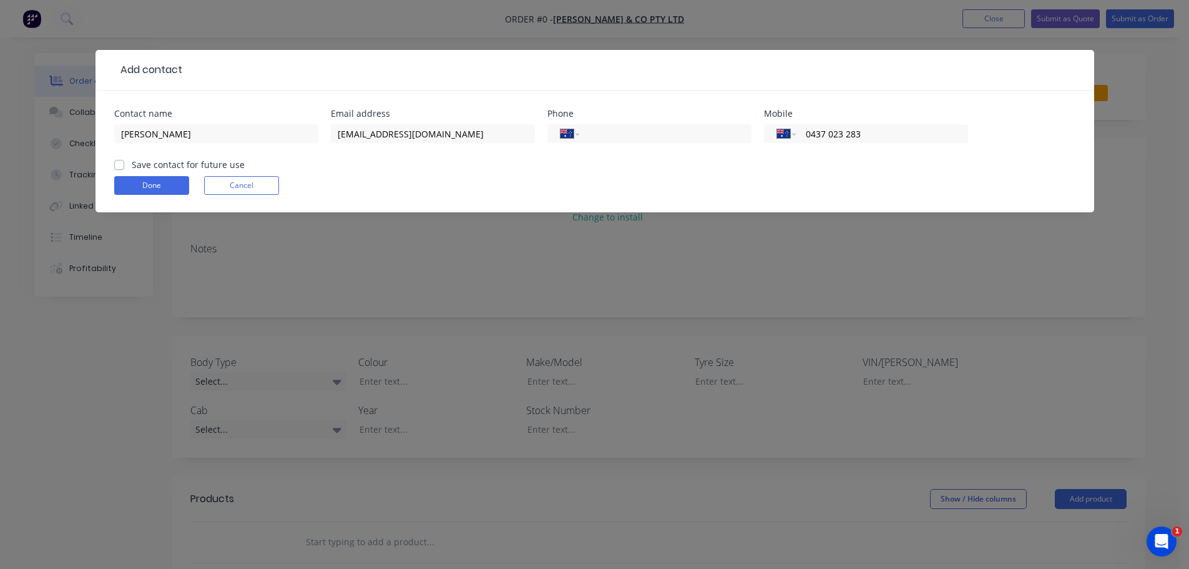
type input "0437 023 283"
click at [132, 164] on label "Save contact for future use" at bounding box center [188, 164] width 113 height 13
click at [117, 164] on input "Save contact for future use" at bounding box center [119, 164] width 10 height 12
checkbox input "true"
click at [146, 190] on button "Done" at bounding box center [151, 185] width 75 height 19
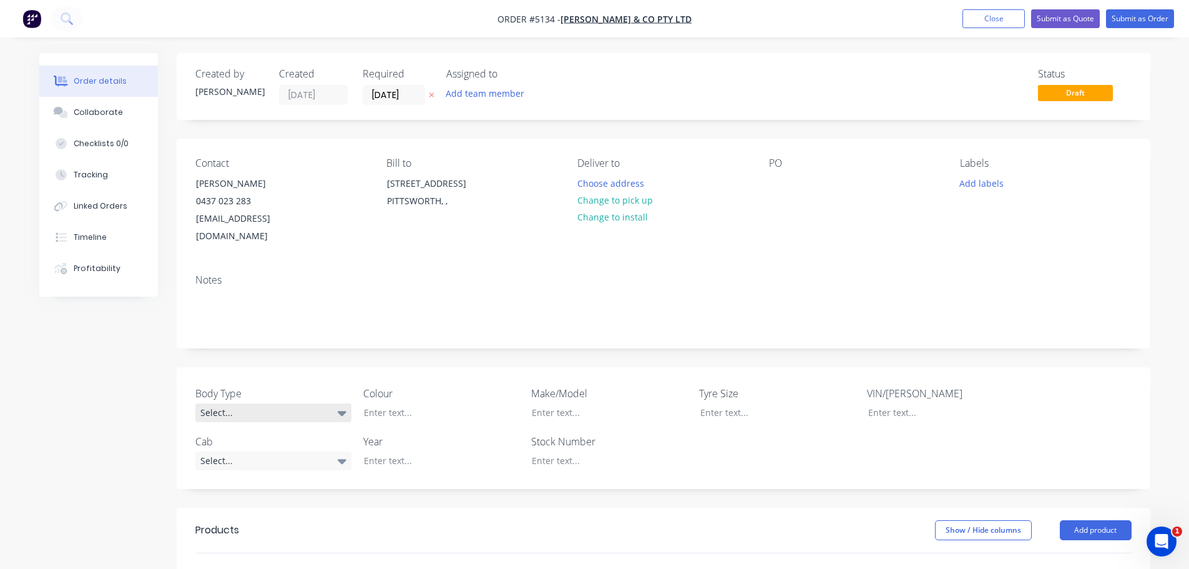
click at [294, 403] on div "Select..." at bounding box center [273, 412] width 156 height 19
click at [280, 443] on button "Cab Chassis" at bounding box center [288, 446] width 187 height 25
click at [412, 403] on div at bounding box center [432, 412] width 156 height 18
click at [586, 403] on div at bounding box center [600, 412] width 156 height 18
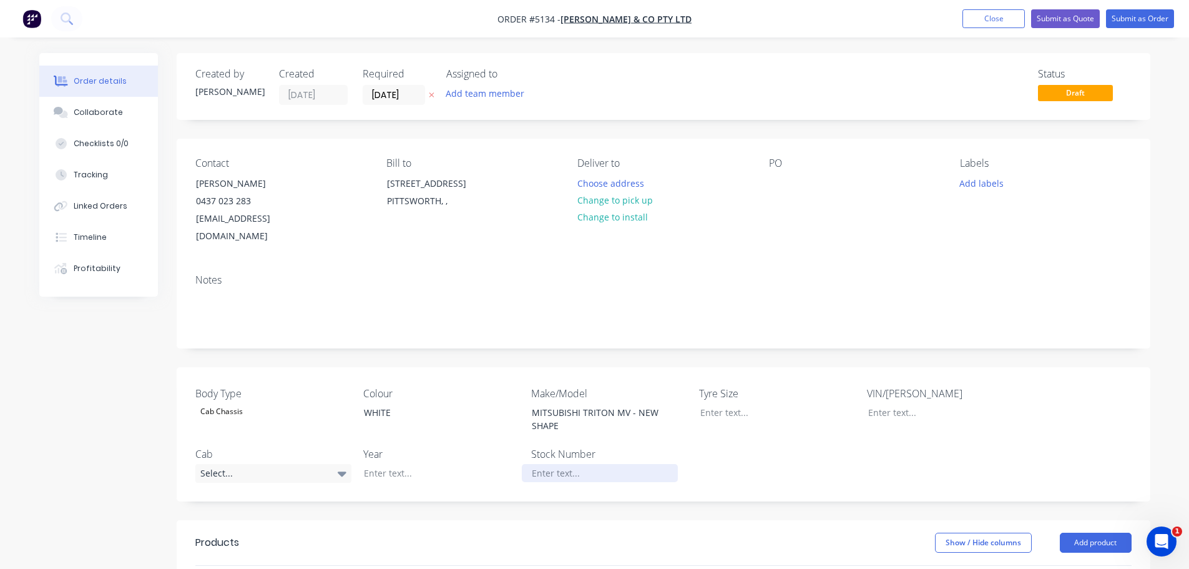
click at [569, 464] on div at bounding box center [600, 473] width 156 height 18
click at [381, 464] on div at bounding box center [432, 473] width 156 height 18
click at [285, 464] on div "Select..." at bounding box center [273, 473] width 156 height 19
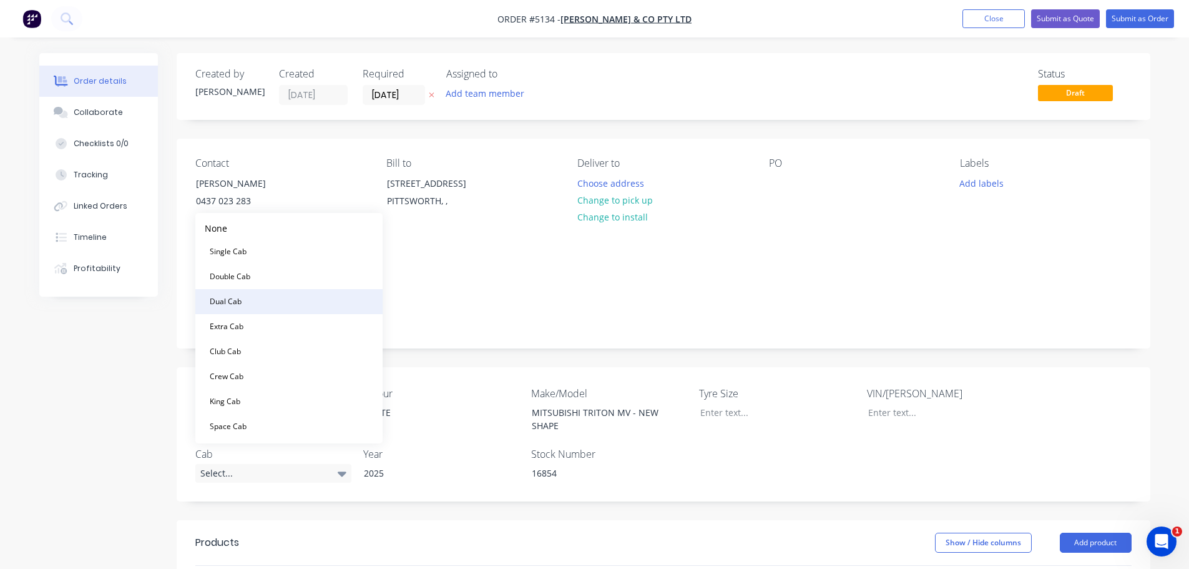
click at [294, 303] on button "Dual Cab" at bounding box center [288, 301] width 187 height 25
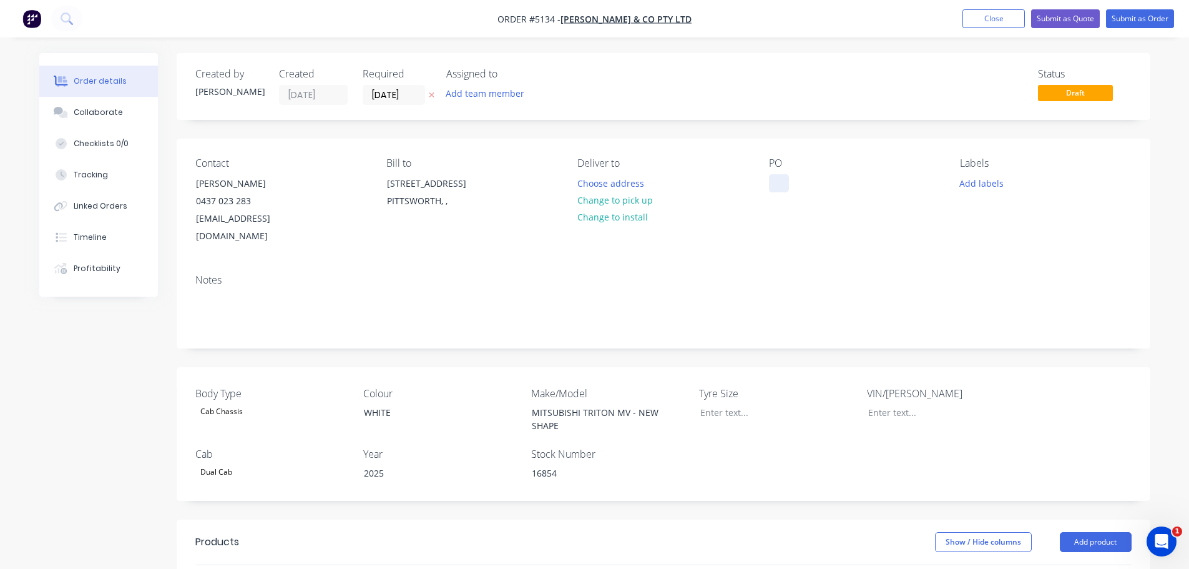
click at [775, 184] on div at bounding box center [779, 183] width 20 height 18
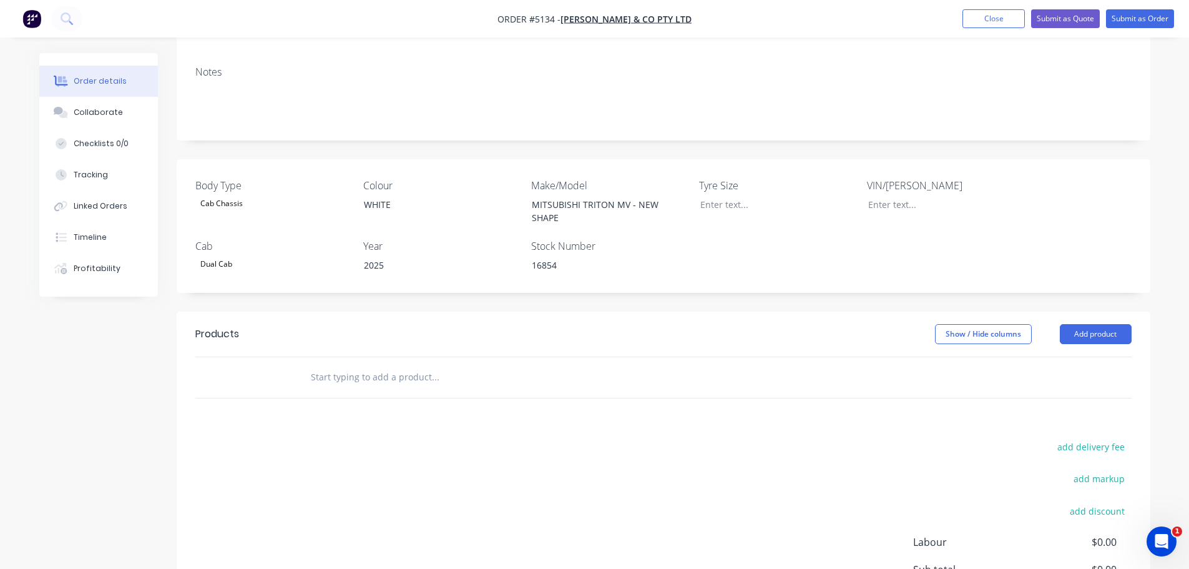
scroll to position [250, 0]
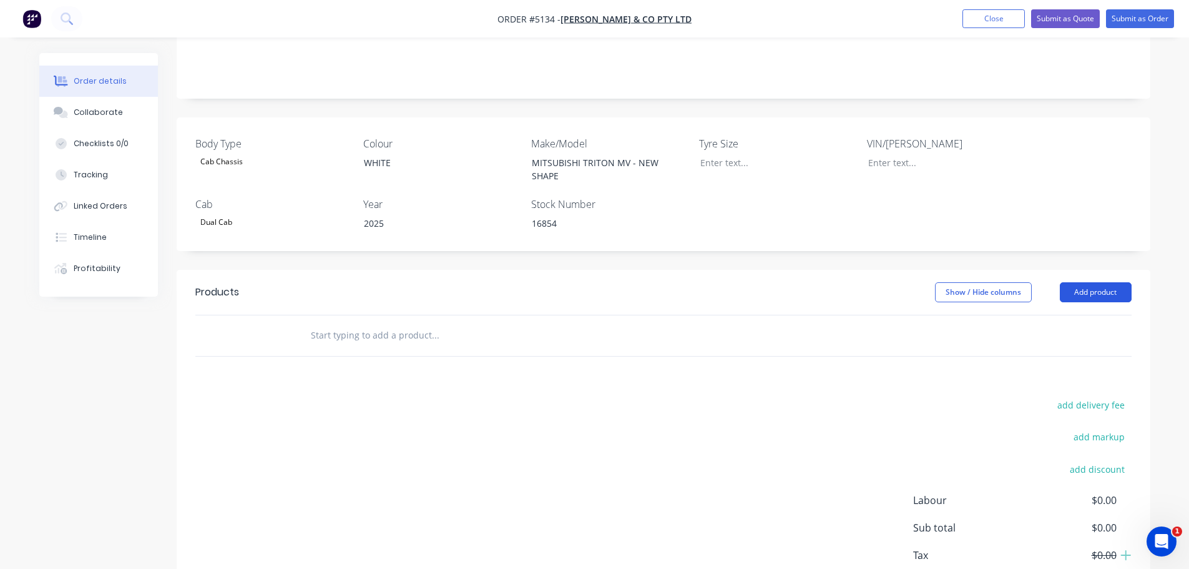
click at [1090, 282] on button "Add product" at bounding box center [1096, 292] width 72 height 20
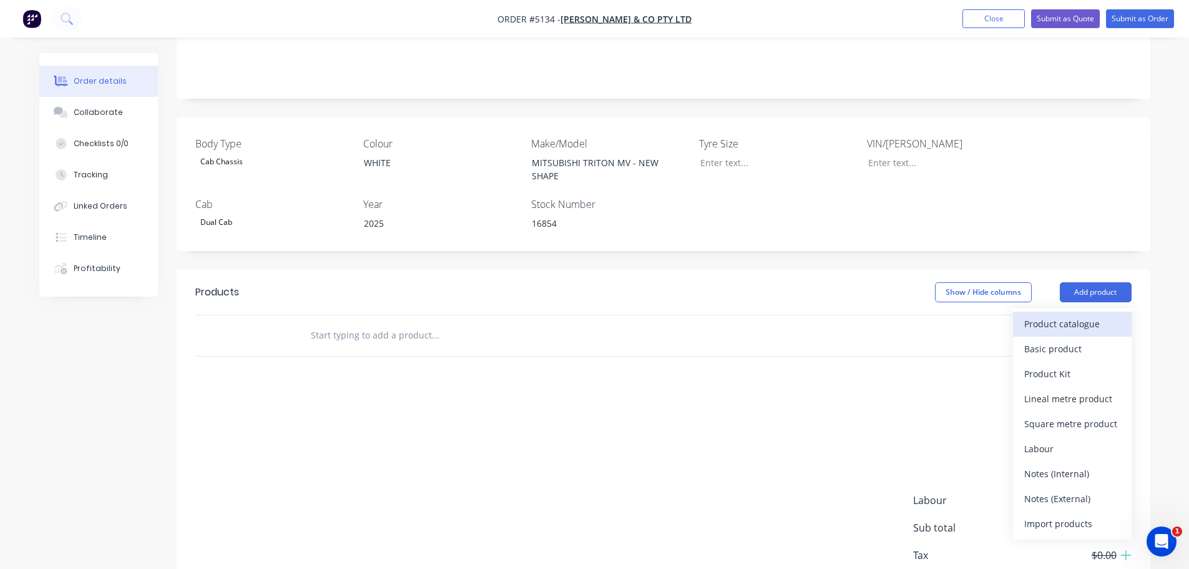
click at [1080, 315] on div "Product catalogue" at bounding box center [1072, 324] width 96 height 18
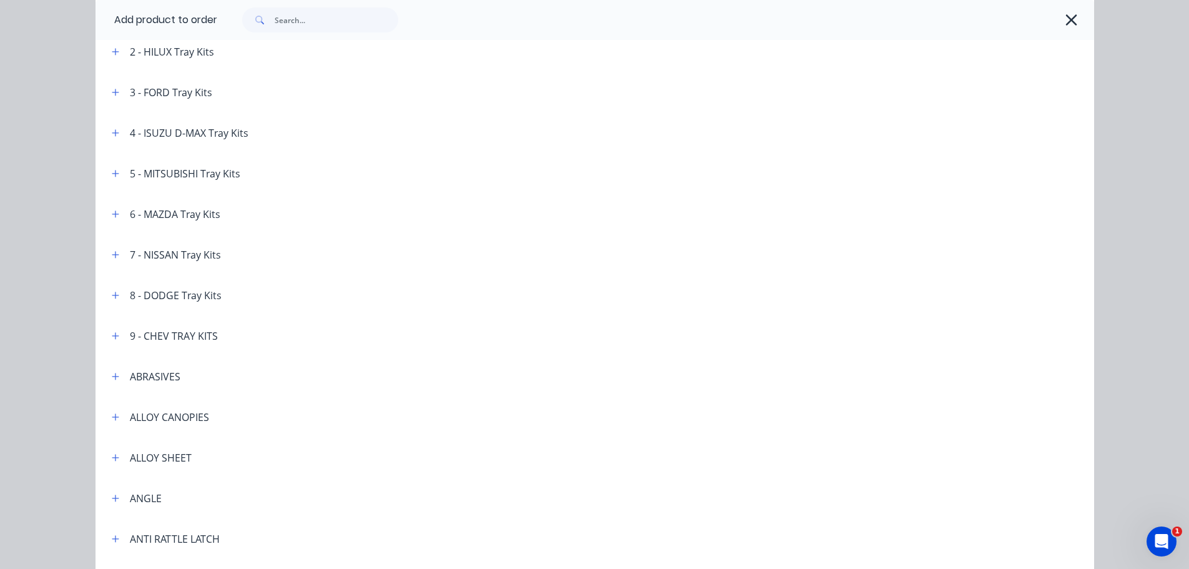
scroll to position [187, 0]
click at [112, 173] on icon "button" at bounding box center [115, 172] width 7 height 7
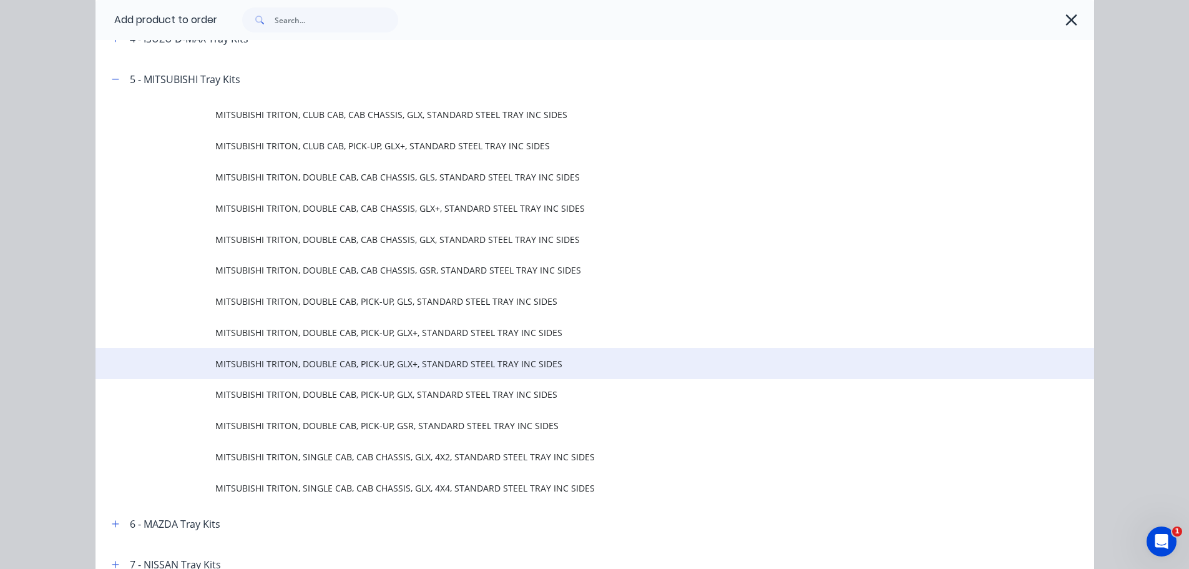
scroll to position [312, 0]
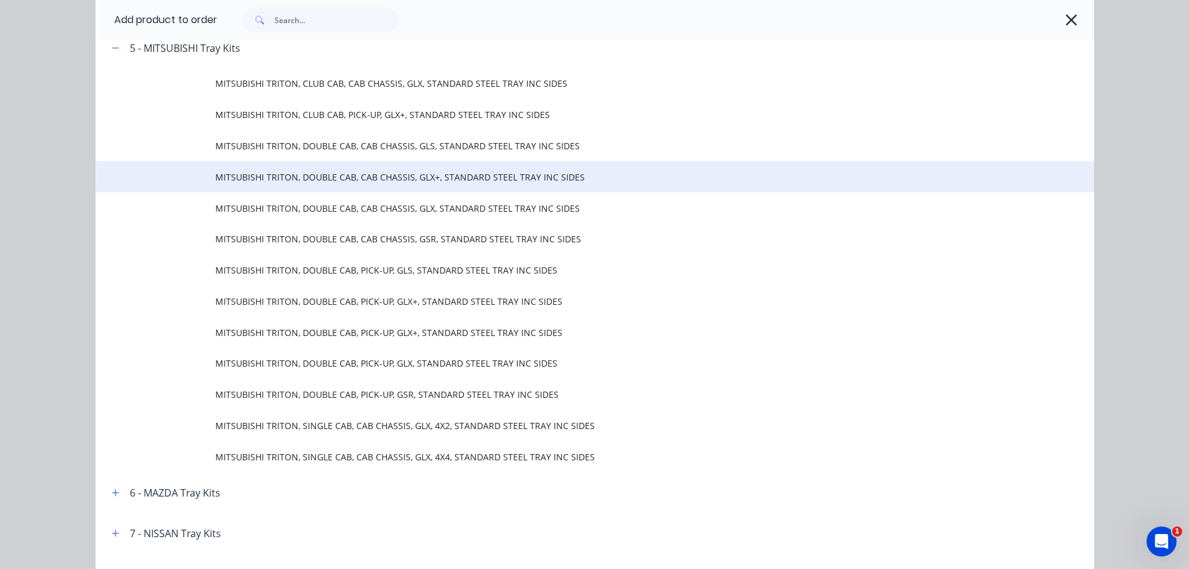
click at [352, 186] on td "MITSUBISHI TRITON, DOUBLE CAB, CAB CHASSIS, GLX+, STANDARD STEEL TRAY INC SIDES" at bounding box center [654, 176] width 879 height 31
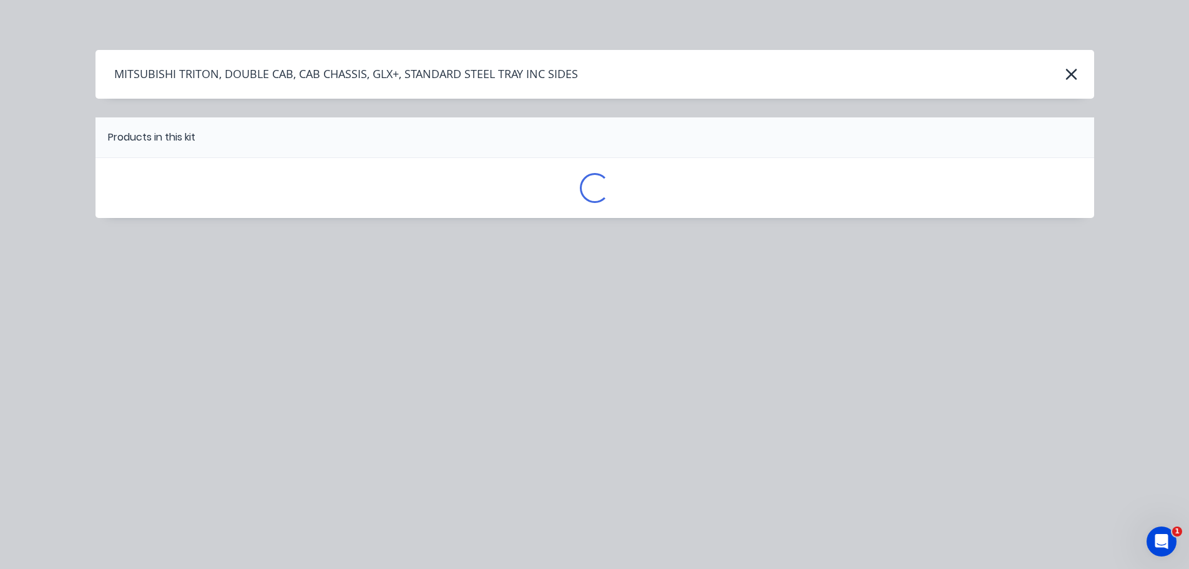
scroll to position [0, 0]
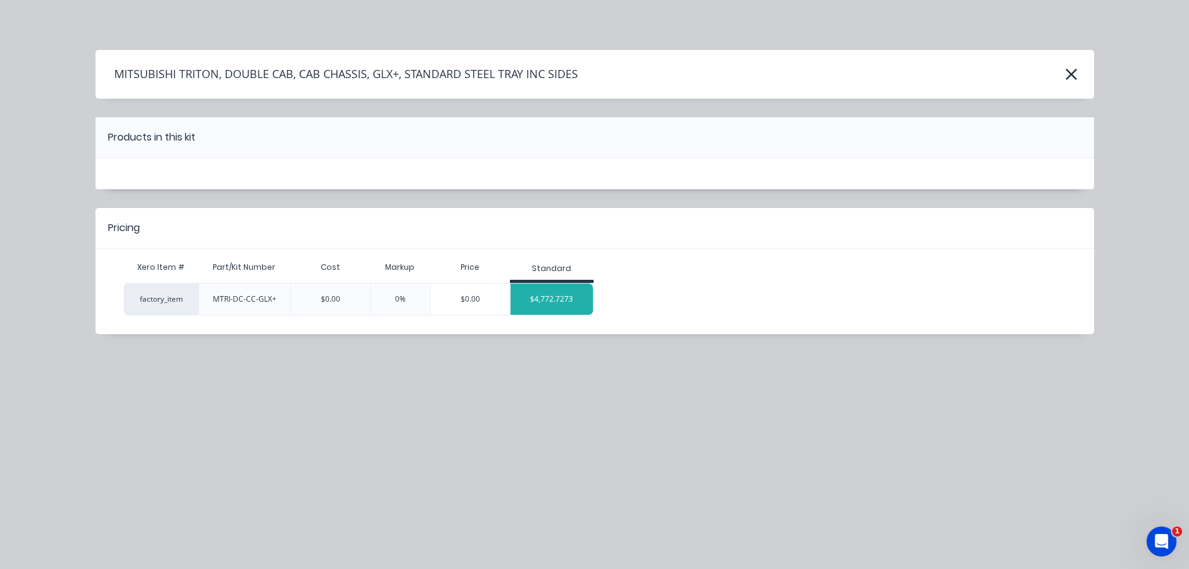
click at [548, 296] on div "$4,772.7273" at bounding box center [552, 298] width 83 height 31
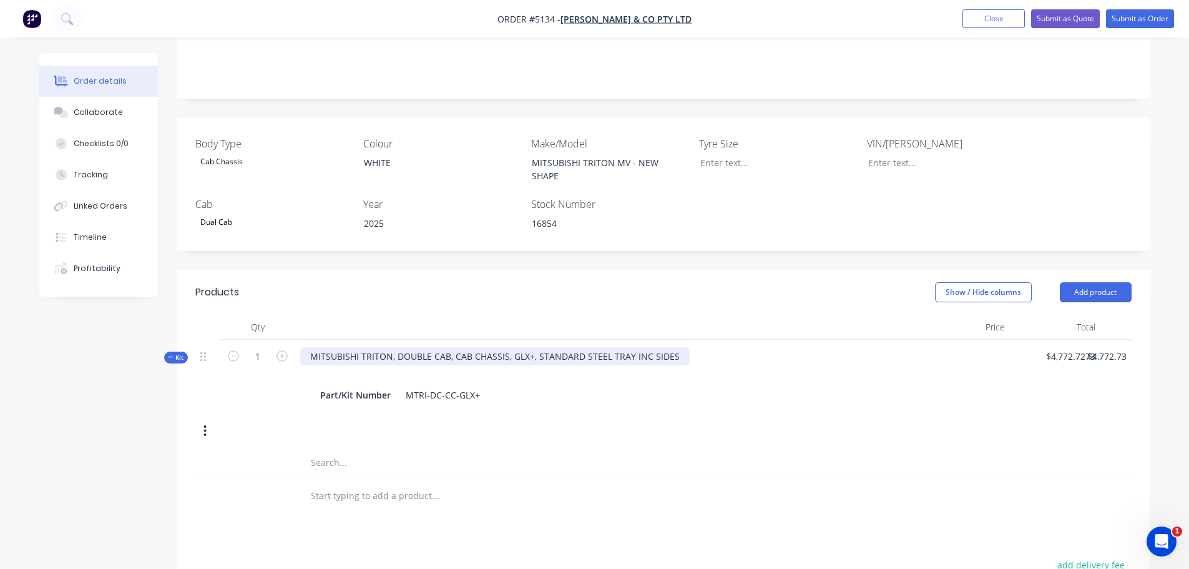
click at [524, 347] on div "MITSUBISHI TRITON, DOUBLE CAB, CAB CHASSIS, GLX+, STANDARD STEEL TRAY INC SIDES" at bounding box center [495, 356] width 390 height 18
drag, startPoint x: 535, startPoint y: 341, endPoint x: 509, endPoint y: 341, distance: 25.6
click at [509, 347] on div "MITSUBISHI TRITON, DOUBLE CAB, CAB CHASSIS, GLX+, STANDARD STEEL TRAY INC SIDES" at bounding box center [495, 356] width 390 height 18
click at [355, 483] on input "text" at bounding box center [435, 495] width 250 height 25
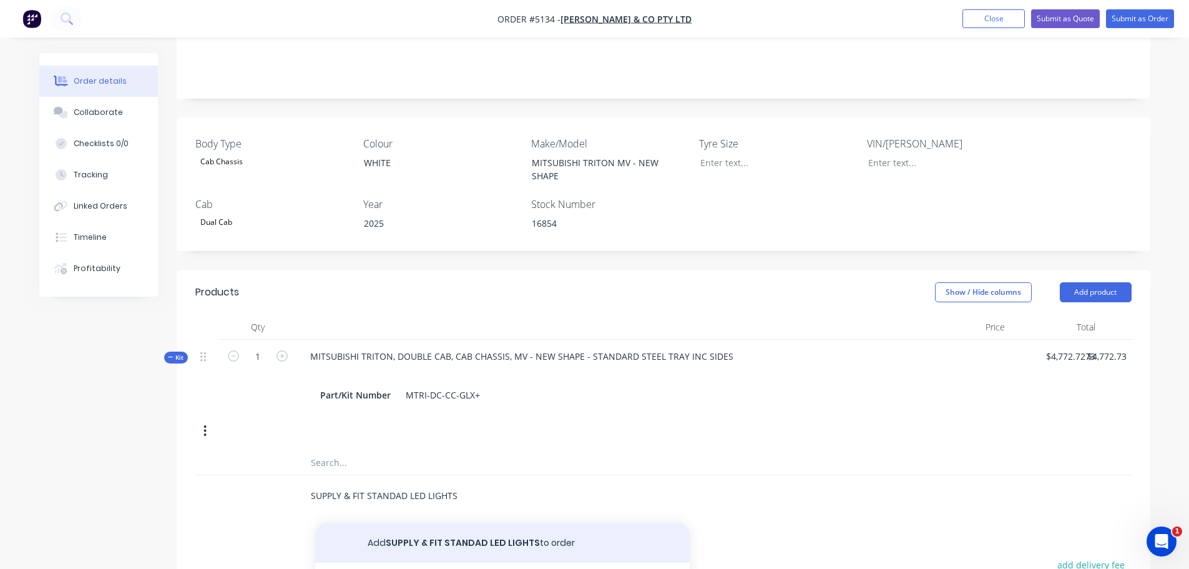
type input "SUPPLY & FIT STANDAD LED LIGHTS"
click at [431, 528] on button "Add SUPPLY & FIT STANDAD LED LIGHTS to order" at bounding box center [502, 542] width 375 height 40
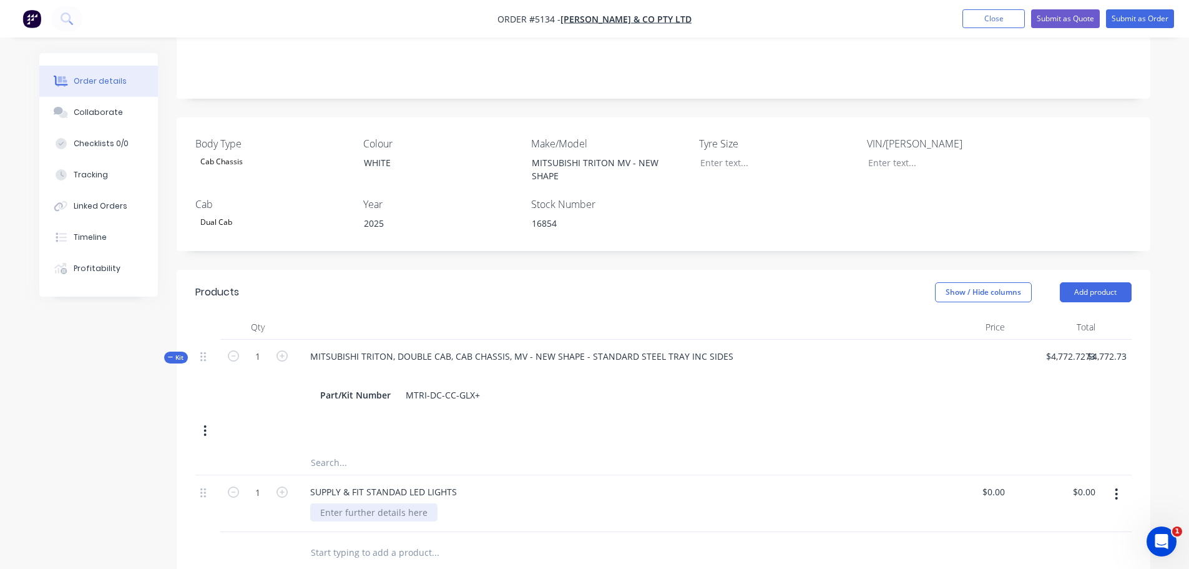
click at [399, 503] on div at bounding box center [373, 512] width 127 height 18
click at [337, 503] on div "ACCOM FOR REAR & TRAFFIC SENSORS REAR CAMERA ADD BLUE" at bounding box center [401, 525] width 182 height 44
click at [351, 503] on div "ACCOM FOR REAR & TRAFFIC SENSORS REAR CAMERA ADD BLUE" at bounding box center [401, 525] width 182 height 44
click at [356, 449] on input "text" at bounding box center [435, 461] width 250 height 25
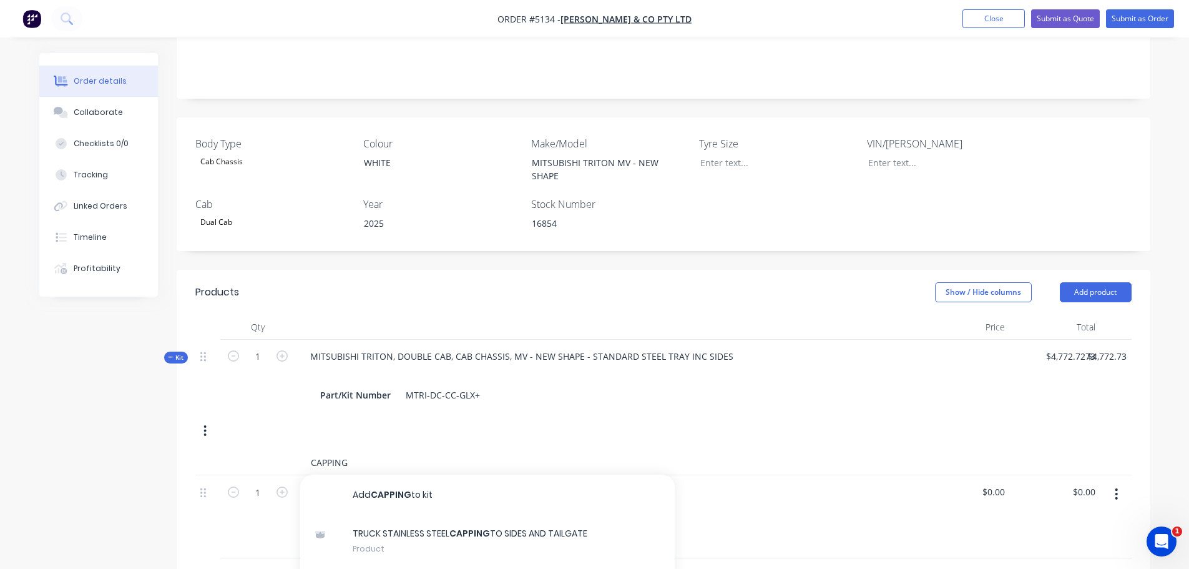
type input "CAPPING"
click at [583, 422] on div "Kit 1 MITSUBISHI TRITON, DOUBLE CAB, CAB CHASSIS, MV - NEW SHAPE - STANDARD STE…" at bounding box center [663, 395] width 936 height 110
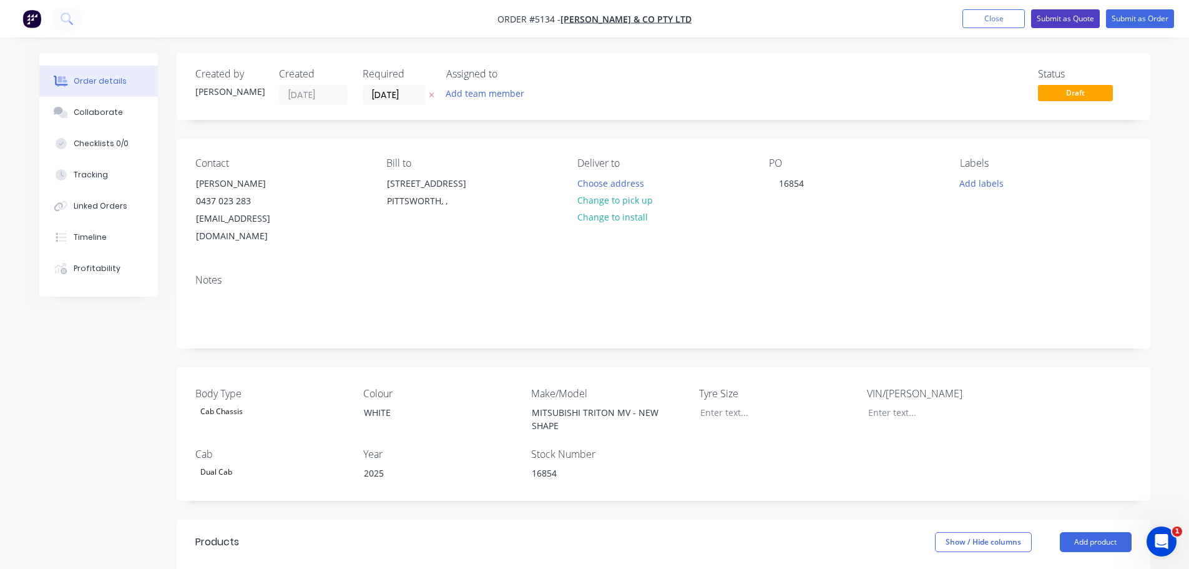
click at [1078, 17] on button "Submit as Quote" at bounding box center [1065, 18] width 69 height 19
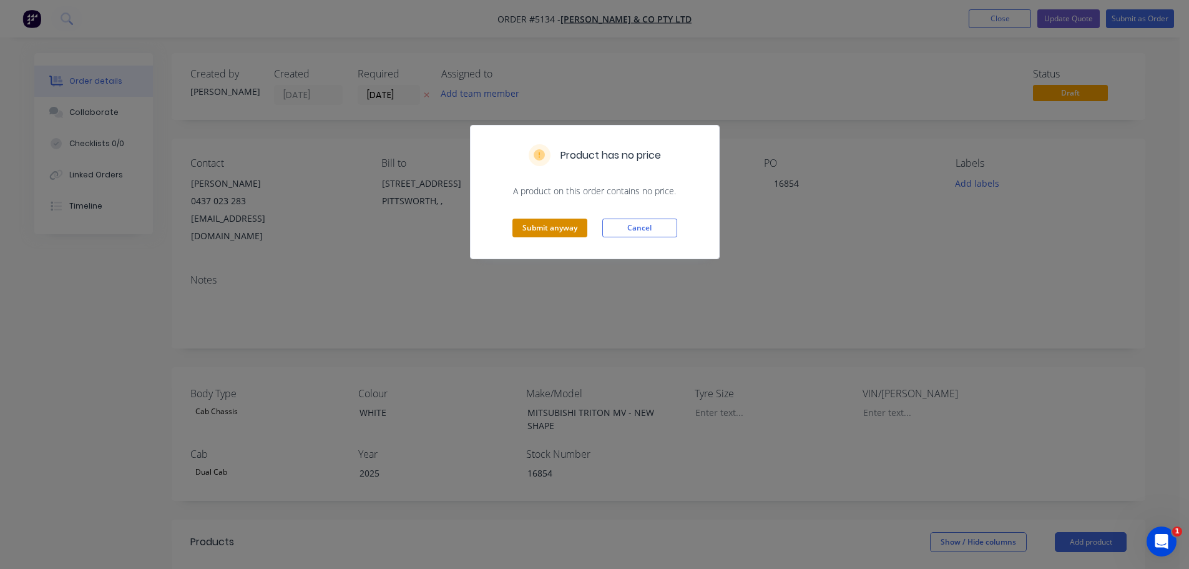
click at [567, 228] on button "Submit anyway" at bounding box center [549, 227] width 75 height 19
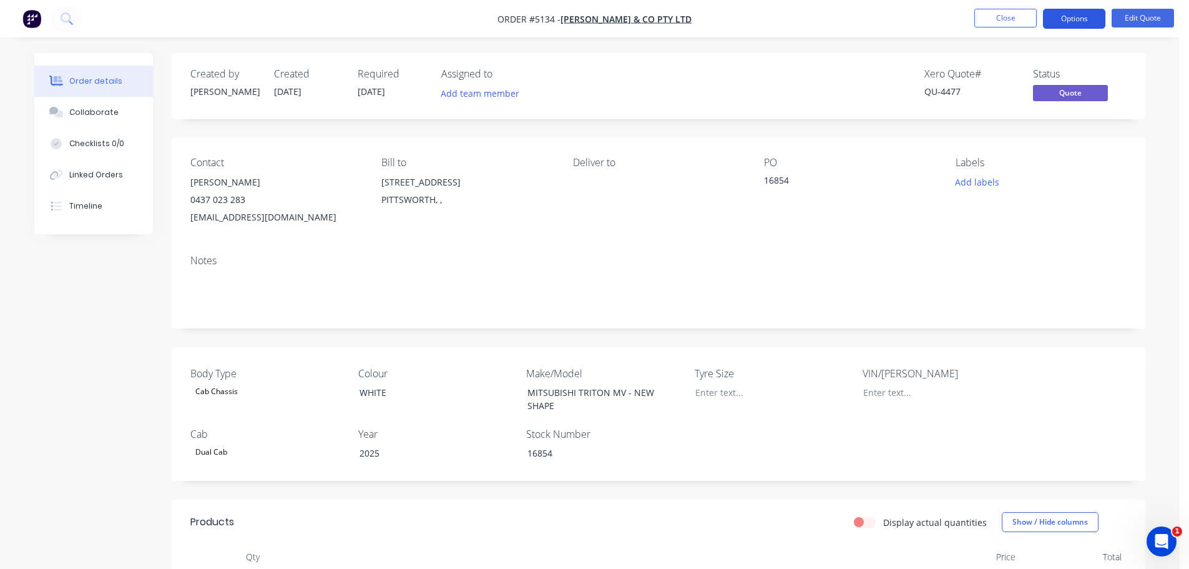
click at [1078, 20] on button "Options" at bounding box center [1074, 19] width 62 height 20
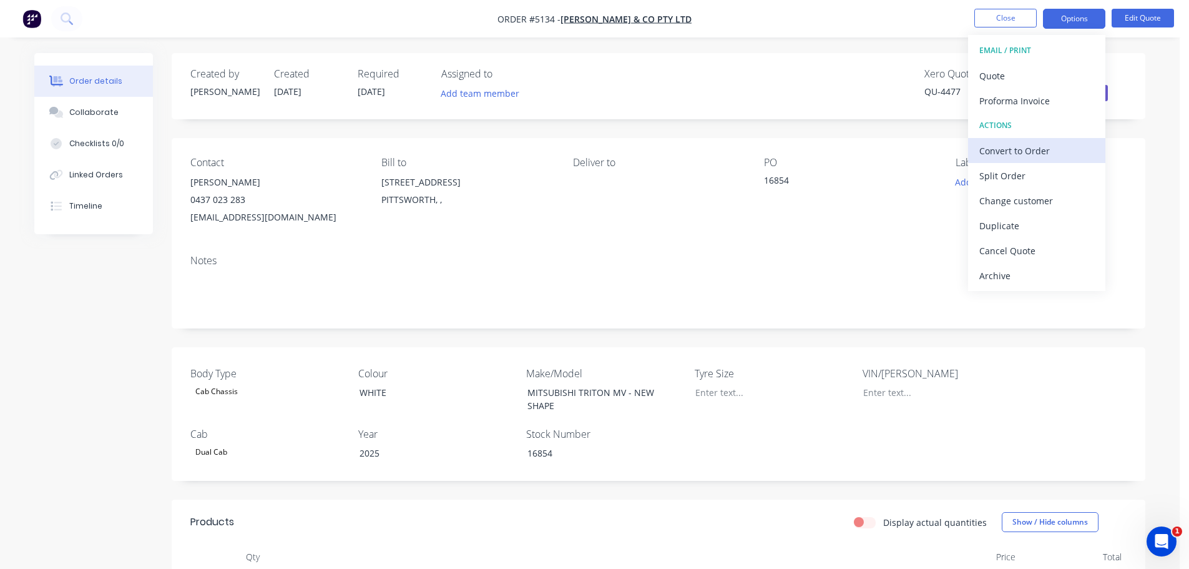
click at [1021, 154] on div "Convert to Order" at bounding box center [1036, 151] width 115 height 18
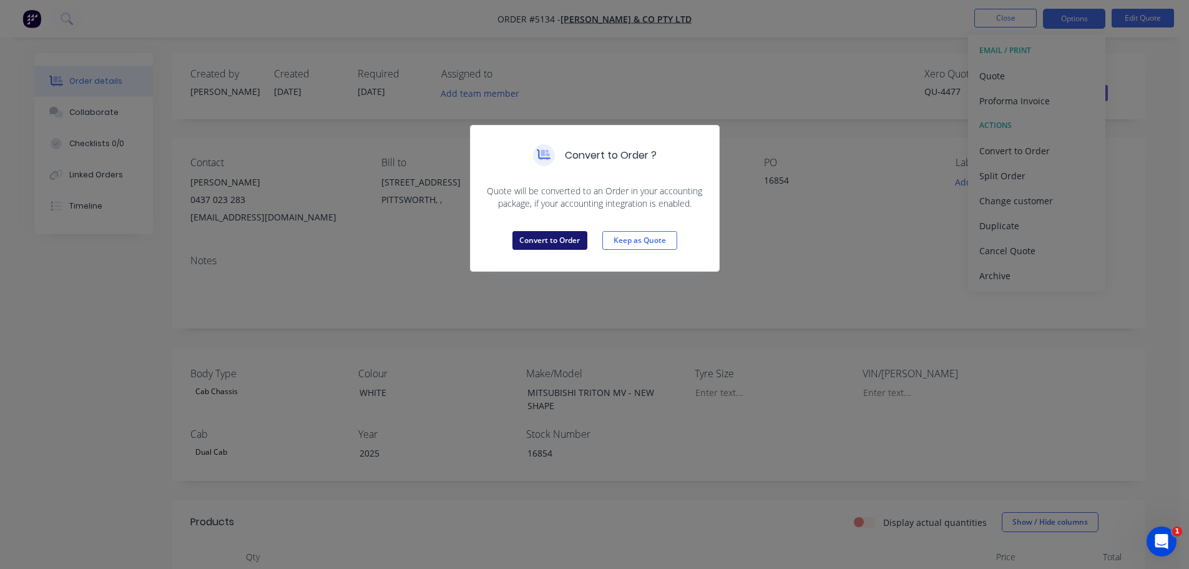
click at [535, 235] on button "Convert to Order" at bounding box center [549, 240] width 75 height 19
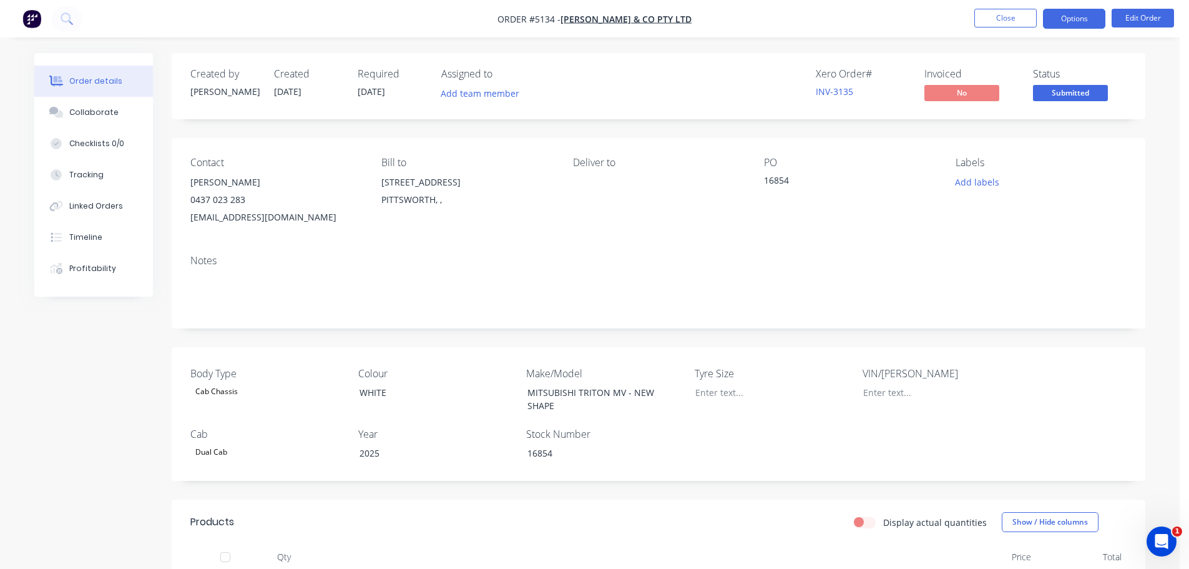
click at [1076, 20] on button "Options" at bounding box center [1074, 19] width 62 height 20
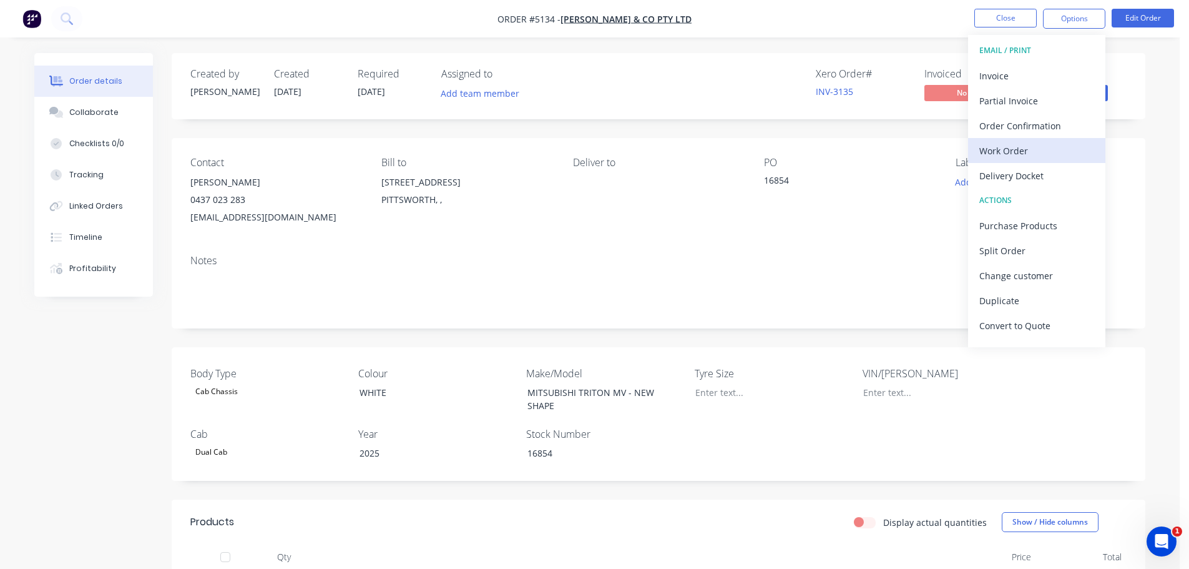
click at [1037, 155] on div "Work Order" at bounding box center [1036, 151] width 115 height 18
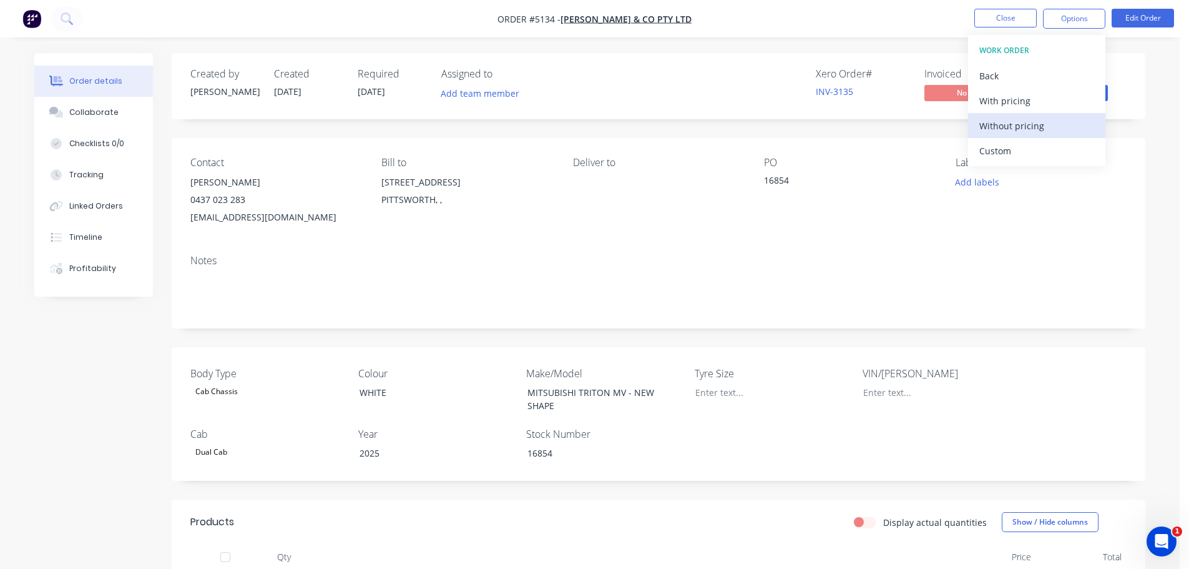
click at [1020, 127] on div "Without pricing" at bounding box center [1036, 126] width 115 height 18
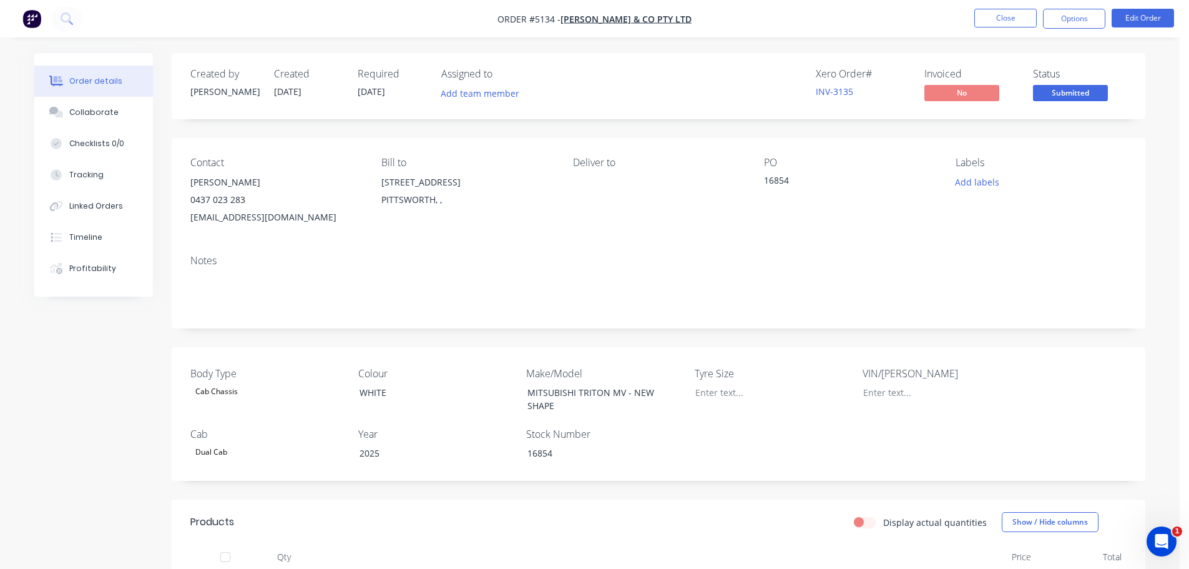
click at [1139, 90] on div "Created by Michelle Created 02/09/25 Required 02/09/25 Assigned to Add team mem…" at bounding box center [659, 86] width 974 height 66
click at [1142, 18] on button "Edit Order" at bounding box center [1143, 18] width 62 height 19
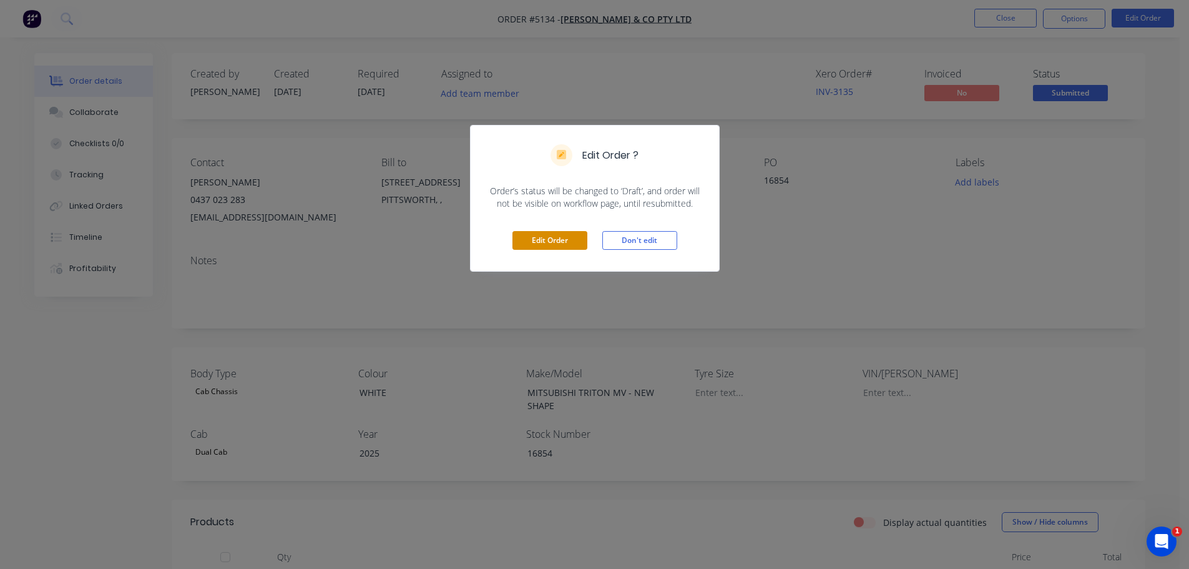
click at [557, 246] on button "Edit Order" at bounding box center [549, 240] width 75 height 19
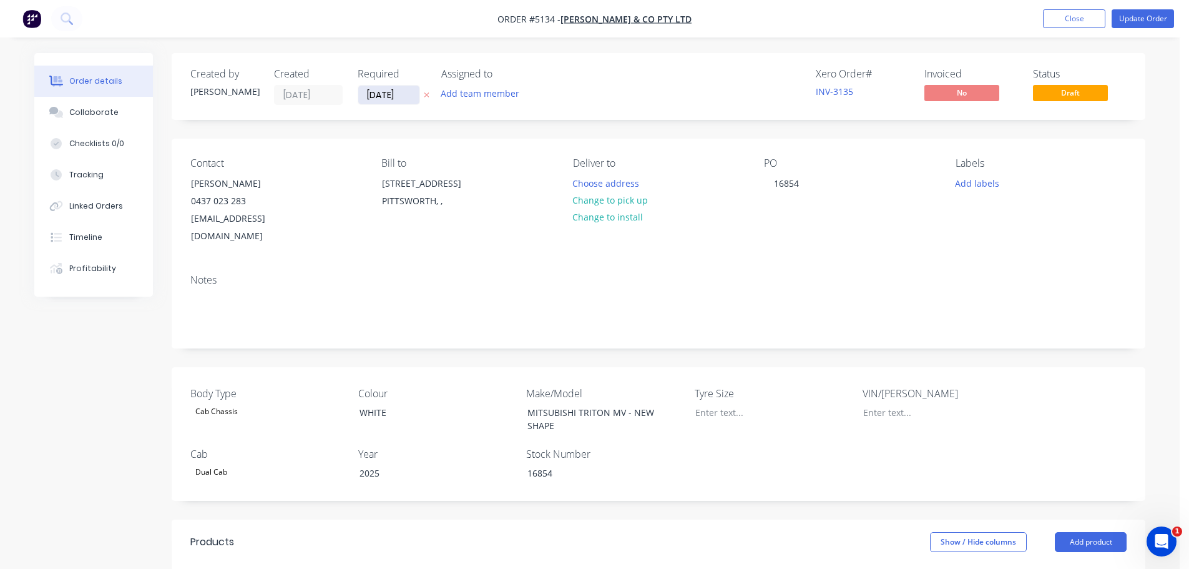
click at [390, 95] on input "02/09/25" at bounding box center [388, 95] width 61 height 19
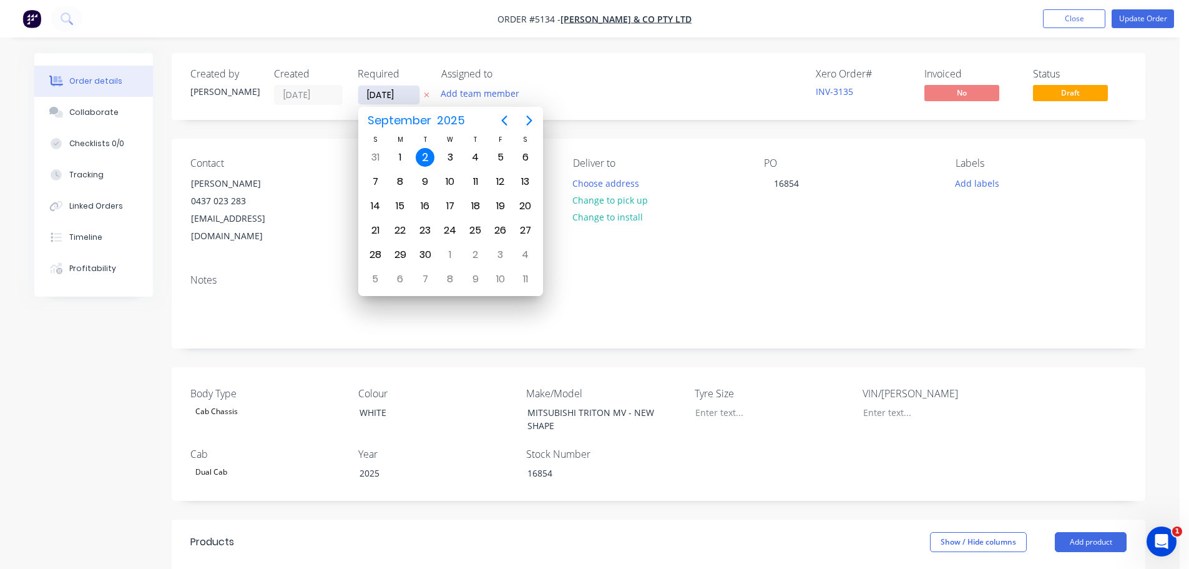
drag, startPoint x: 364, startPoint y: 91, endPoint x: 415, endPoint y: 91, distance: 51.2
click at [415, 91] on input "02/09/25" at bounding box center [388, 95] width 61 height 19
type input "02/01/10"
click at [395, 94] on input "02/01/10" at bounding box center [388, 95] width 61 height 19
click at [337, 96] on div "Created by Michelle Created 02/09/25 Required 02/01/10 Assigned to Add team mem…" at bounding box center [378, 86] width 376 height 37
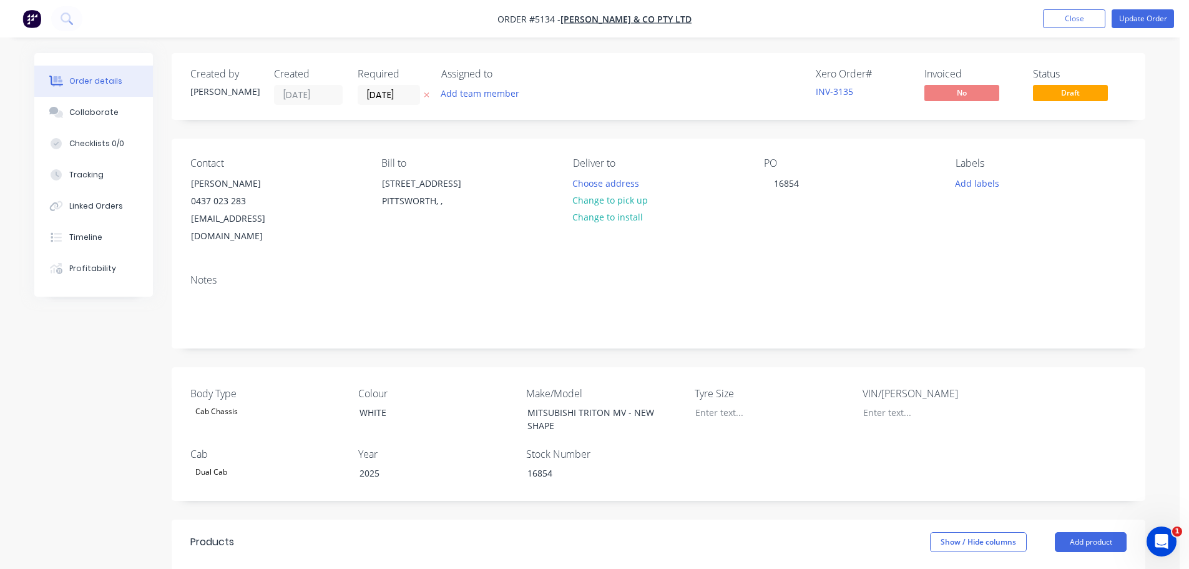
type input "30/08/25"
click at [1132, 16] on button "Update Order" at bounding box center [1143, 18] width 62 height 19
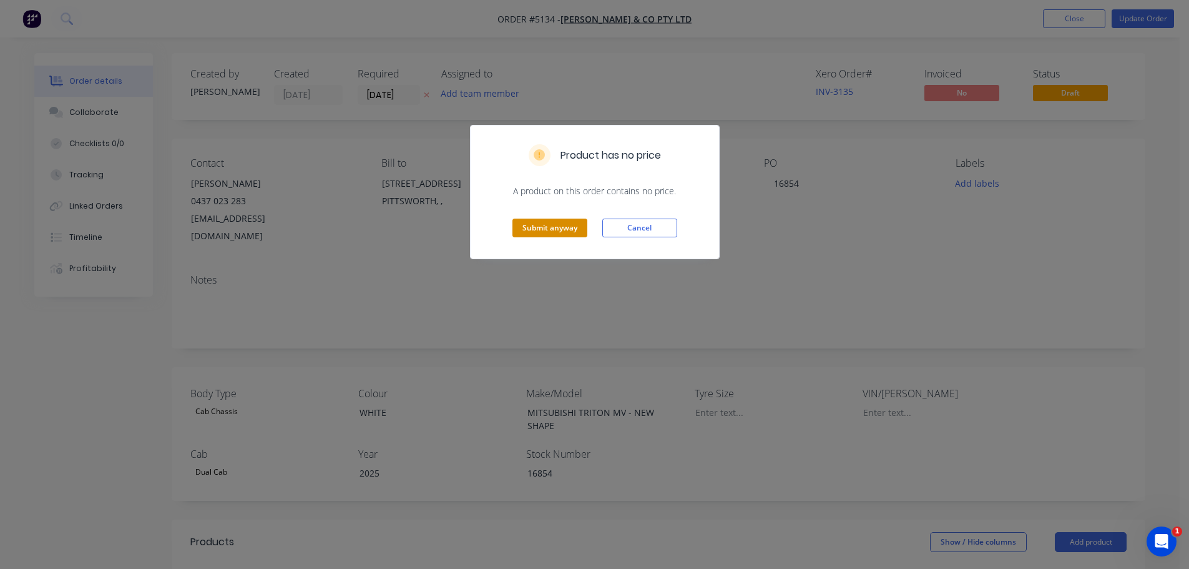
click at [556, 232] on button "Submit anyway" at bounding box center [549, 227] width 75 height 19
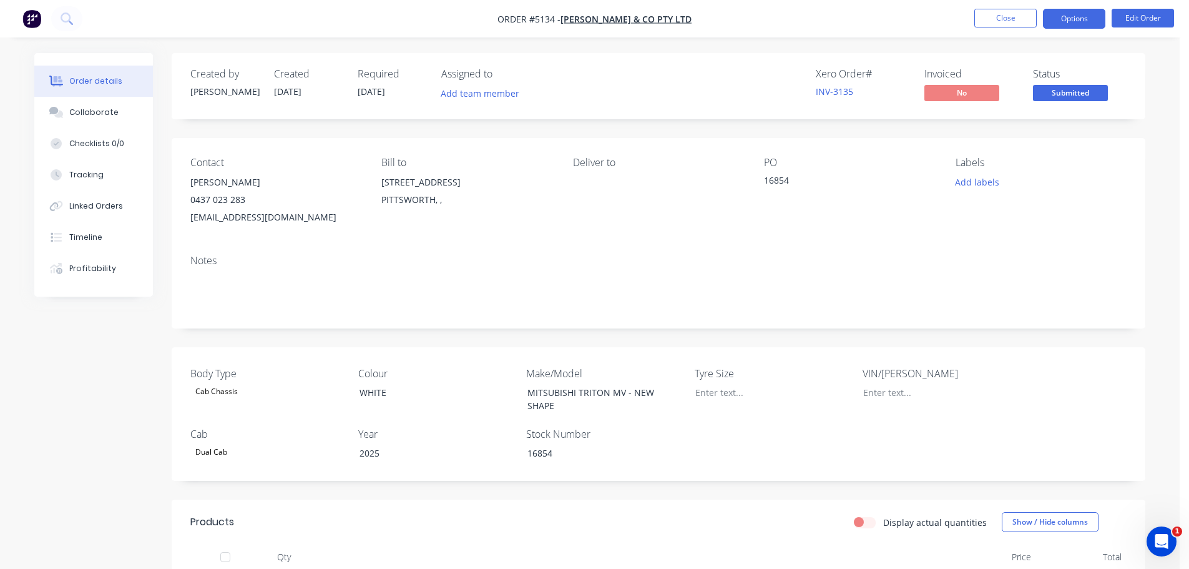
click at [1067, 17] on button "Options" at bounding box center [1074, 19] width 62 height 20
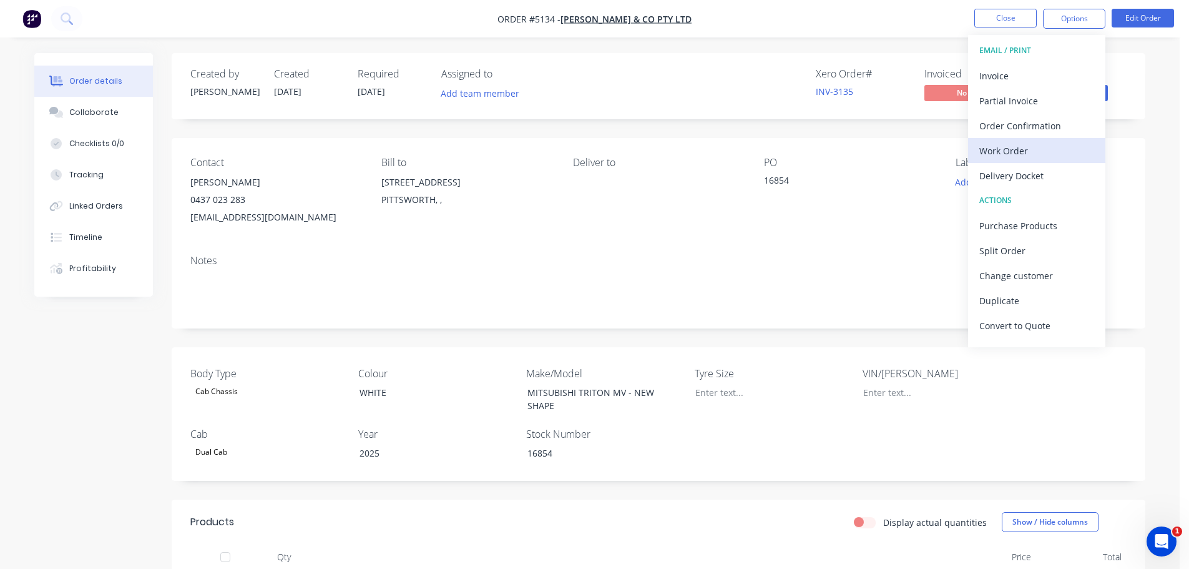
click at [1034, 150] on div "Work Order" at bounding box center [1036, 151] width 115 height 18
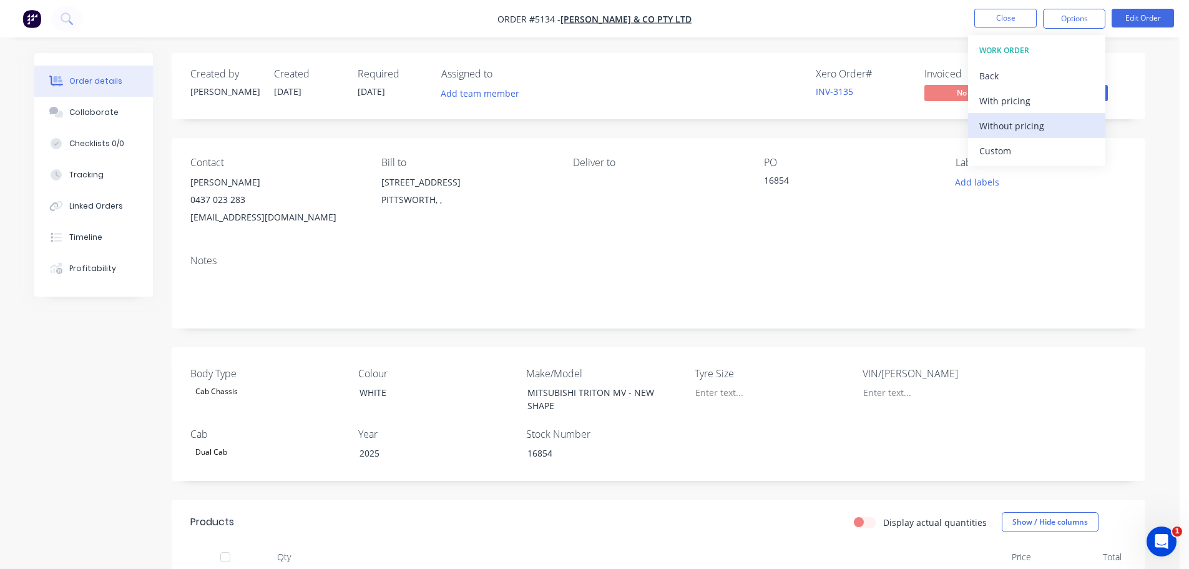
click at [1032, 125] on div "Without pricing" at bounding box center [1036, 126] width 115 height 18
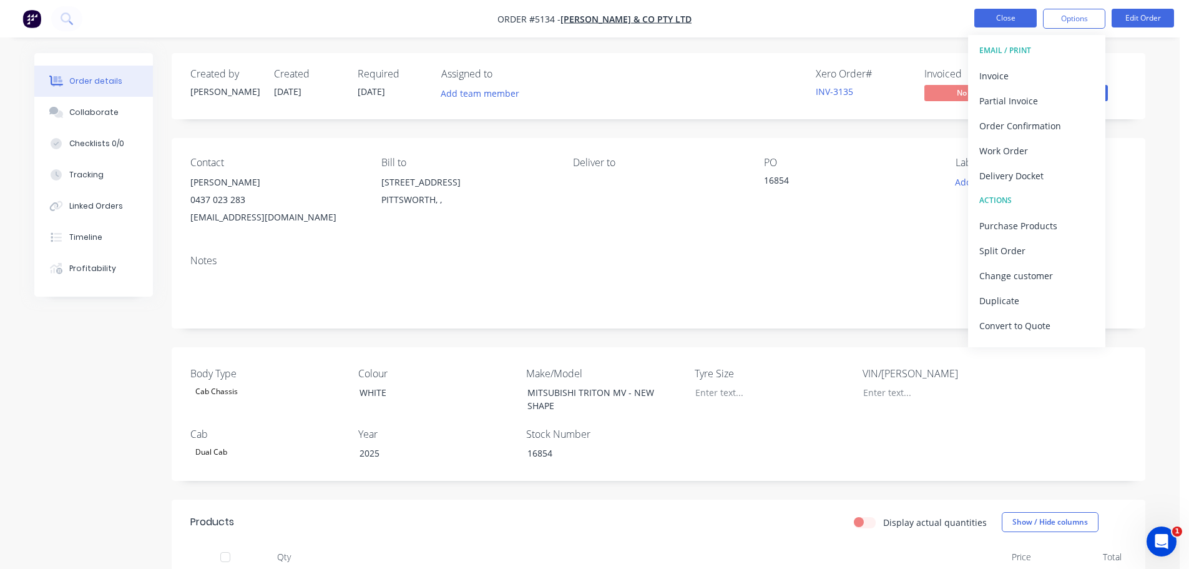
click at [1010, 15] on button "Close" at bounding box center [1005, 18] width 62 height 19
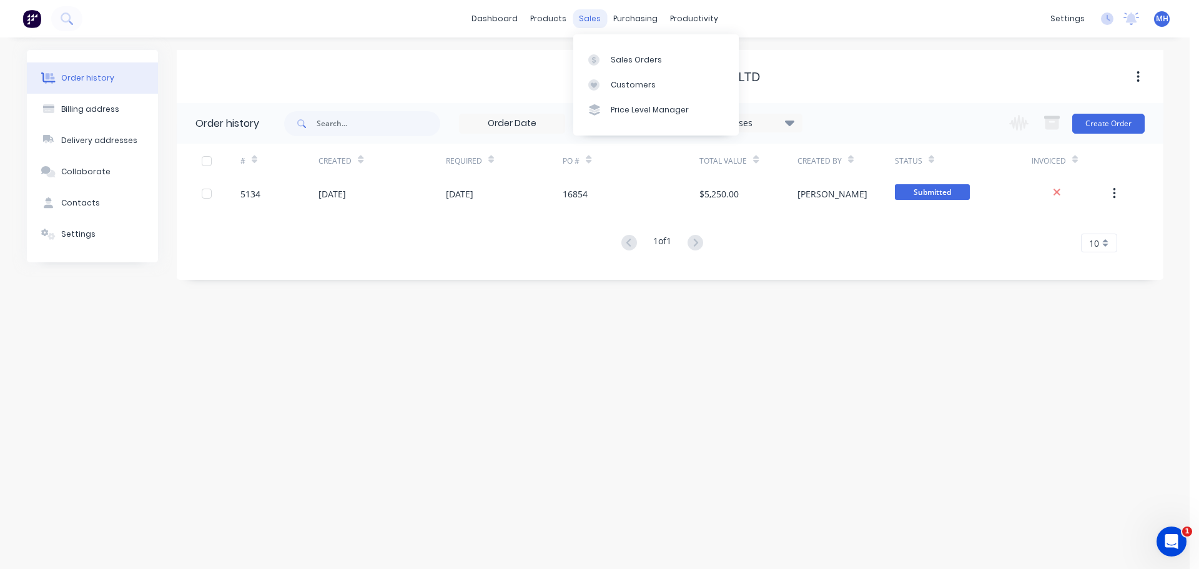
click at [592, 16] on div "sales" at bounding box center [589, 18] width 34 height 19
click at [612, 54] on div "Sales Orders" at bounding box center [635, 59] width 51 height 11
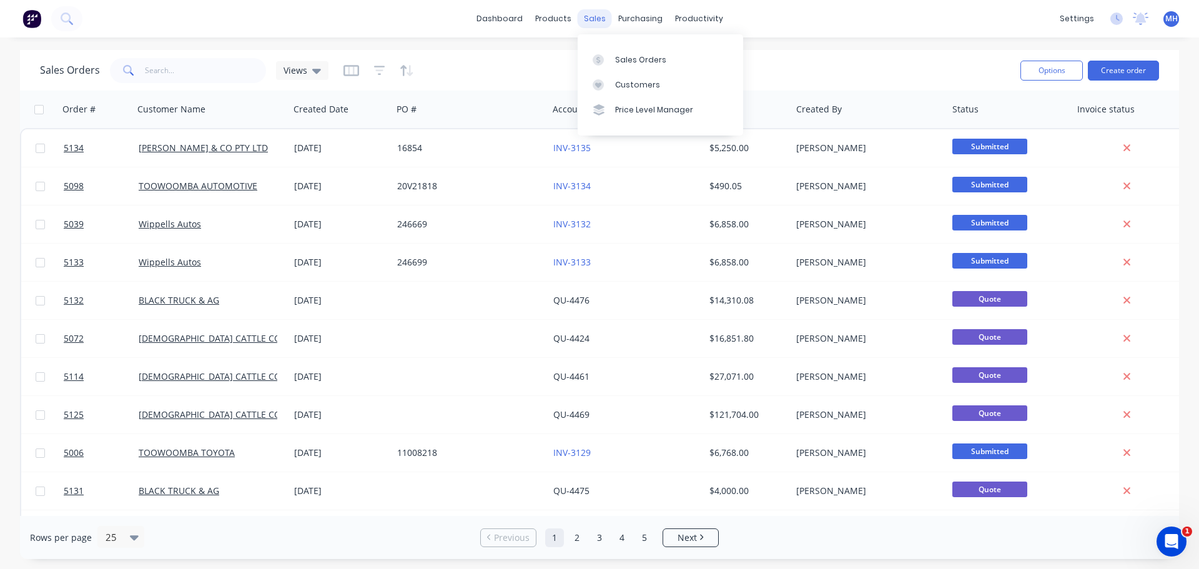
click at [594, 18] on div "sales" at bounding box center [594, 18] width 34 height 19
click at [623, 52] on link "Sales Orders" at bounding box center [659, 59] width 165 height 25
click at [1132, 72] on button "Create order" at bounding box center [1122, 71] width 71 height 20
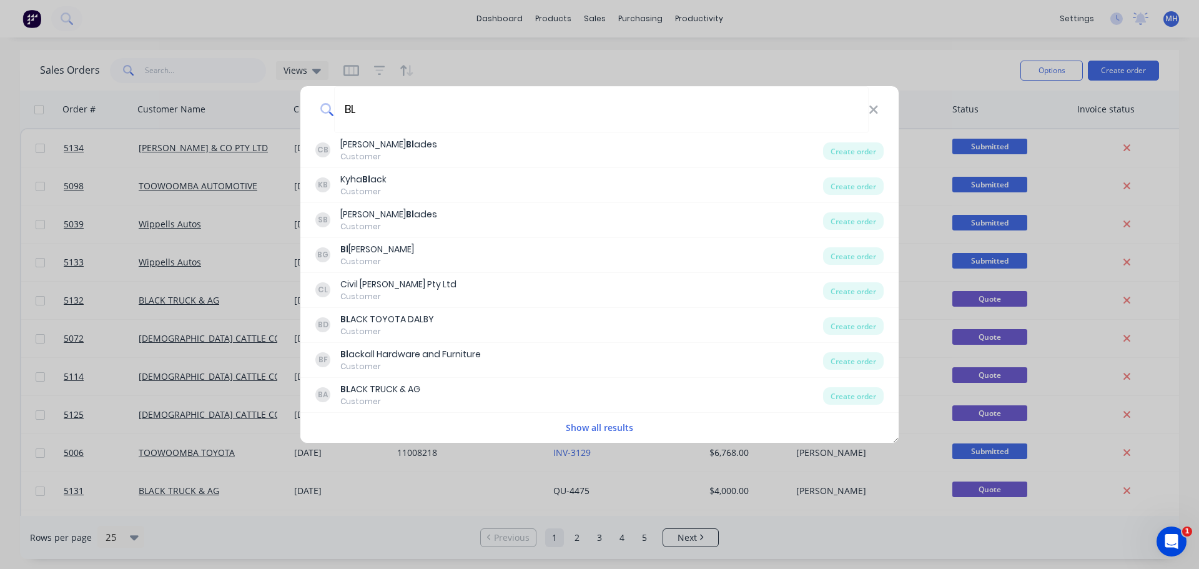
type input "B"
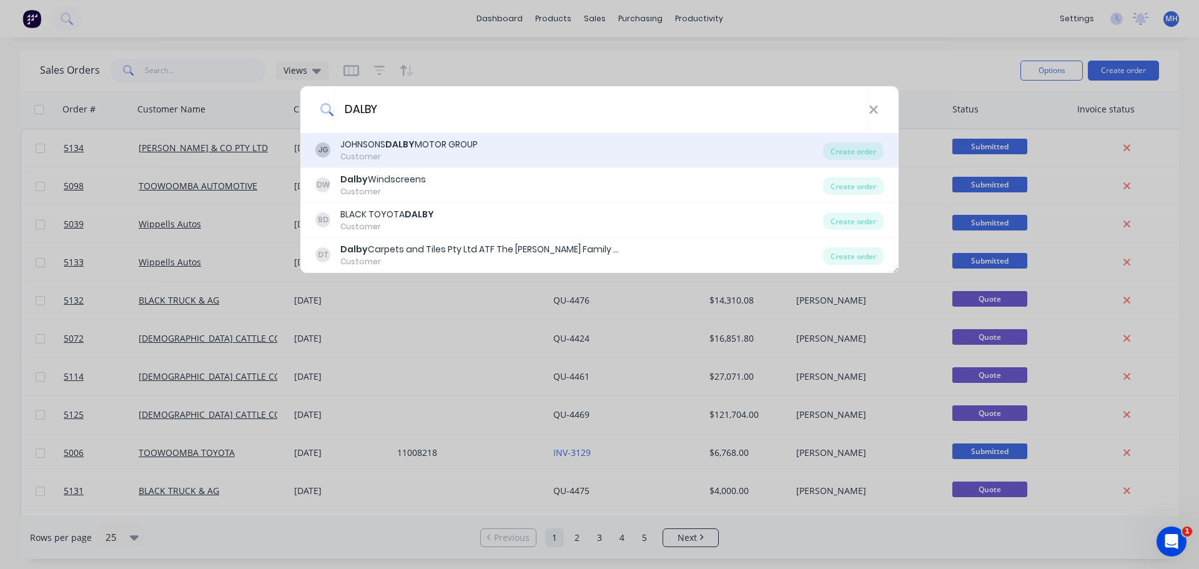
type input "DALBY"
click at [446, 155] on div "Customer" at bounding box center [408, 156] width 137 height 11
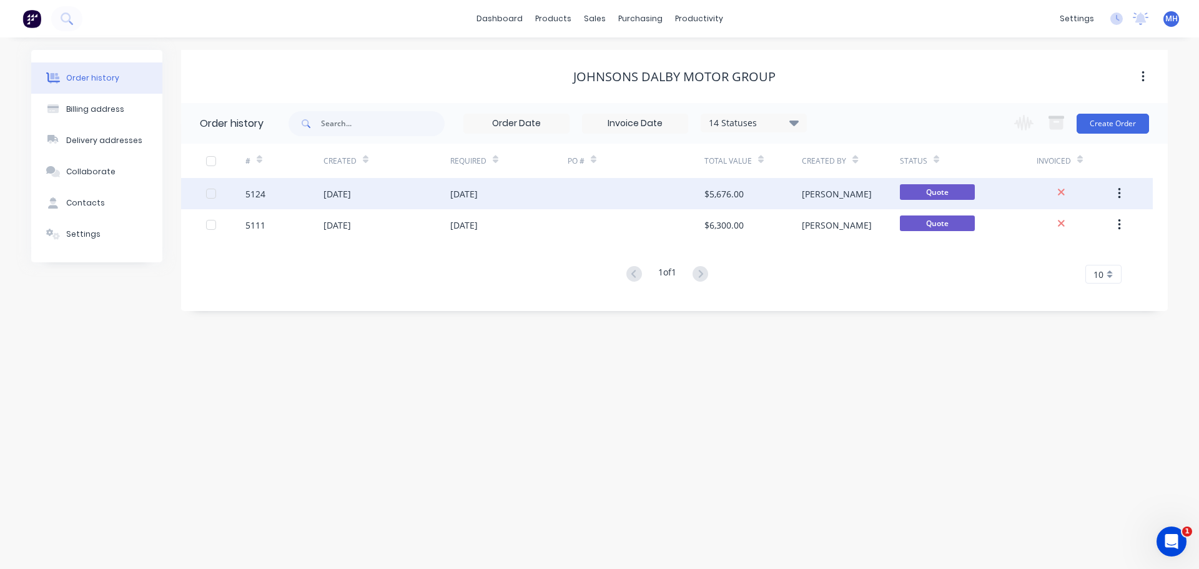
click at [380, 194] on div "[DATE]" at bounding box center [386, 193] width 127 height 31
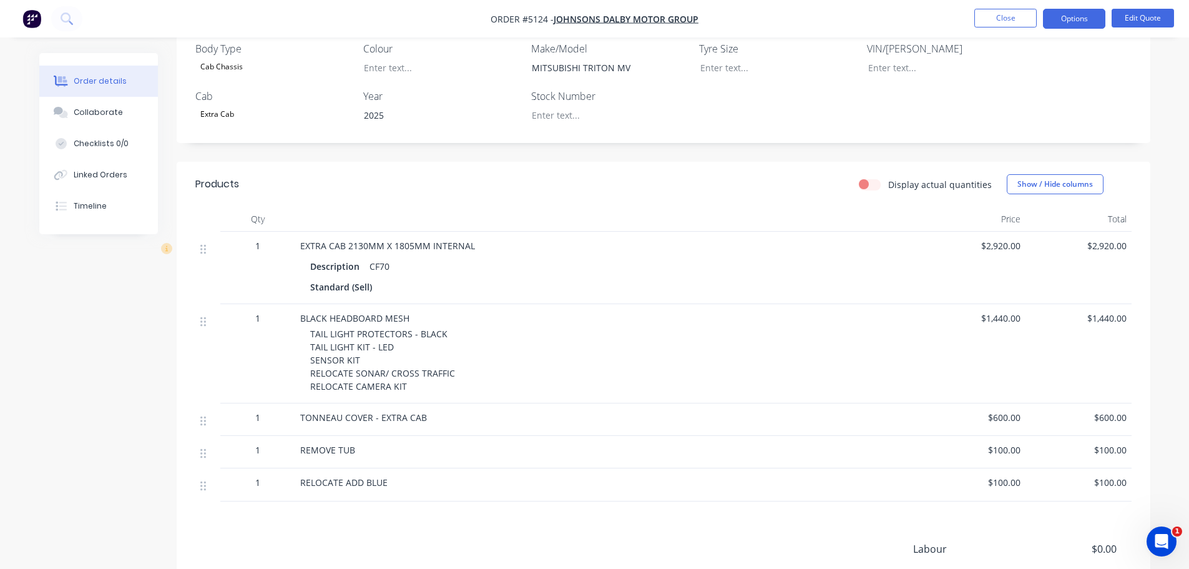
scroll to position [265, 0]
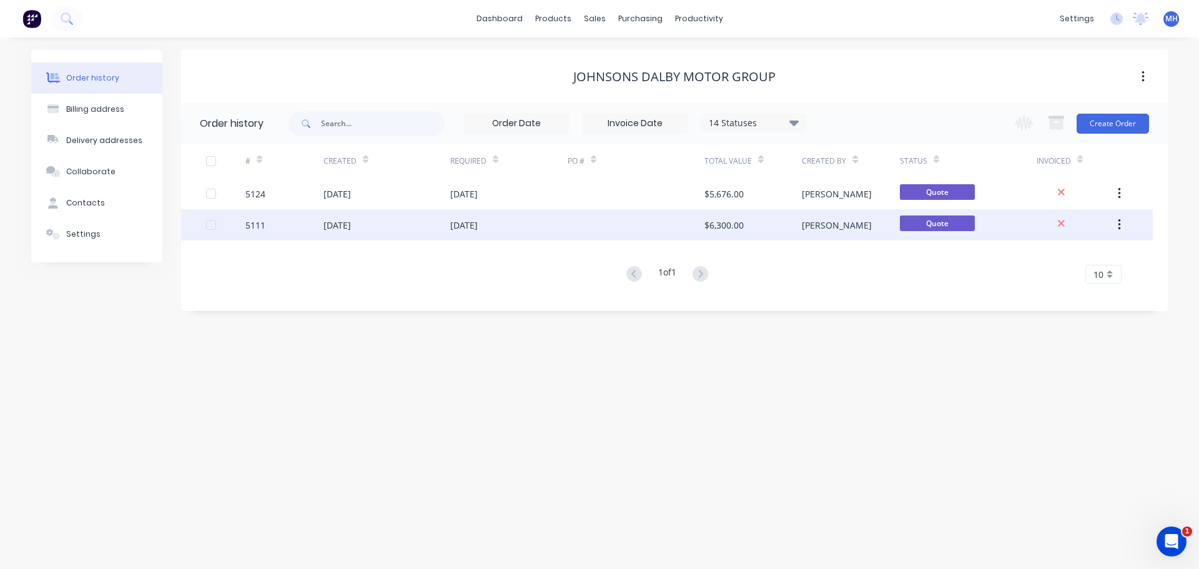
click at [340, 226] on div "[DATE]" at bounding box center [336, 224] width 27 height 13
